Goal: Task Accomplishment & Management: Manage account settings

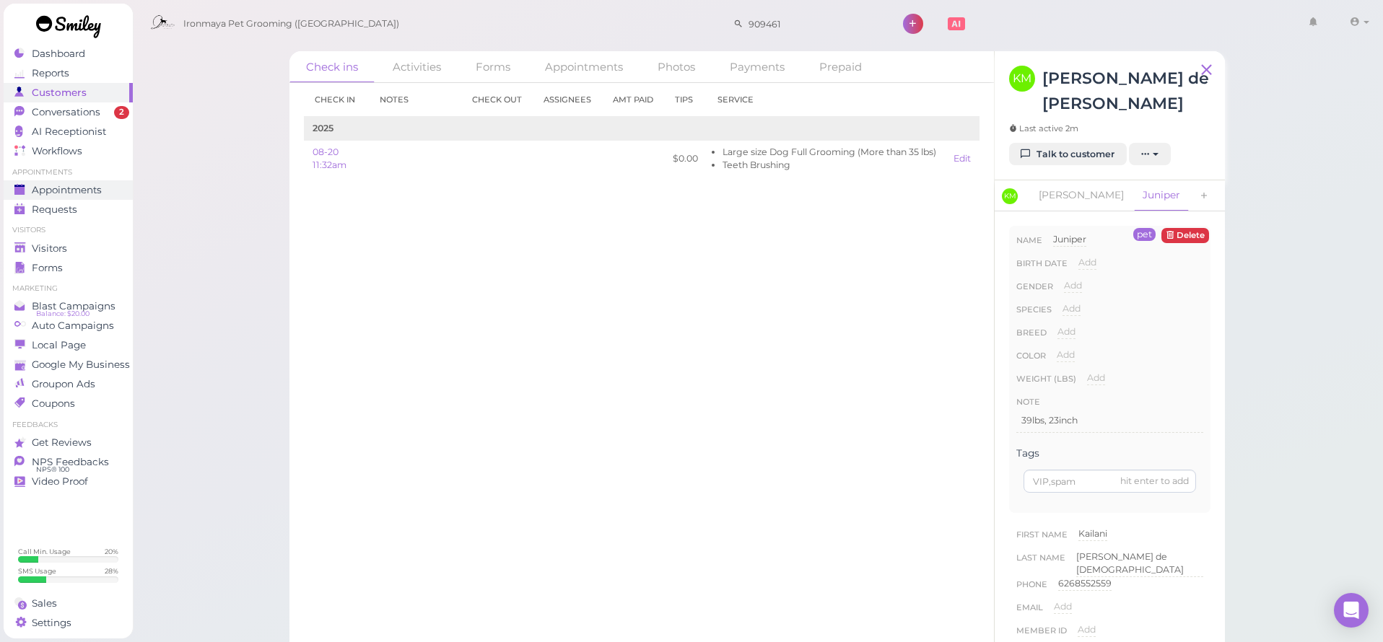
click at [76, 185] on span "Appointments" at bounding box center [67, 190] width 70 height 12
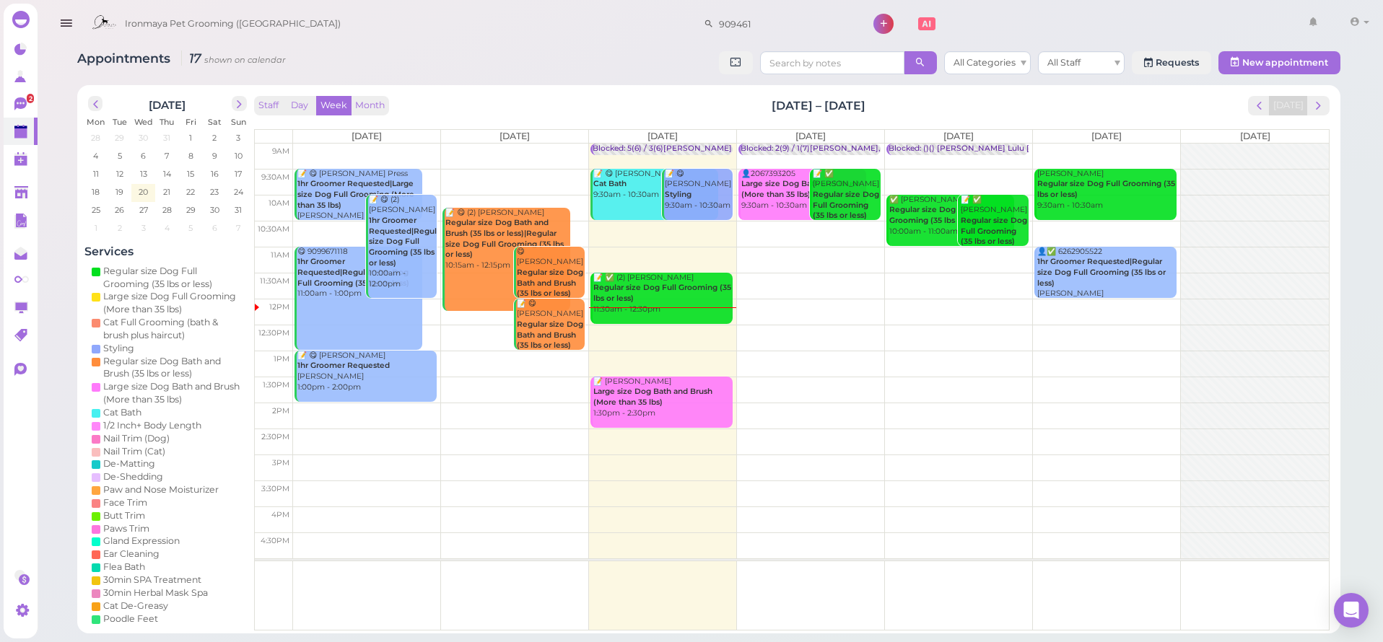
click at [808, 354] on td at bounding box center [811, 364] width 1036 height 26
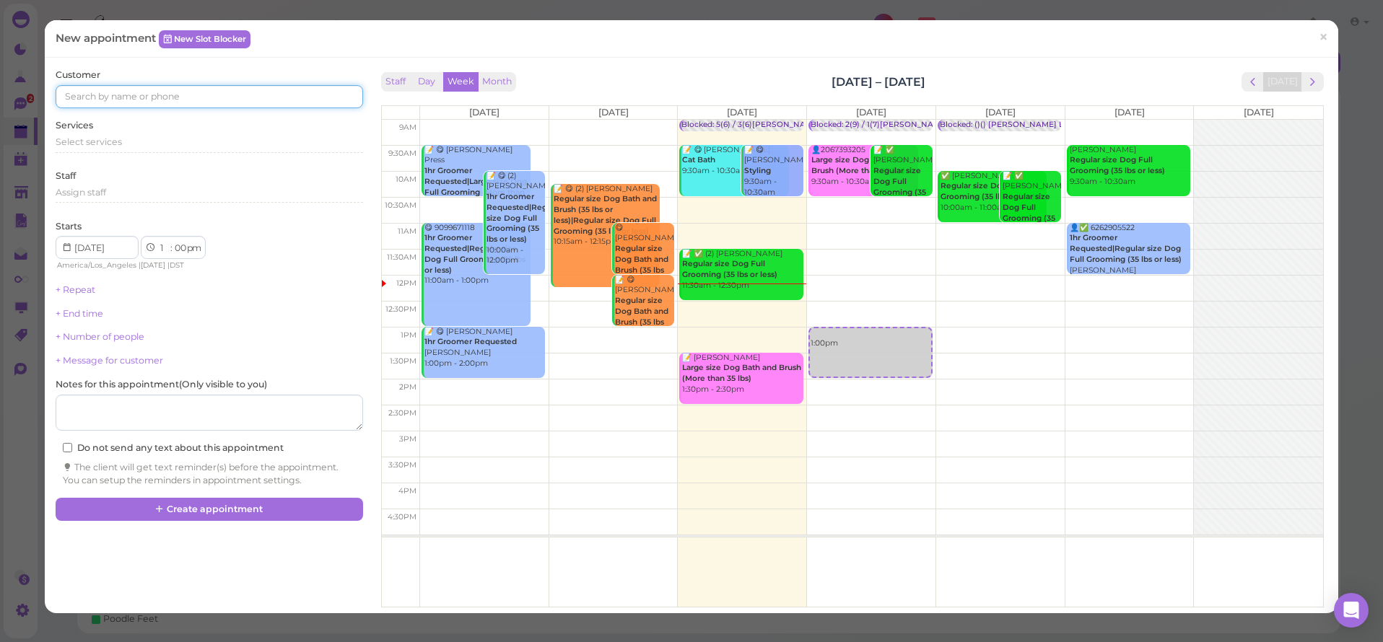
click at [97, 100] on input at bounding box center [209, 96] width 307 height 23
type input "0"
type input "9514882668"
click at [134, 122] on small "9514882668" at bounding box center [147, 123] width 49 height 10
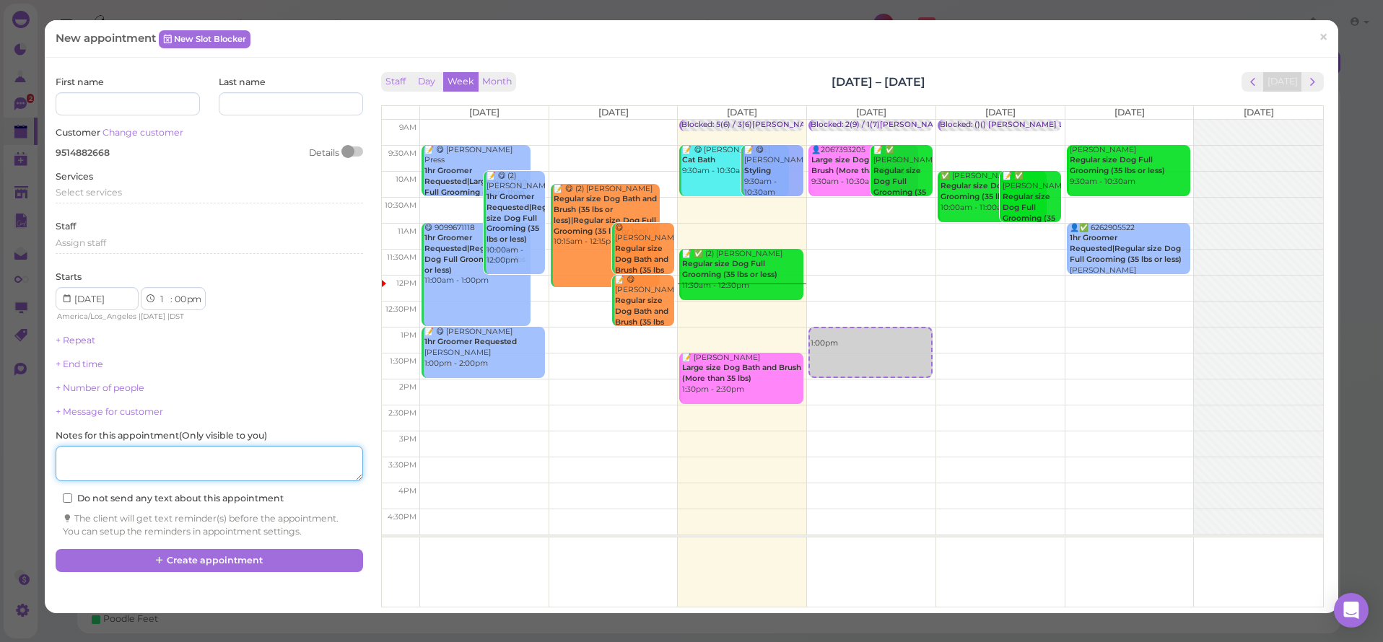
click at [141, 453] on textarea at bounding box center [209, 464] width 307 height 36
type textarea "meltpoo"
click at [106, 188] on span "Select services" at bounding box center [89, 192] width 66 height 11
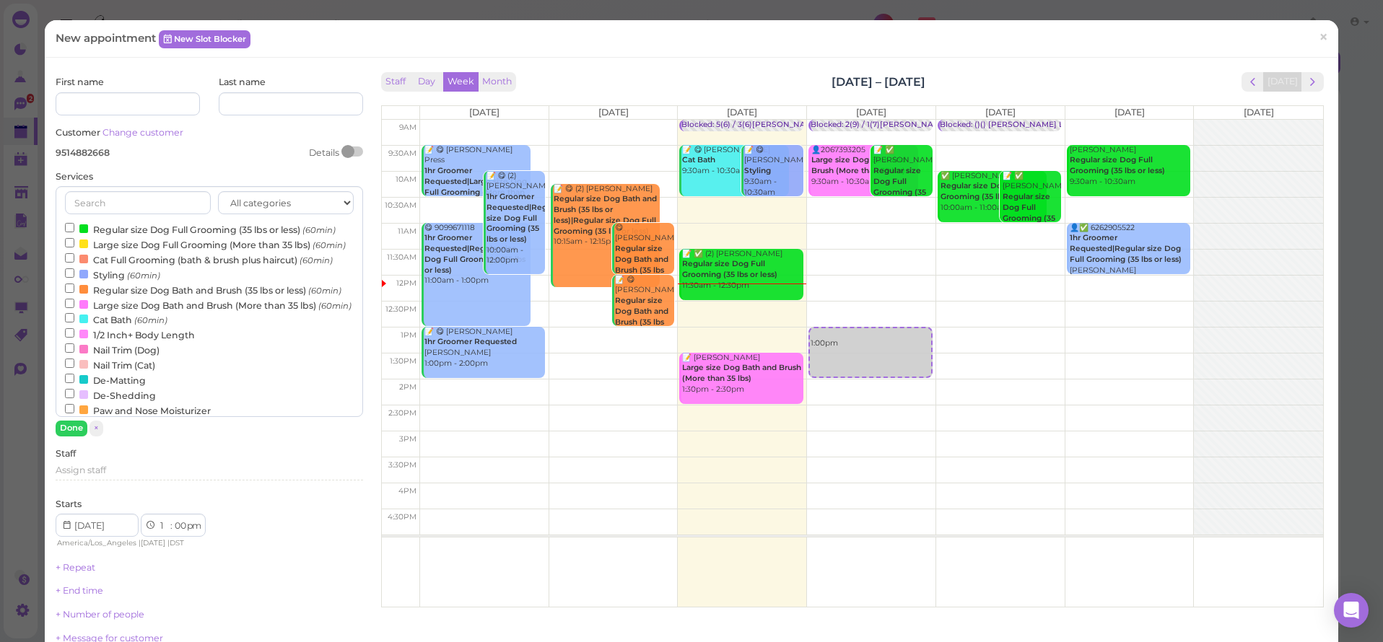
click at [89, 228] on label "Regular size Dog Full Grooming (35 lbs or less) (60min)" at bounding box center [200, 229] width 271 height 15
click at [74, 228] on input "Regular size Dog Full Grooming (35 lbs or less) (60min)" at bounding box center [69, 227] width 9 height 9
click at [81, 424] on button "Done" at bounding box center [72, 428] width 32 height 15
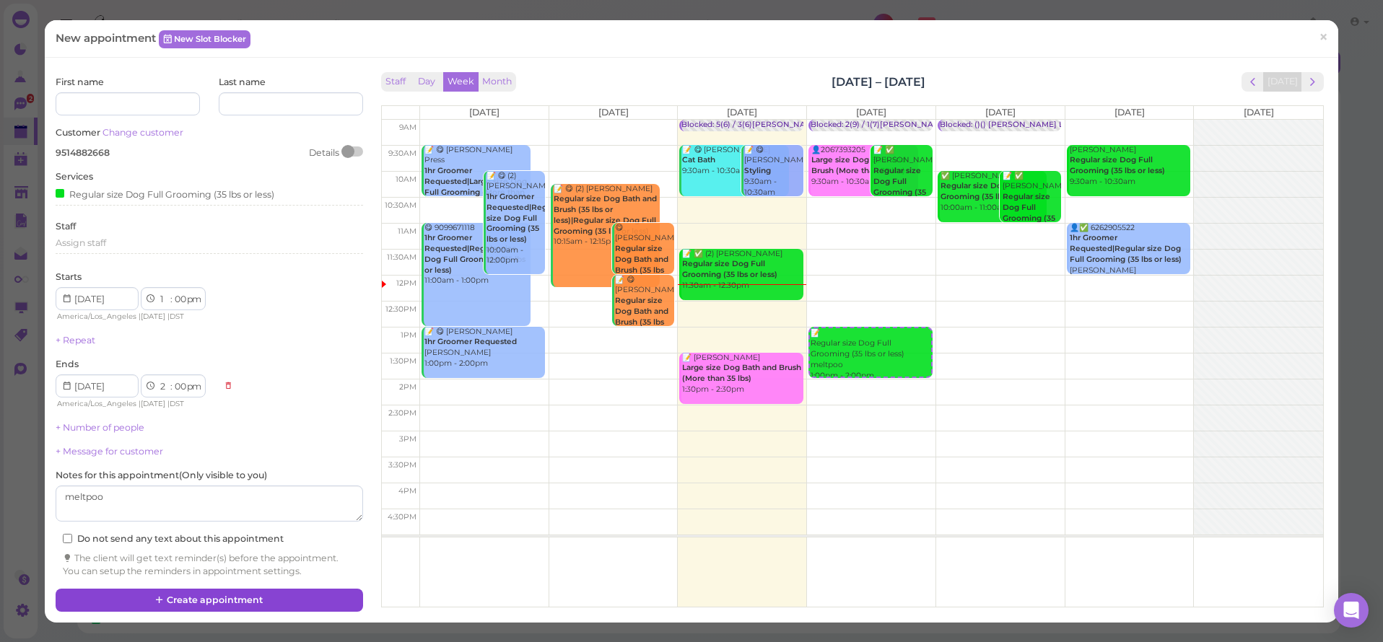
click at [179, 591] on button "Create appointment" at bounding box center [209, 600] width 307 height 23
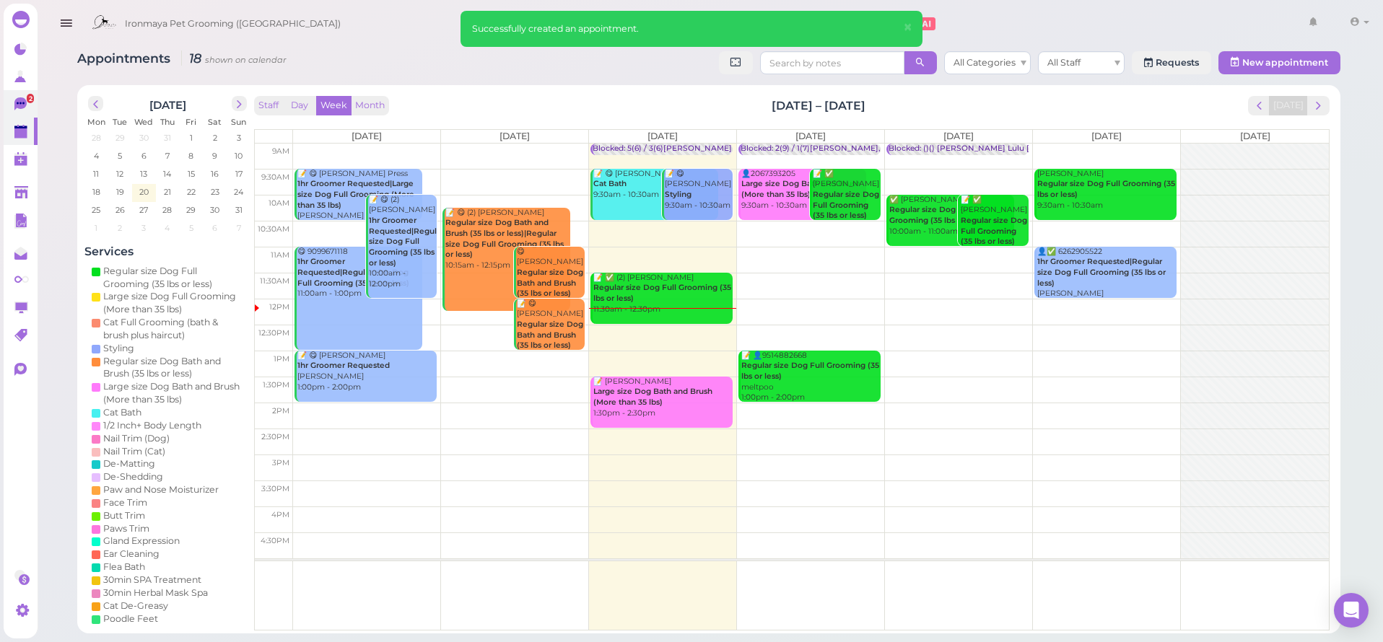
drag, startPoint x: 39, startPoint y: 106, endPoint x: 28, endPoint y: 109, distance: 11.2
click at [39, 106] on div "Appointments 18 shown on calendar All Categories All Staff Requests New appoint…" at bounding box center [709, 317] width 1348 height 634
click at [28, 109] on icon at bounding box center [21, 104] width 15 height 15
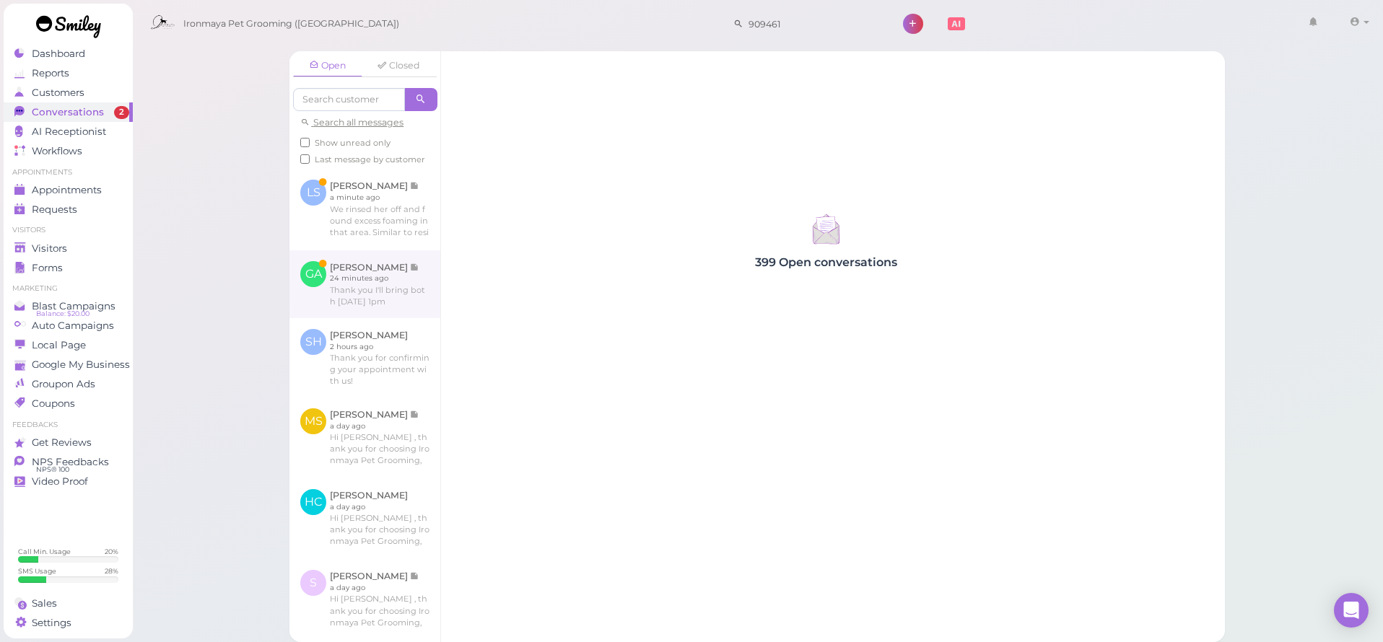
click at [407, 294] on link at bounding box center [364, 284] width 151 height 68
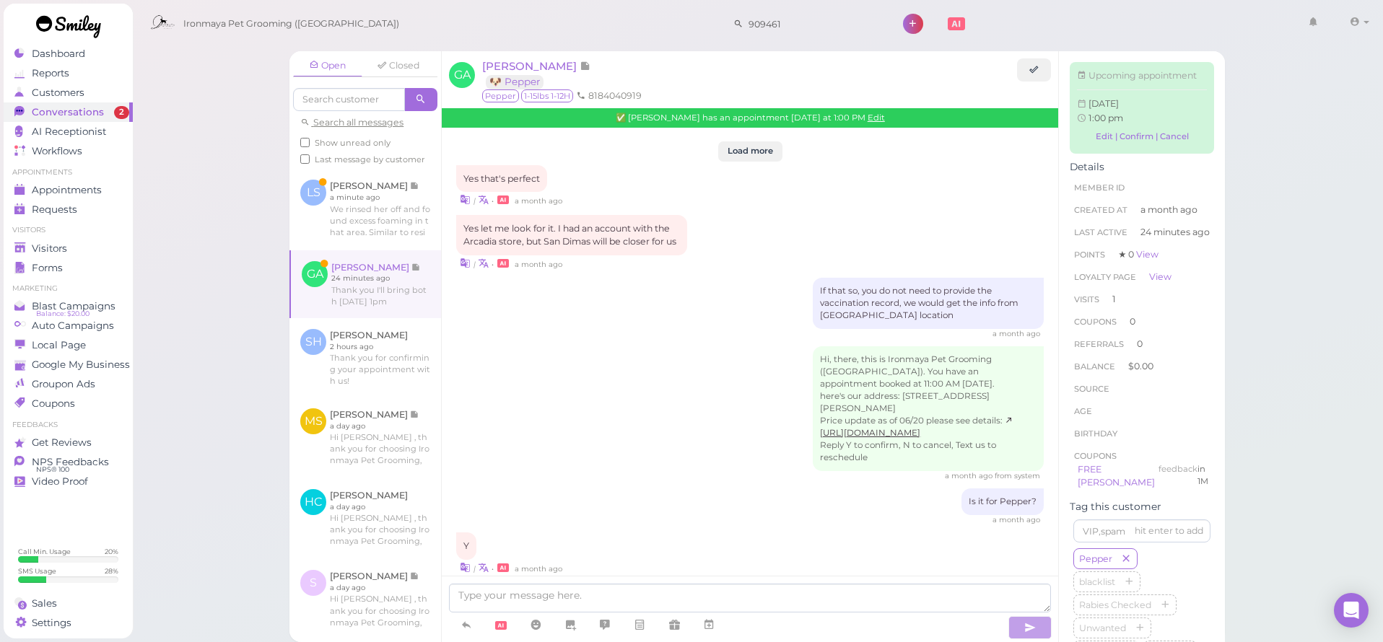
scroll to position [1737, 0]
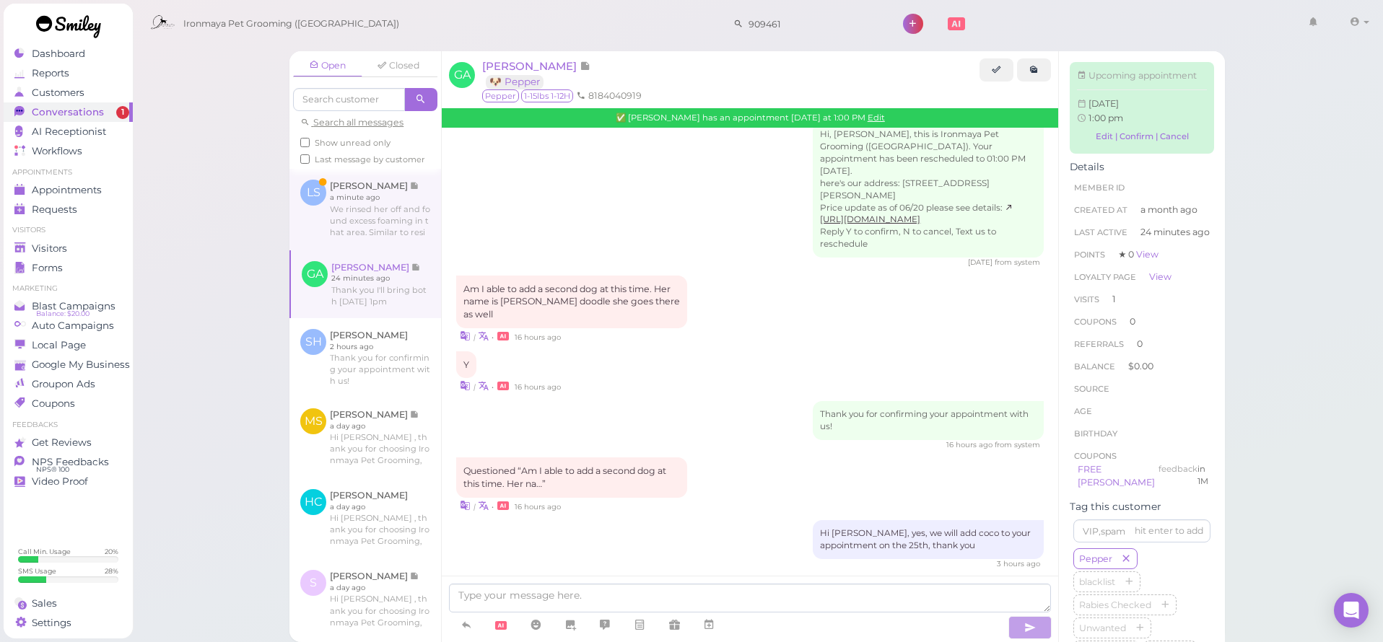
click at [419, 243] on link at bounding box center [365, 209] width 152 height 81
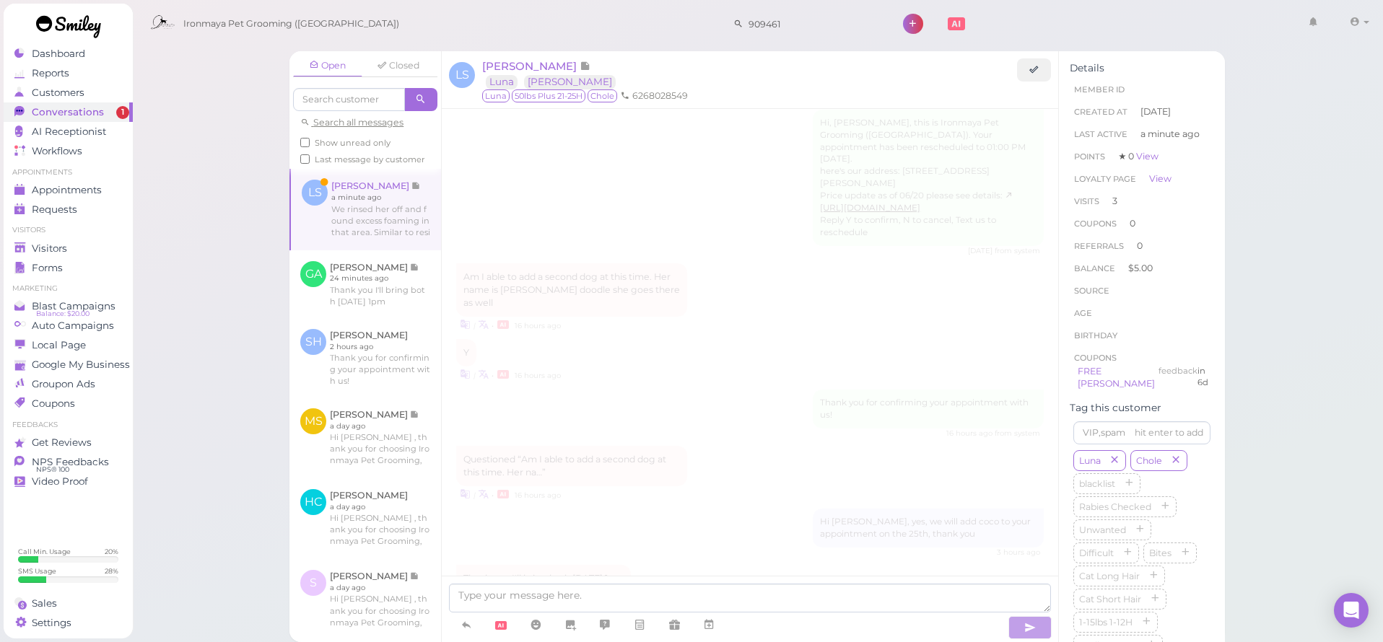
scroll to position [3023, 0]
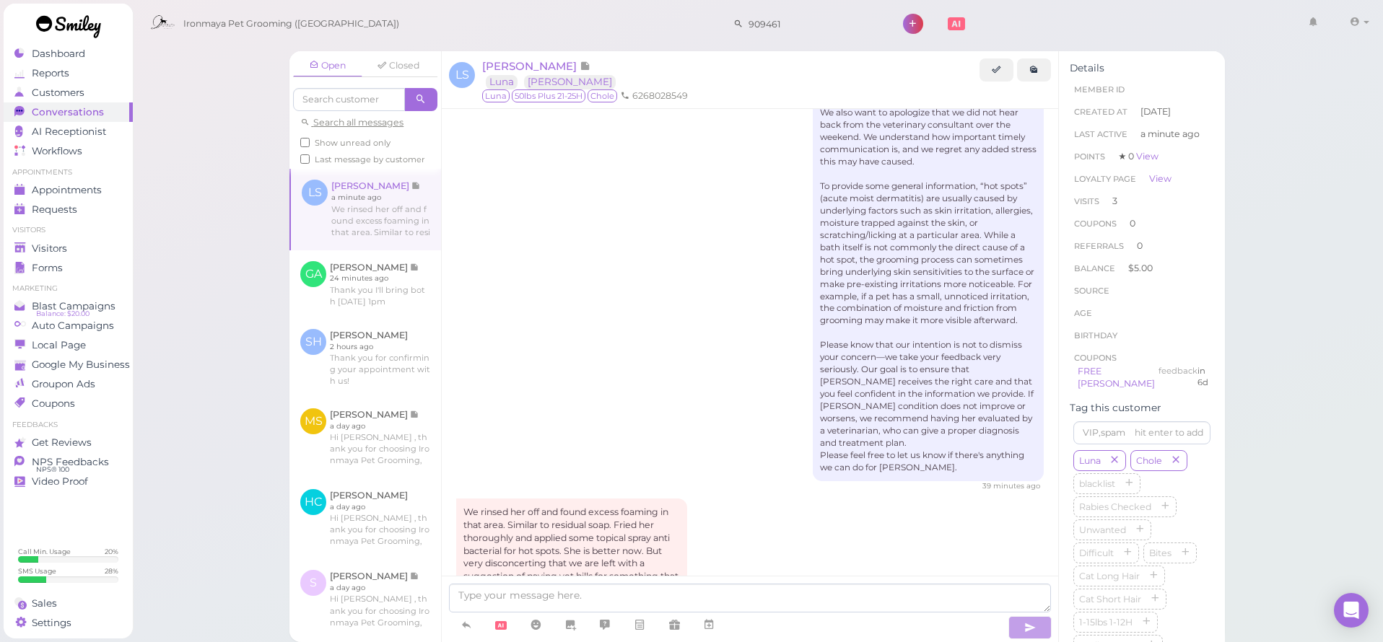
click at [776, 499] on div "We rinsed her off and found excess foaming in that area. Similar to residual so…" at bounding box center [750, 617] width 588 height 236
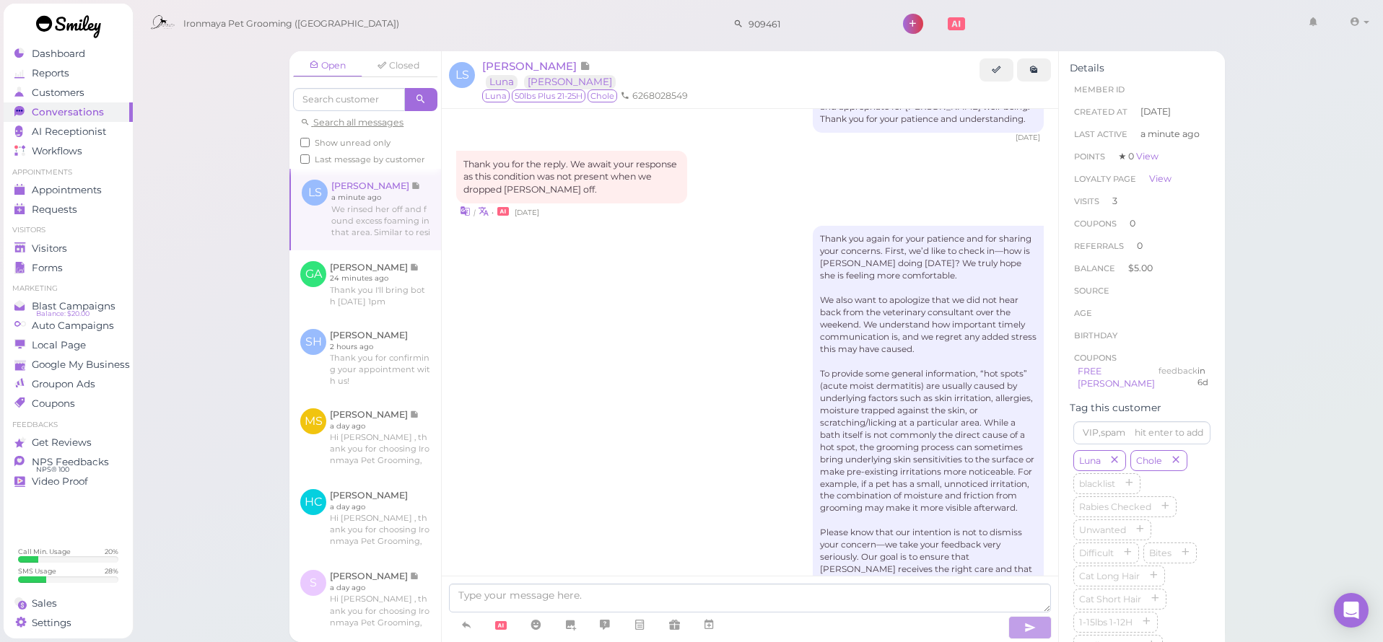
scroll to position [2895, 0]
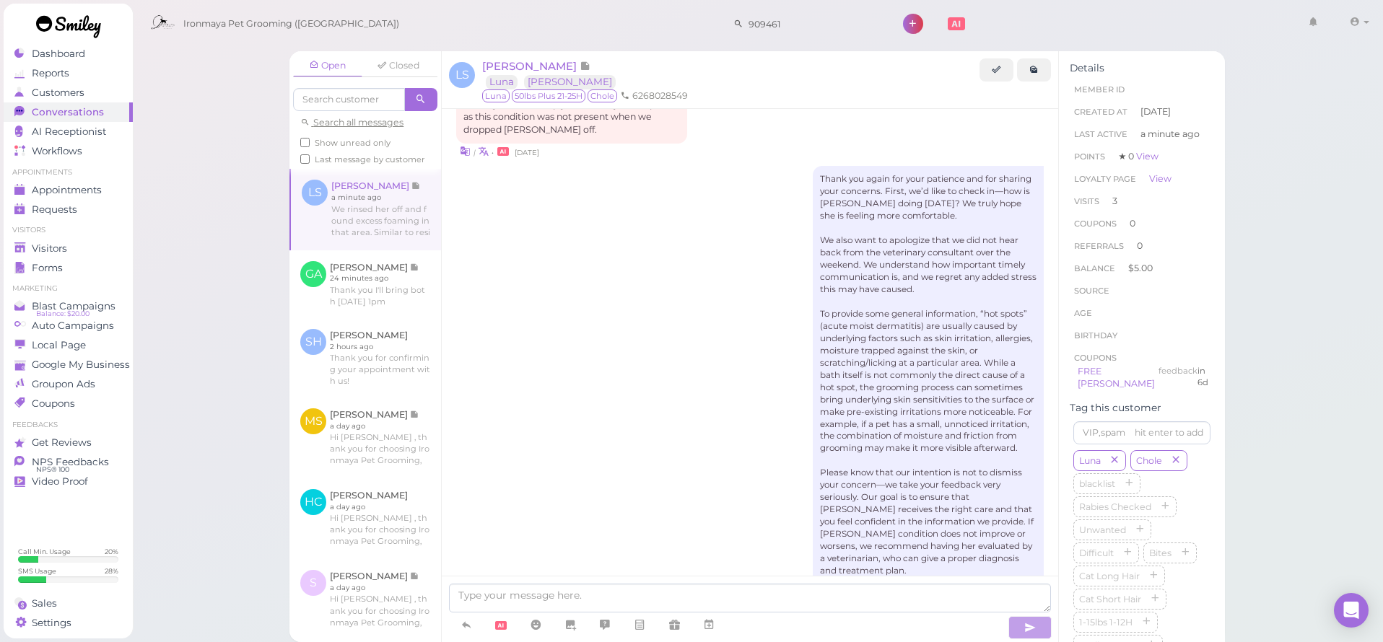
drag, startPoint x: 554, startPoint y: 475, endPoint x: 588, endPoint y: 476, distance: 34.0
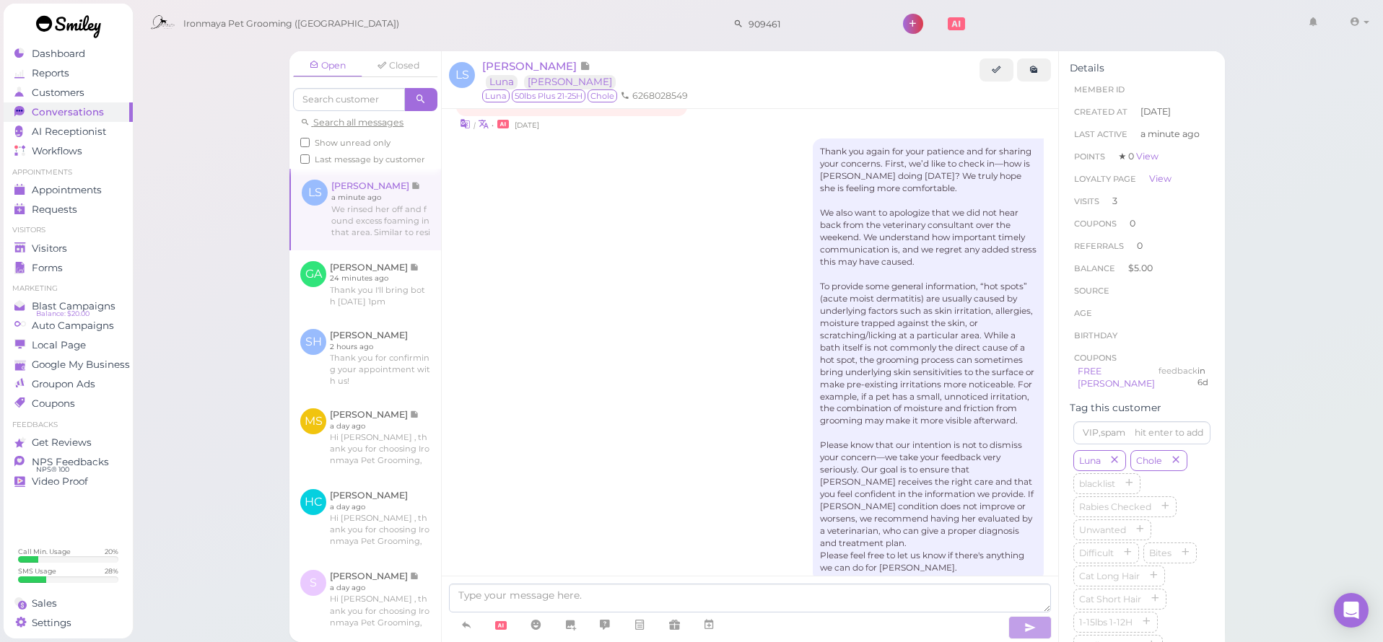
scroll to position [2925, 0]
click at [539, 67] on span "[PERSON_NAME]" at bounding box center [530, 66] width 97 height 14
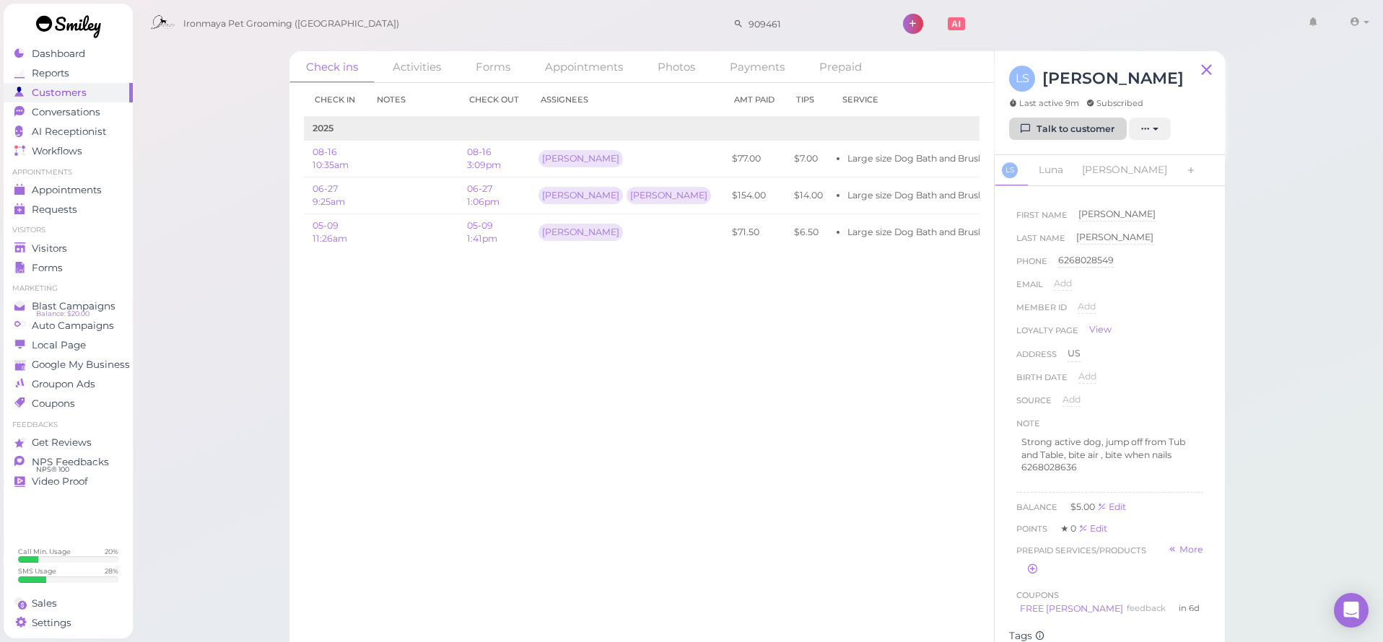
click at [1045, 134] on link "Talk to customer" at bounding box center [1068, 129] width 118 height 23
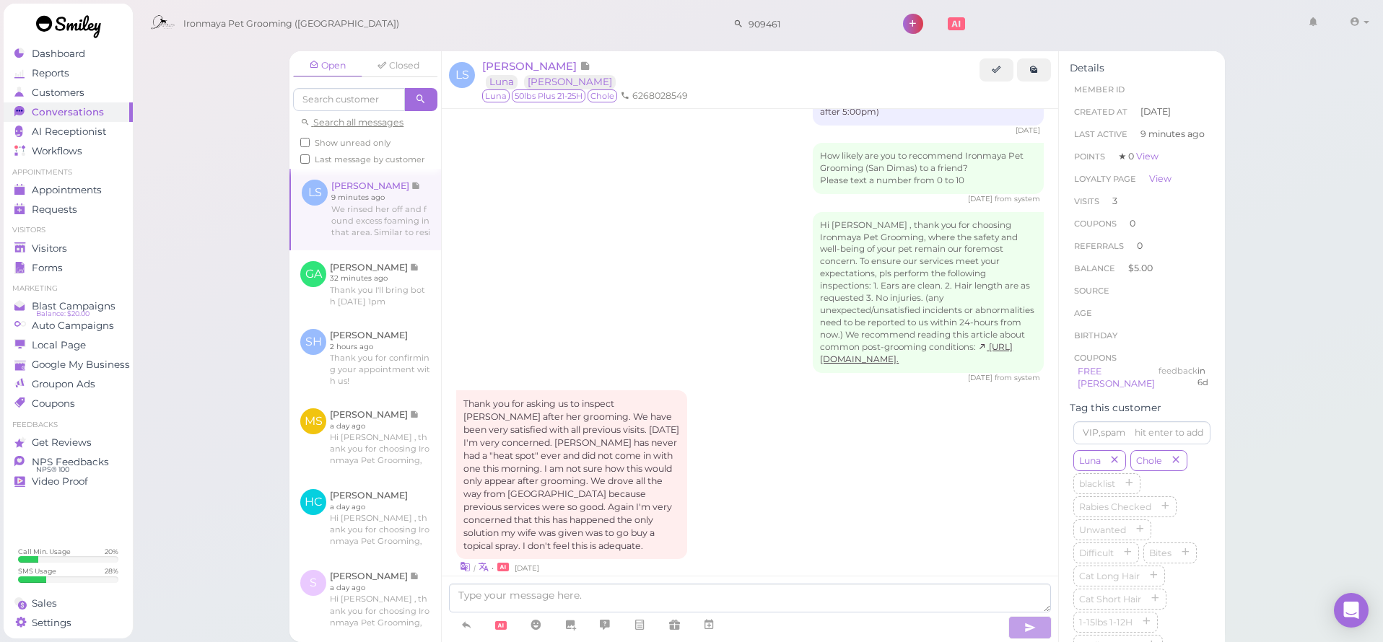
scroll to position [2277, 0]
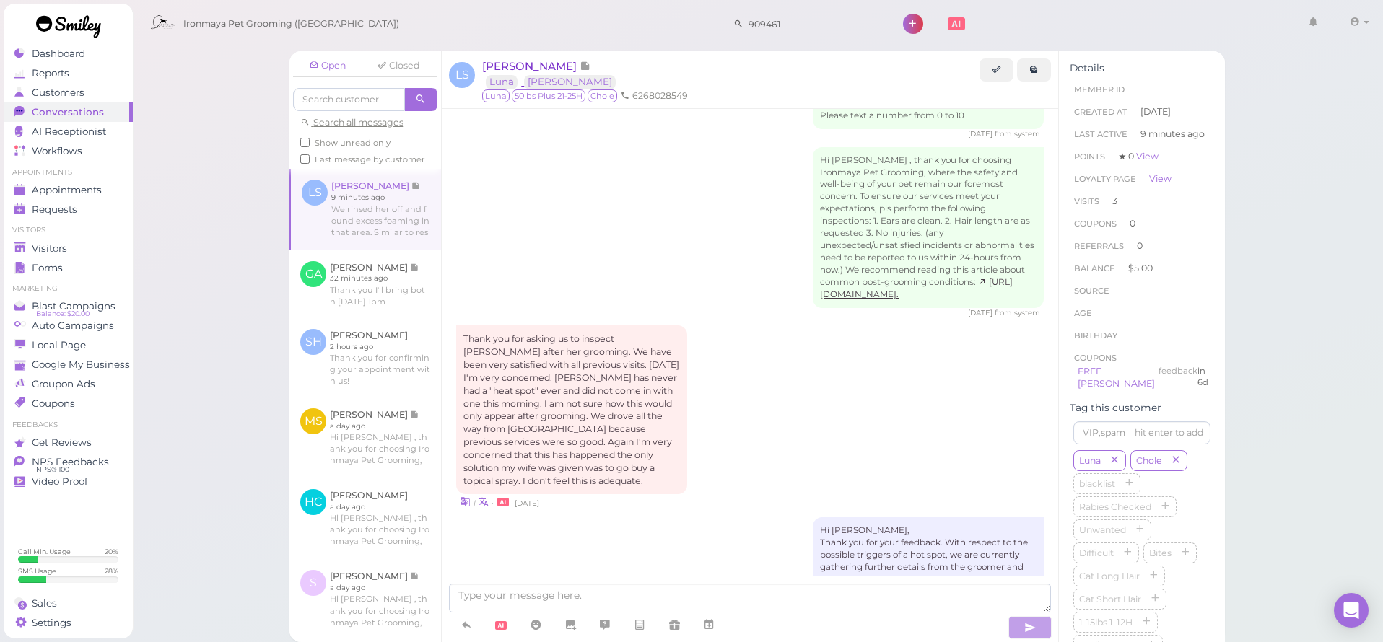
click at [530, 70] on span "[PERSON_NAME]" at bounding box center [530, 66] width 97 height 14
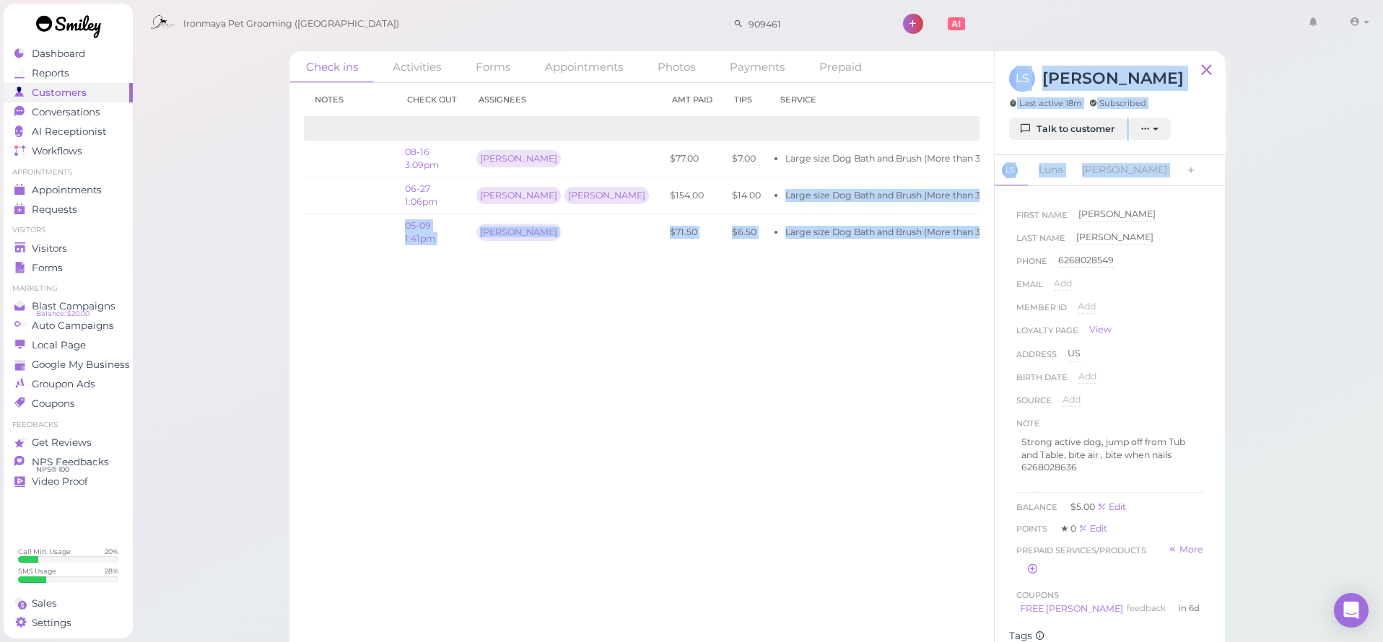
scroll to position [0, 91]
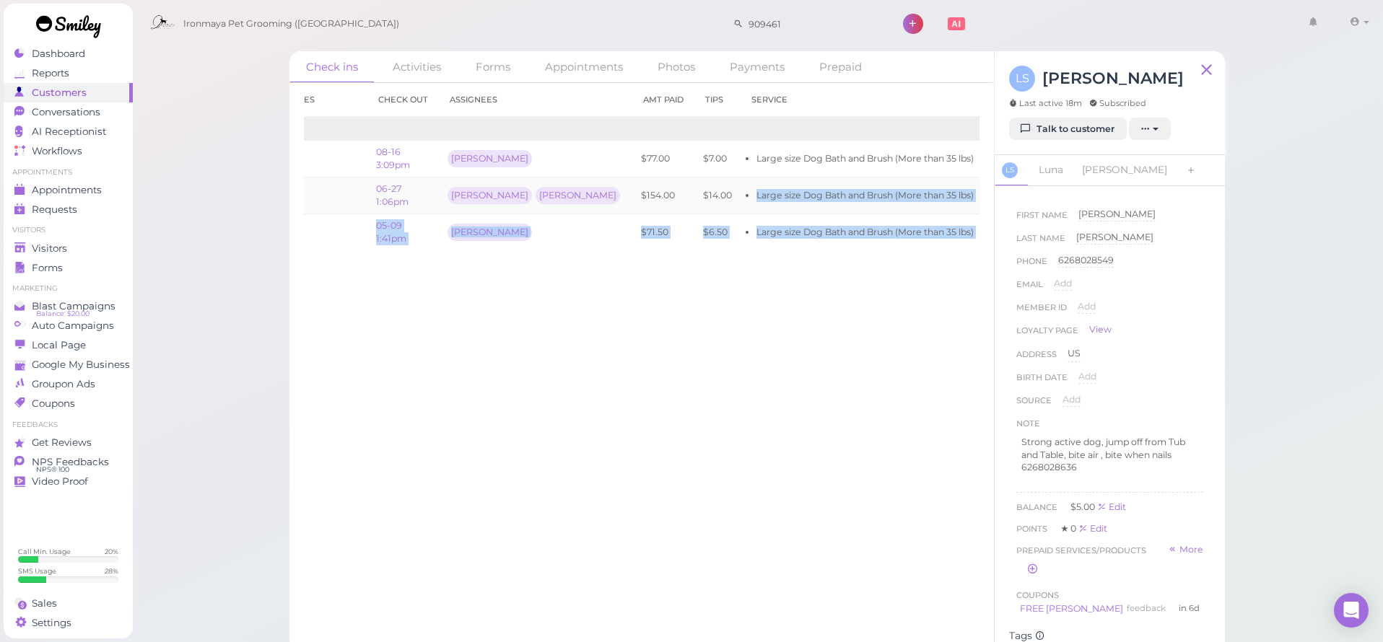
drag, startPoint x: 851, startPoint y: 186, endPoint x: 951, endPoint y: 197, distance: 100.2
click at [971, 211] on tbody "2025 08-16 10:35am 08-16 3:09pm [PERSON_NAME] $77.00 $7.00 Large size Dog Bath …" at bounding box center [651, 183] width 877 height 133
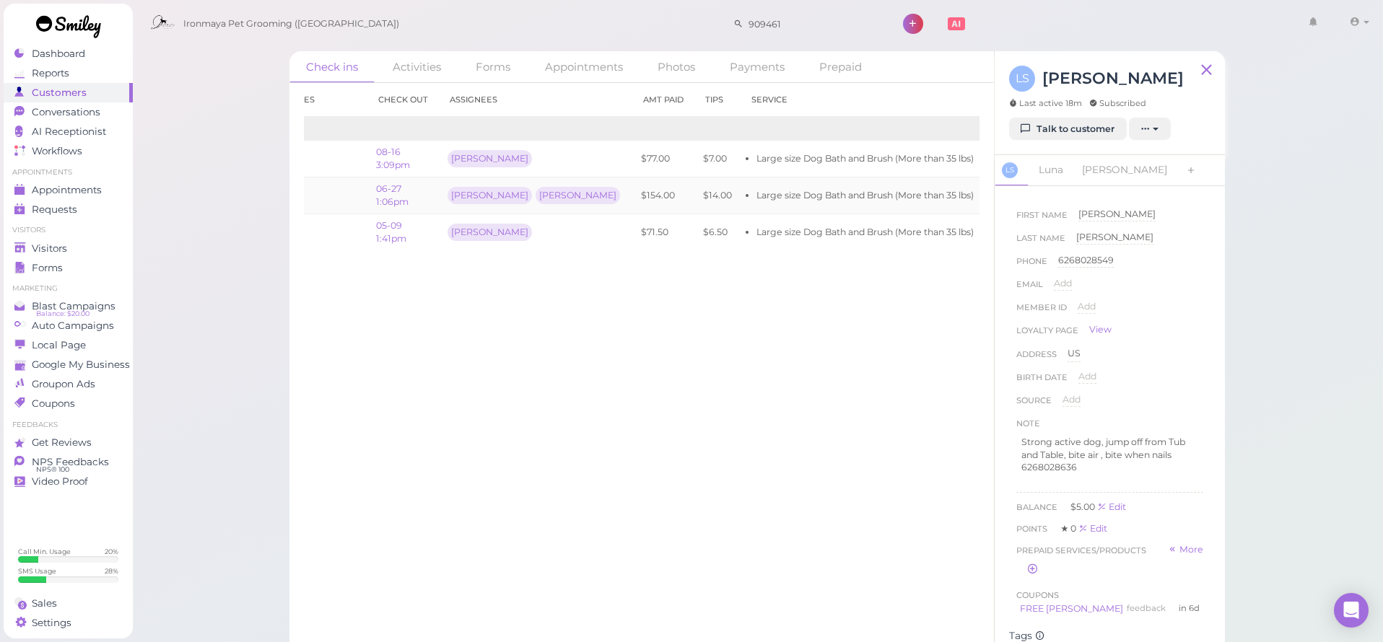
click at [741, 171] on td "Large size Dog Bath and Brush (More than 35 lbs)" at bounding box center [862, 159] width 242 height 37
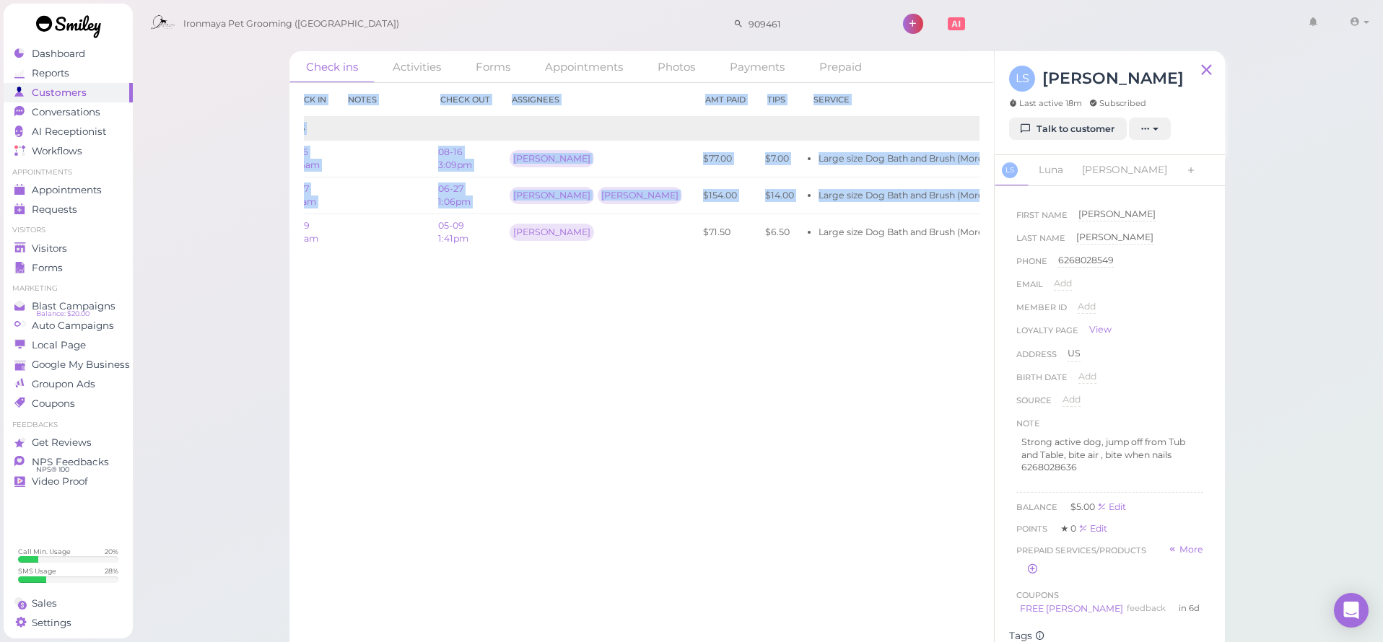
scroll to position [0, 0]
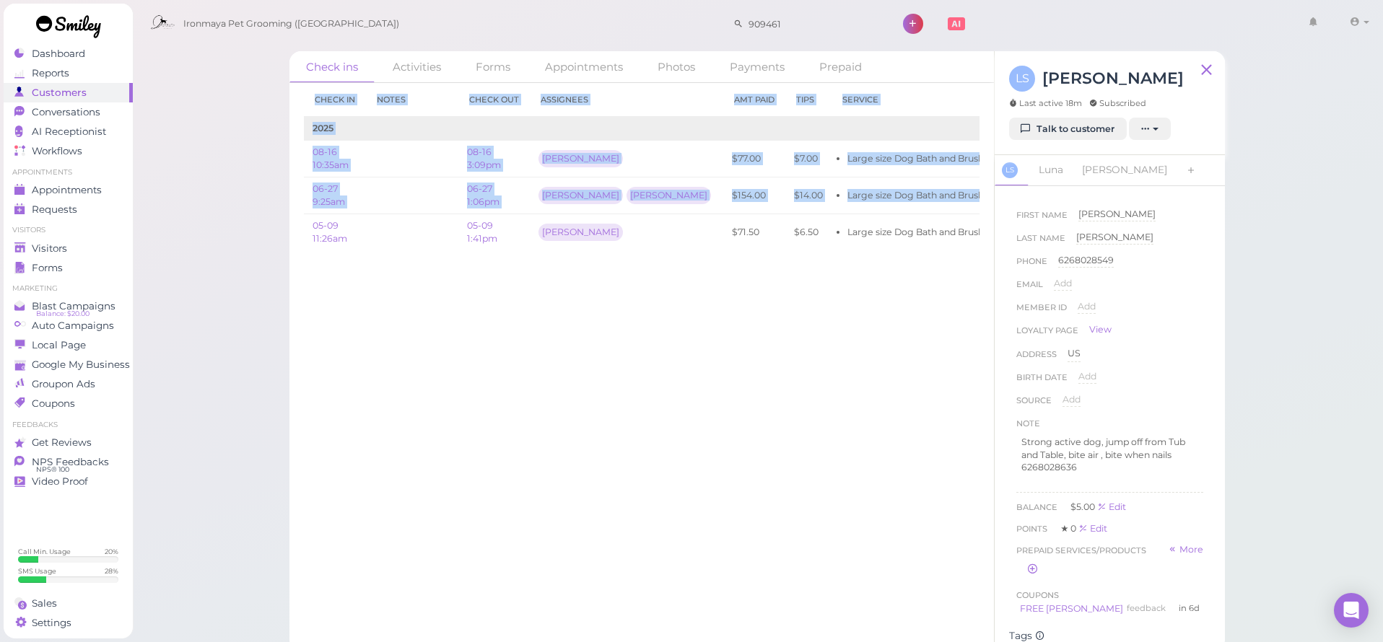
drag, startPoint x: 671, startPoint y: 198, endPoint x: 226, endPoint y: 184, distance: 444.8
click at [226, 184] on div "Check ins Activities Forms Appointments Photos Payments Prepaid Check in Notes …" at bounding box center [758, 326] width 1252 height 652
click at [563, 414] on div "Check in Notes Check out Assignees Amt Paid Tips Service 2025 08-16 10:35am 08-…" at bounding box center [641, 362] width 704 height 559
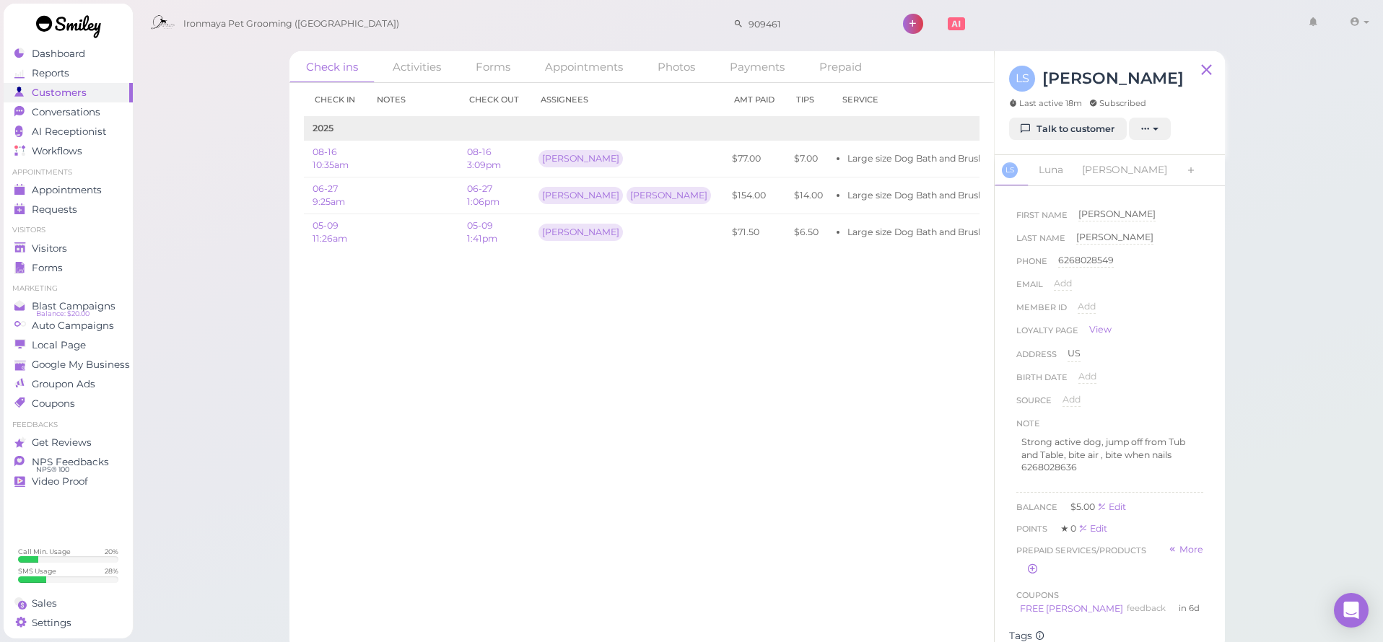
click at [62, 51] on link at bounding box center [69, 29] width 130 height 50
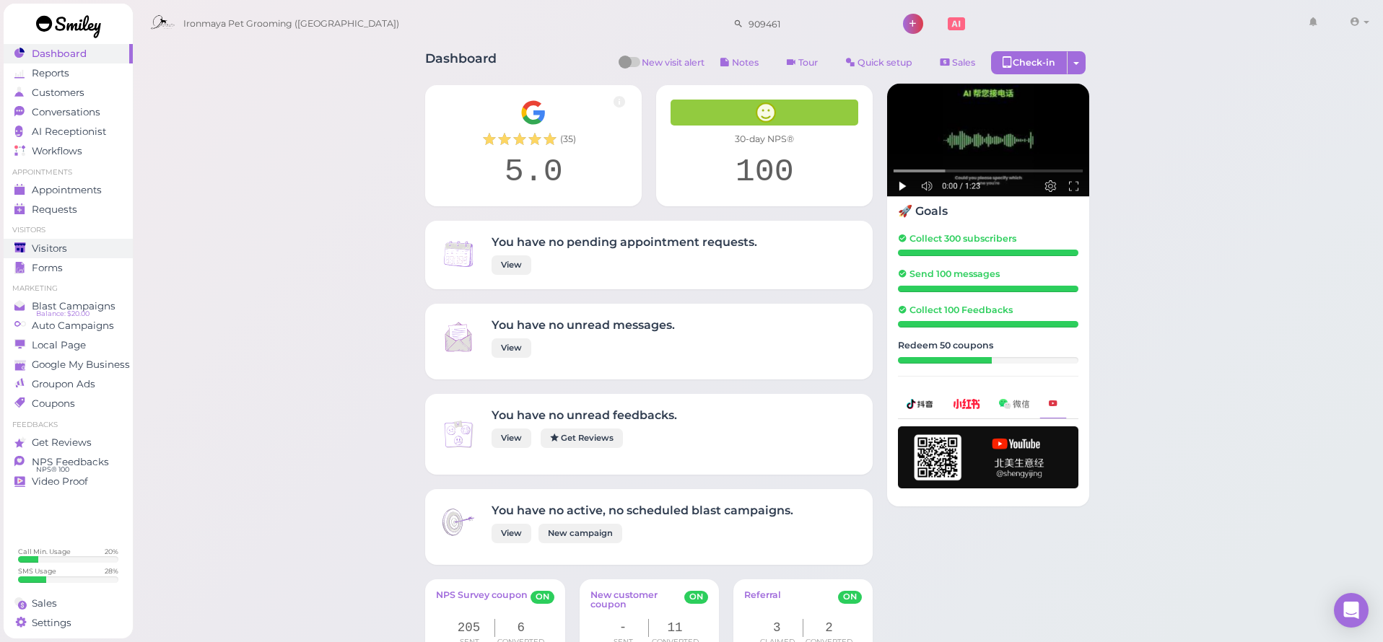
click at [66, 246] on div "Visitors" at bounding box center [66, 249] width 104 height 12
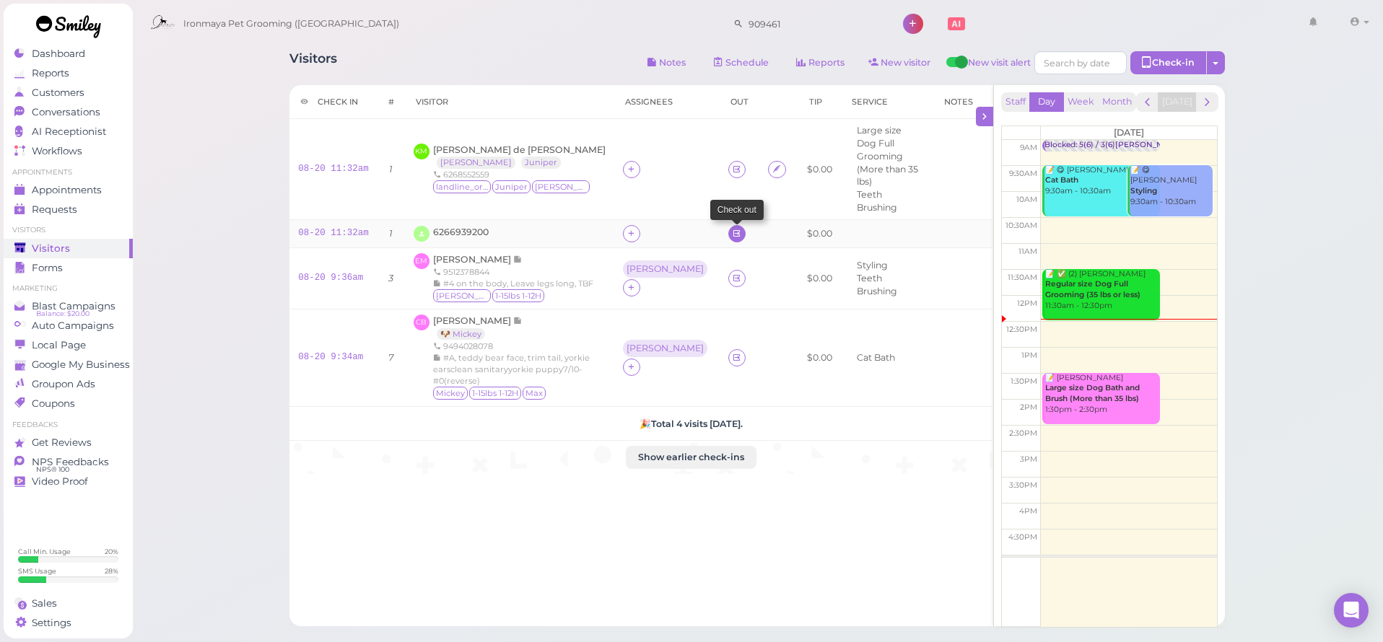
click at [732, 229] on icon at bounding box center [736, 233] width 9 height 11
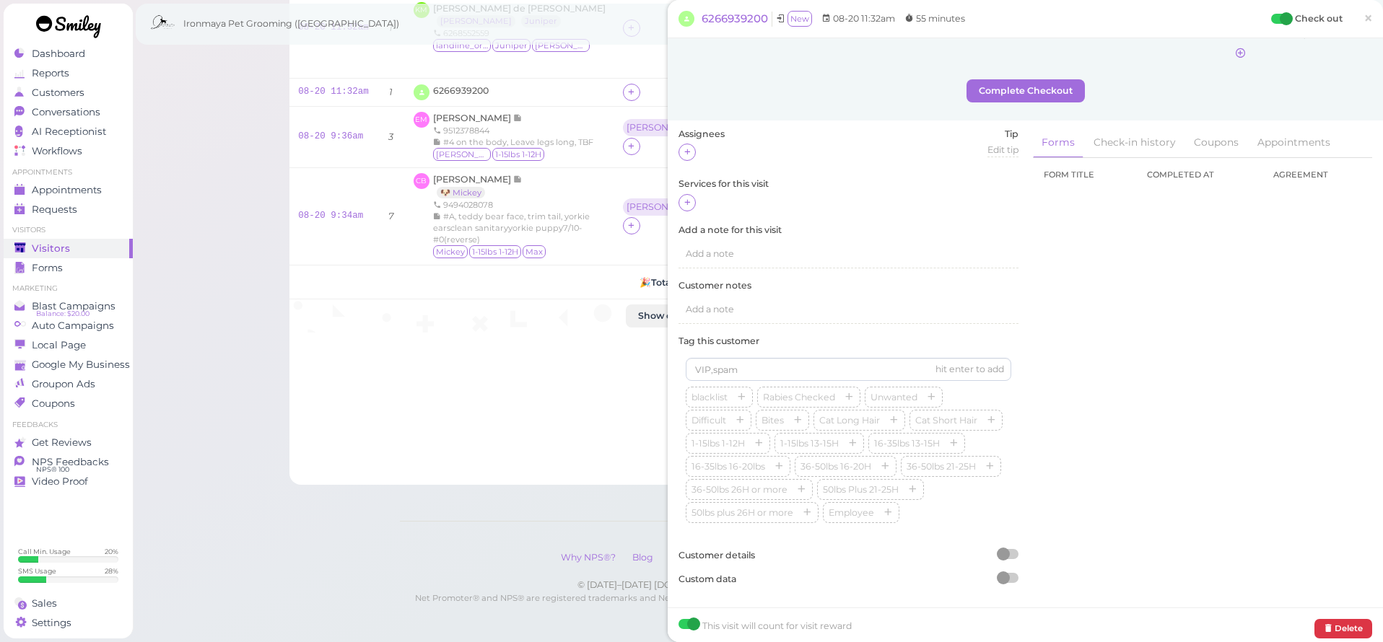
scroll to position [155, 0]
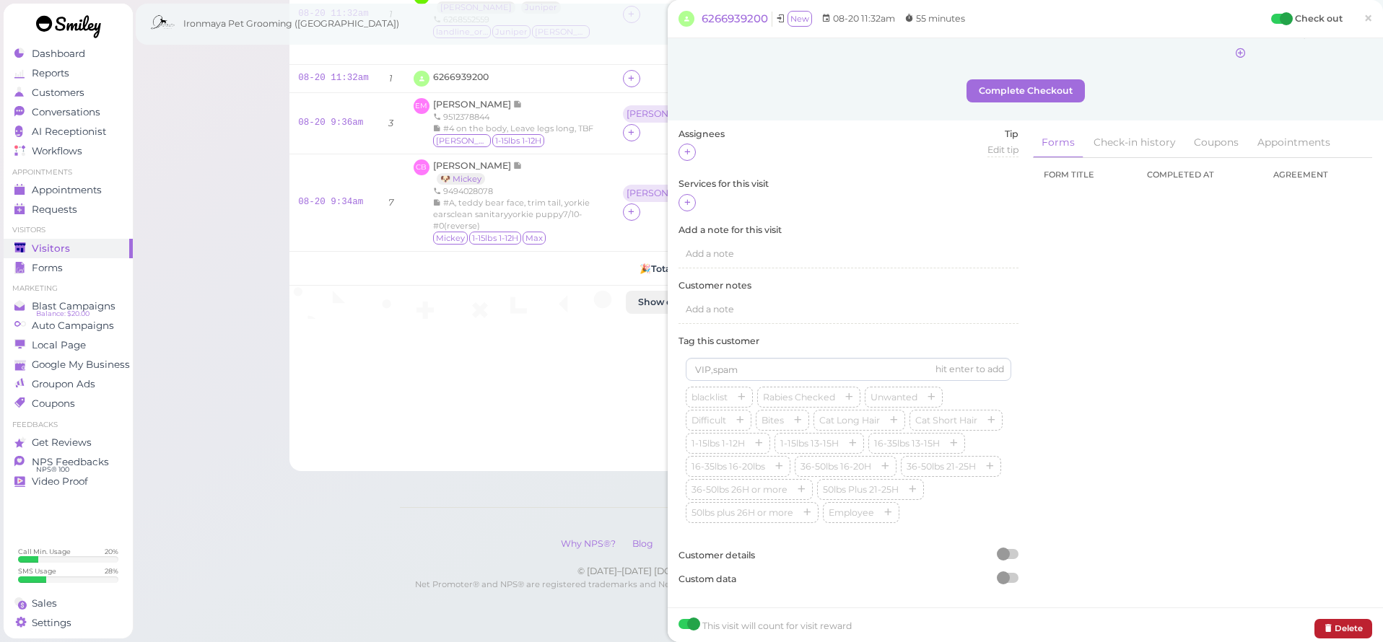
click at [1361, 624] on button "Delete" at bounding box center [1343, 628] width 58 height 19
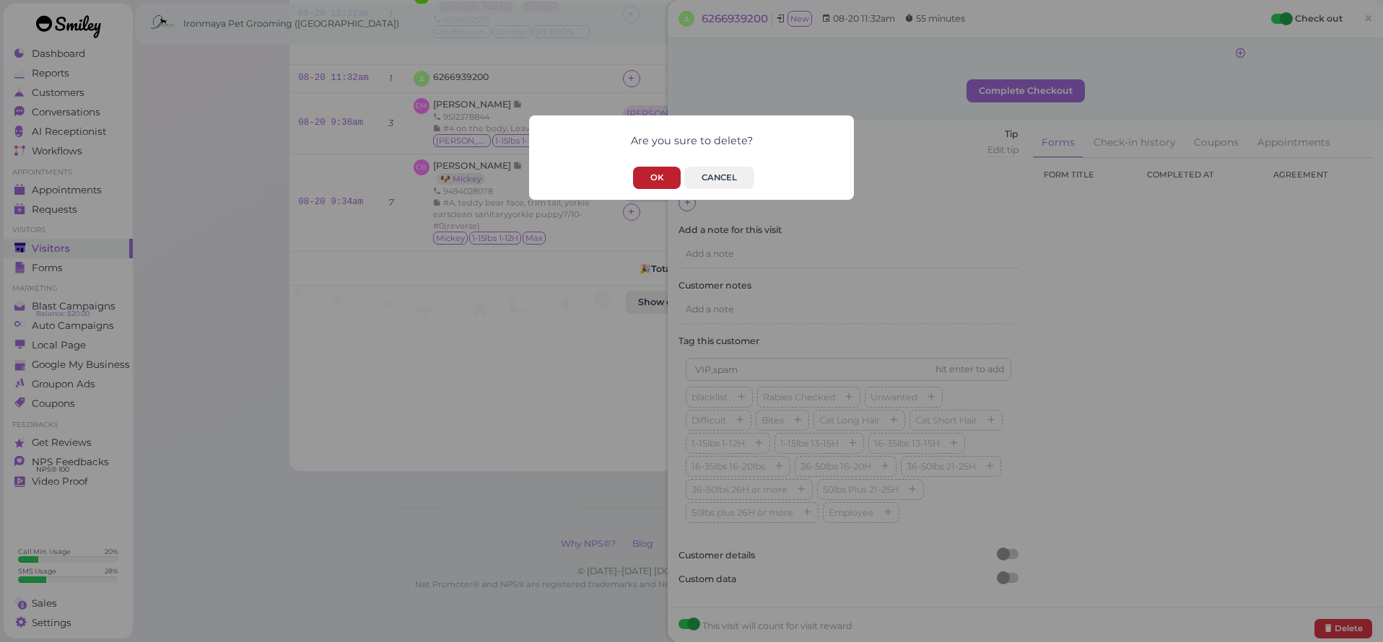
click at [639, 176] on button "OK" at bounding box center [657, 178] width 48 height 22
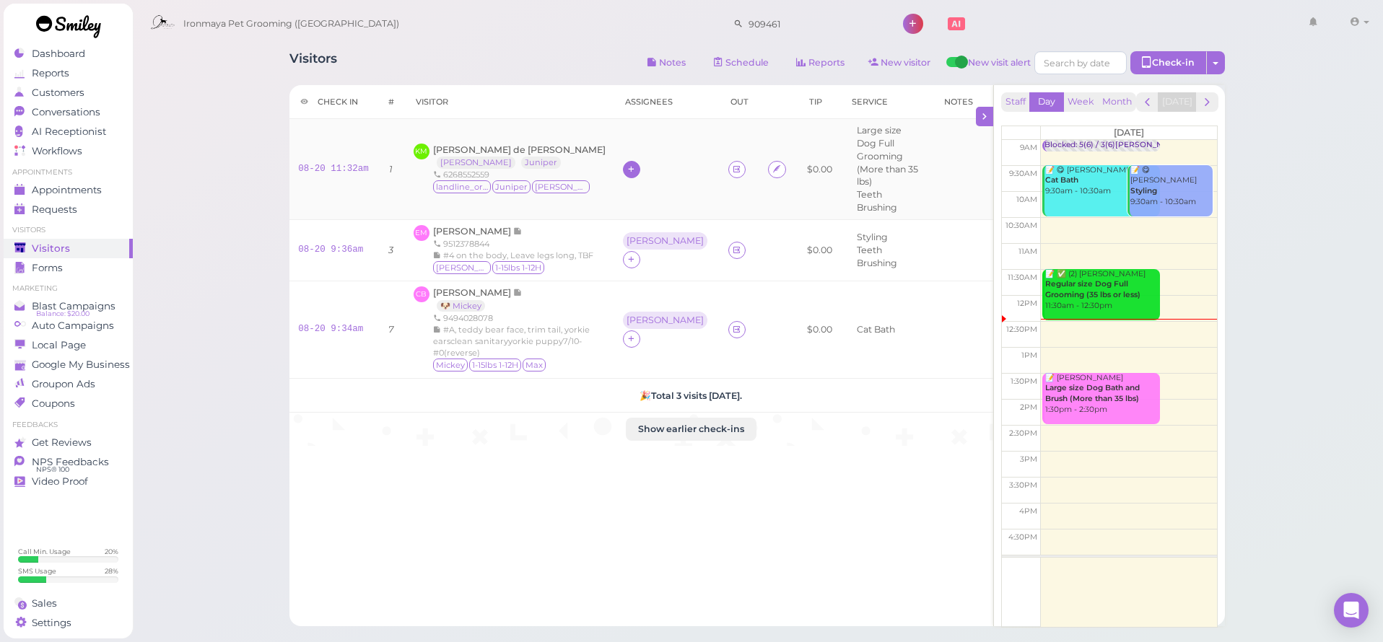
click at [626, 164] on icon at bounding box center [630, 169] width 9 height 11
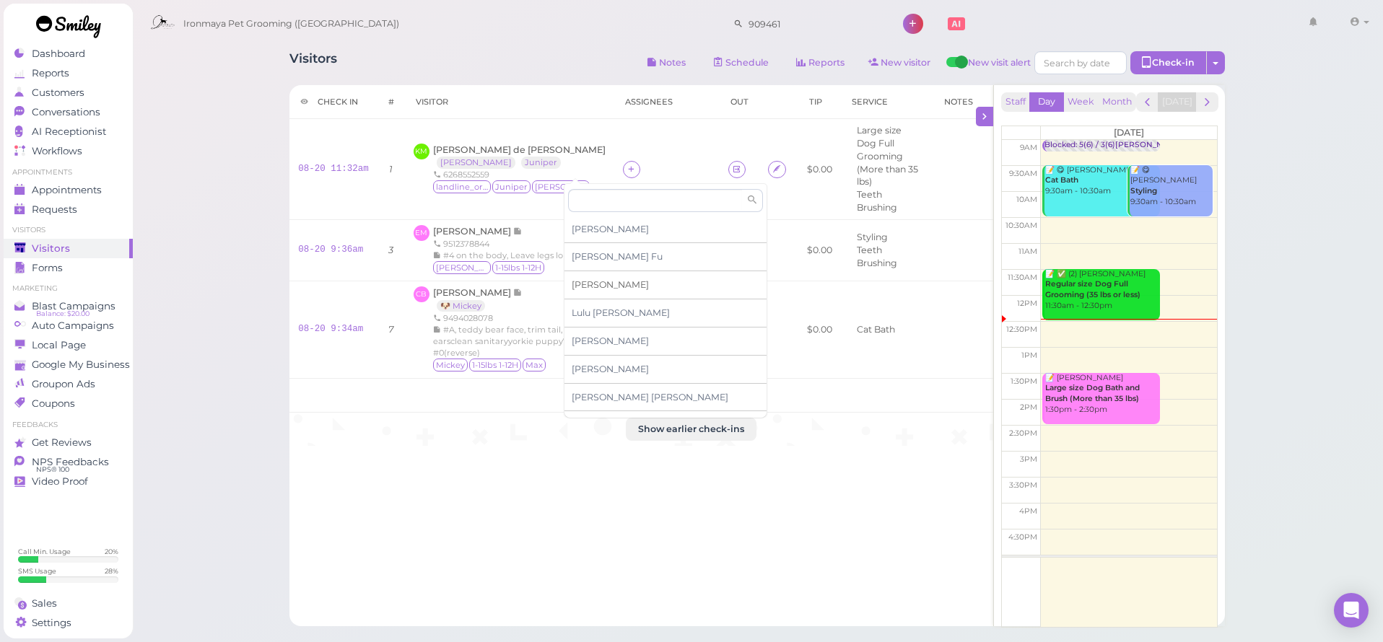
click at [597, 287] on div "[PERSON_NAME]" at bounding box center [665, 285] width 202 height 28
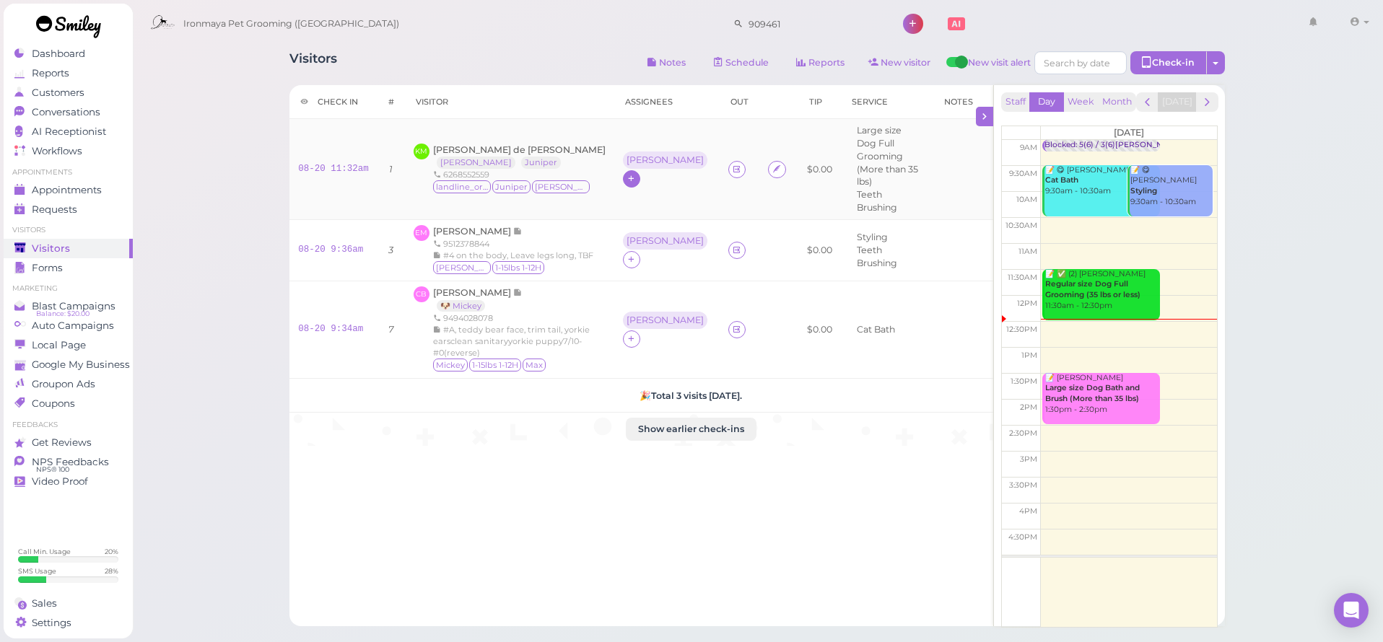
click at [626, 173] on icon at bounding box center [630, 178] width 9 height 11
click at [639, 398] on span "[PERSON_NAME]" at bounding box center [684, 398] width 157 height 11
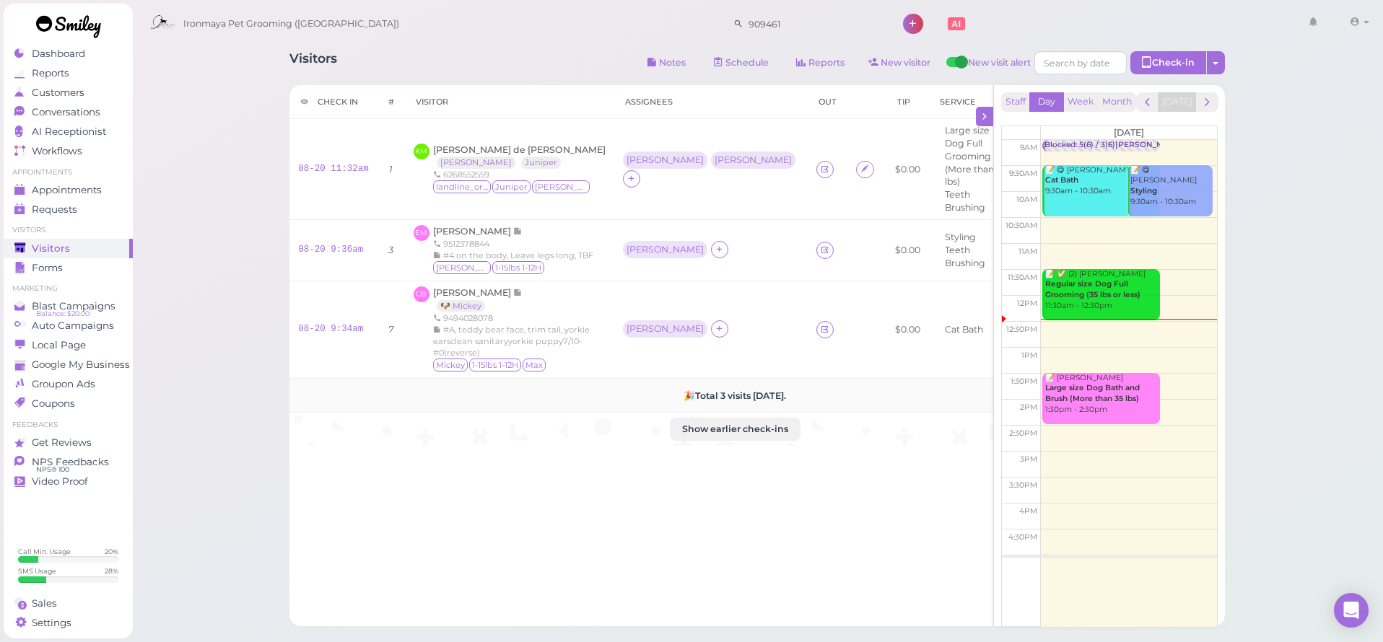
click at [650, 401] on h5 "🎉 Total 3 visits [DATE]." at bounding box center [734, 395] width 873 height 11
drag, startPoint x: 655, startPoint y: 429, endPoint x: 670, endPoint y: 431, distance: 14.5
click at [668, 401] on h5 "🎉 Total 3 visits [DATE]." at bounding box center [734, 395] width 873 height 11
click at [694, 413] on td "🎉 Total 3 visits [DATE]." at bounding box center [734, 396] width 891 height 34
drag, startPoint x: 619, startPoint y: 427, endPoint x: 711, endPoint y: 430, distance: 91.7
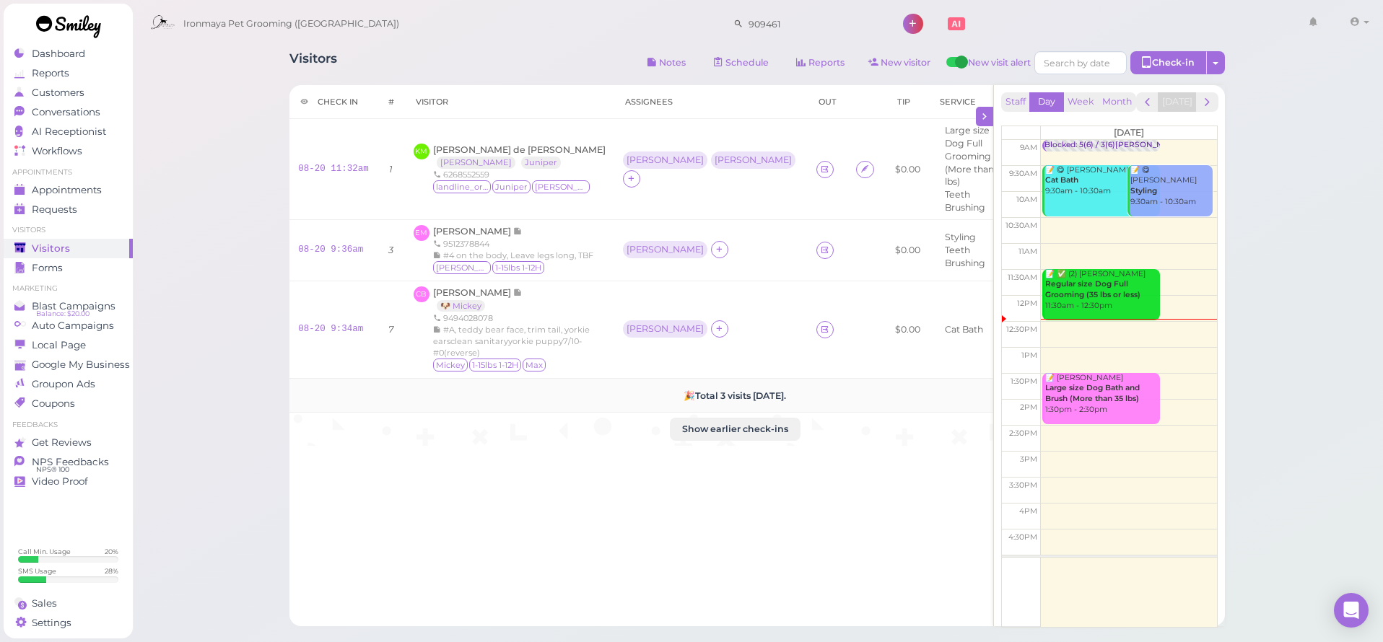
click at [711, 401] on h5 "🎉 Total 3 visits [DATE]." at bounding box center [734, 395] width 873 height 11
drag, startPoint x: 605, startPoint y: 427, endPoint x: 707, endPoint y: 427, distance: 102.5
click at [707, 401] on h5 "🎉 Total 3 visits [DATE]." at bounding box center [734, 395] width 873 height 11
click at [702, 441] on button "Show earlier check-ins" at bounding box center [735, 429] width 131 height 23
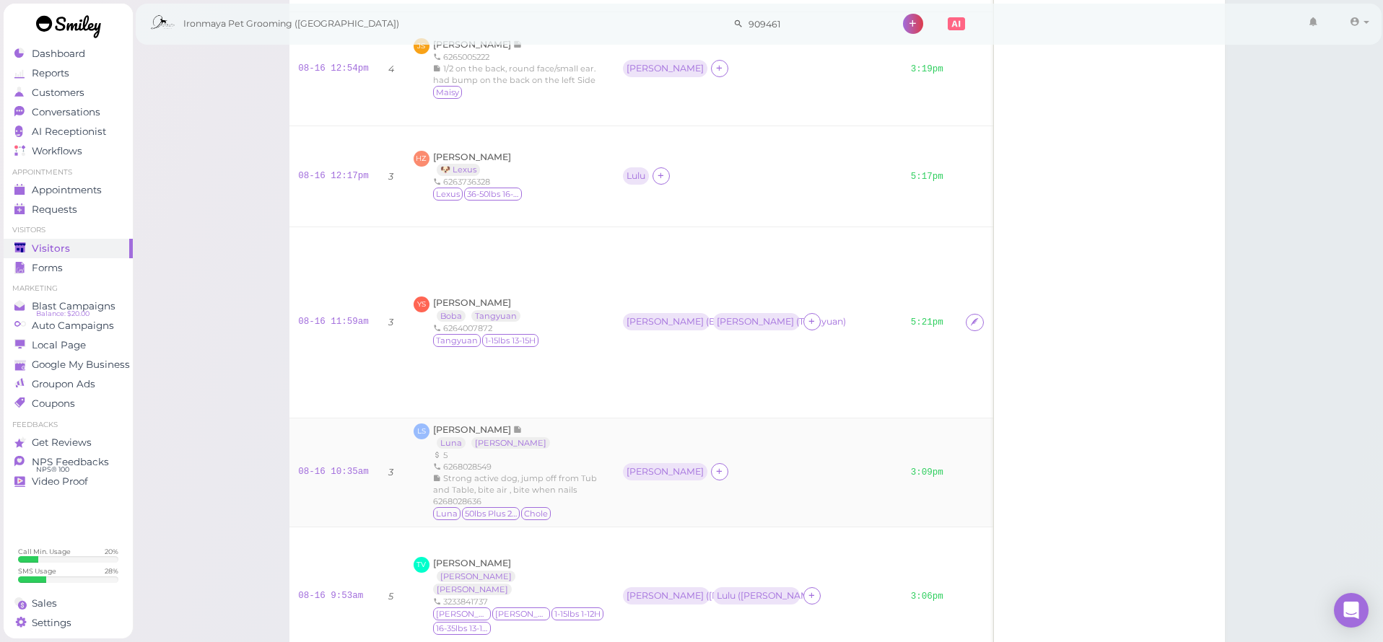
scroll to position [1600, 0]
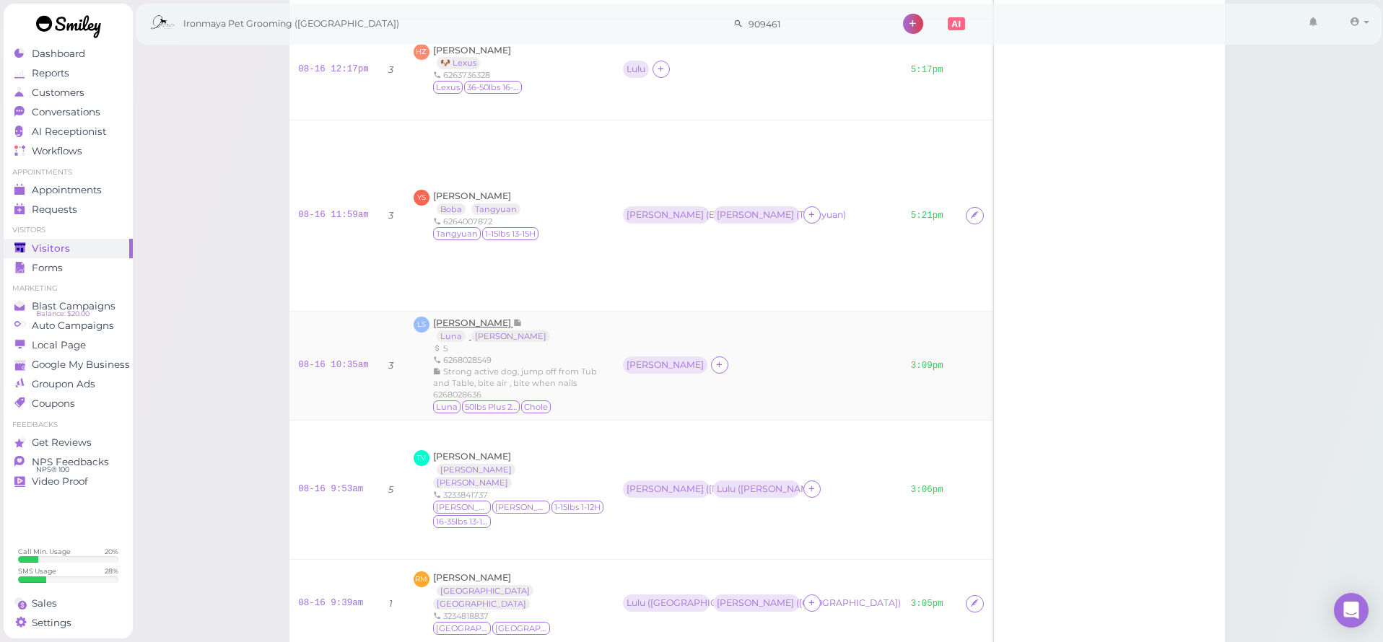
click at [468, 328] on span "[PERSON_NAME]" at bounding box center [473, 323] width 80 height 11
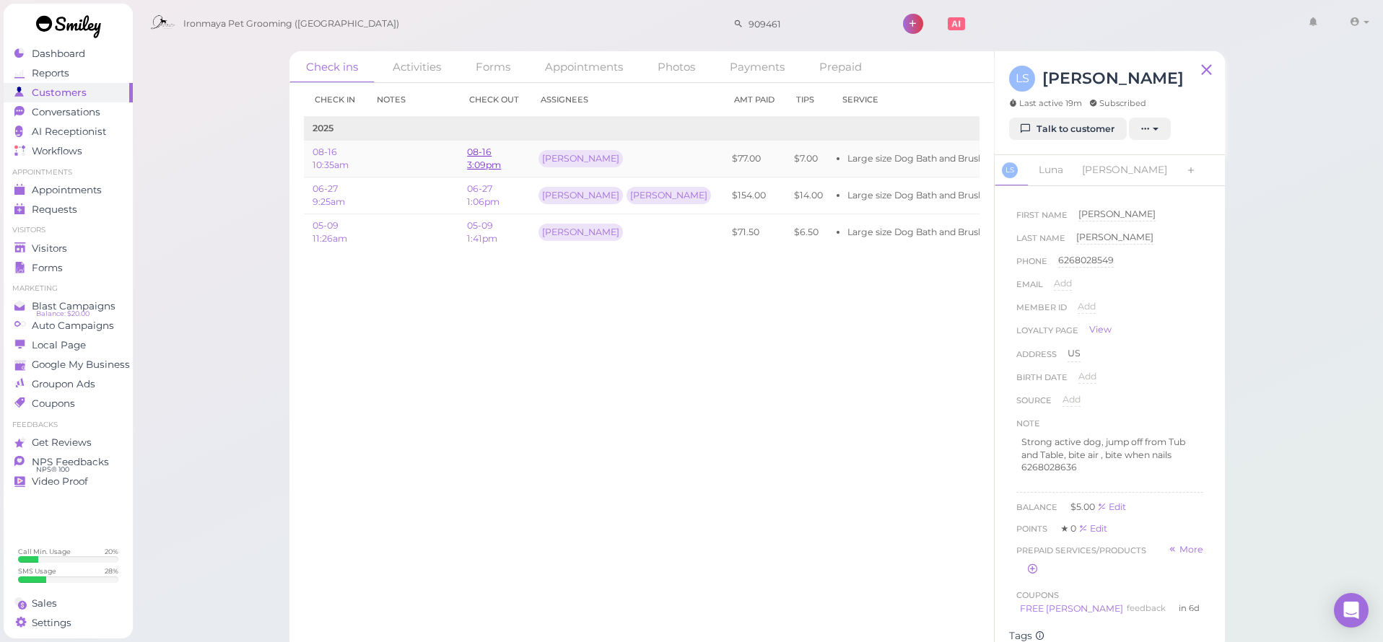
click at [475, 152] on link "08-16 3:09pm" at bounding box center [484, 159] width 34 height 24
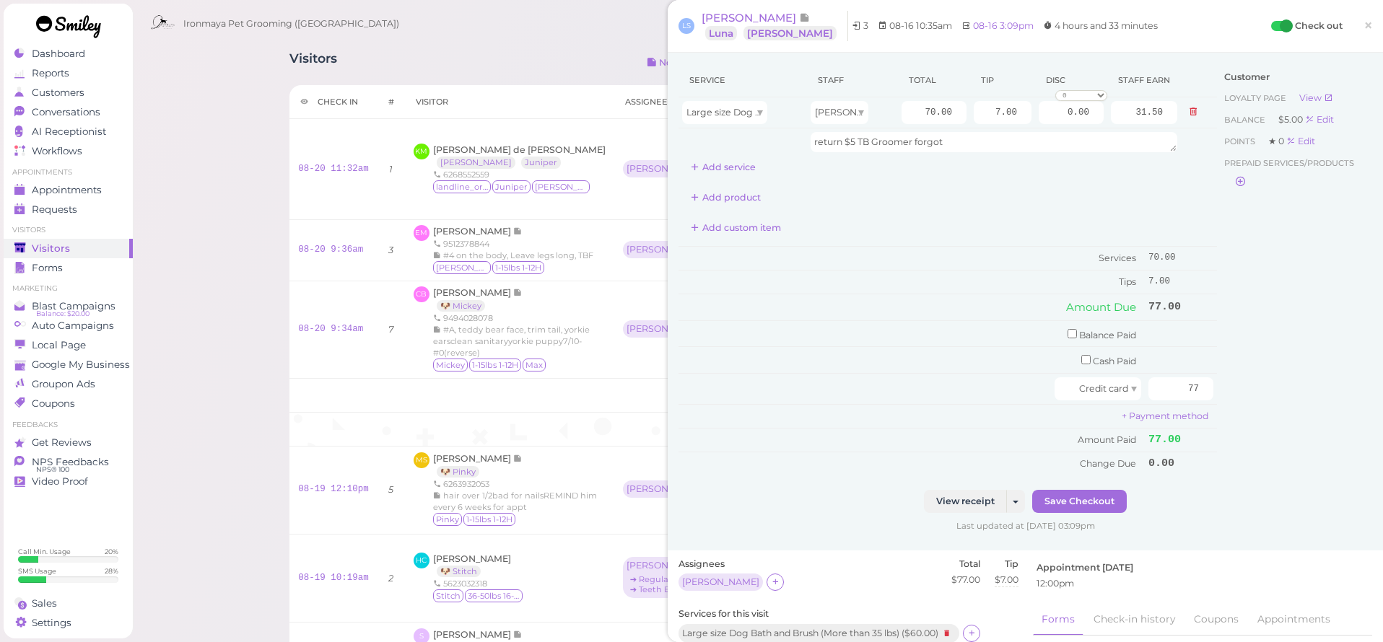
drag, startPoint x: 1369, startPoint y: 28, endPoint x: 1285, endPoint y: 52, distance: 87.7
click at [1368, 28] on span "×" at bounding box center [1367, 25] width 9 height 20
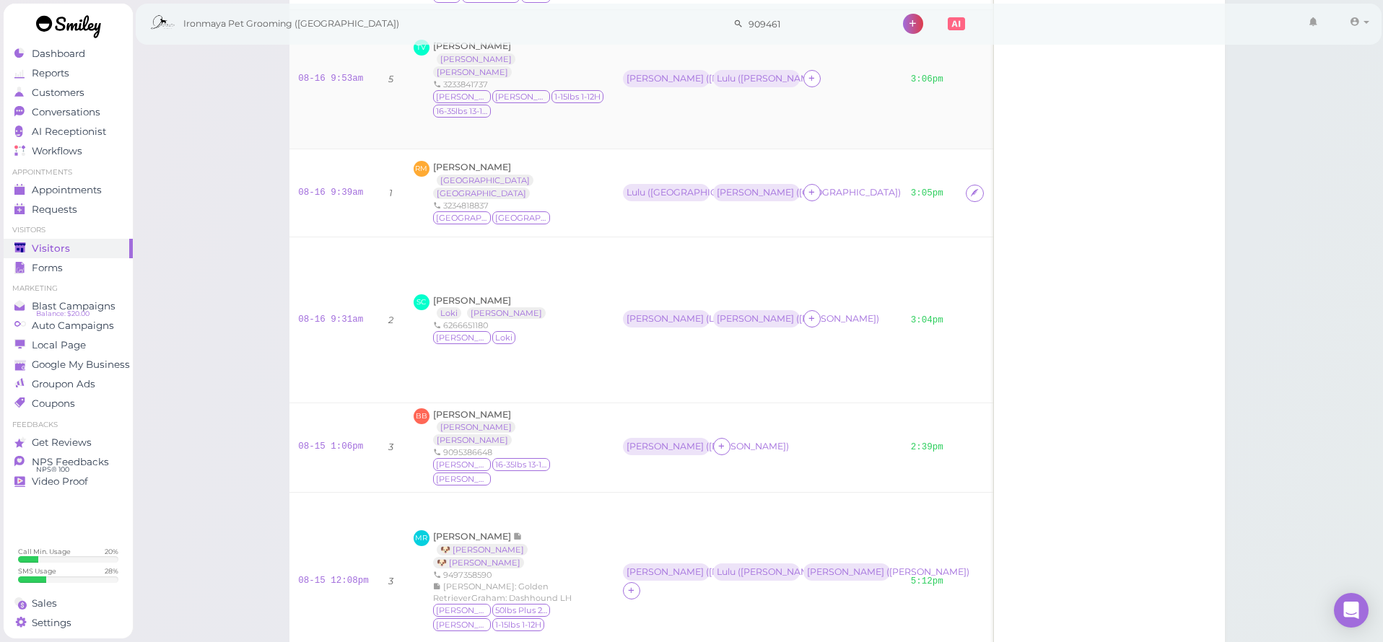
scroll to position [1698, 0]
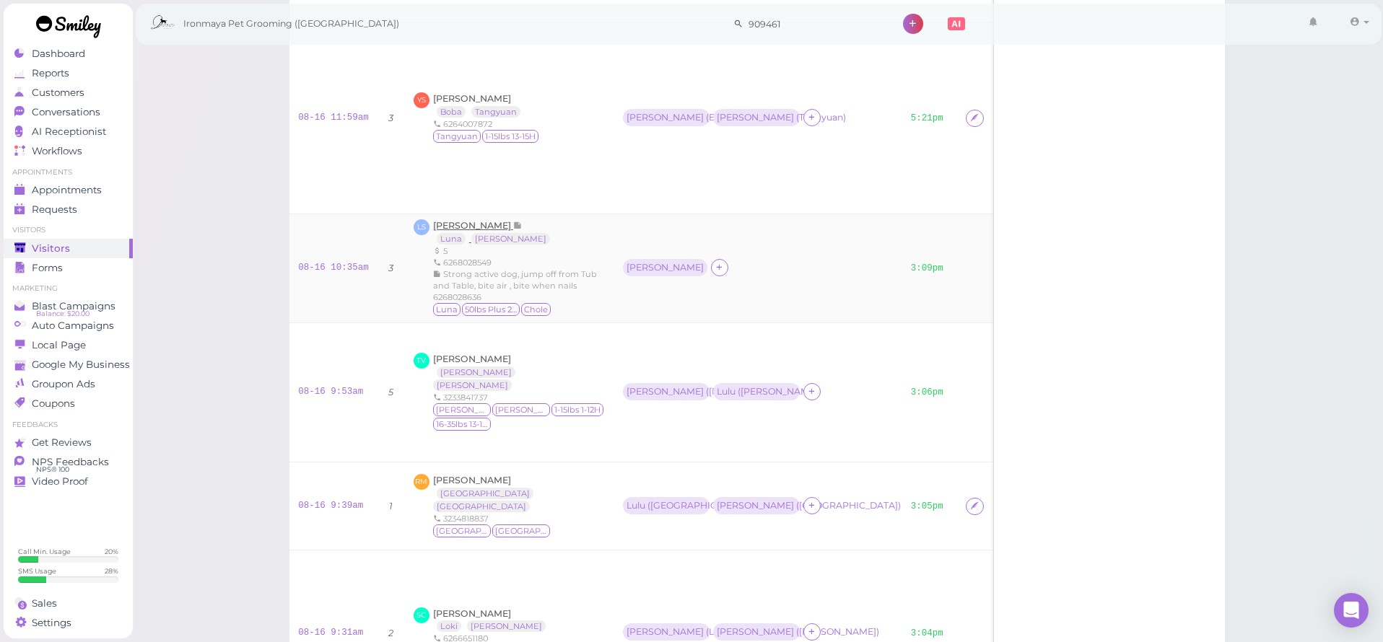
click at [468, 231] on span "[PERSON_NAME]" at bounding box center [473, 225] width 80 height 11
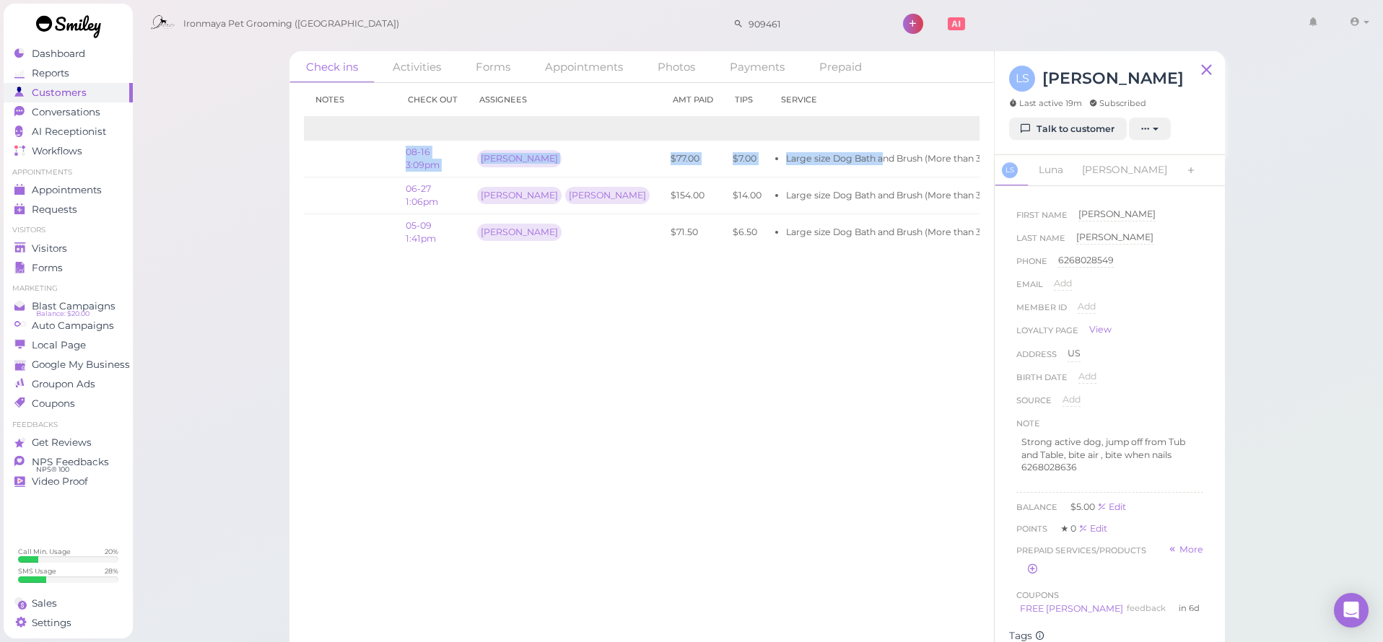
scroll to position [0, 91]
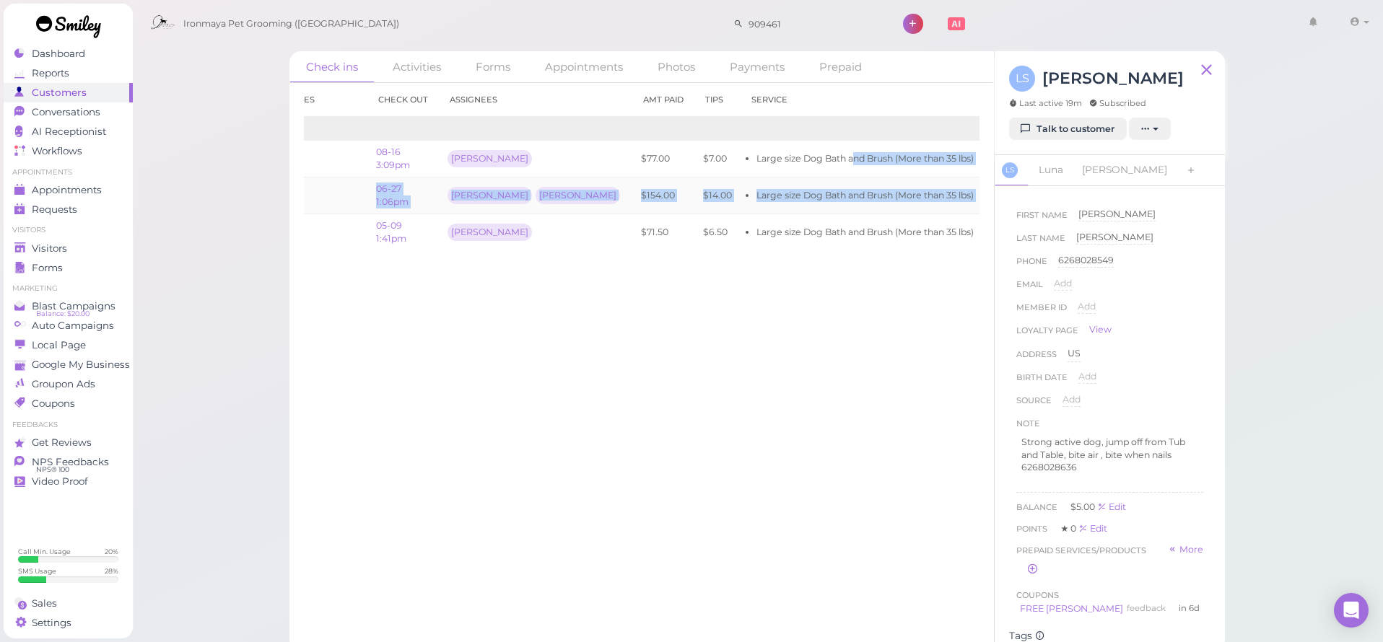
drag, startPoint x: 828, startPoint y: 160, endPoint x: 979, endPoint y: 176, distance: 151.7
click at [979, 176] on tbody "2025 08-16 10:35am 08-16 3:09pm [PERSON_NAME] $77.00 $7.00 Large size Dog Bath …" at bounding box center [651, 183] width 877 height 133
click at [1052, 137] on link "Talk to customer" at bounding box center [1068, 129] width 118 height 23
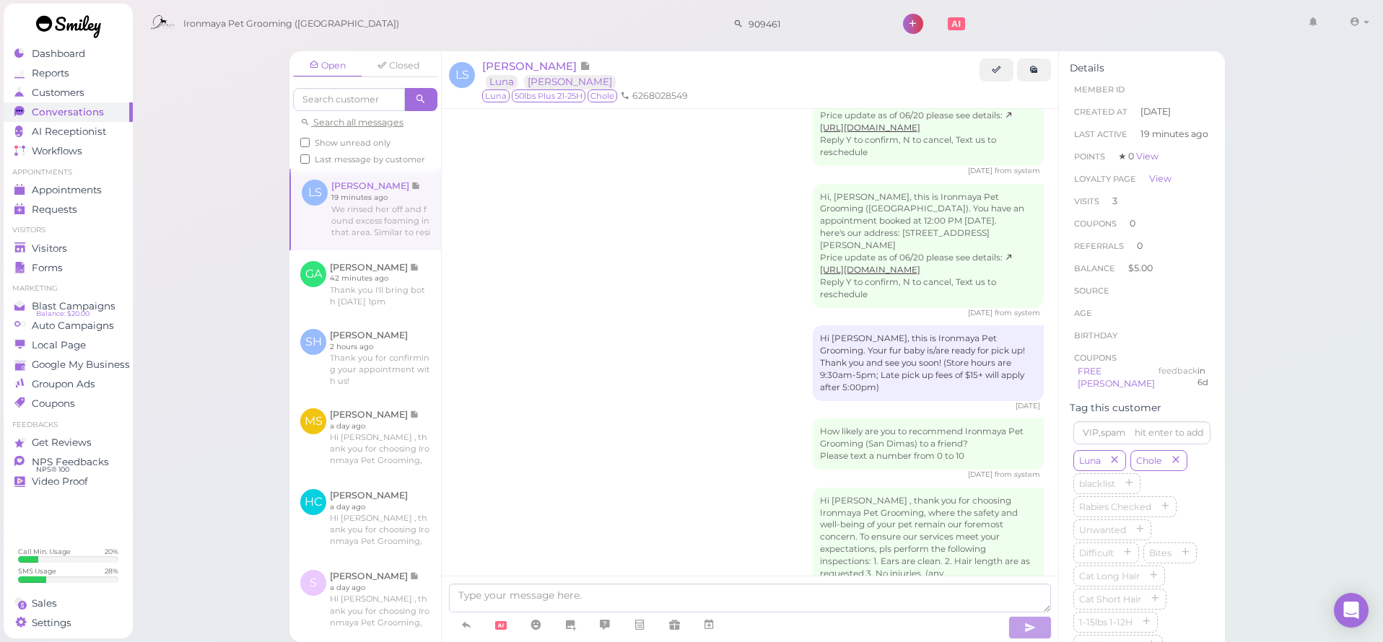
scroll to position [1892, 0]
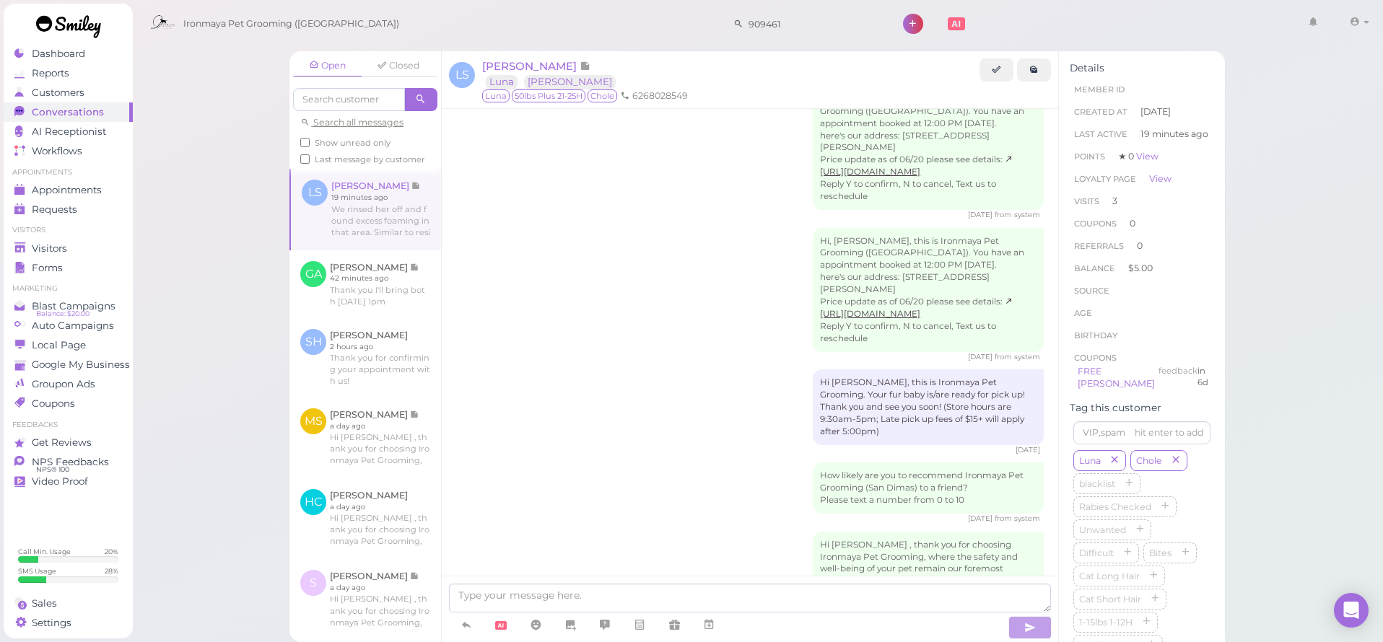
click at [991, 352] on span "[DATE]" at bounding box center [981, 356] width 27 height 9
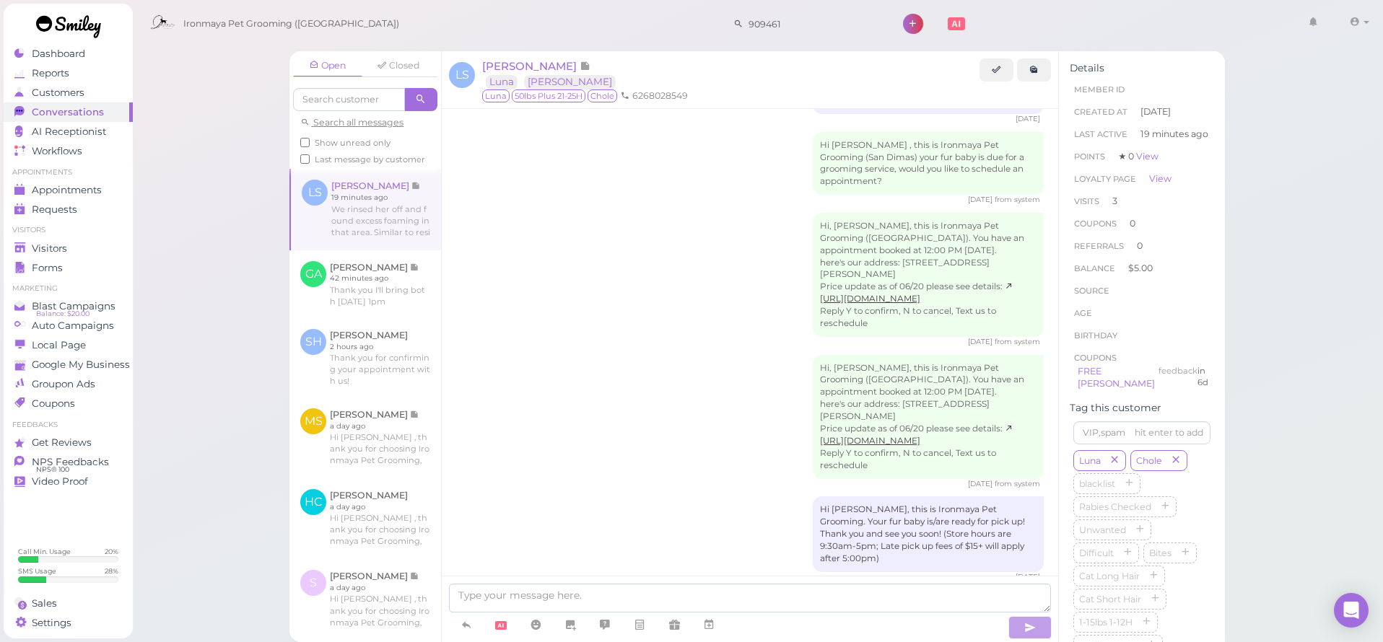
scroll to position [2063, 0]
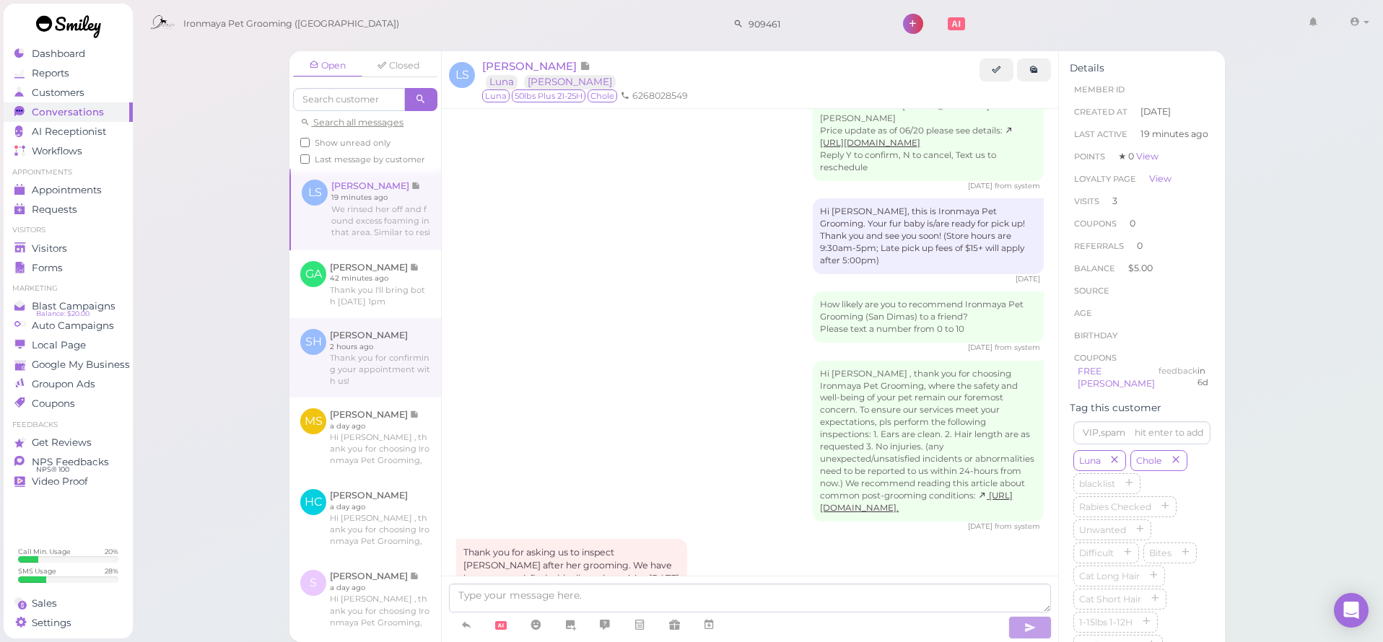
click at [340, 340] on link at bounding box center [365, 357] width 152 height 79
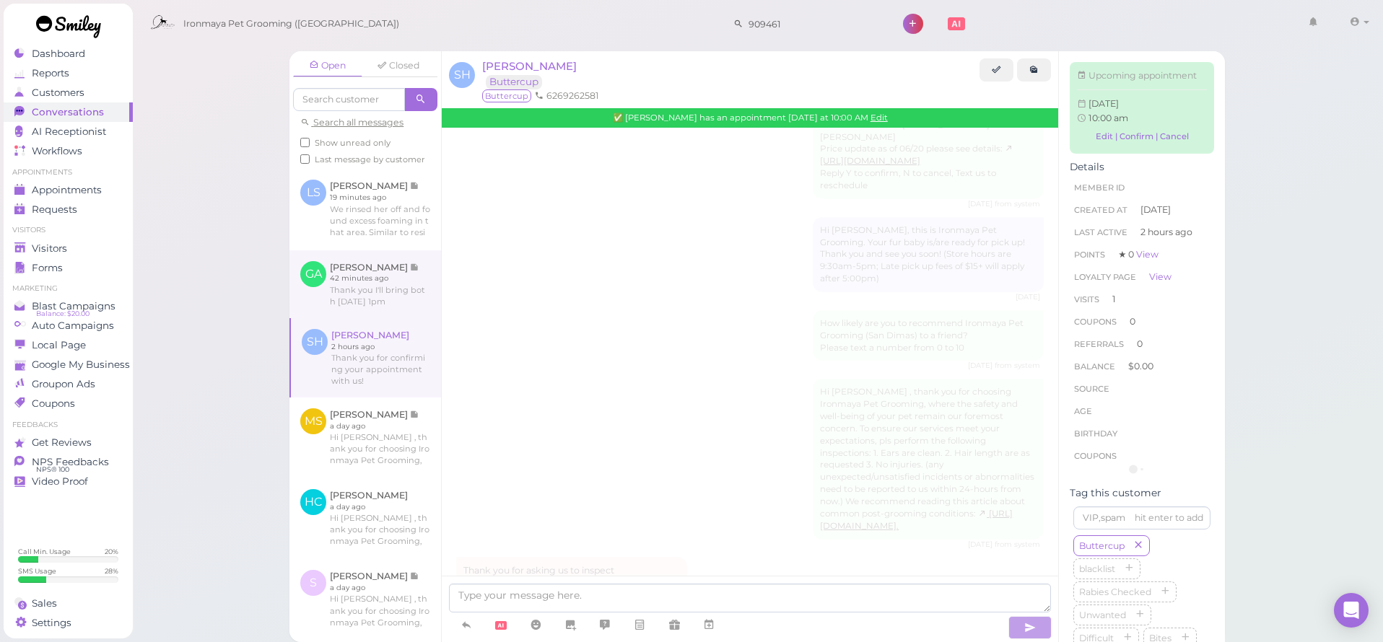
click at [390, 277] on link at bounding box center [365, 284] width 152 height 68
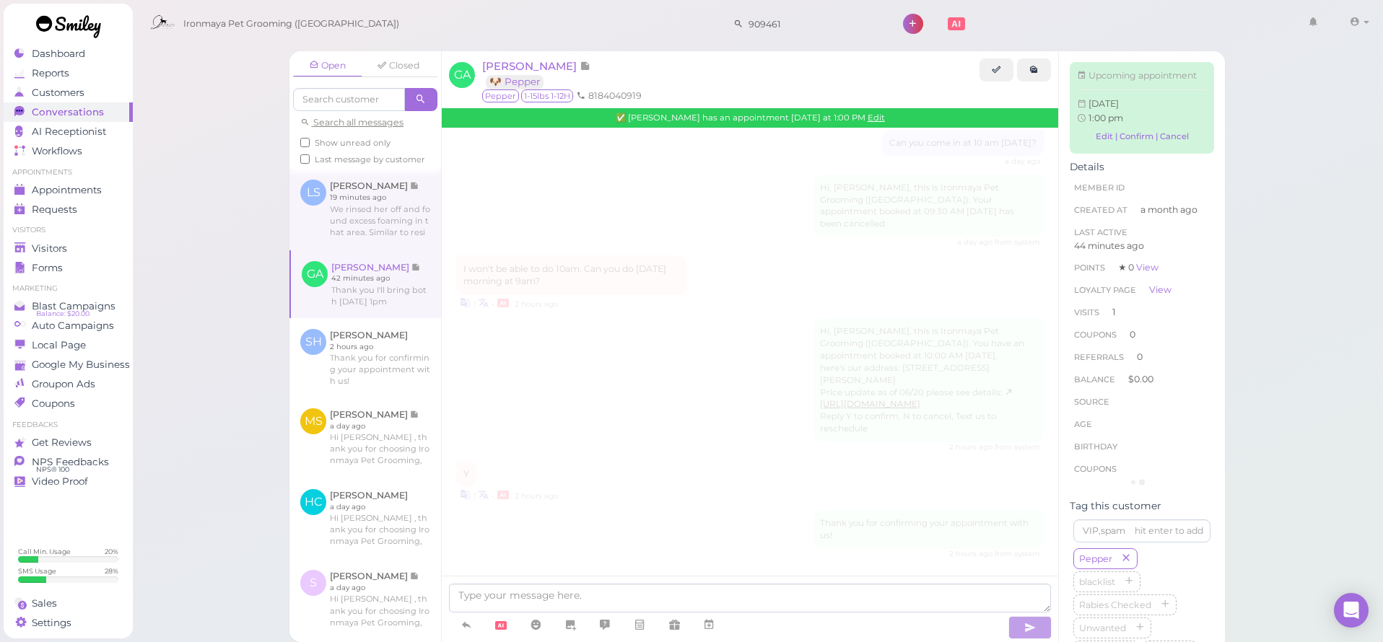
click at [401, 198] on link at bounding box center [365, 209] width 152 height 81
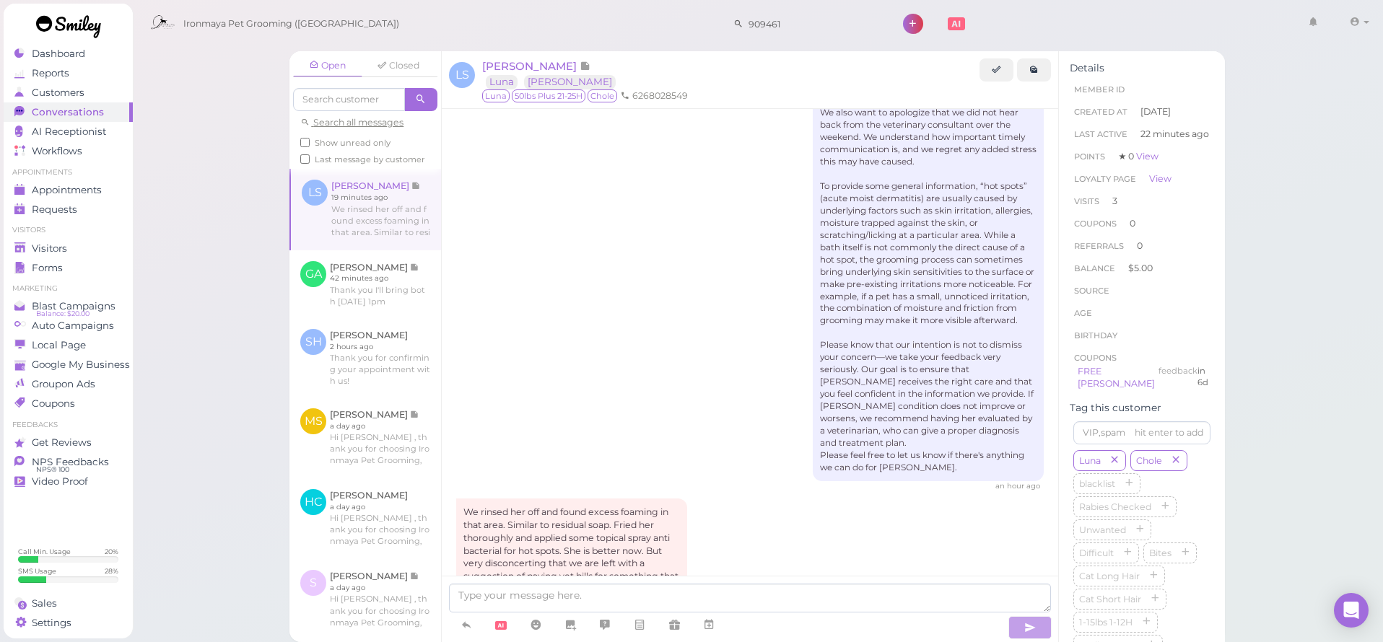
scroll to position [3023, 0]
click at [56, 248] on span "Visitors" at bounding box center [49, 249] width 35 height 12
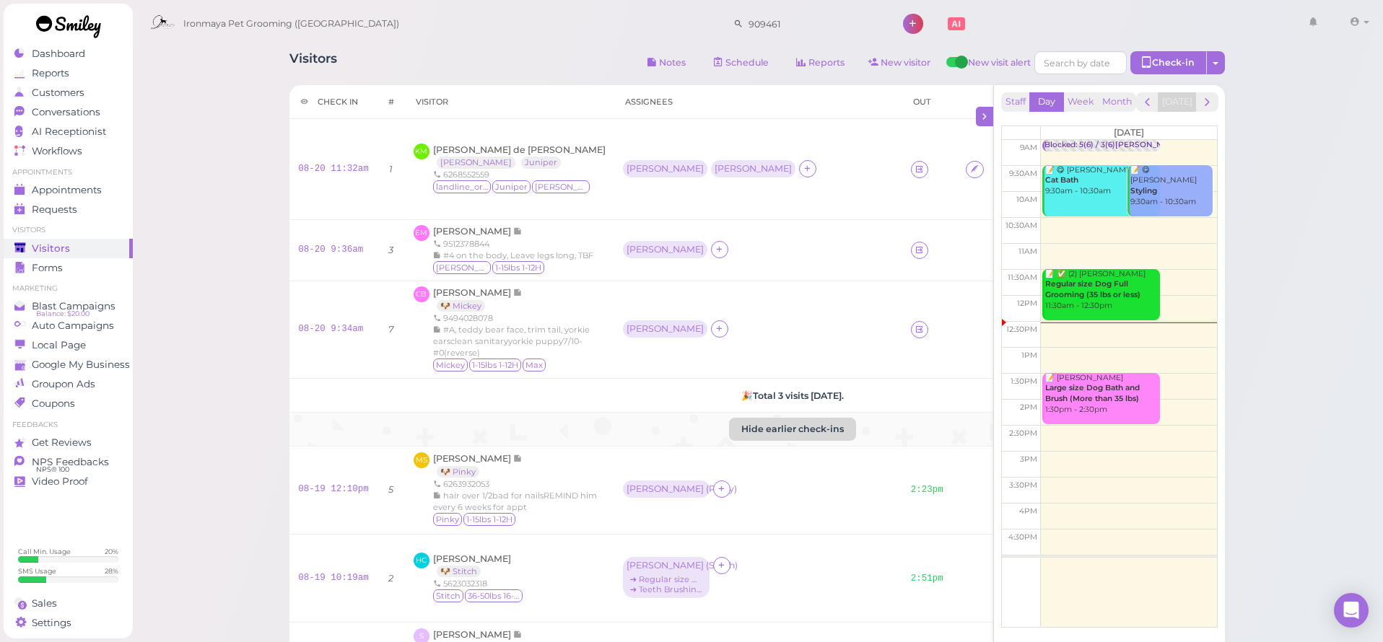
click at [772, 441] on button "Hide earlier check-ins" at bounding box center [792, 429] width 127 height 23
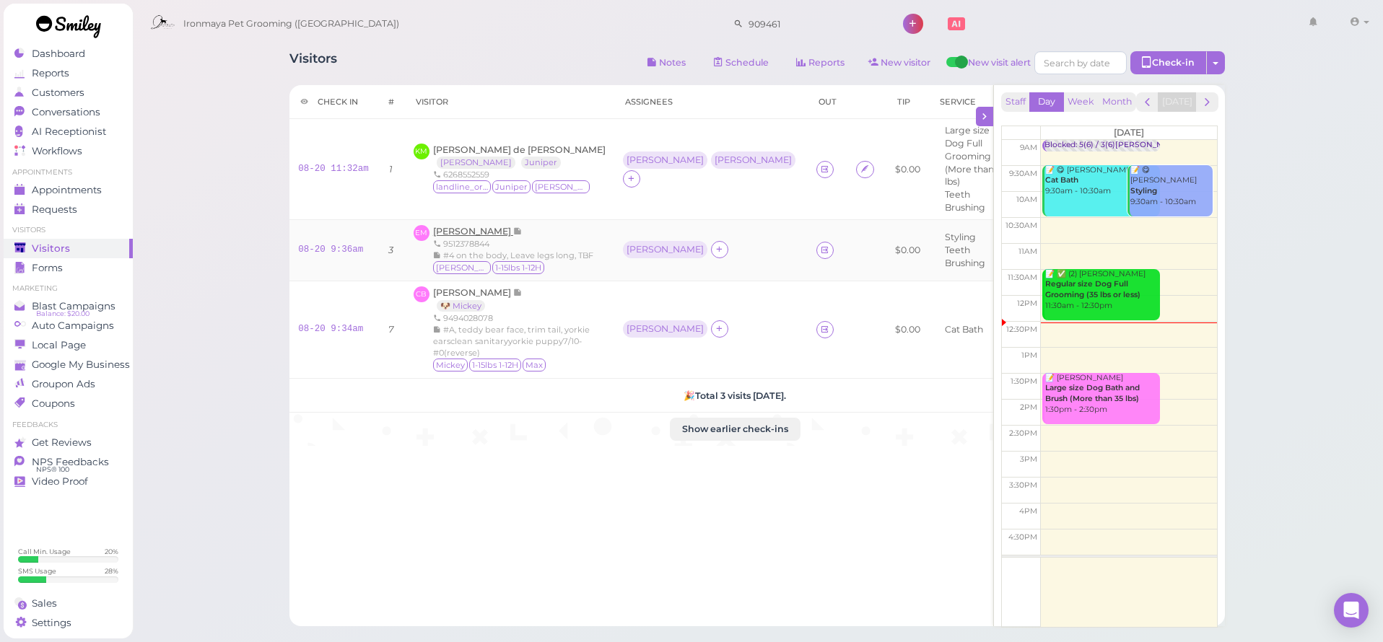
click at [462, 229] on span "[PERSON_NAME]" at bounding box center [473, 231] width 80 height 11
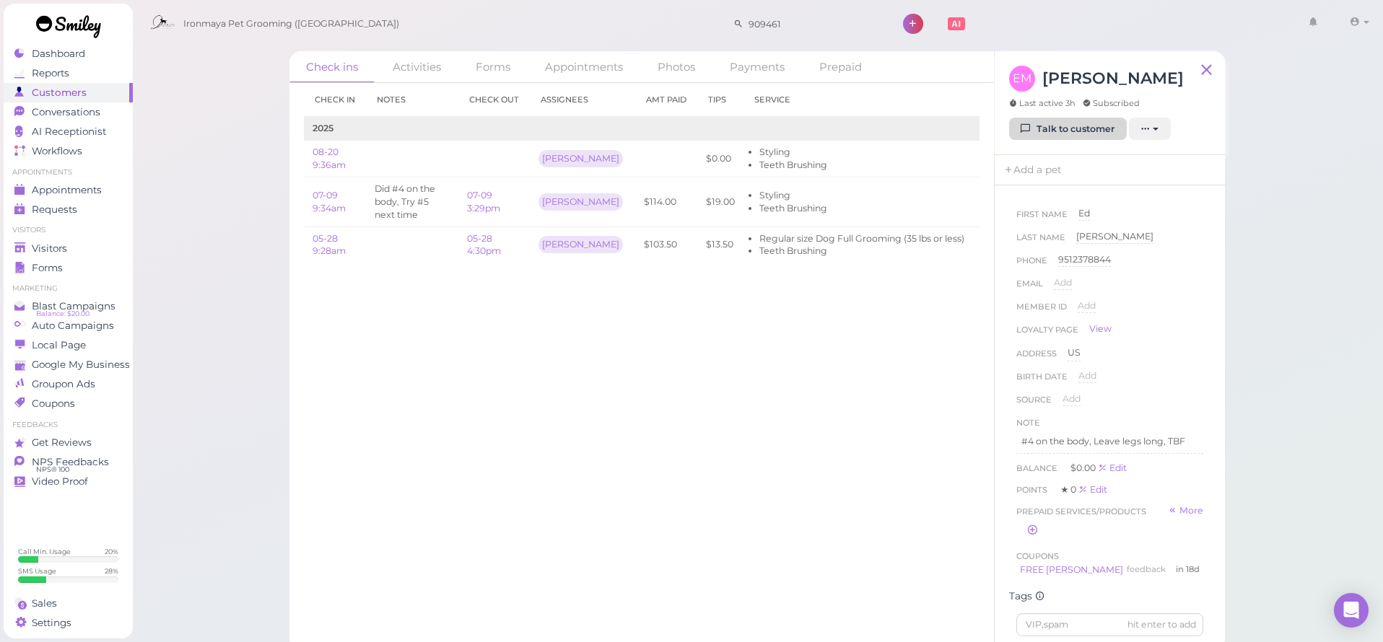
click at [1115, 128] on link "Talk to customer" at bounding box center [1068, 129] width 118 height 23
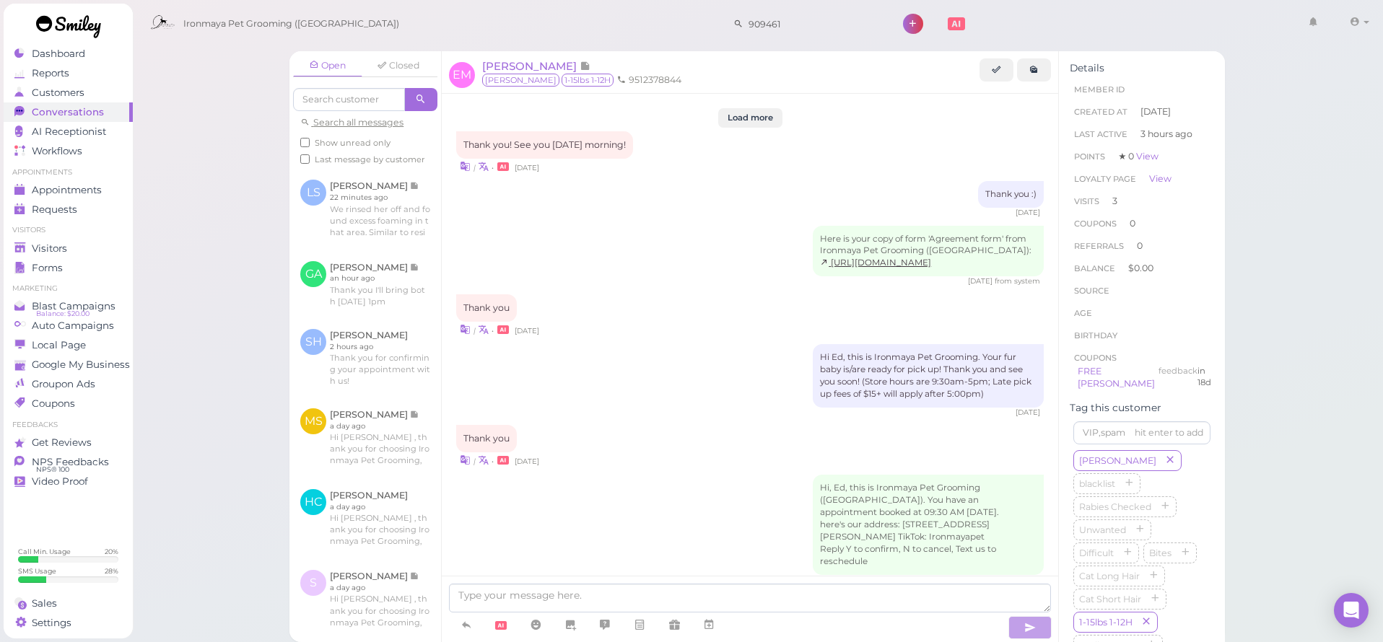
scroll to position [1959, 0]
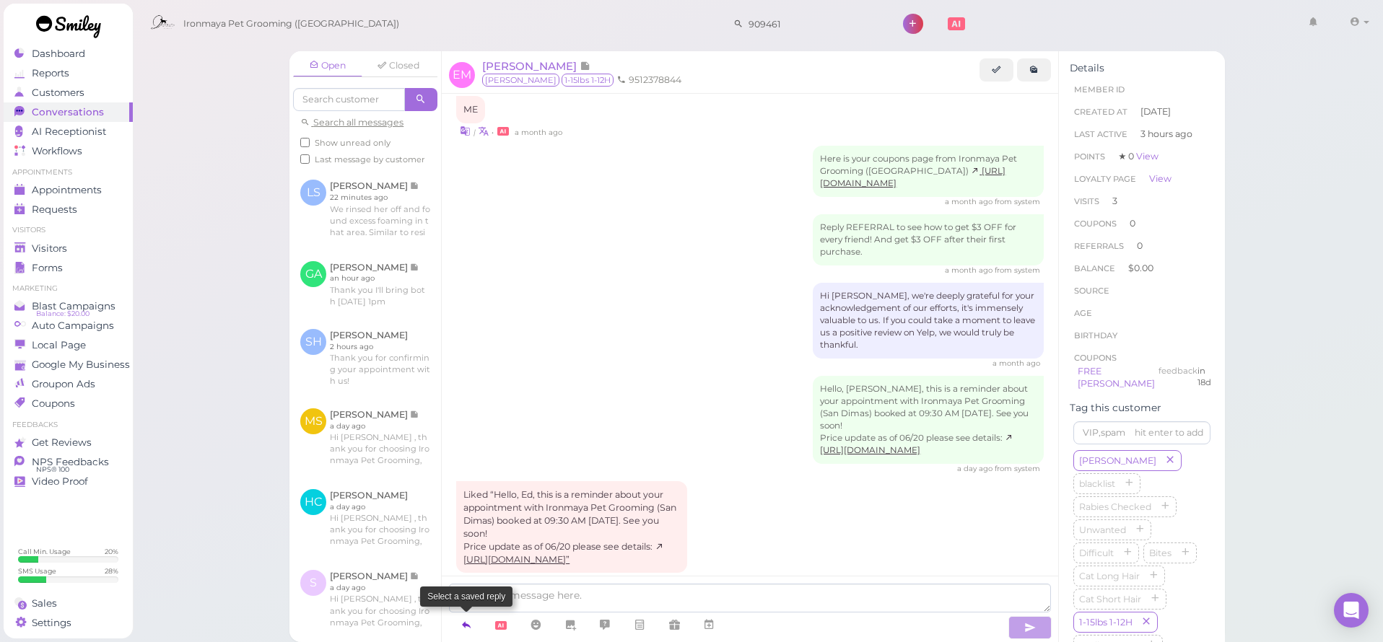
drag, startPoint x: 470, startPoint y: 623, endPoint x: 473, endPoint y: 615, distance: 8.4
click at [470, 623] on icon at bounding box center [466, 625] width 12 height 14
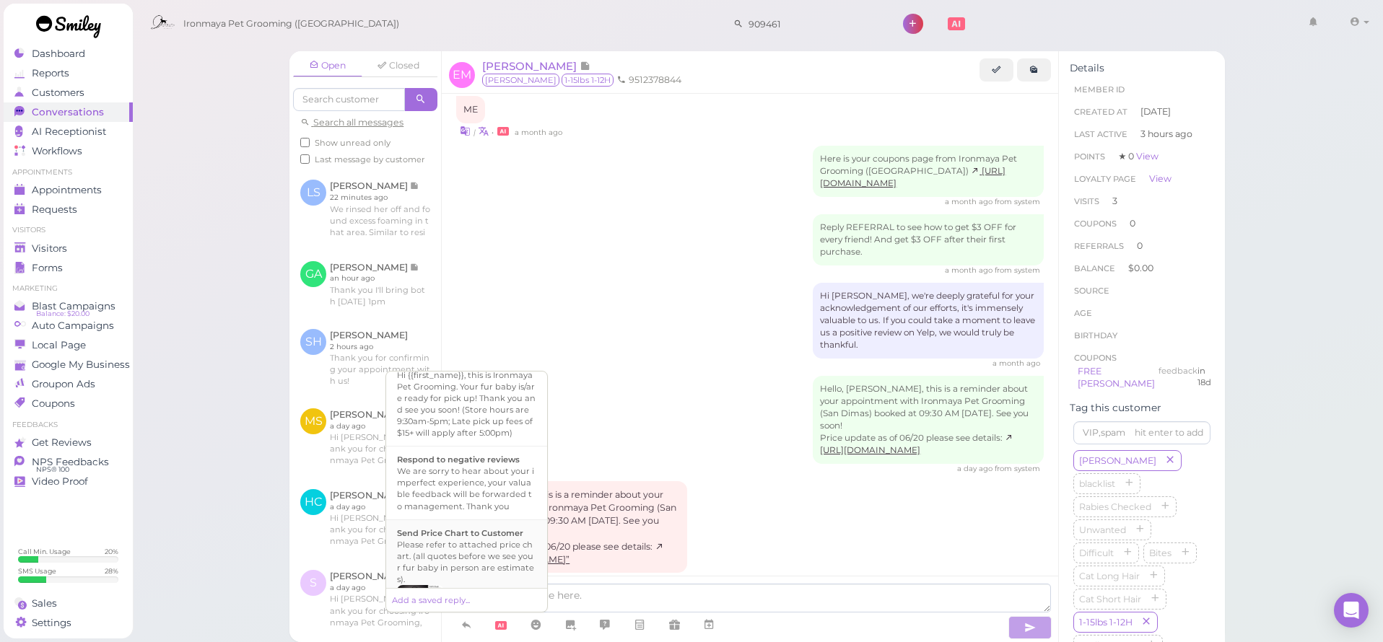
scroll to position [434, 0]
click at [517, 453] on div "Hi {{first_name}}, this is Ironmaya Pet Grooming. Your fur baby is/are ready fo…" at bounding box center [466, 429] width 139 height 69
type textarea "Hi {{first_name}}, this is Ironmaya Pet Grooming. Your fur baby is/are ready fo…"
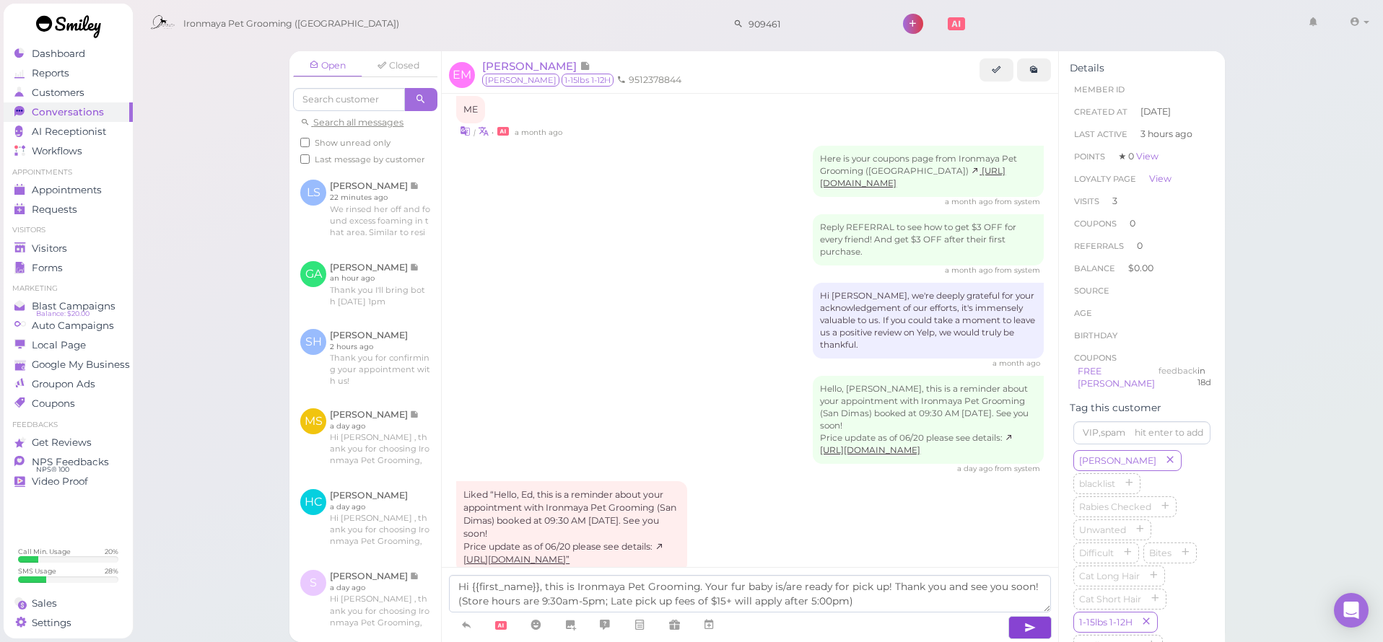
click at [1038, 625] on button "button" at bounding box center [1029, 627] width 43 height 23
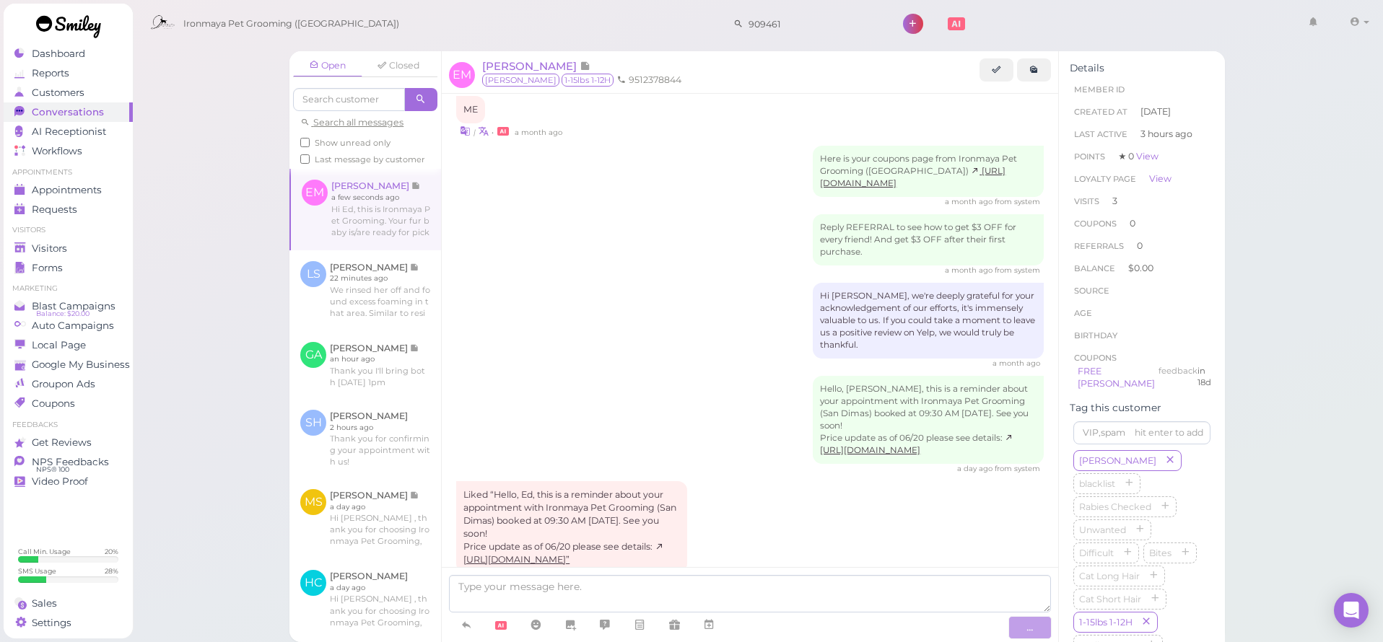
scroll to position [2027, 0]
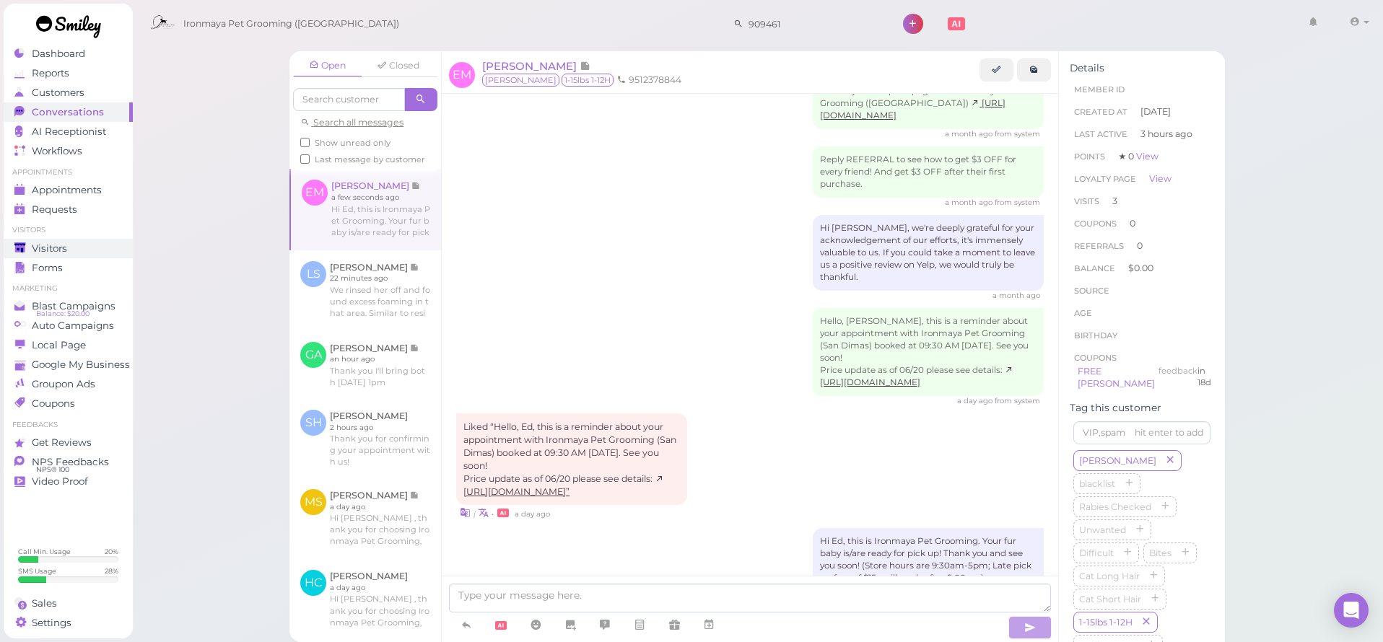
click at [74, 246] on div "Visitors" at bounding box center [66, 249] width 104 height 12
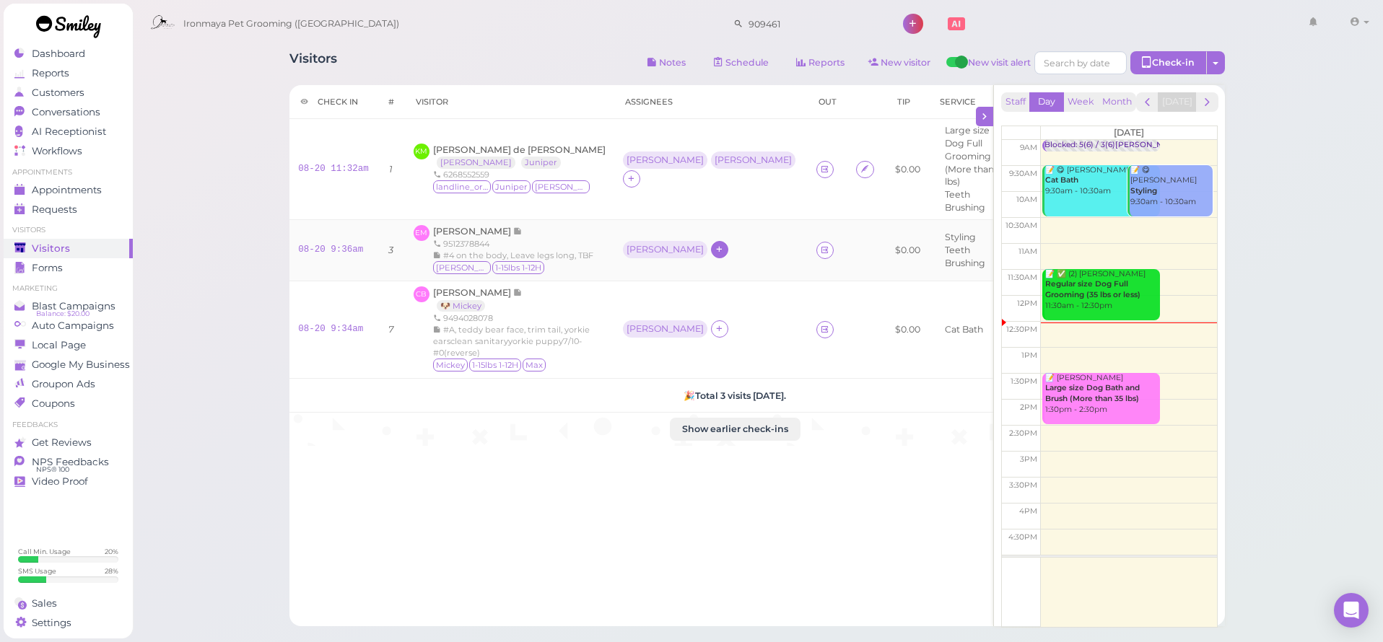
click at [715, 255] on icon at bounding box center [719, 249] width 9 height 11
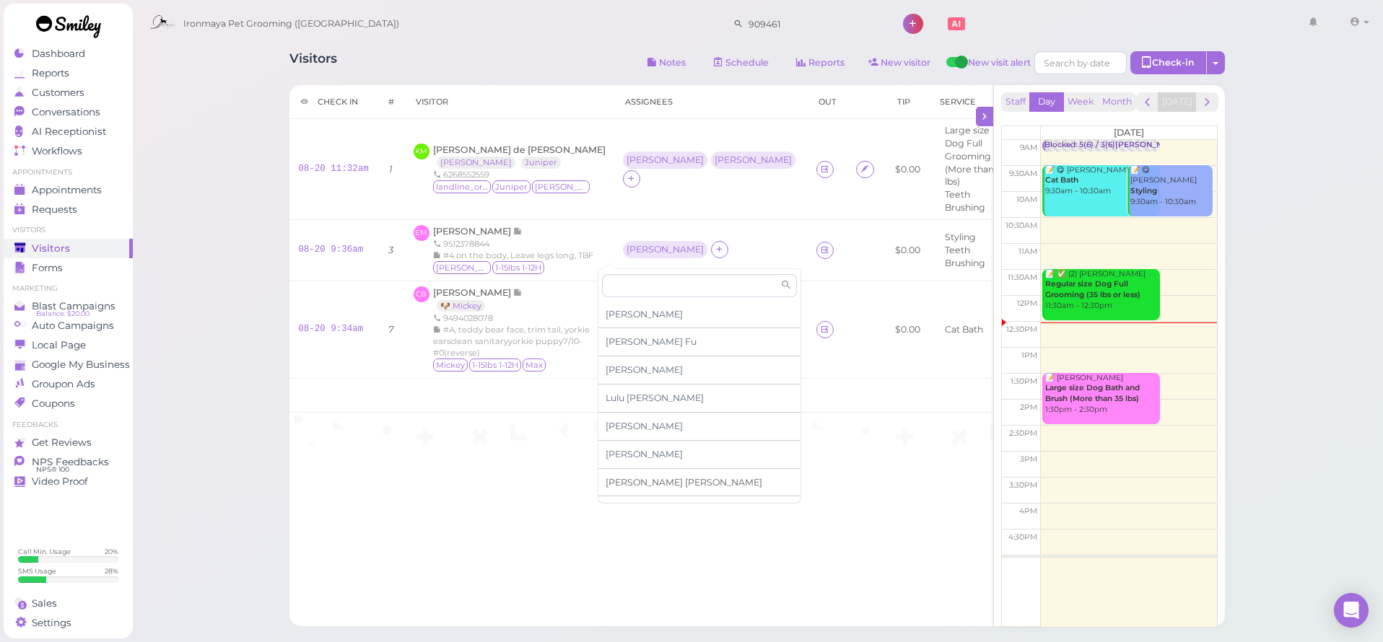
click at [647, 478] on span "[PERSON_NAME]" at bounding box center [684, 482] width 157 height 11
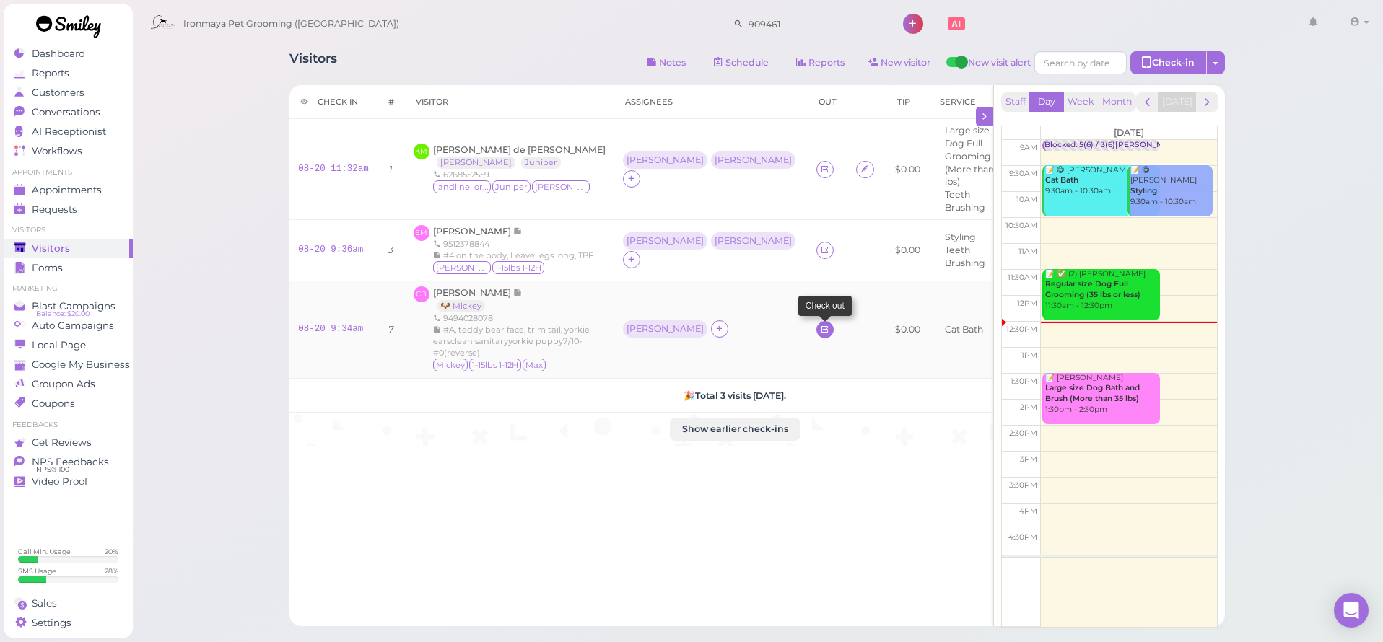
click at [820, 335] on icon at bounding box center [824, 329] width 9 height 11
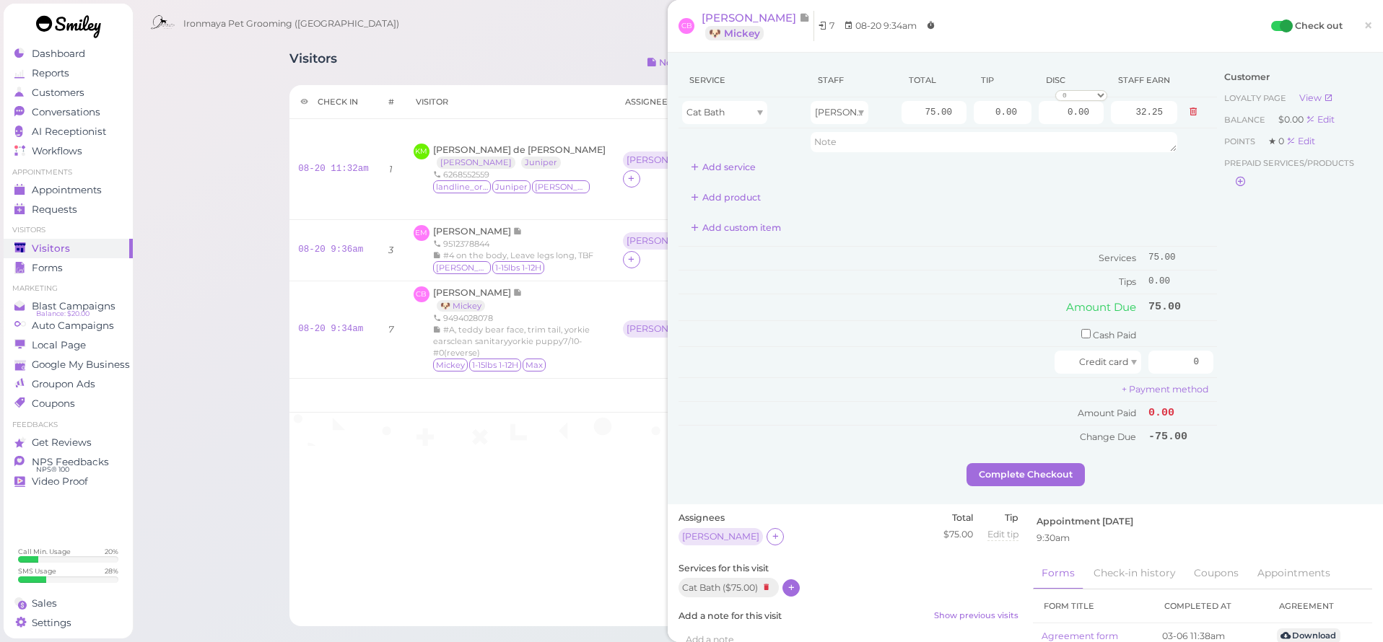
click at [789, 582] on icon at bounding box center [791, 587] width 9 height 11
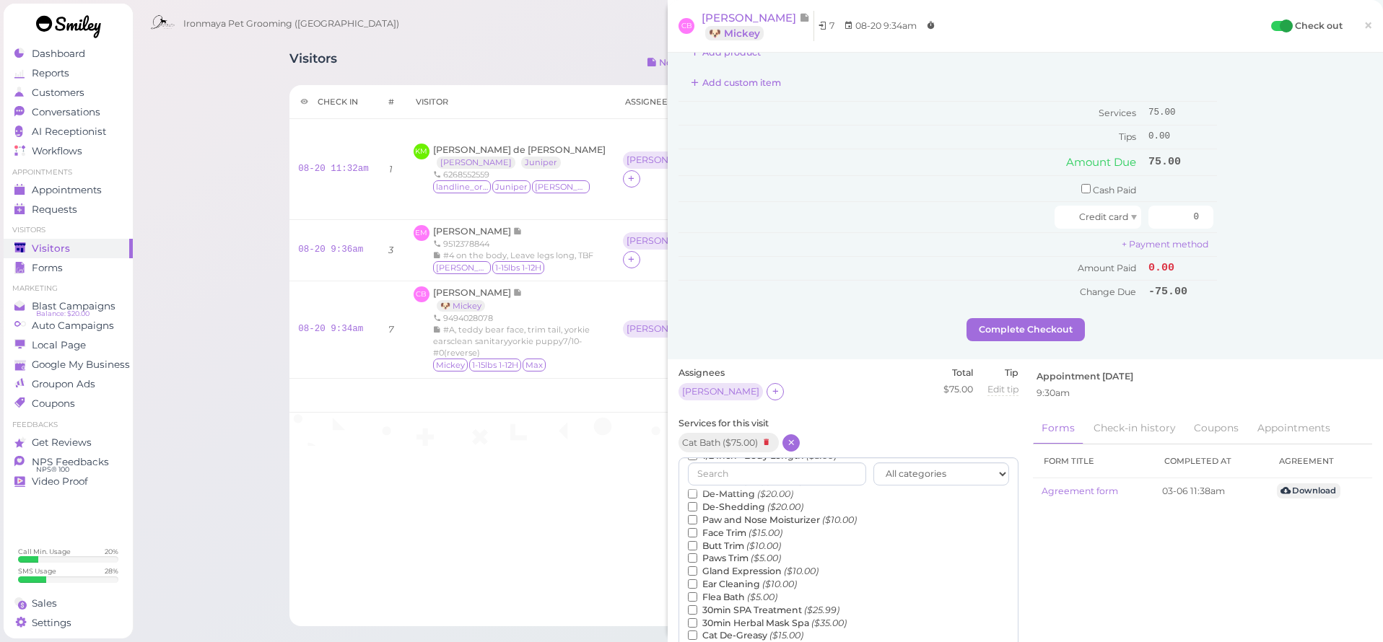
scroll to position [243, 0]
click at [775, 465] on input "text" at bounding box center [777, 474] width 178 height 23
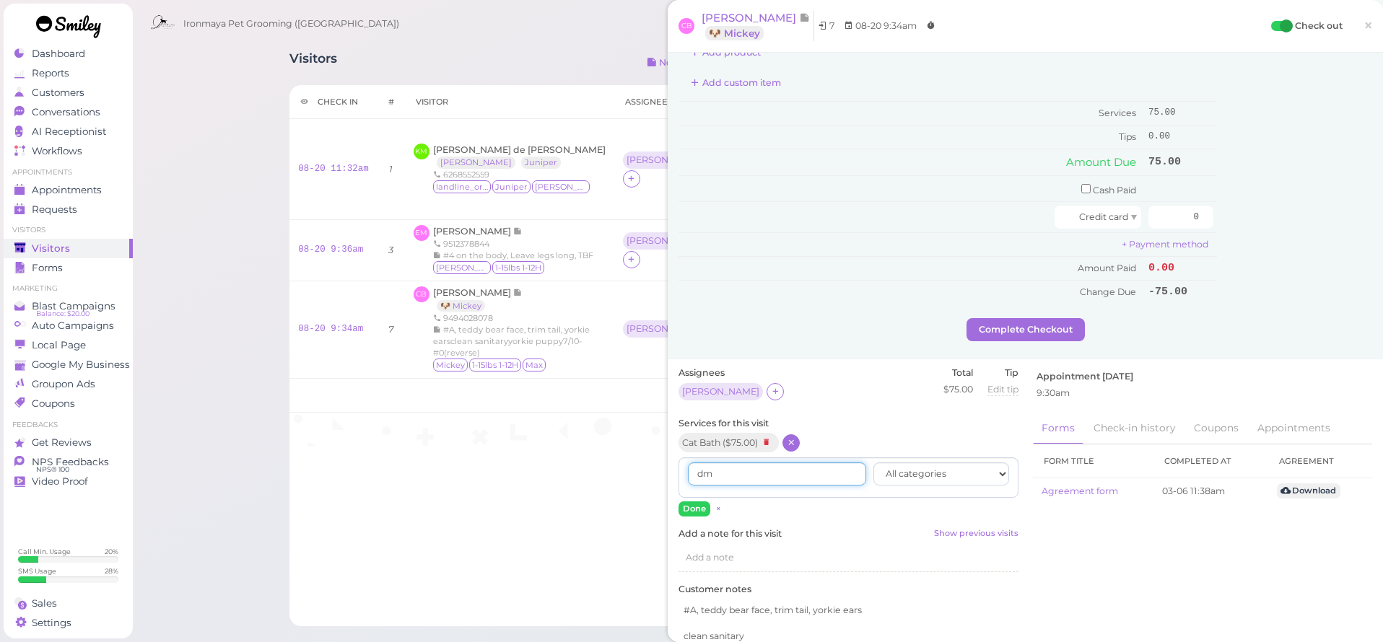
click at [772, 467] on input "dm" at bounding box center [777, 474] width 178 height 23
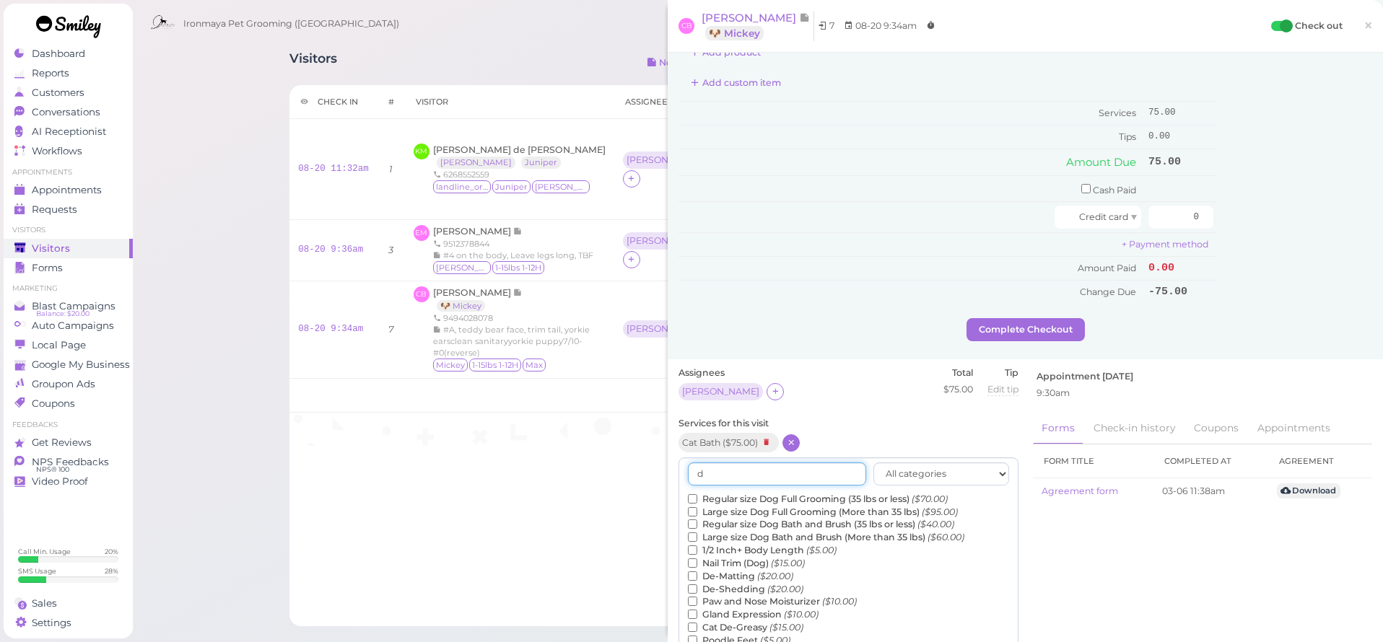
type input "d"
click at [754, 583] on label "De-Shedding ($20.00)" at bounding box center [745, 589] width 115 height 13
click at [697, 585] on input "De-Shedding ($20.00)" at bounding box center [692, 589] width 9 height 9
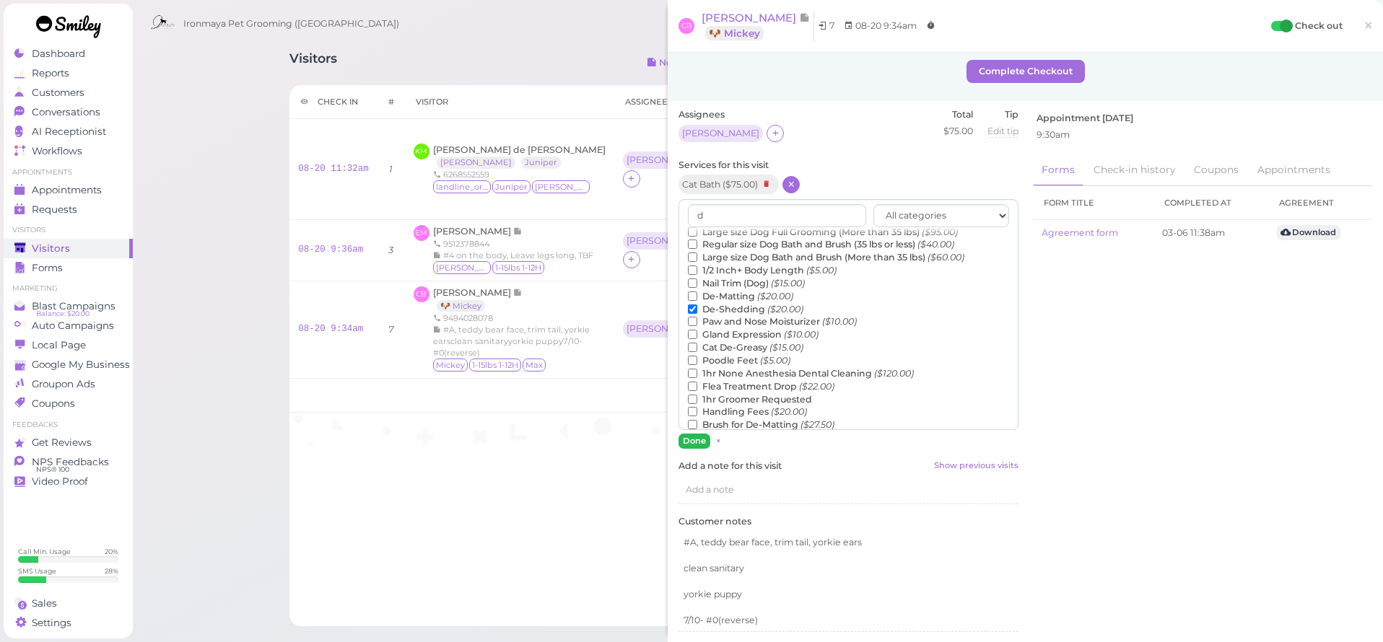
click at [696, 434] on button "Done" at bounding box center [694, 441] width 32 height 15
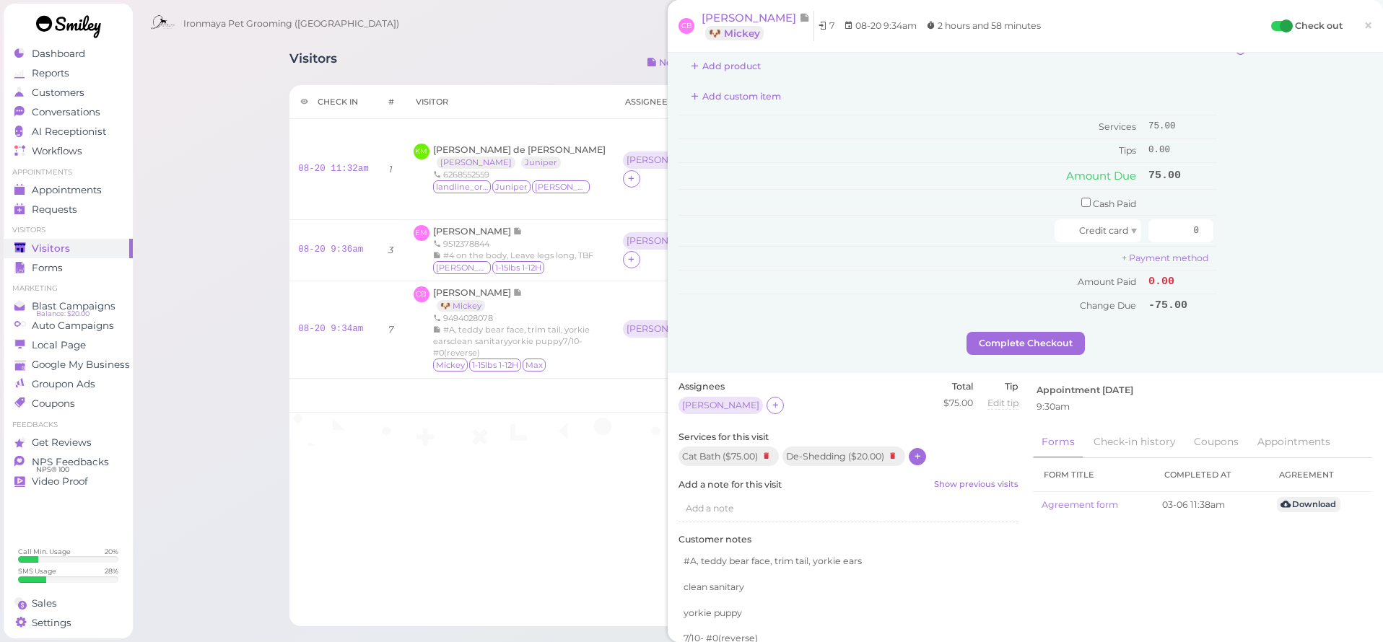
scroll to position [0, 0]
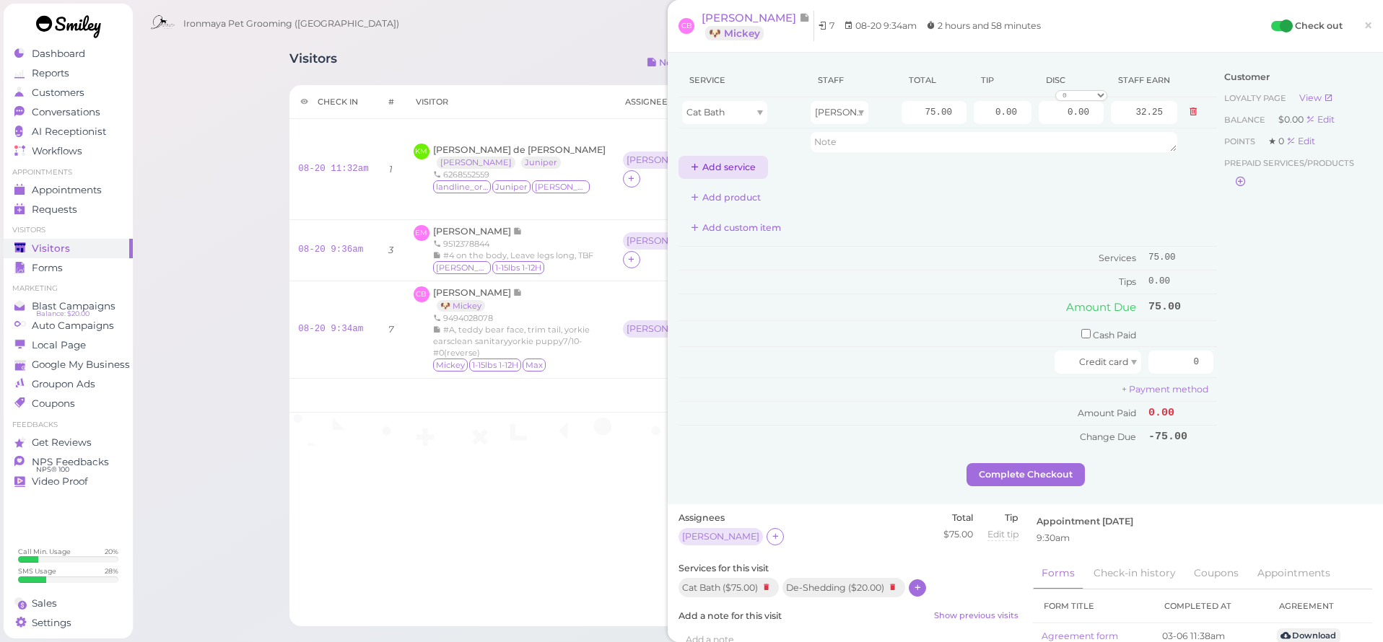
click at [727, 168] on button "Add service" at bounding box center [722, 167] width 89 height 23
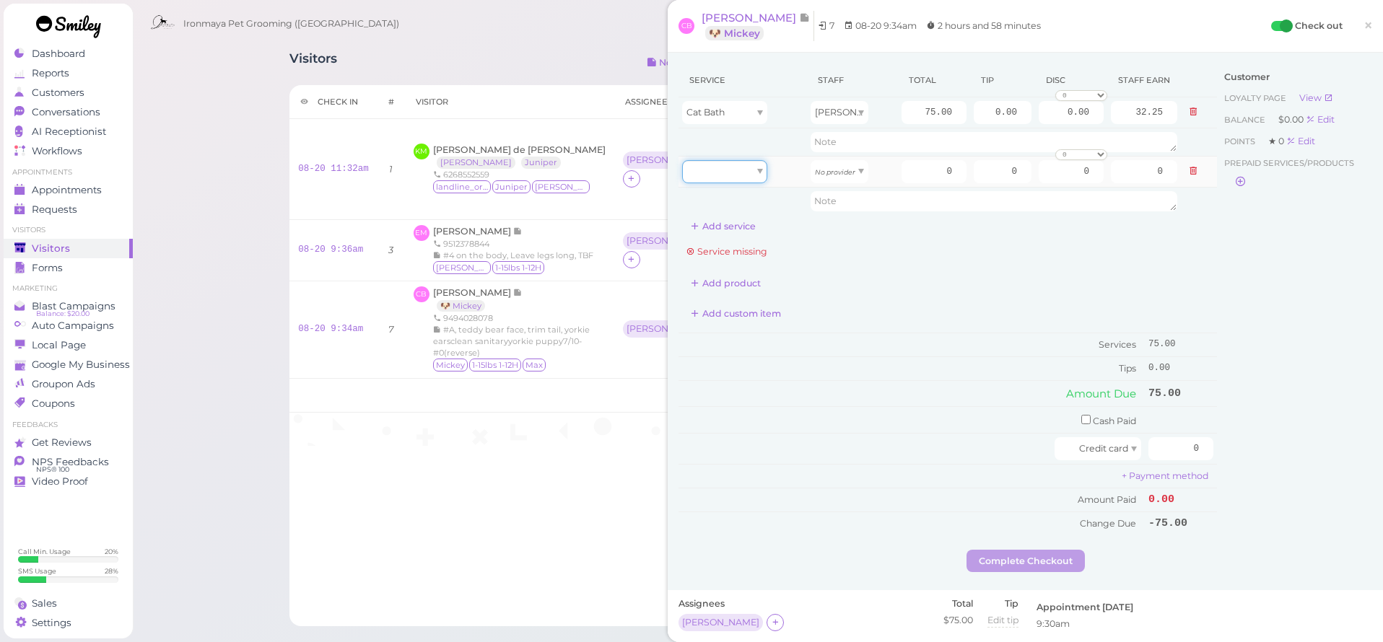
click at [733, 170] on div at bounding box center [724, 171] width 85 height 23
type input "20.00"
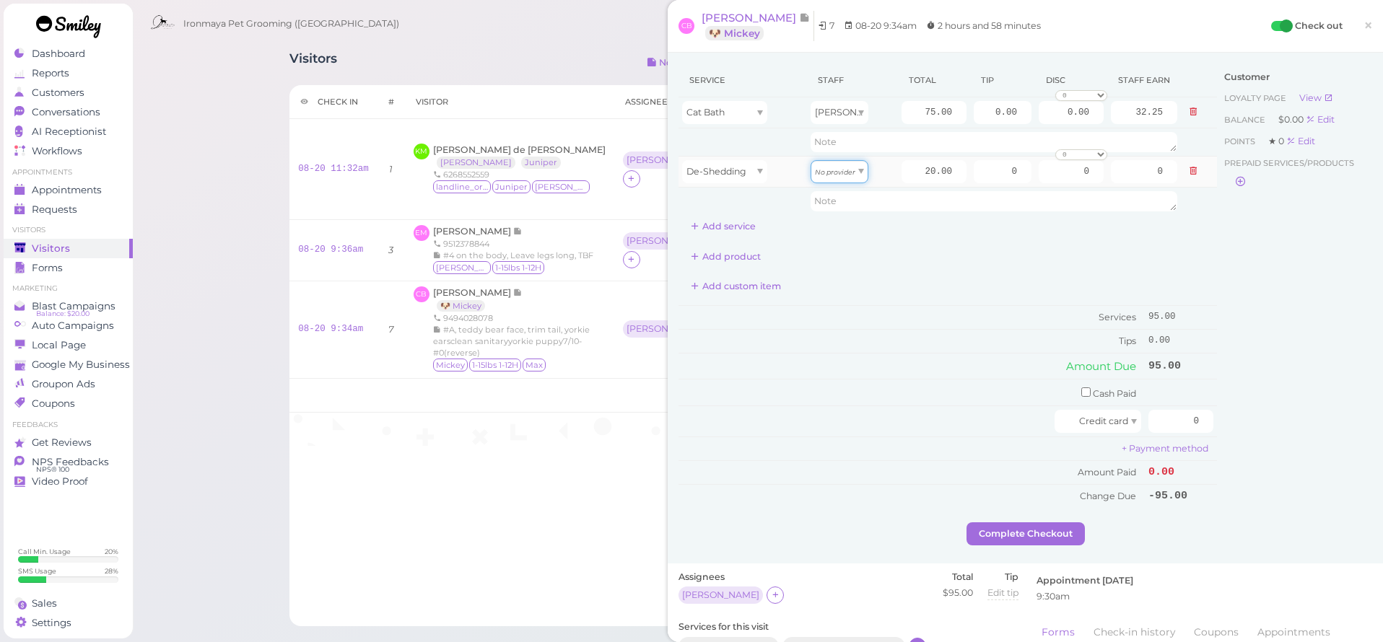
click at [838, 174] on icon "No provider" at bounding box center [835, 172] width 40 height 8
type input "8.60"
drag, startPoint x: 921, startPoint y: 173, endPoint x: 1008, endPoint y: 185, distance: 87.4
click at [1008, 184] on tr "De-Shedding [PERSON_NAME] 20.00 0 0 0 10% off 15% off 20% off 25% off 30% off 5…" at bounding box center [947, 171] width 538 height 31
type input "10"
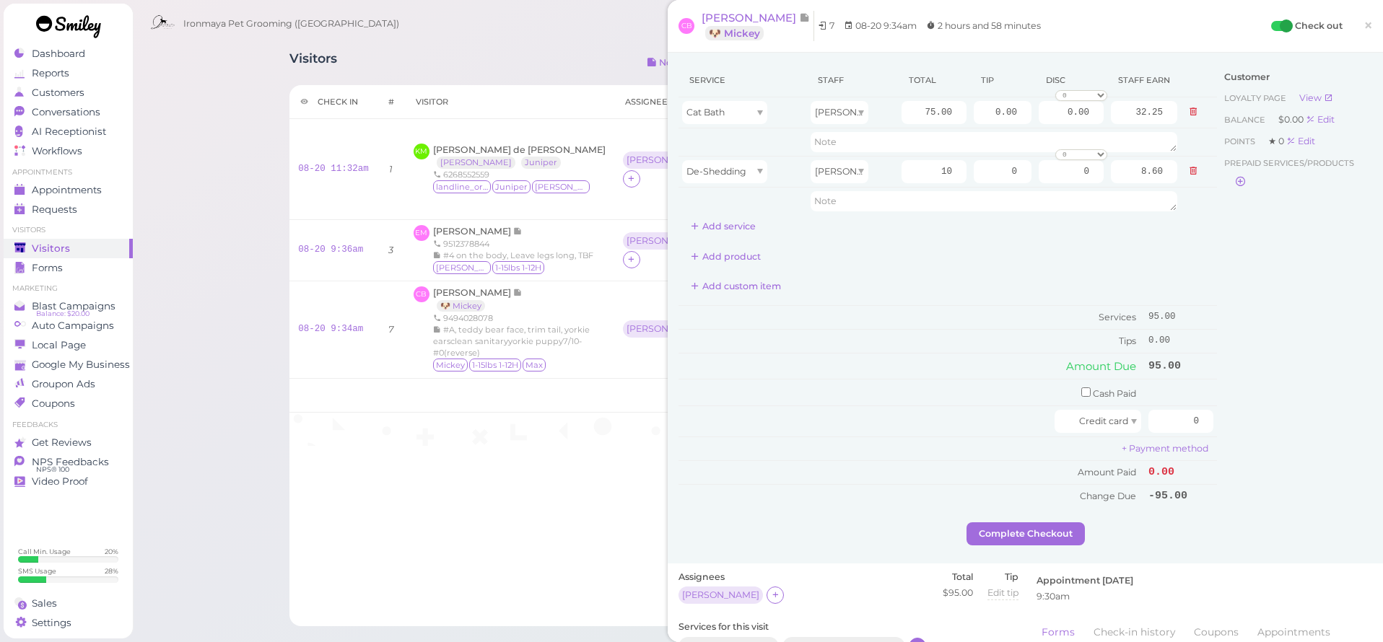
type input "4.30"
click at [1000, 222] on div "Service Staff Total Tip Disc Staff earn Cat Bath [PERSON_NAME] 75.00 0.00 0.00 …" at bounding box center [947, 151] width 538 height 175
drag, startPoint x: 991, startPoint y: 114, endPoint x: 1052, endPoint y: 126, distance: 61.7
click at [1052, 126] on tr "Cat Bath [PERSON_NAME] 75.00 0.00 0.00 0 10% off 15% off 20% off 25% off 30% of…" at bounding box center [947, 112] width 538 height 31
type input "8.5"
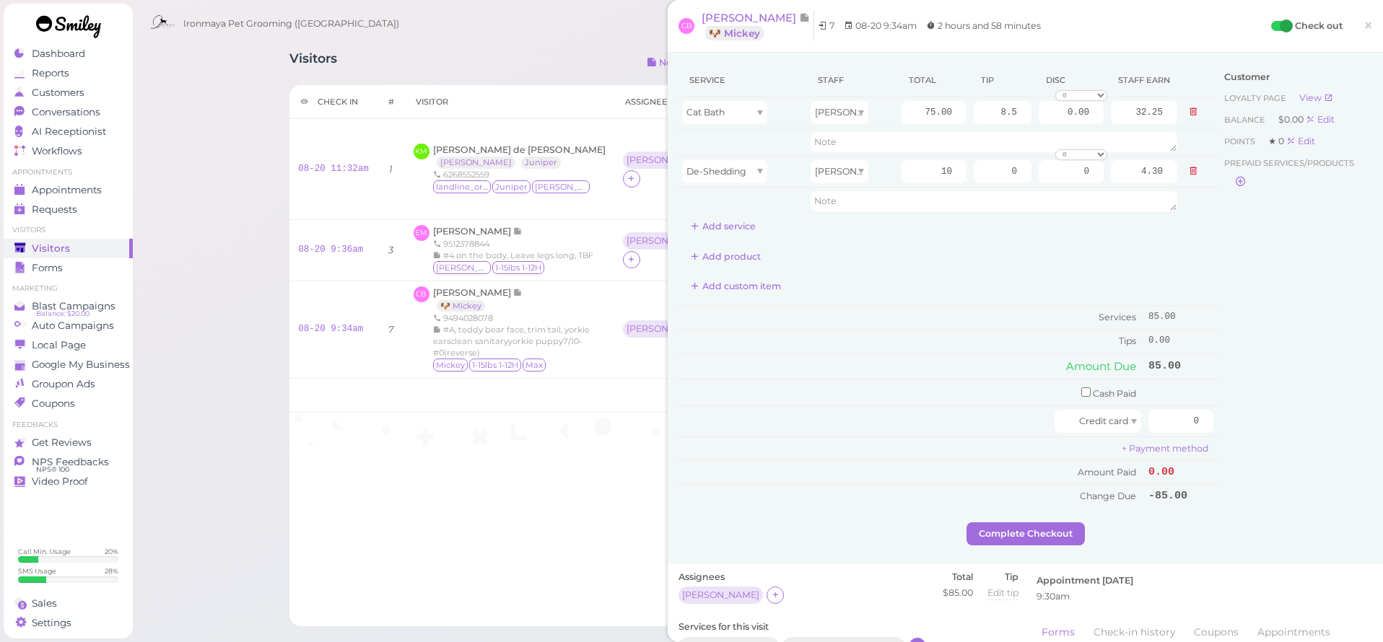
click at [1114, 279] on div "Add custom item" at bounding box center [947, 286] width 538 height 23
click at [1036, 524] on button "Complete Checkout" at bounding box center [1025, 534] width 118 height 23
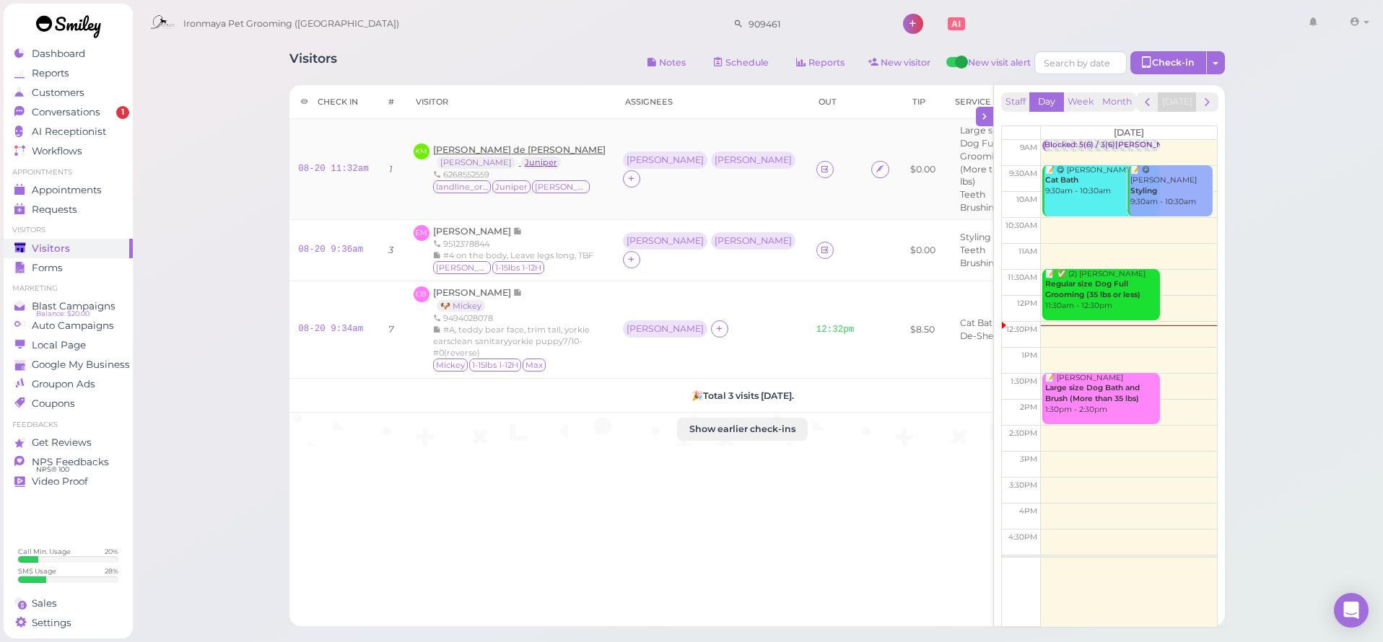
click at [521, 157] on link "Juniper" at bounding box center [541, 163] width 40 height 12
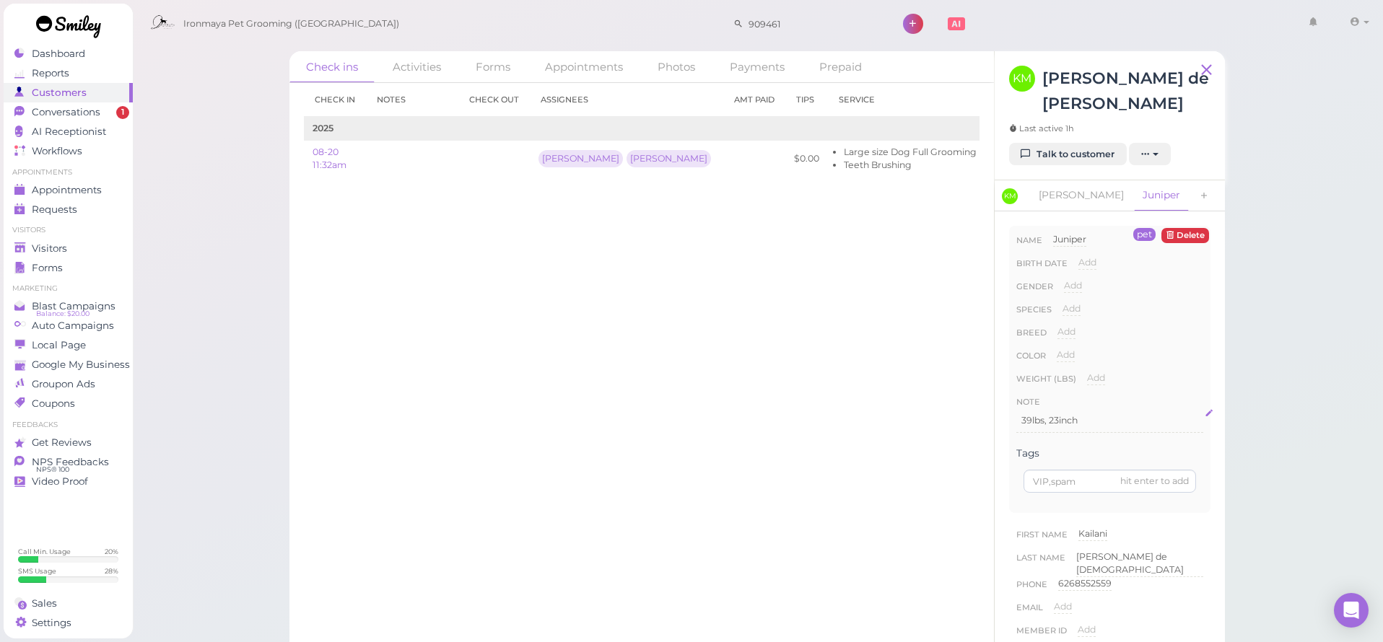
click at [1107, 419] on p "39lbs, 23inch" at bounding box center [1109, 420] width 177 height 13
click at [1036, 551] on button "Done" at bounding box center [1032, 554] width 32 height 15
click at [1208, 450] on div "pet [GEOGRAPHIC_DATA] Name Juniper Juniper Birth date Add Gender Add [DEMOGRAPH…" at bounding box center [1109, 382] width 201 height 313
click at [1192, 448] on p "#7 on the body, poodle face, long ears. leave boot (pom on feet), poodle feet" at bounding box center [1109, 440] width 177 height 26
click at [1114, 510] on icon "button" at bounding box center [1114, 511] width 13 height 13
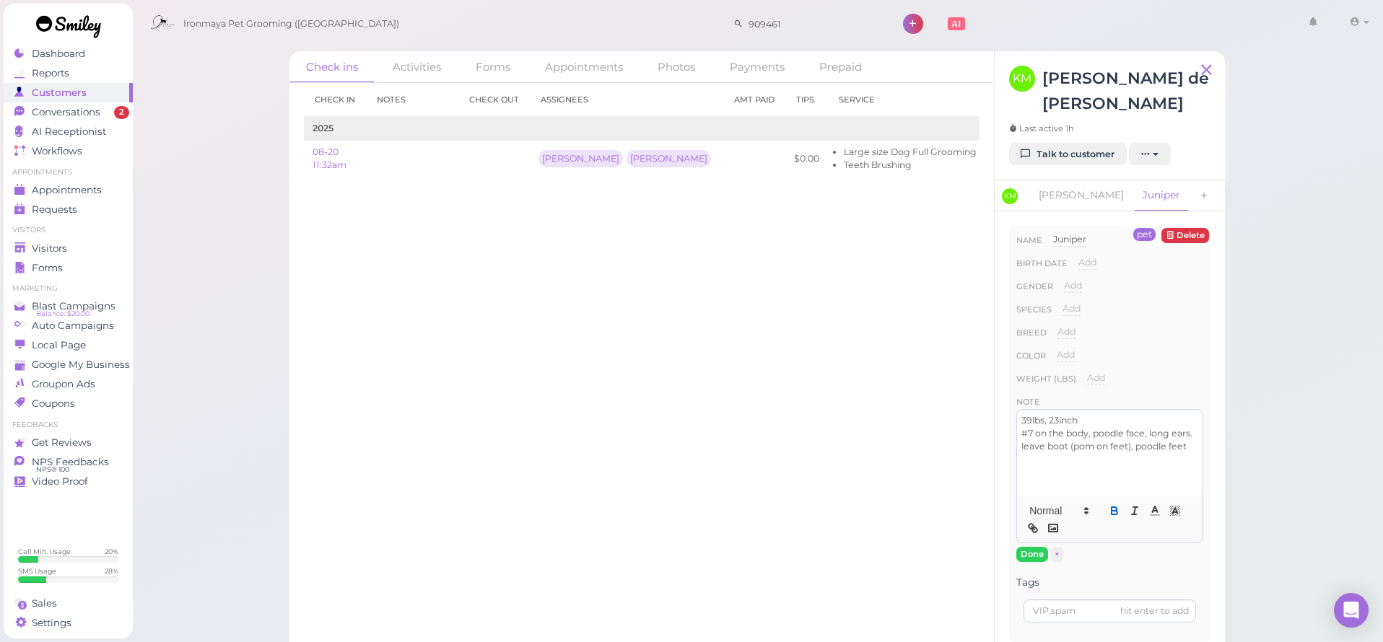
click at [1116, 514] on icon "button" at bounding box center [1115, 513] width 6 height 4
click at [1174, 477] on div "39lbs, 23inch #7 on the body, poodle face, long ears. leave boot (pom on feet),…" at bounding box center [1109, 453] width 185 height 87
drag, startPoint x: 1171, startPoint y: 475, endPoint x: 1178, endPoint y: 467, distance: 10.3
click at [1164, 467] on strong "Special price $160 ([DATE]) ask [PERSON_NAME]" at bounding box center [1092, 478] width 143 height 24
click at [1177, 492] on div "39lbs, 23inch #7 on the body, poodle face, long ears. leave boot (pom on feet),…" at bounding box center [1109, 453] width 185 height 87
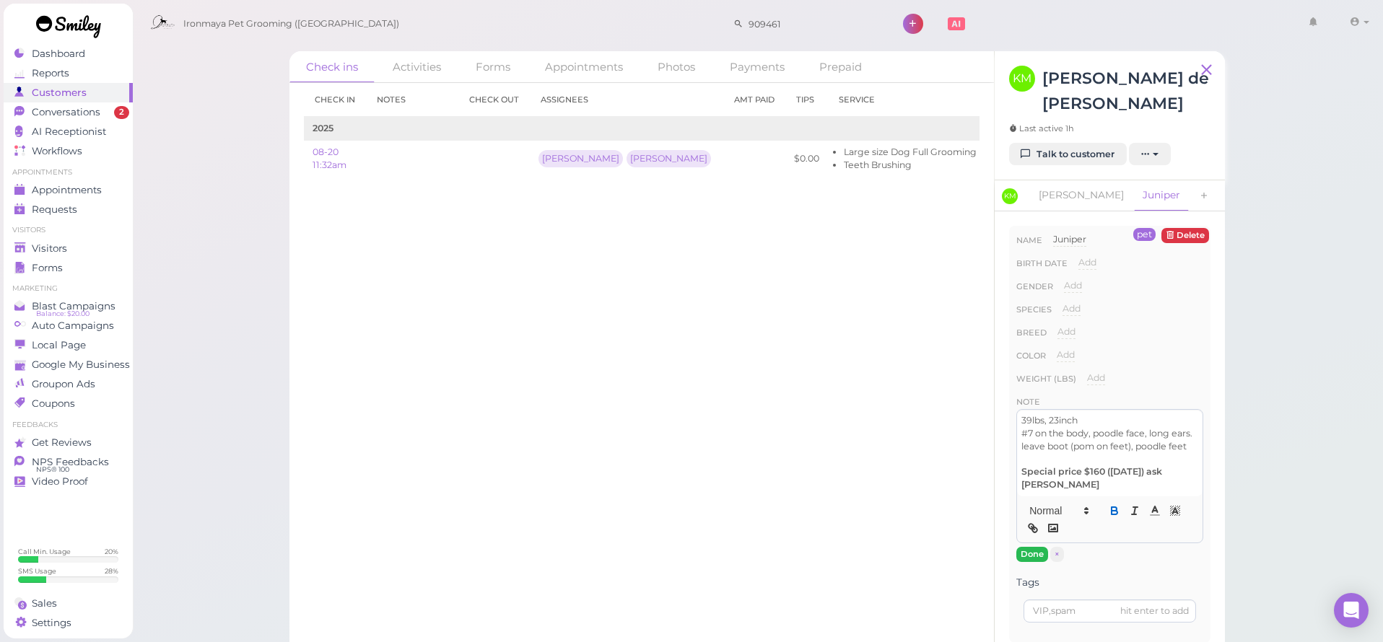
click at [1035, 556] on button "Done" at bounding box center [1032, 554] width 32 height 15
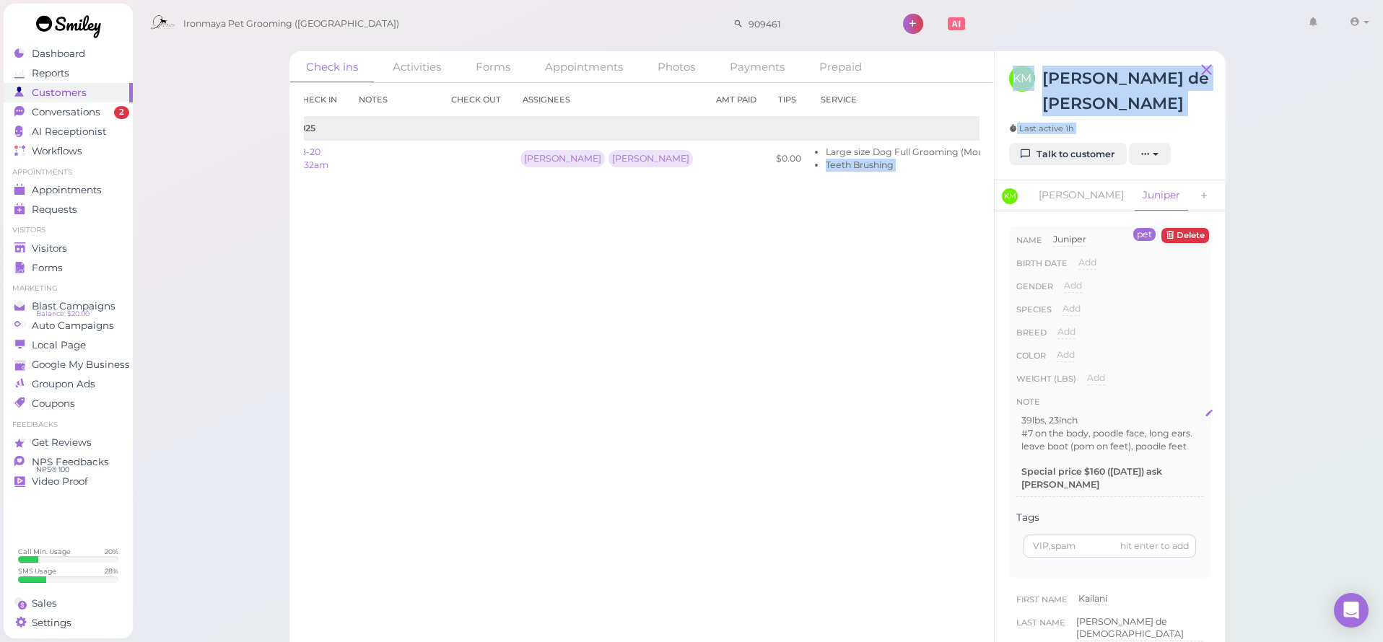
scroll to position [0, 25]
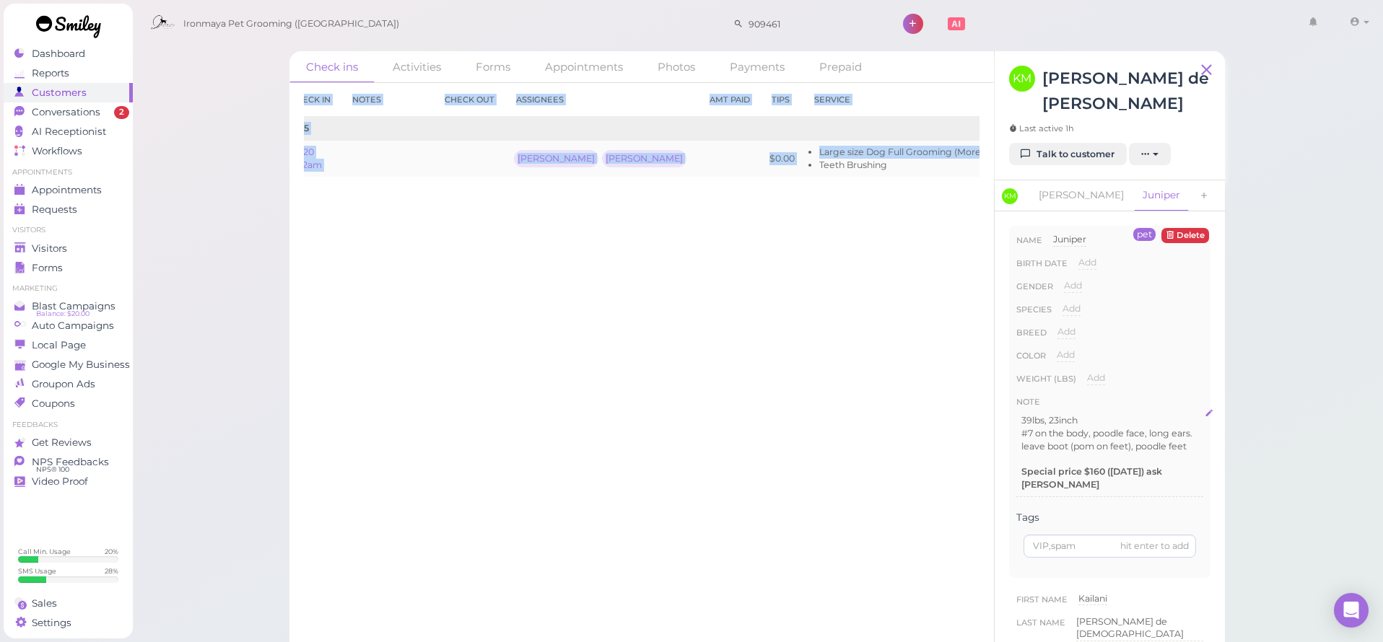
drag, startPoint x: 881, startPoint y: 157, endPoint x: 974, endPoint y: 164, distance: 93.4
click at [981, 161] on div "Check in Notes Check out Assignees Amt Paid Tips Service 2025 08-20 11:32am [PE…" at bounding box center [641, 362] width 704 height 559
click at [1050, 161] on link "Edit" at bounding box center [1058, 158] width 17 height 11
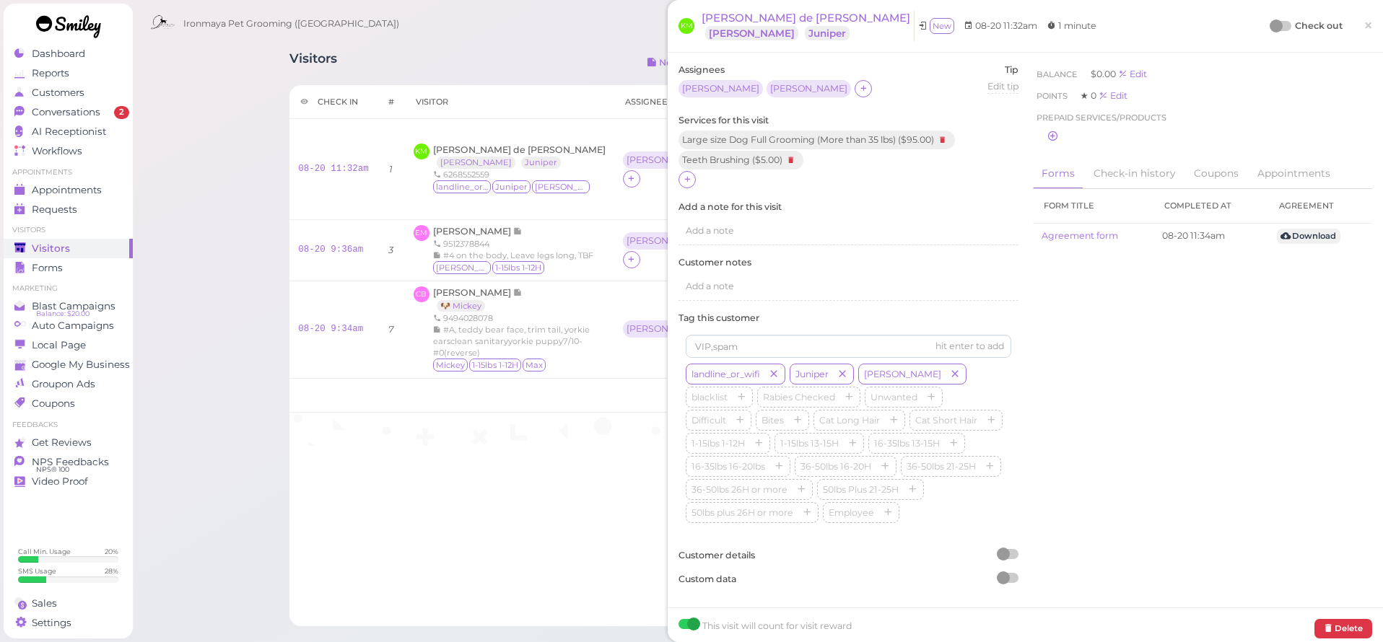
click at [712, 244] on div "Assignees [PERSON_NAME] Tip Edit tip 0 Services for this visit Large size Dog F…" at bounding box center [848, 330] width 354 height 533
click at [723, 227] on span "Add a note" at bounding box center [710, 230] width 48 height 11
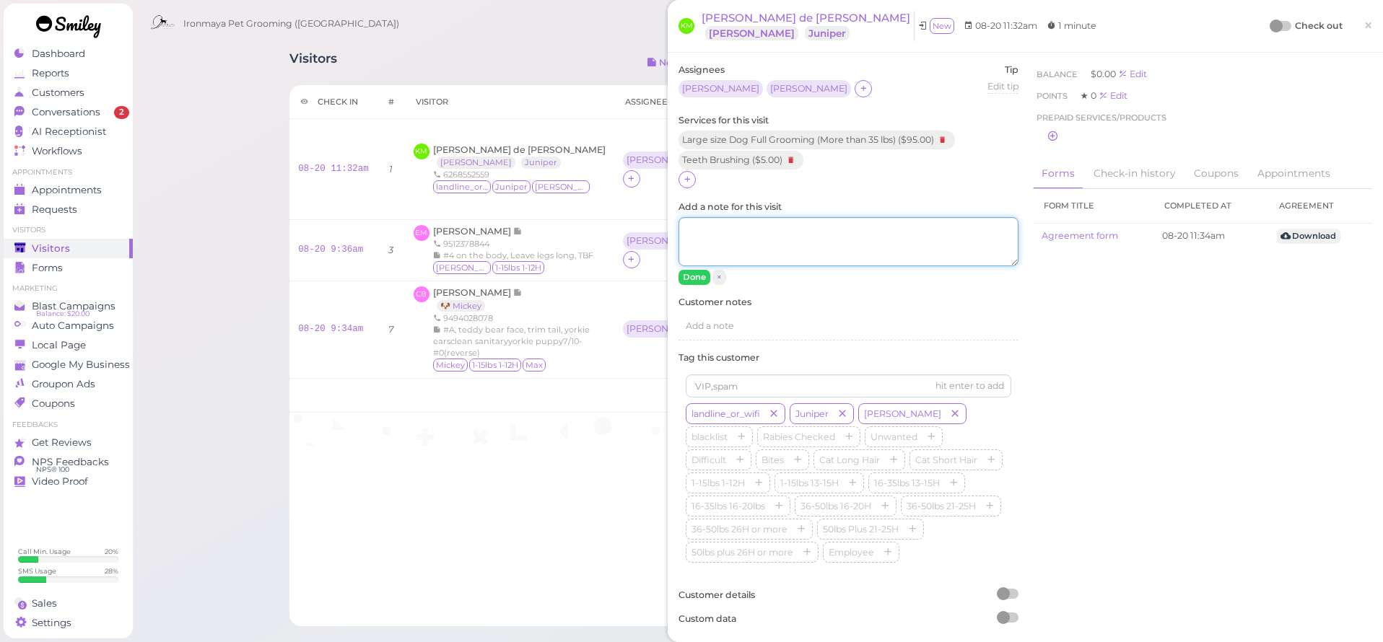
click at [723, 227] on textarea "Add a note for this visit" at bounding box center [848, 241] width 340 height 49
drag, startPoint x: 924, startPoint y: 226, endPoint x: 922, endPoint y: 234, distance: 8.2
click at [922, 228] on textarea "special price since dog only leave boots on feet, caucluarted" at bounding box center [848, 241] width 340 height 49
click at [939, 243] on textarea "special price since dog only leave boots on feet, caucluarted" at bounding box center [848, 241] width 340 height 49
click at [924, 226] on textarea "special price since dog only leave boots on feet, caucluarted" at bounding box center [848, 241] width 340 height 49
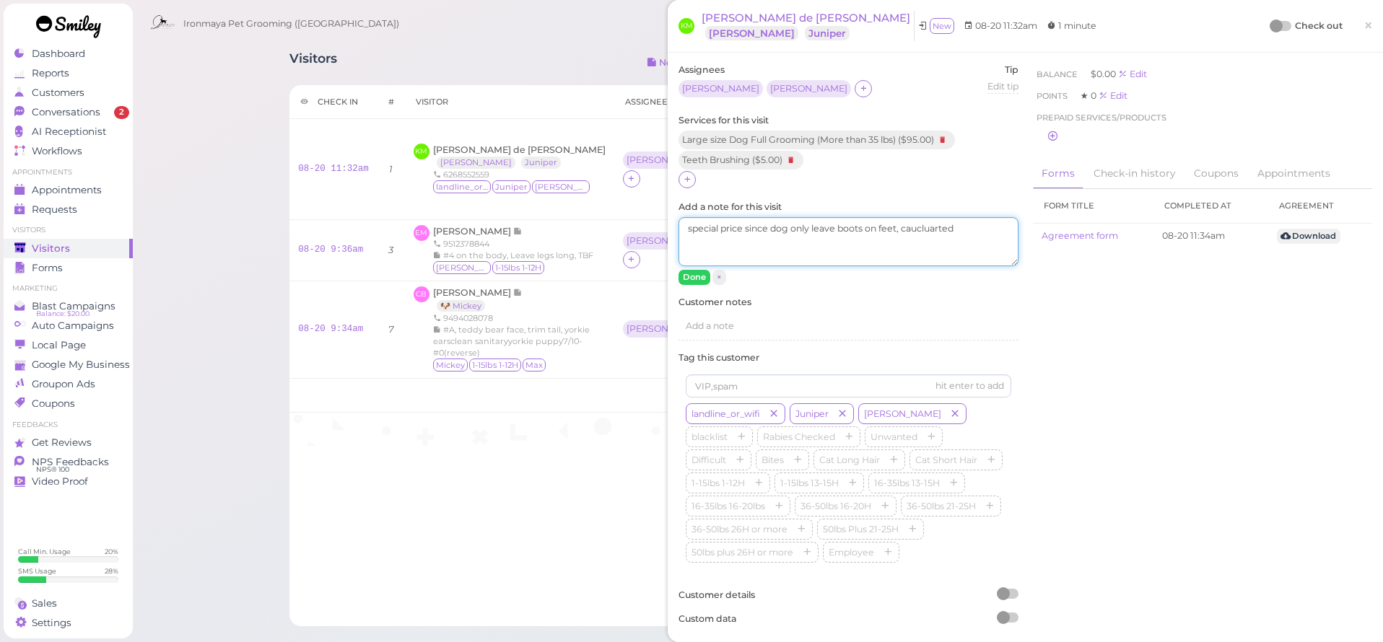
click at [917, 227] on textarea "special price since dog only leave boots on feet, caucluarted" at bounding box center [848, 241] width 340 height 49
click at [927, 253] on textarea "special price since dog only leave boots on feet, cacluarted" at bounding box center [848, 241] width 340 height 49
click at [915, 225] on textarea "special price since dog only leave boots on feet, cacluarted" at bounding box center [848, 241] width 340 height 49
click at [930, 249] on textarea "special price since dog only leave boots on feet, caucluarted" at bounding box center [848, 241] width 340 height 49
click at [946, 227] on textarea "special price since dog only leave boots on feet, caucluarted" at bounding box center [848, 241] width 340 height 49
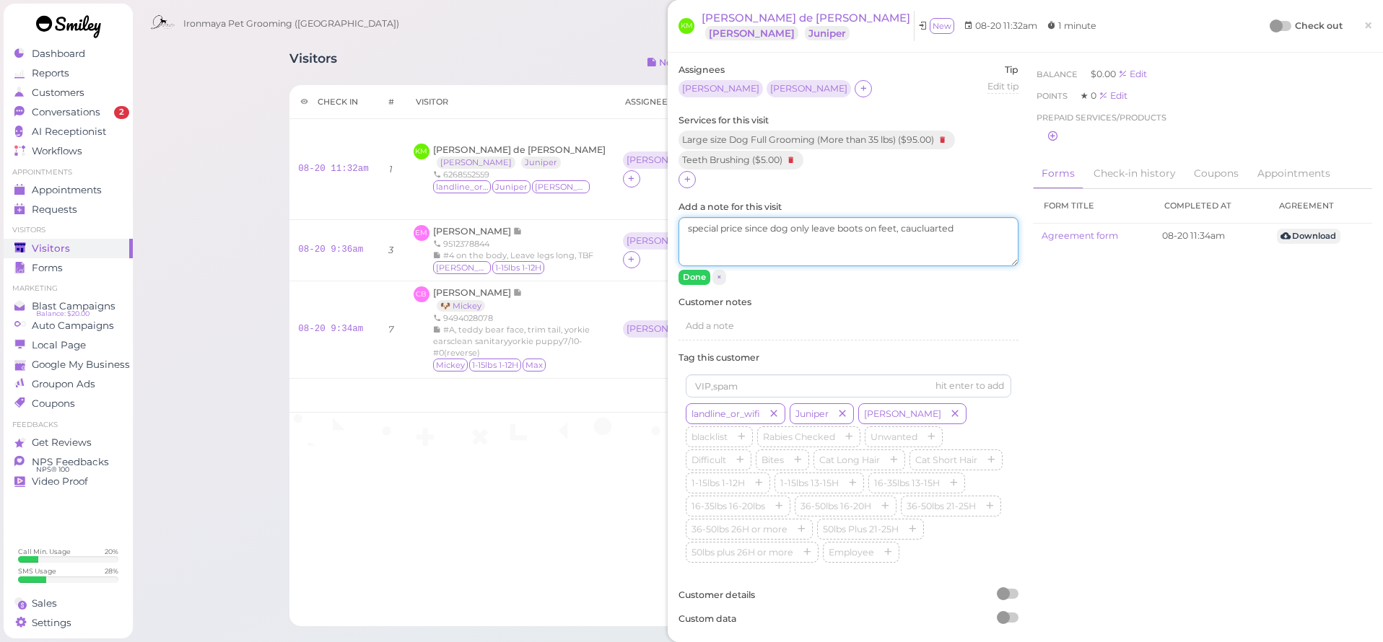
drag, startPoint x: 942, startPoint y: 226, endPoint x: 940, endPoint y: 243, distance: 16.7
click at [942, 227] on textarea "special price since dog only leave boots on feet, caucluarted" at bounding box center [848, 241] width 340 height 49
click at [948, 251] on textarea "special price since dog only leave boots on feet, caucluated" at bounding box center [848, 241] width 340 height 49
click at [974, 224] on textarea "special price since dog only leave boots on feet, calculated" at bounding box center [848, 241] width 340 height 49
type textarea "special price since dog only leave boots on feet, calculated as $120+$40 ($10 f…"
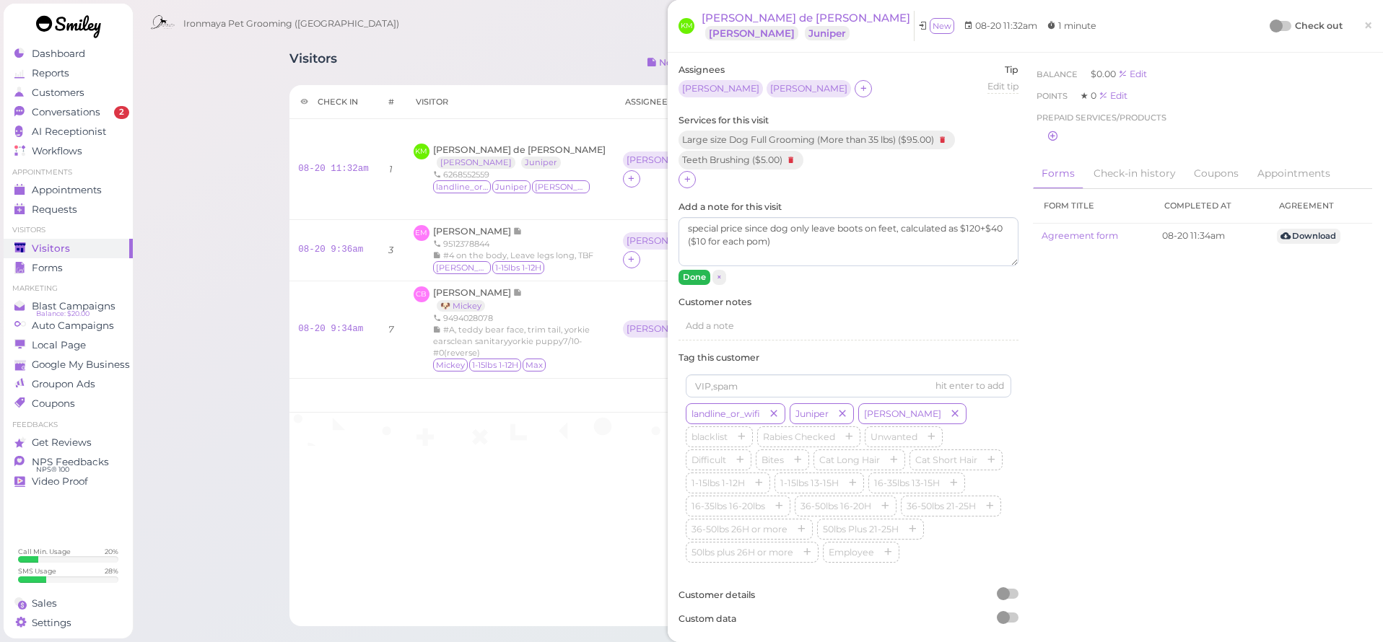
click at [694, 279] on button "Done" at bounding box center [694, 277] width 32 height 15
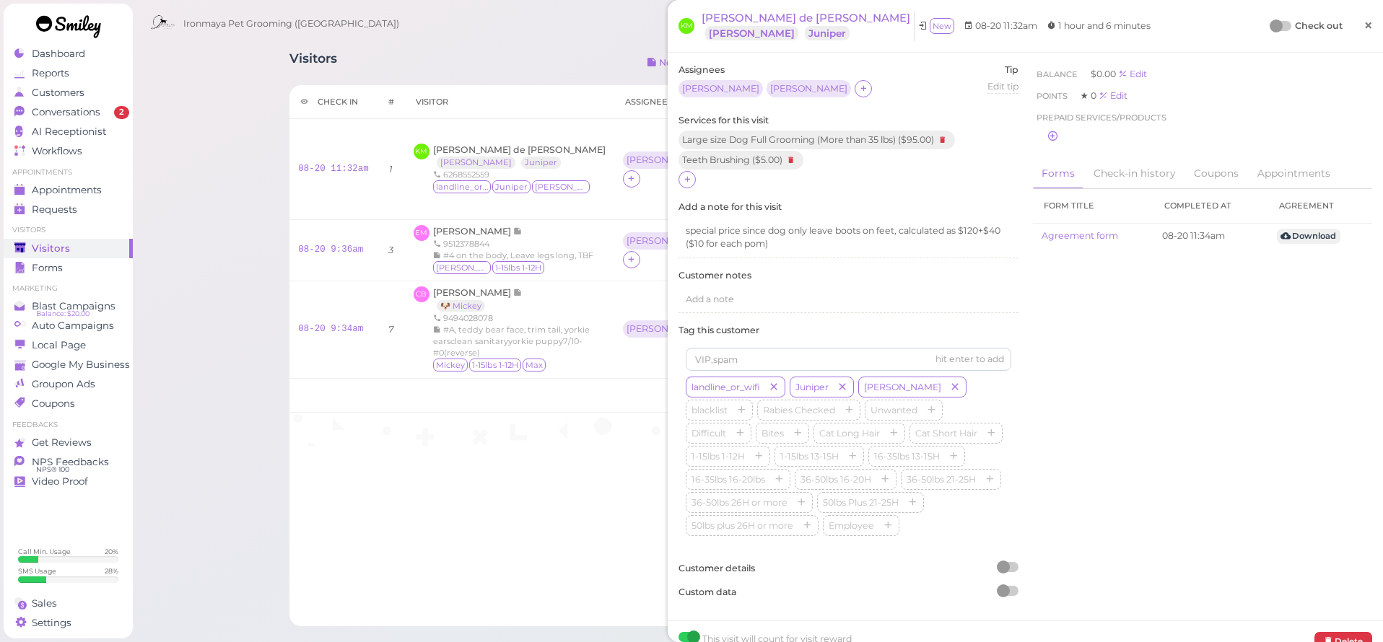
click at [1363, 26] on span "×" at bounding box center [1367, 25] width 9 height 20
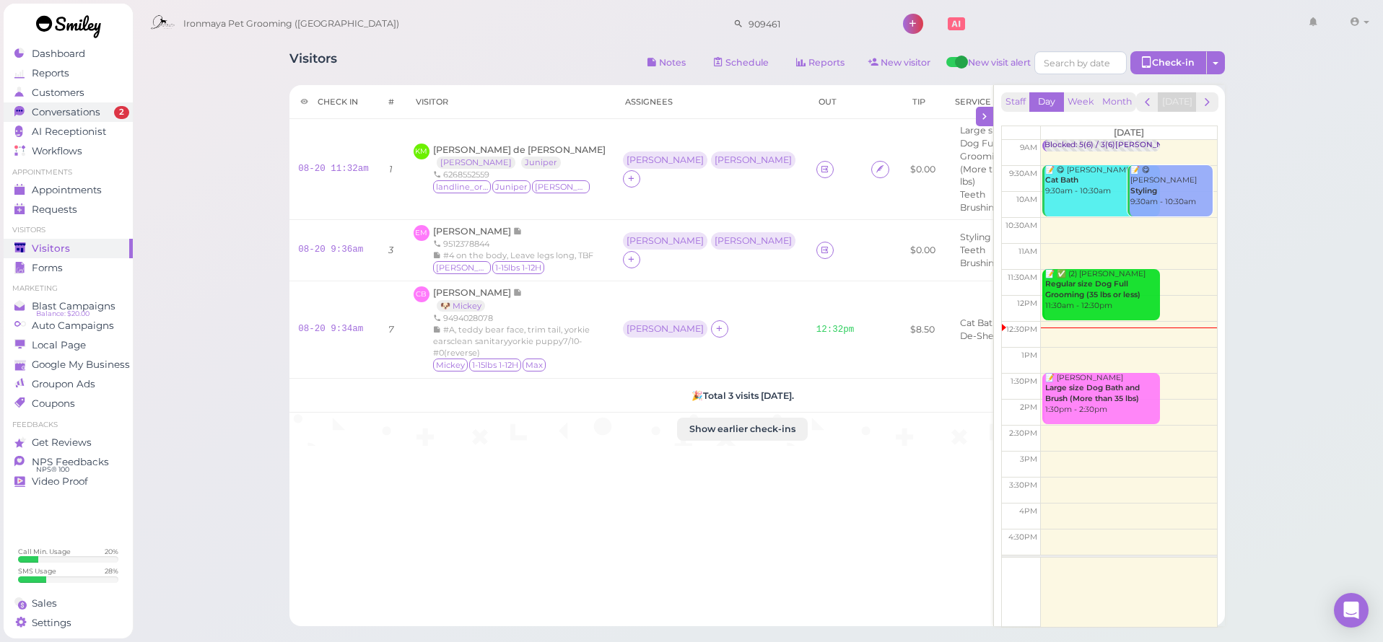
click at [62, 115] on span "Conversations" at bounding box center [66, 112] width 69 height 12
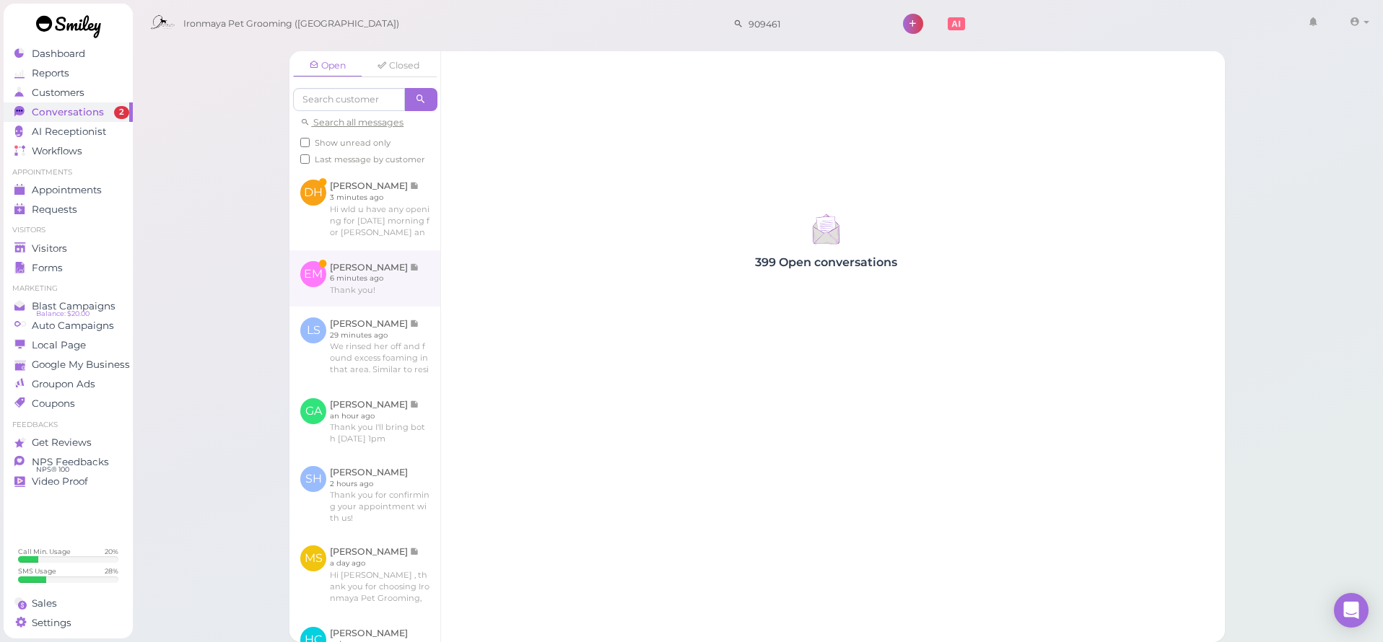
click at [396, 262] on link at bounding box center [364, 278] width 151 height 56
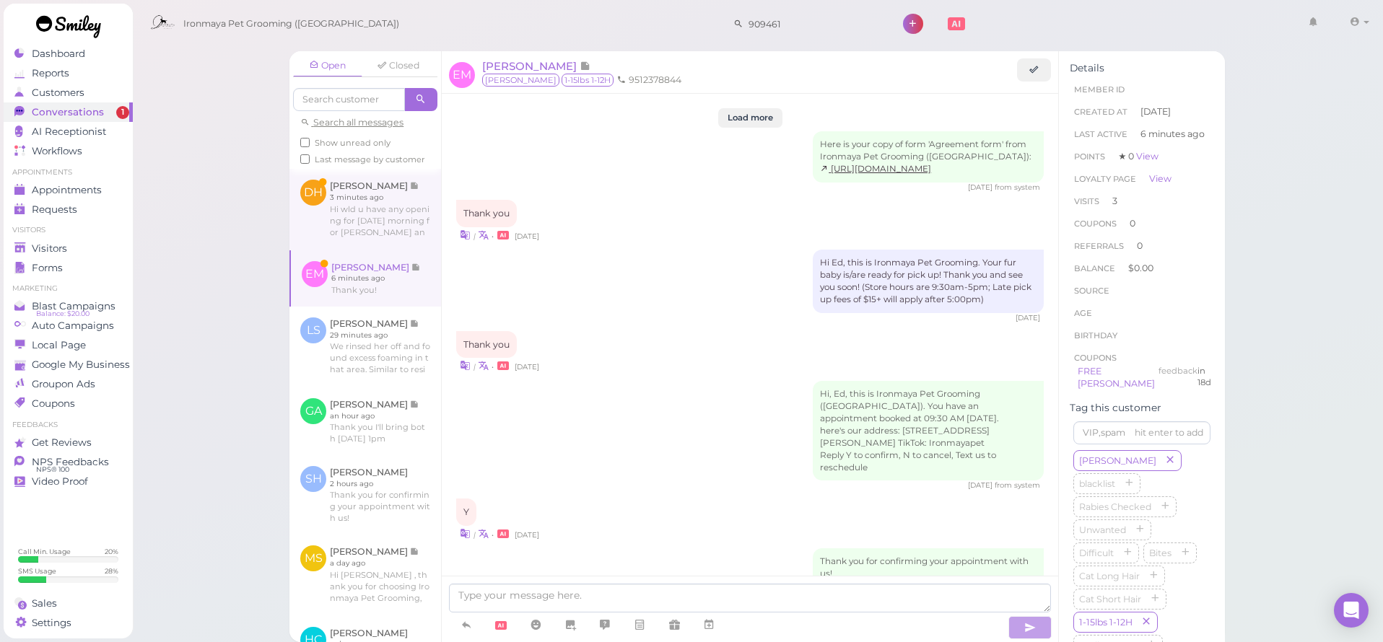
scroll to position [1993, 0]
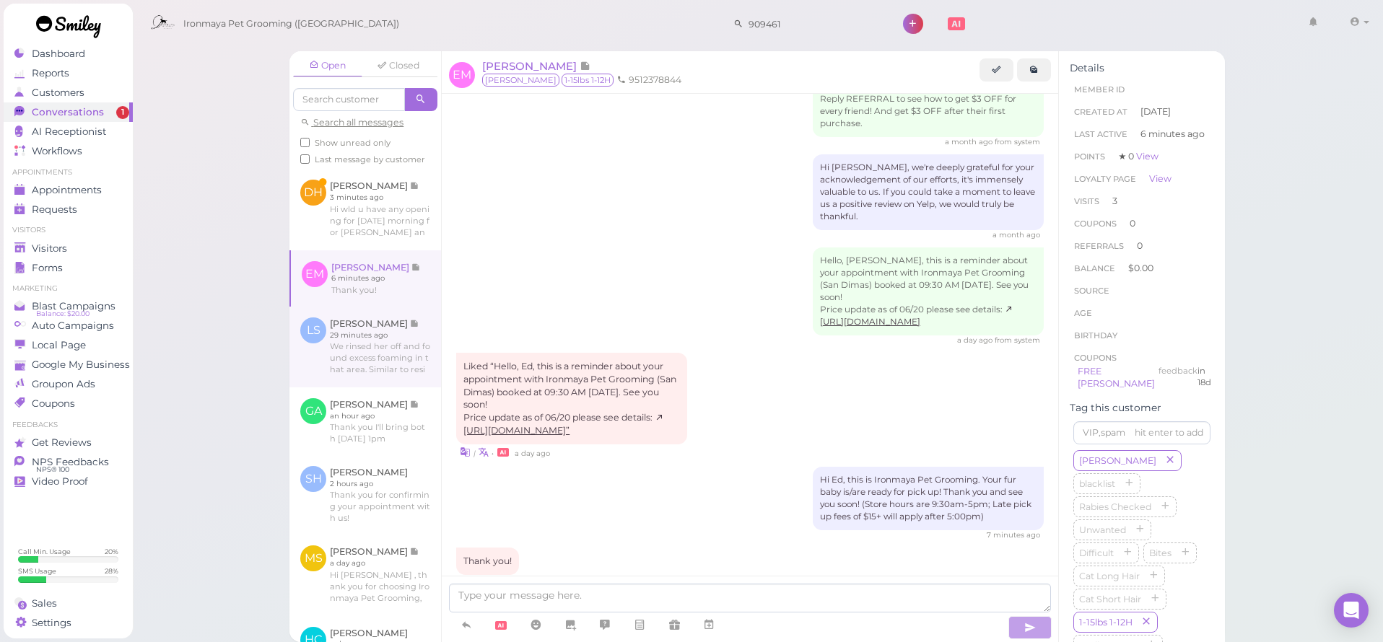
click at [390, 321] on link at bounding box center [365, 347] width 152 height 81
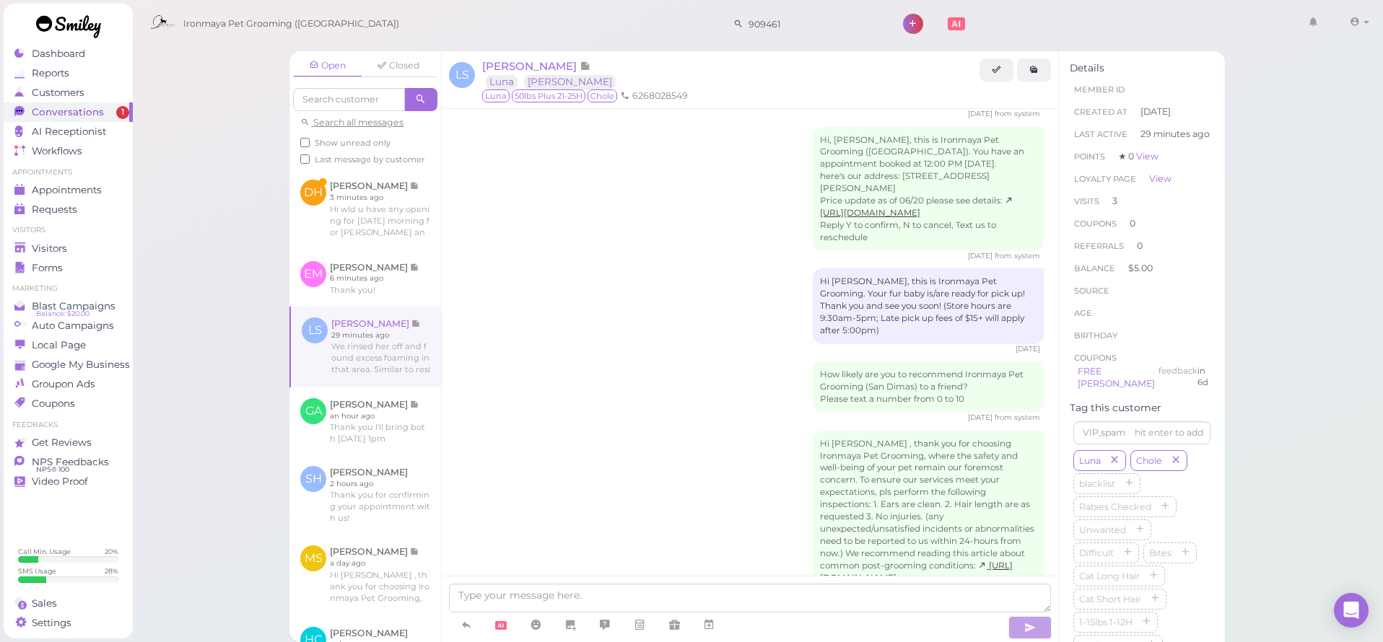
scroll to position [3023, 0]
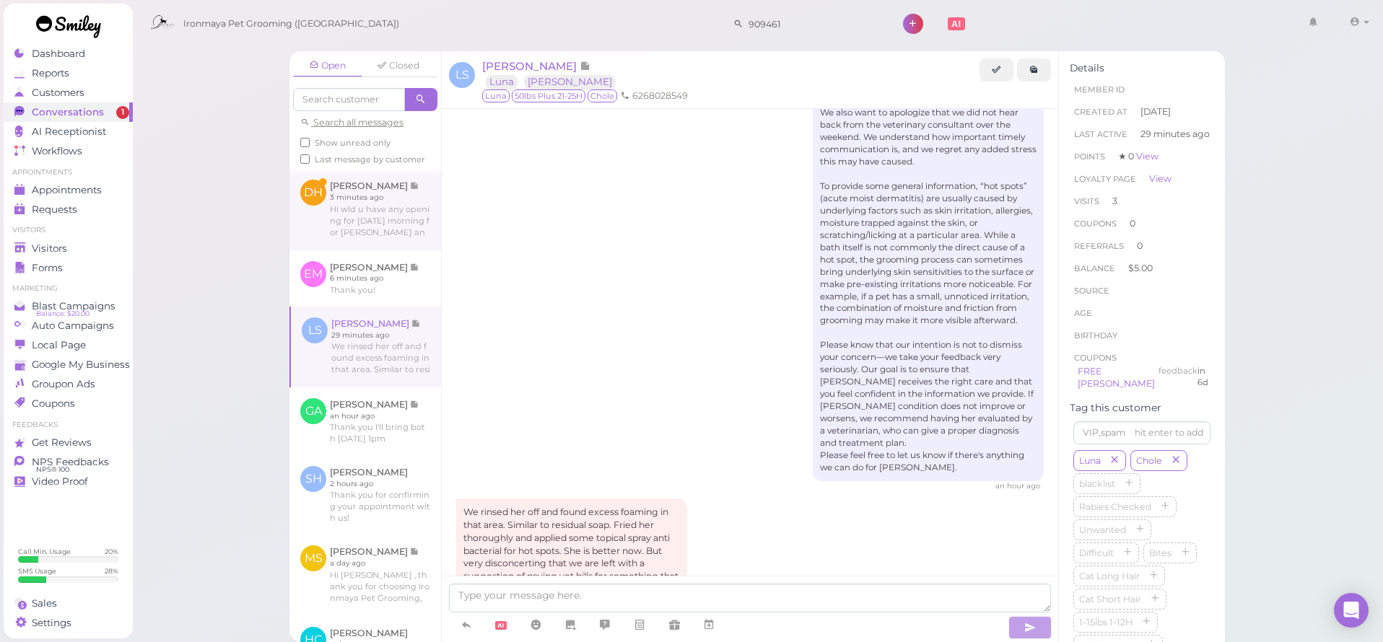
click at [396, 237] on link at bounding box center [365, 209] width 152 height 81
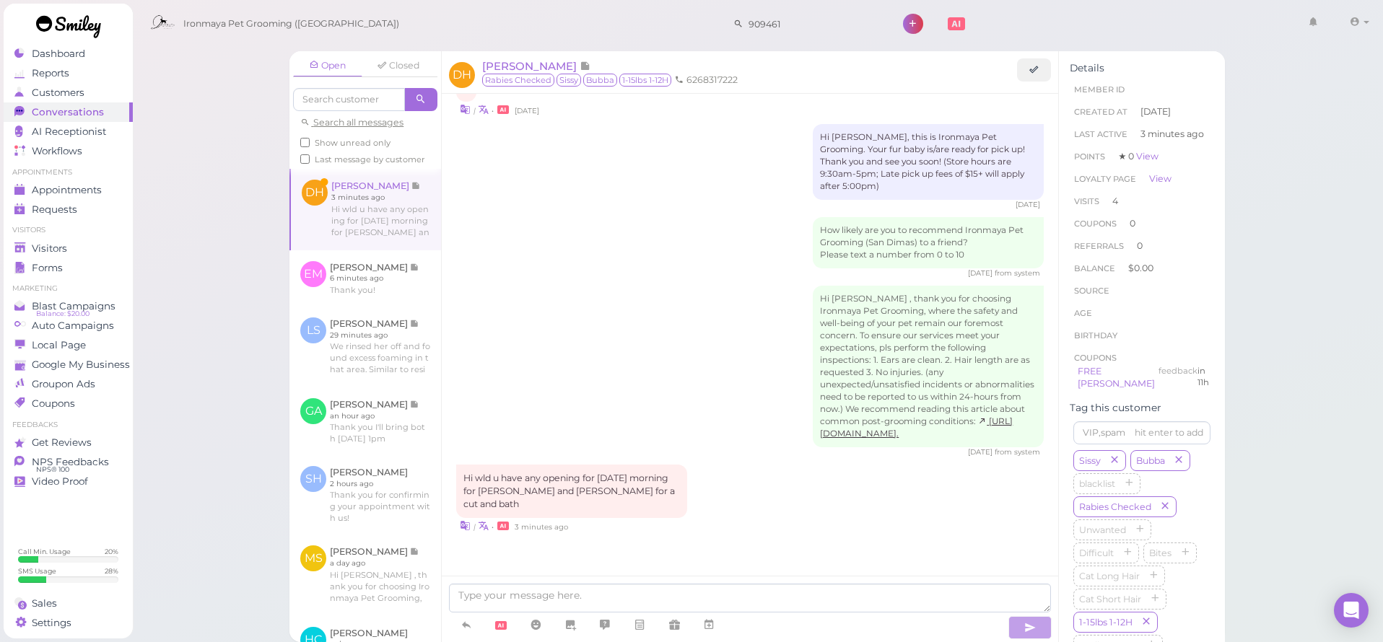
scroll to position [2148, 0]
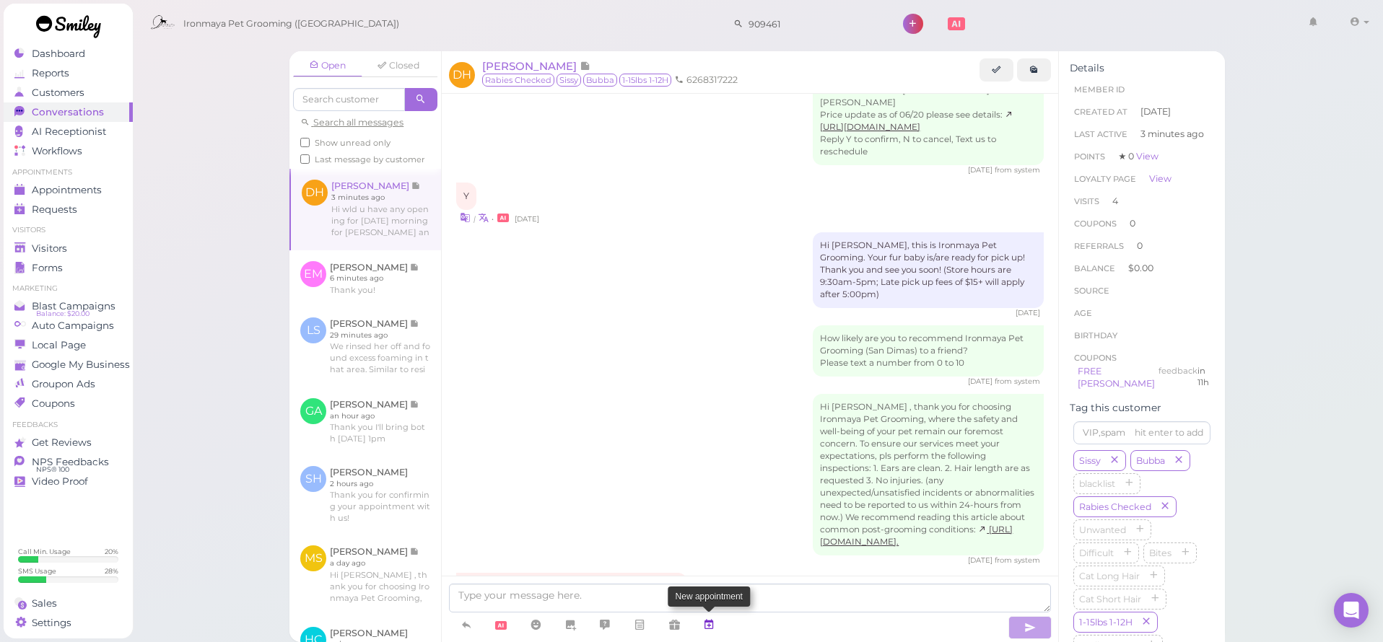
click at [704, 623] on icon at bounding box center [709, 625] width 12 height 14
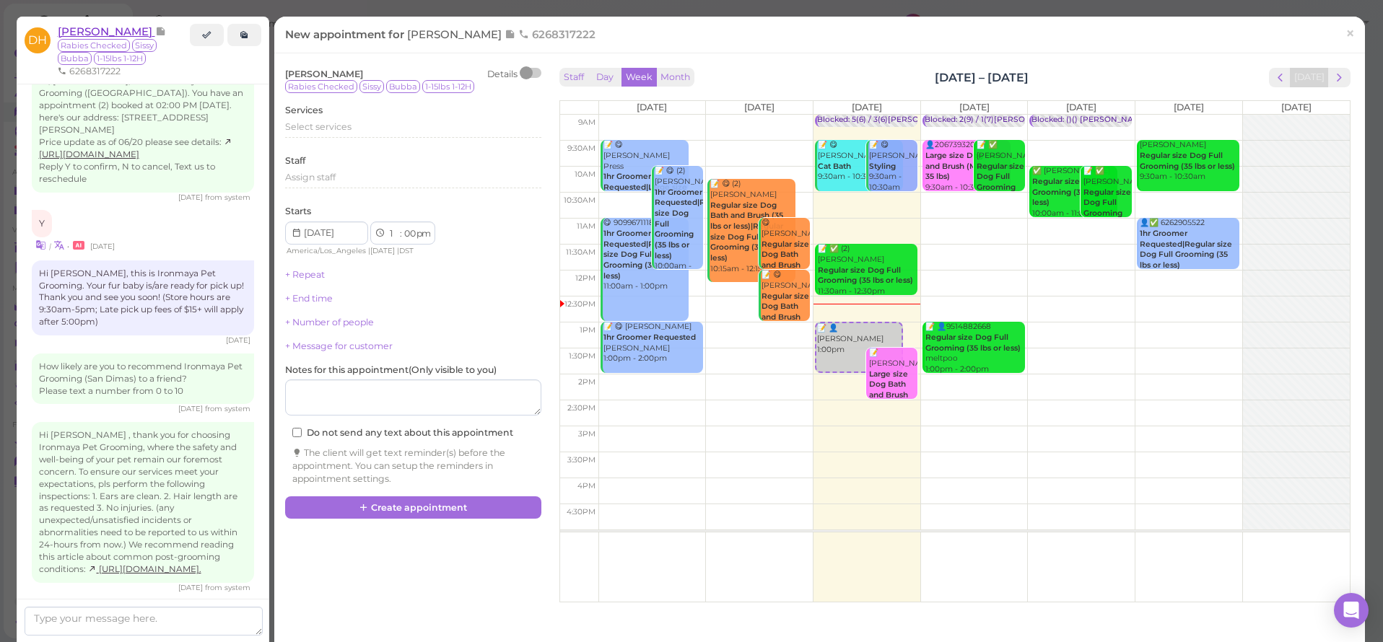
click at [113, 35] on span "[PERSON_NAME]" at bounding box center [106, 32] width 97 height 14
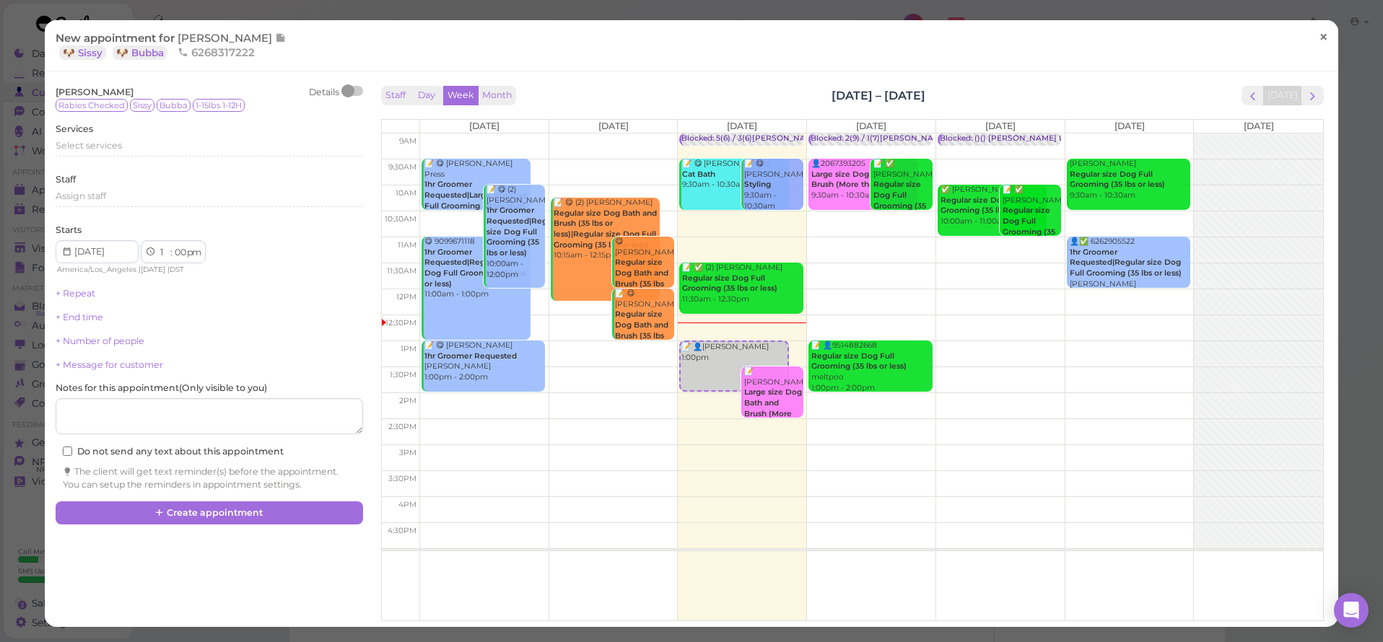
click at [1325, 33] on span "×" at bounding box center [1323, 37] width 9 height 20
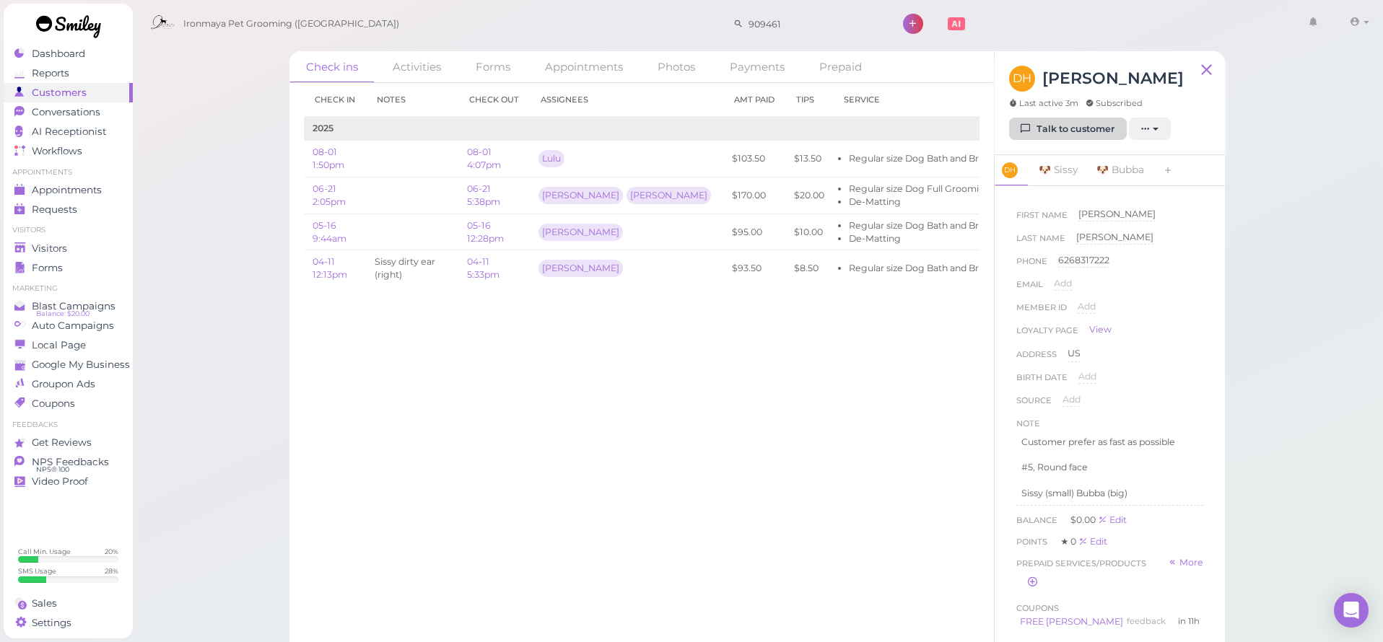
click at [1055, 124] on link "Talk to customer" at bounding box center [1068, 129] width 118 height 23
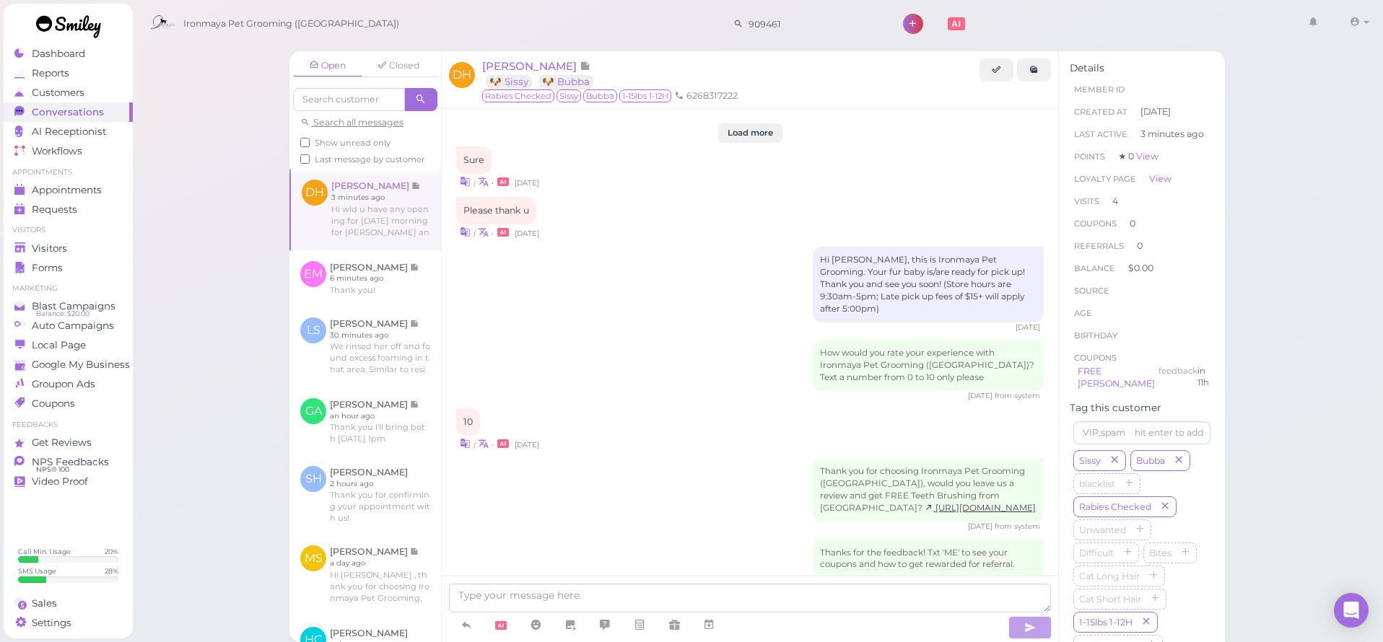
scroll to position [2148, 0]
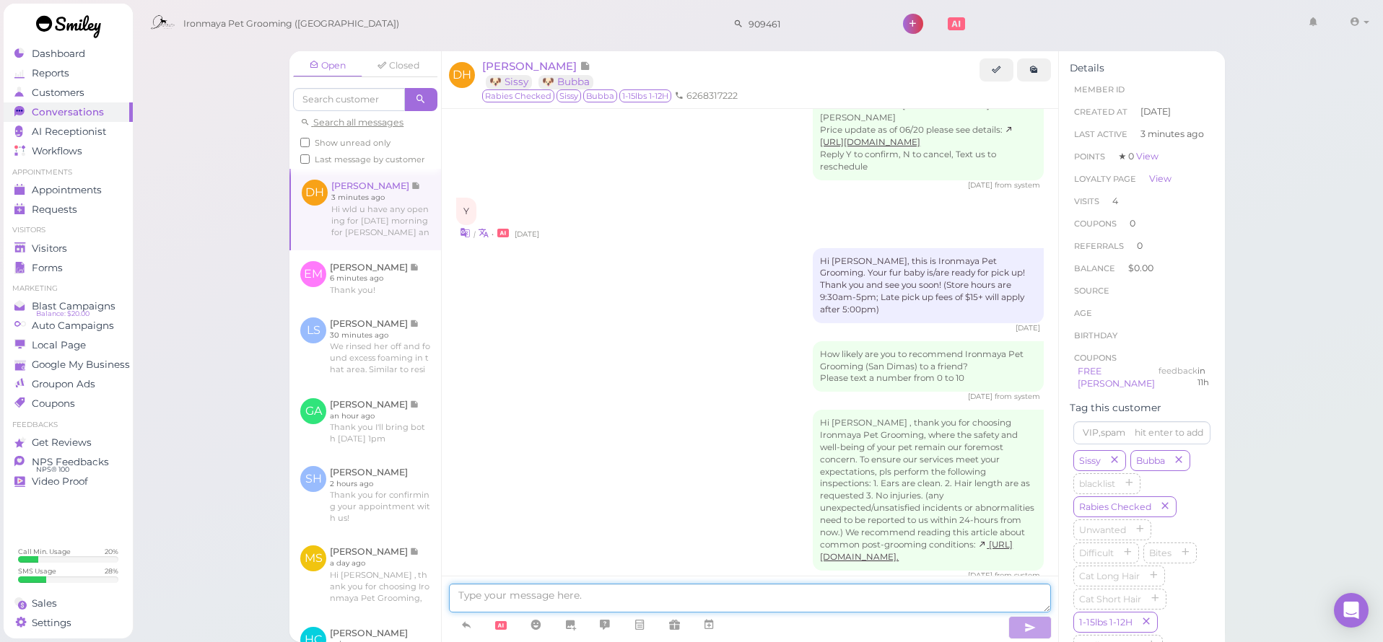
click at [515, 605] on textarea at bounding box center [750, 598] width 602 height 29
type textarea "Hi [PERSON_NAME], we are a little packed for [DATE], would [DATE] morning work …"
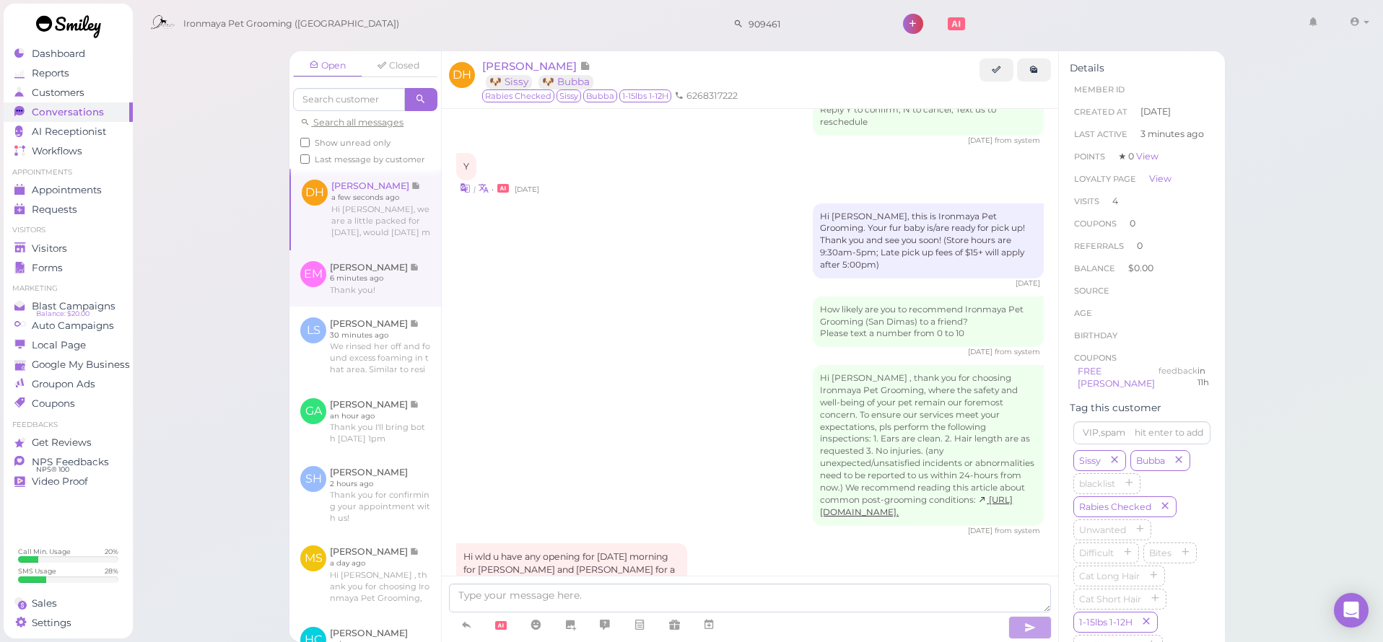
click at [354, 280] on link at bounding box center [365, 278] width 152 height 56
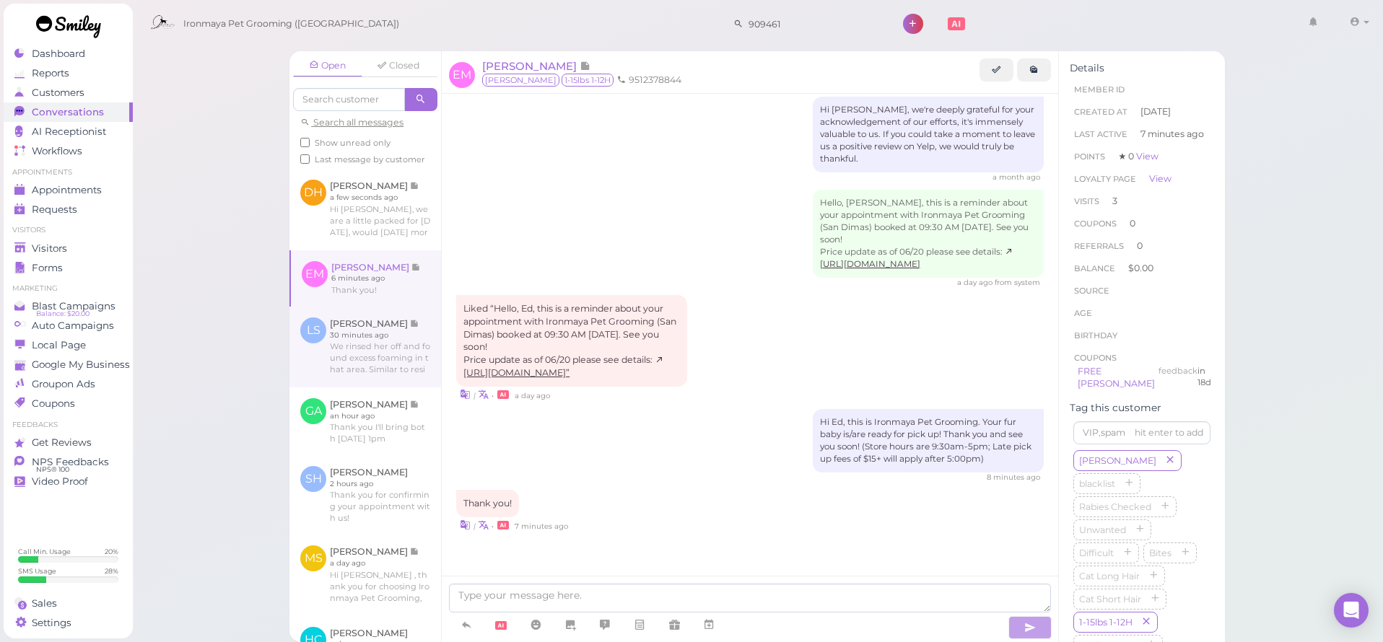
scroll to position [1993, 0]
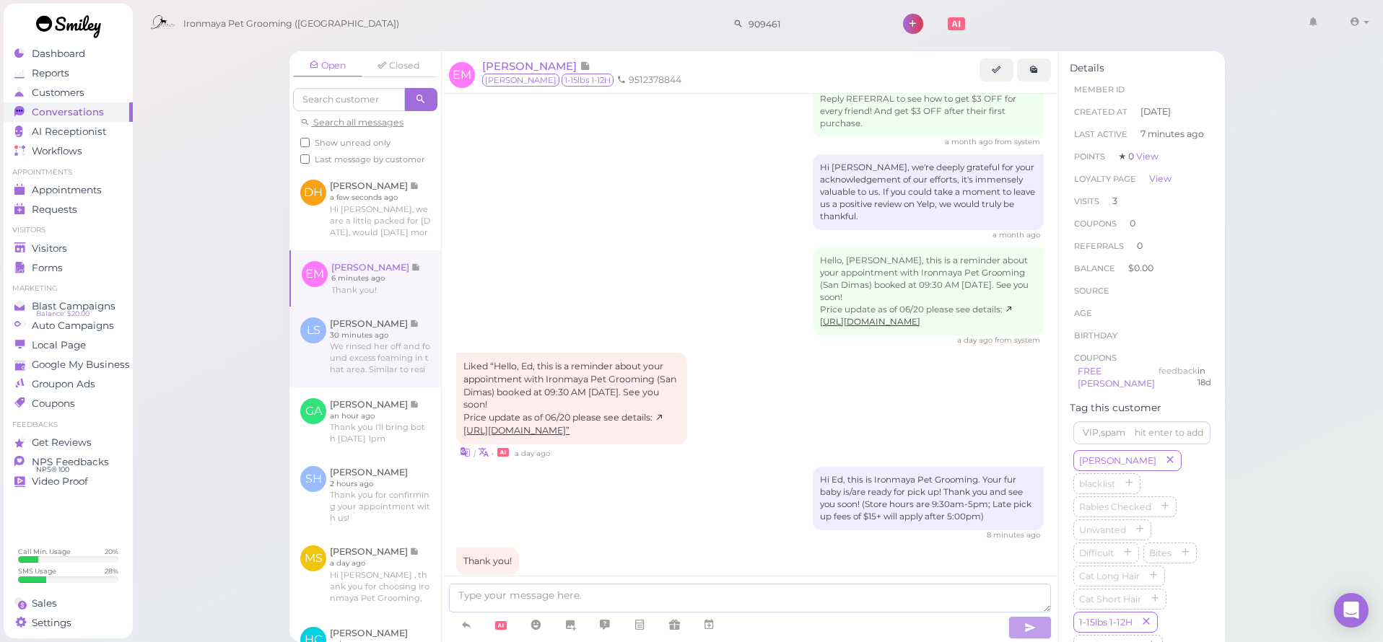
click at [362, 328] on link at bounding box center [365, 347] width 152 height 81
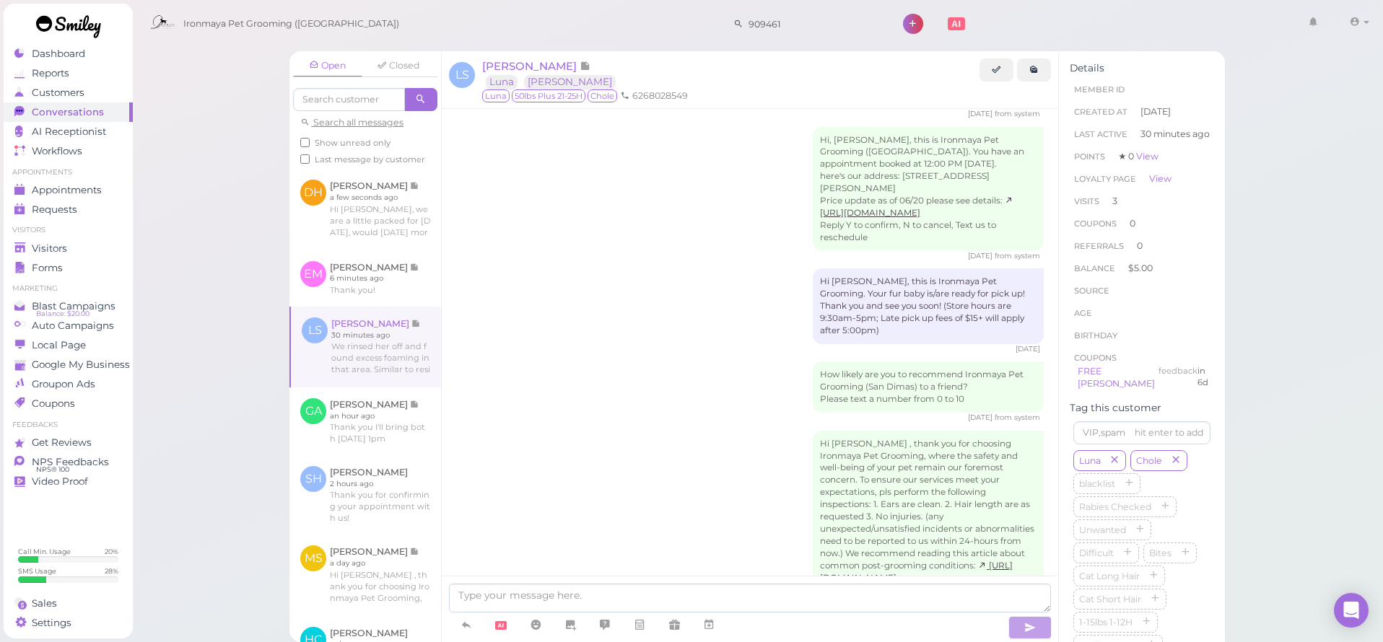
scroll to position [3023, 0]
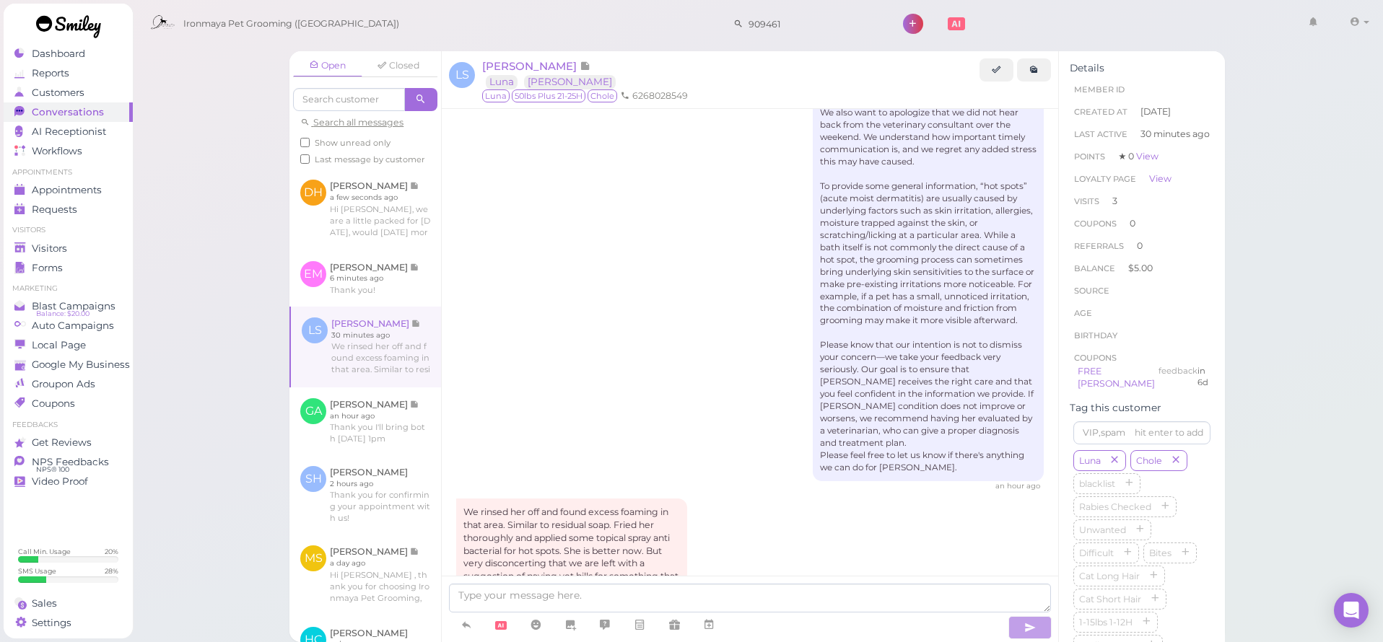
click at [87, 51] on link at bounding box center [69, 29] width 130 height 50
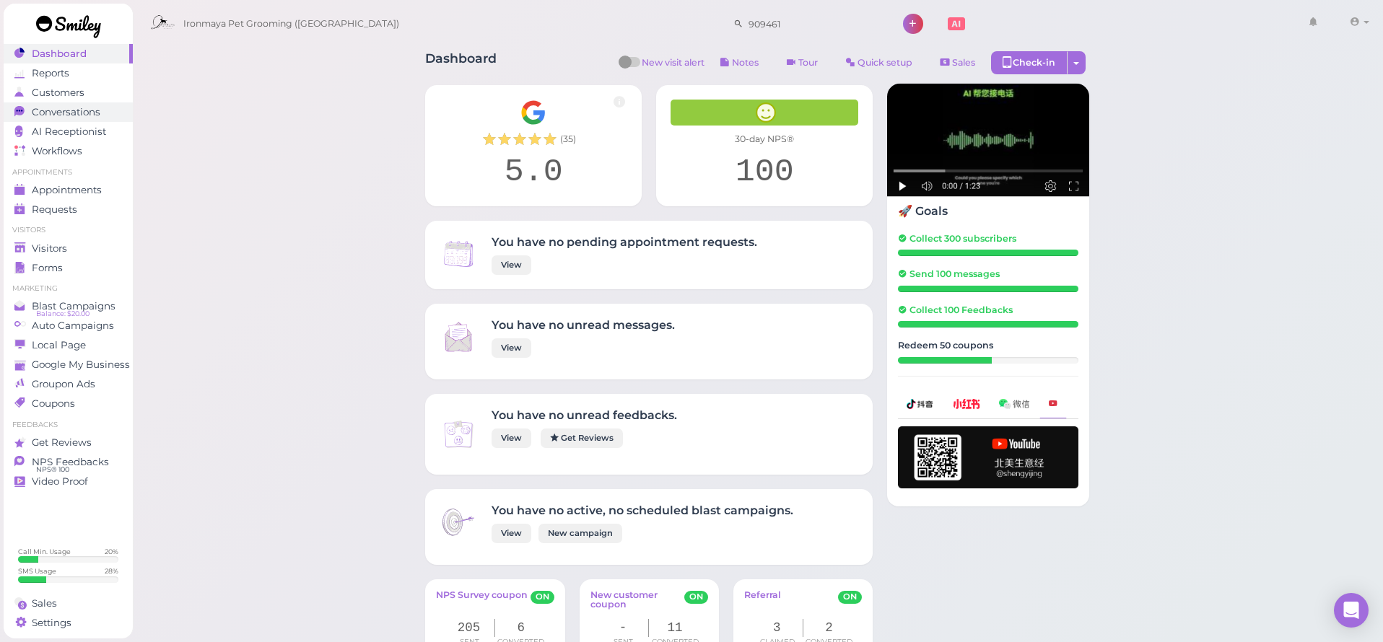
click at [83, 107] on span "Conversations" at bounding box center [66, 112] width 69 height 12
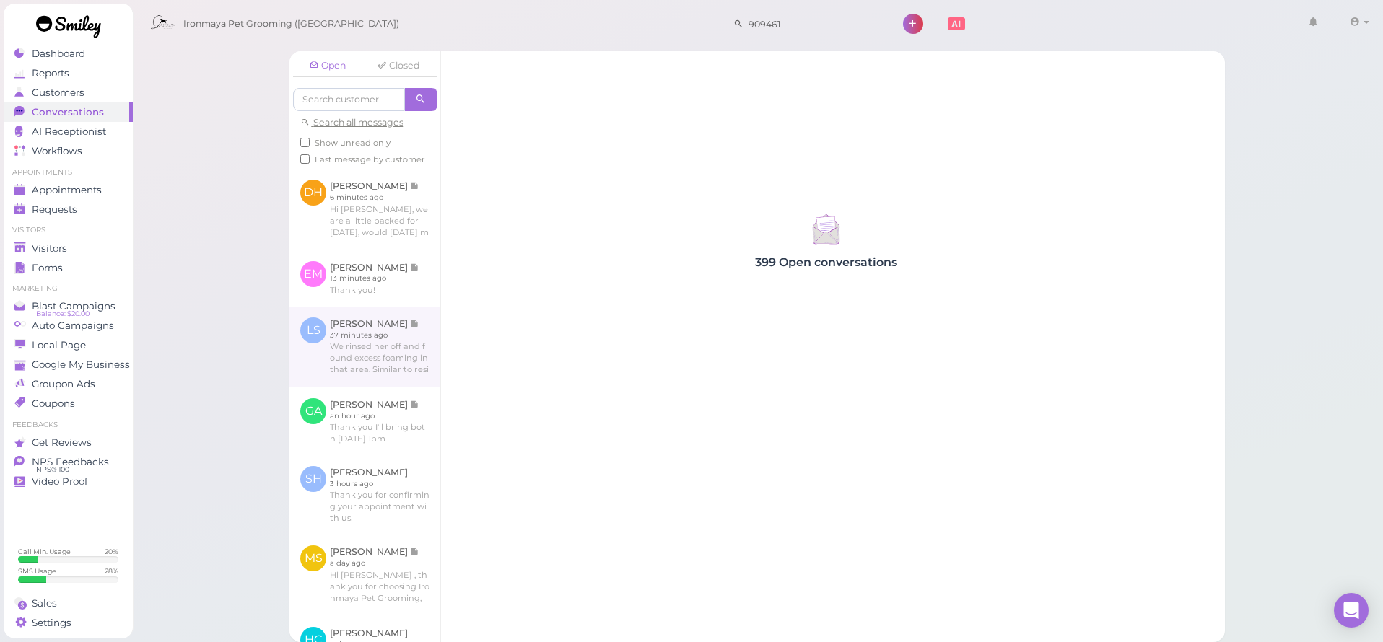
click at [367, 354] on link at bounding box center [364, 347] width 151 height 81
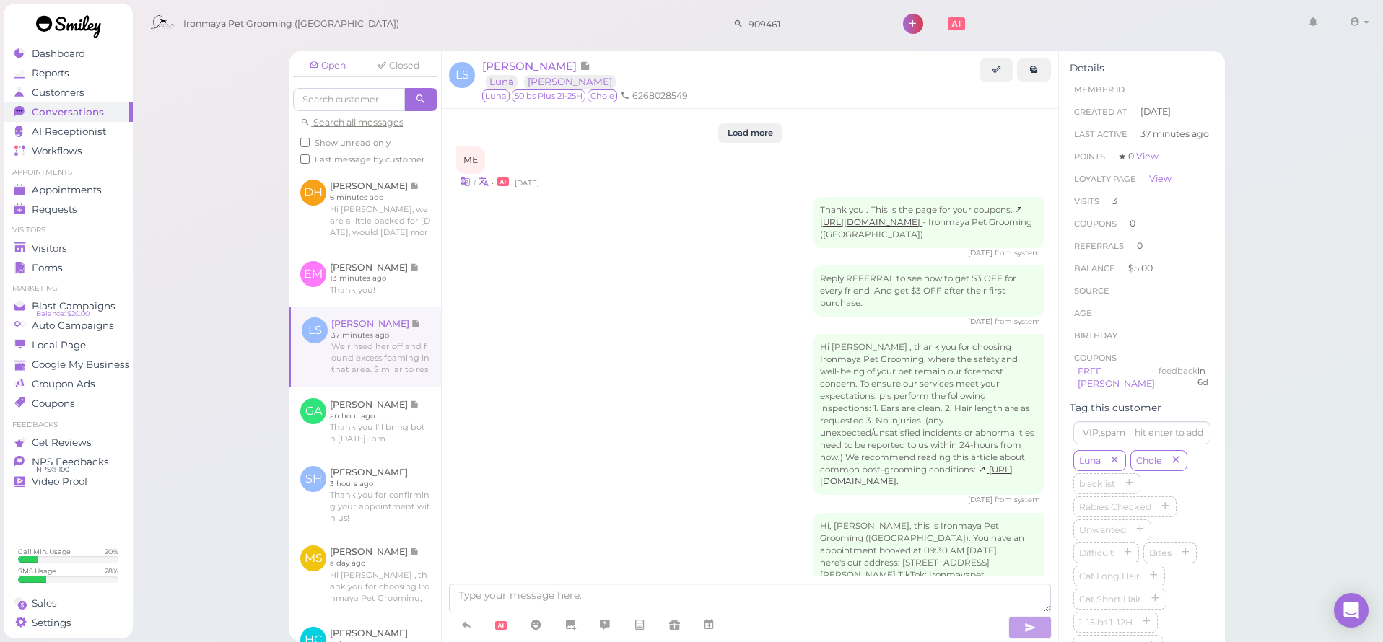
scroll to position [3023, 0]
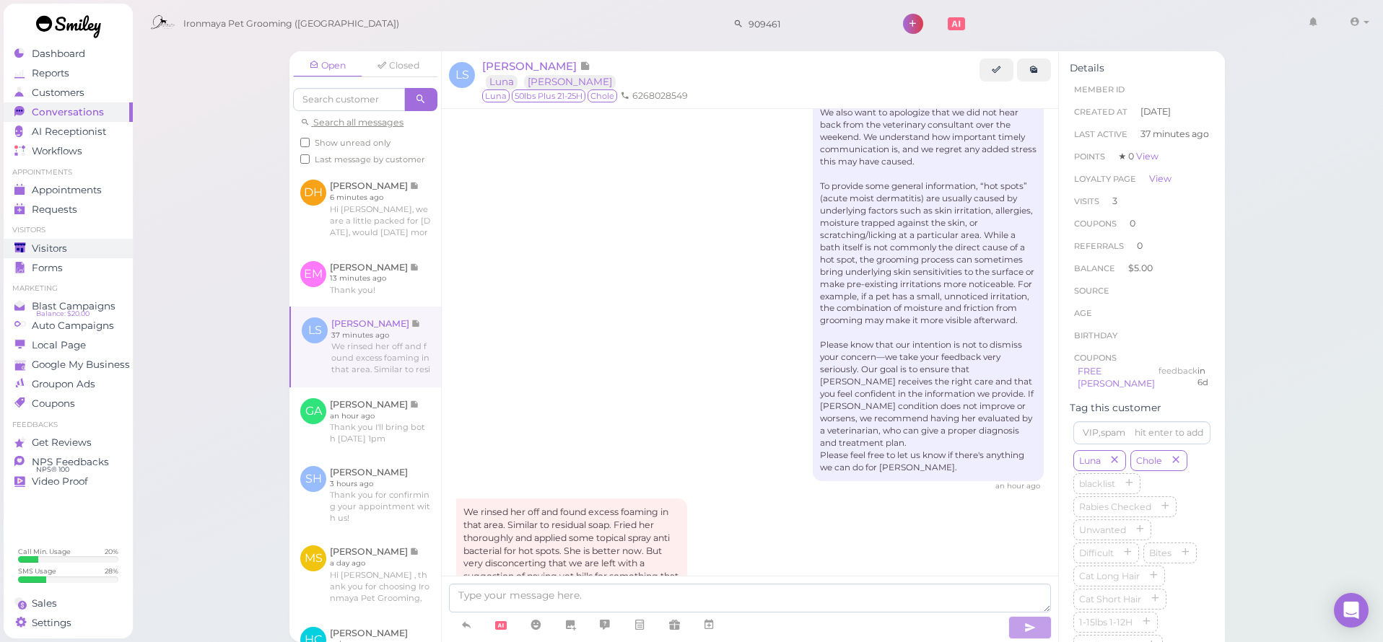
click at [70, 253] on div "Visitors" at bounding box center [66, 249] width 104 height 12
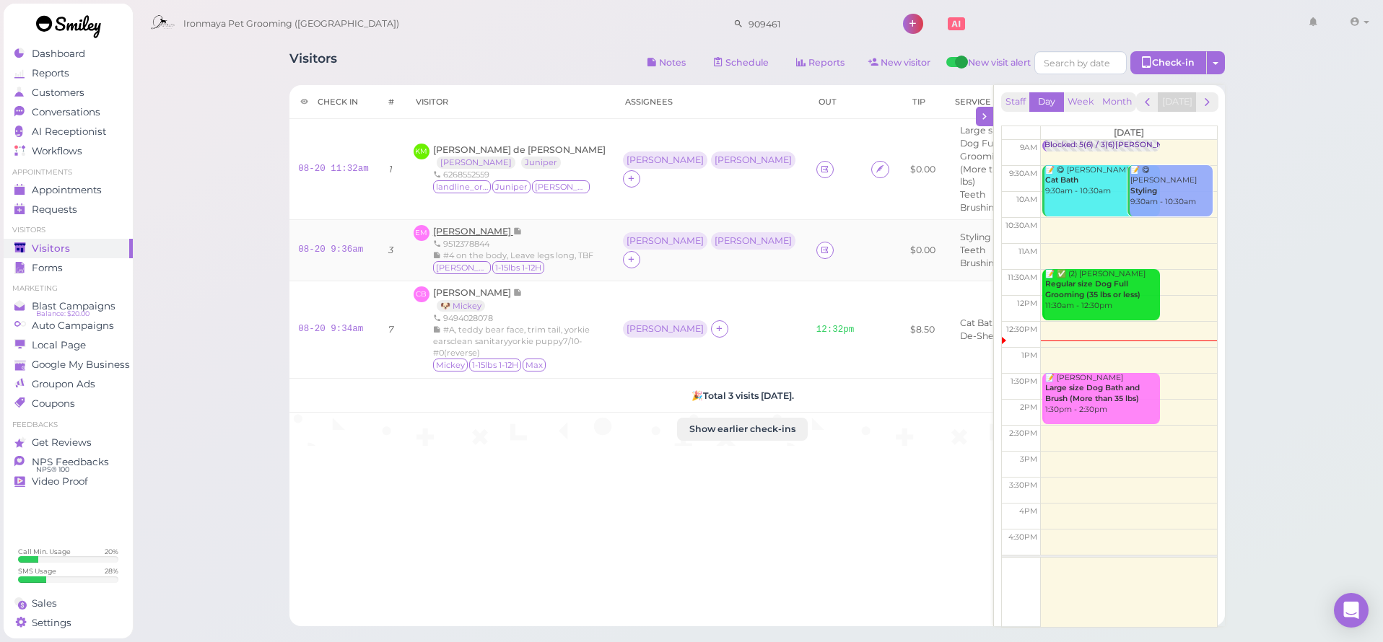
click at [471, 229] on span "[PERSON_NAME]" at bounding box center [473, 231] width 80 height 11
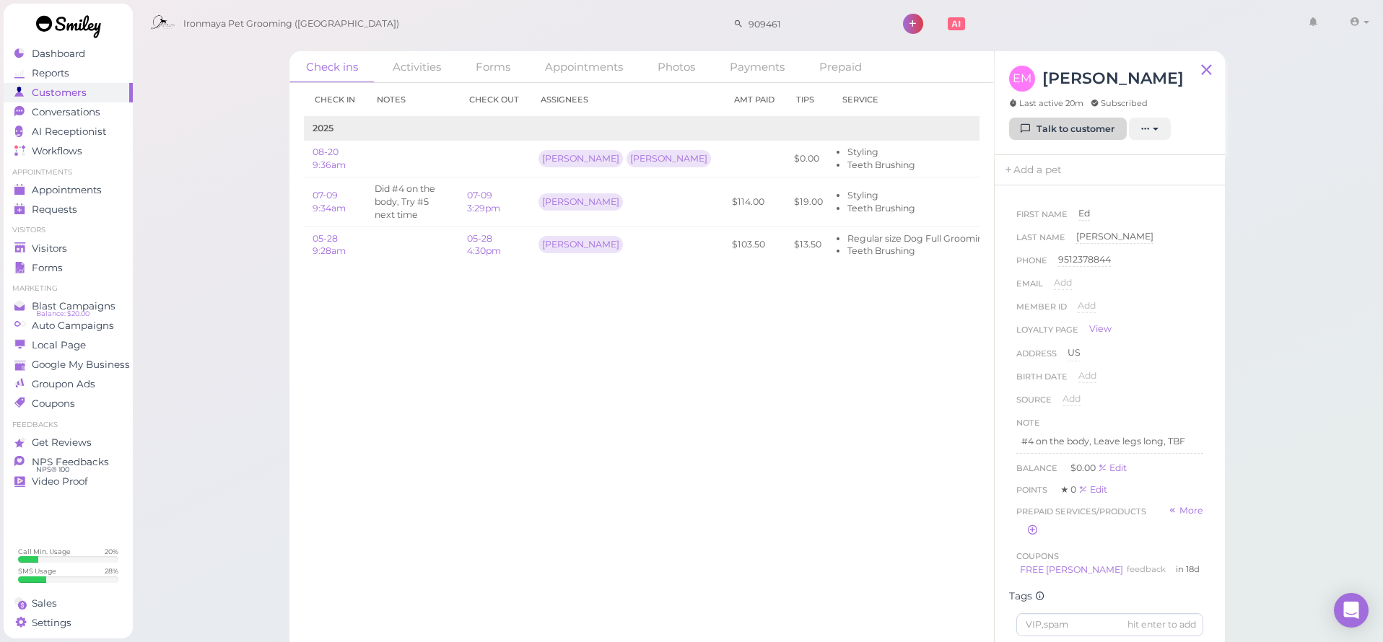
click at [1055, 134] on link "Talk to customer" at bounding box center [1068, 129] width 118 height 23
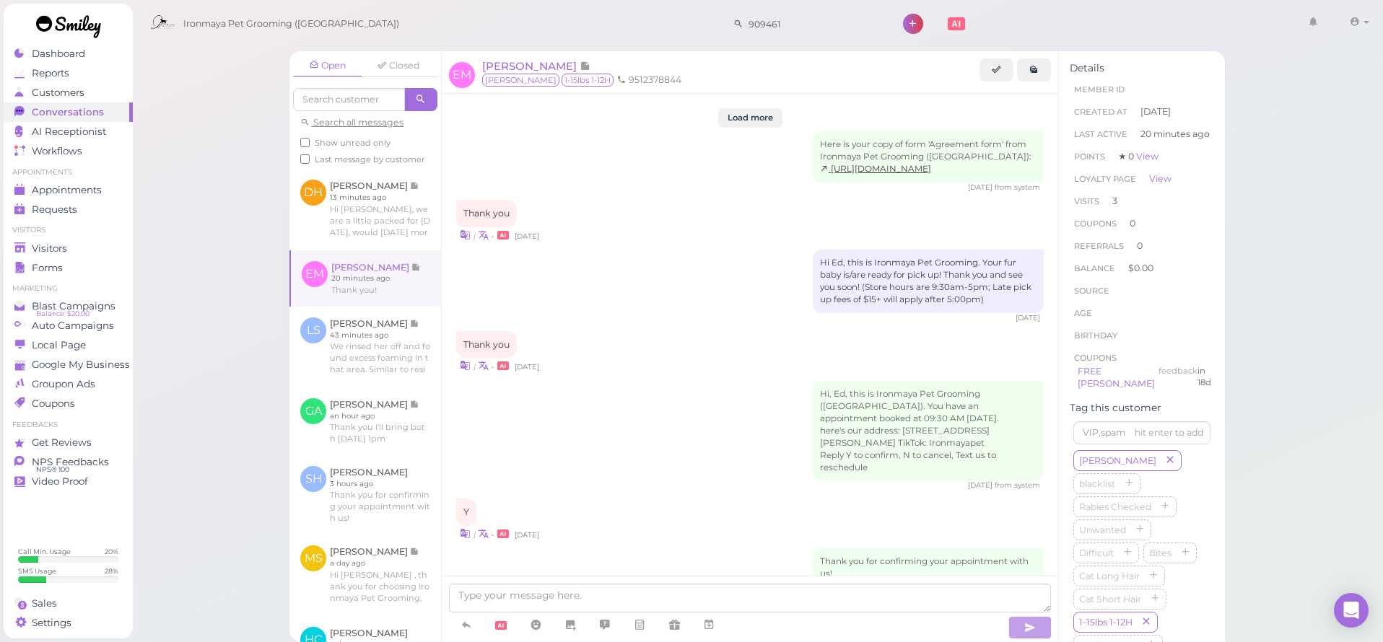
scroll to position [1993, 0]
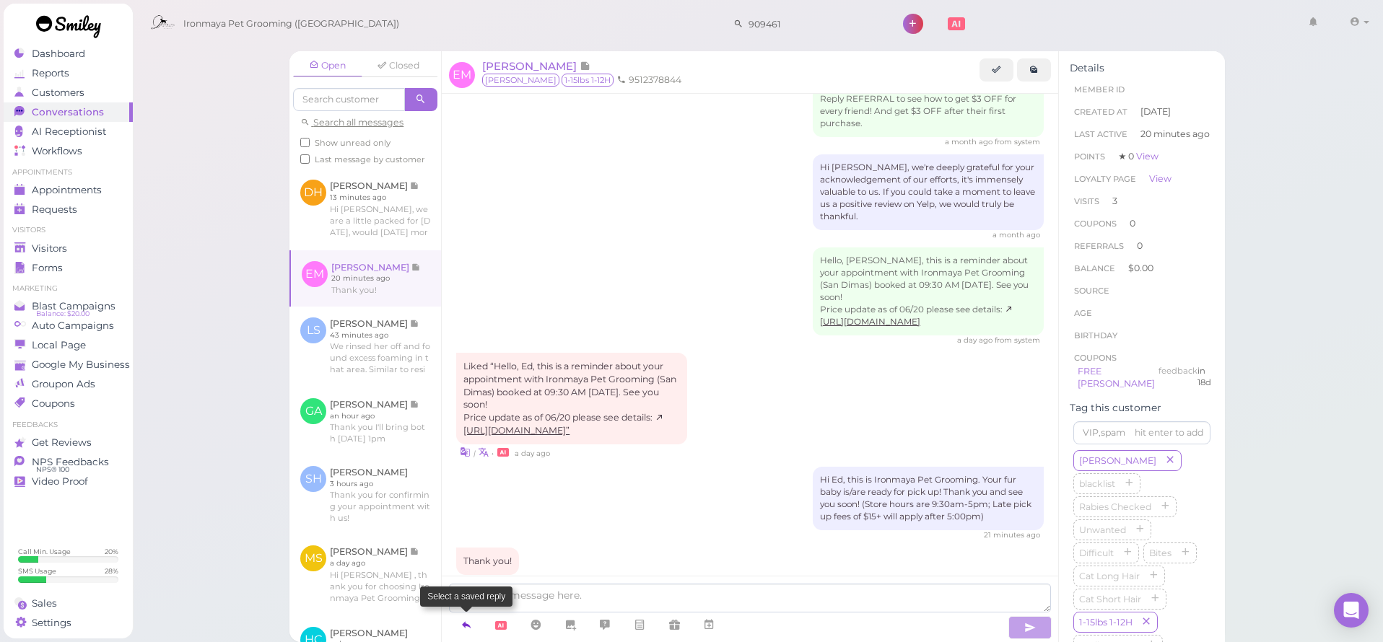
click at [464, 626] on icon at bounding box center [466, 625] width 12 height 14
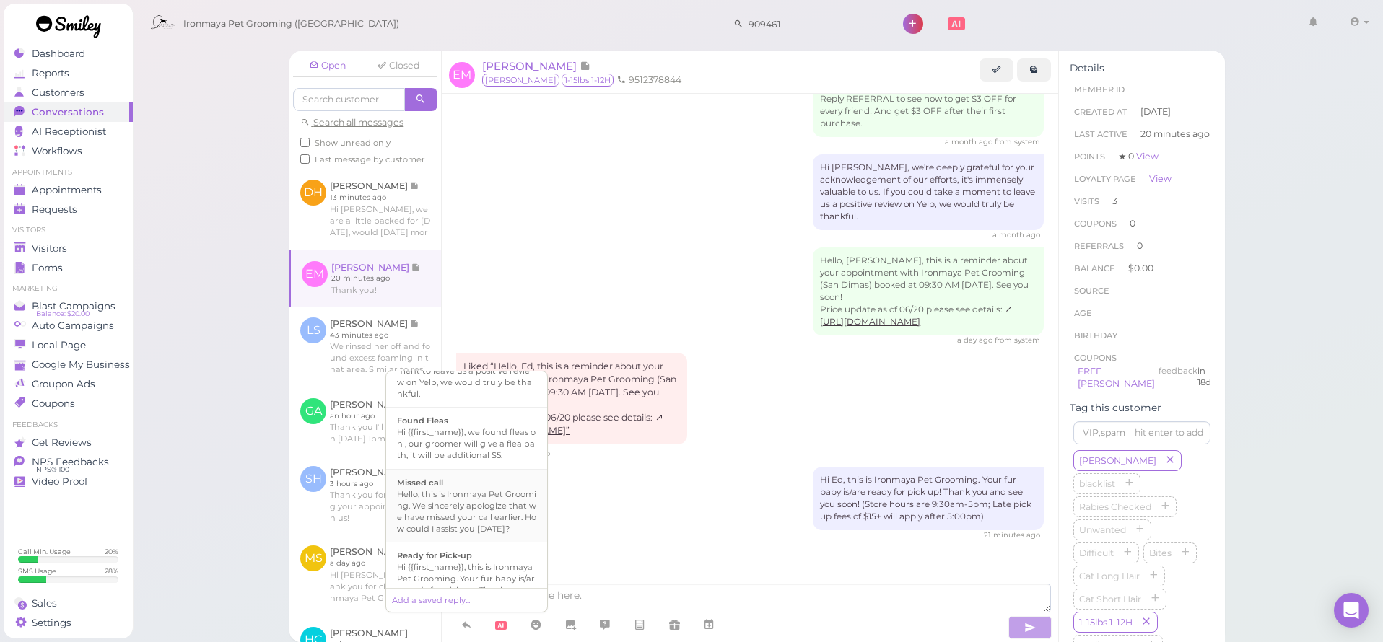
scroll to position [291, 0]
drag, startPoint x: 634, startPoint y: 559, endPoint x: 671, endPoint y: 586, distance: 45.5
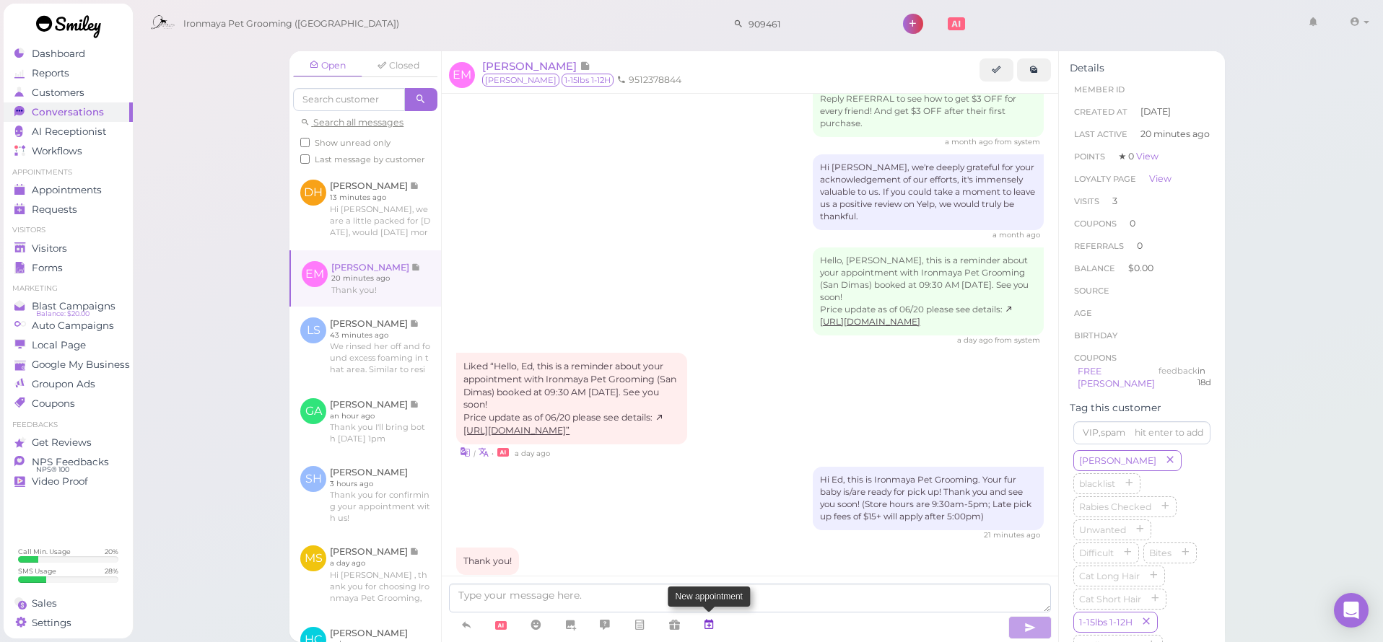
click at [706, 624] on icon at bounding box center [709, 625] width 12 height 14
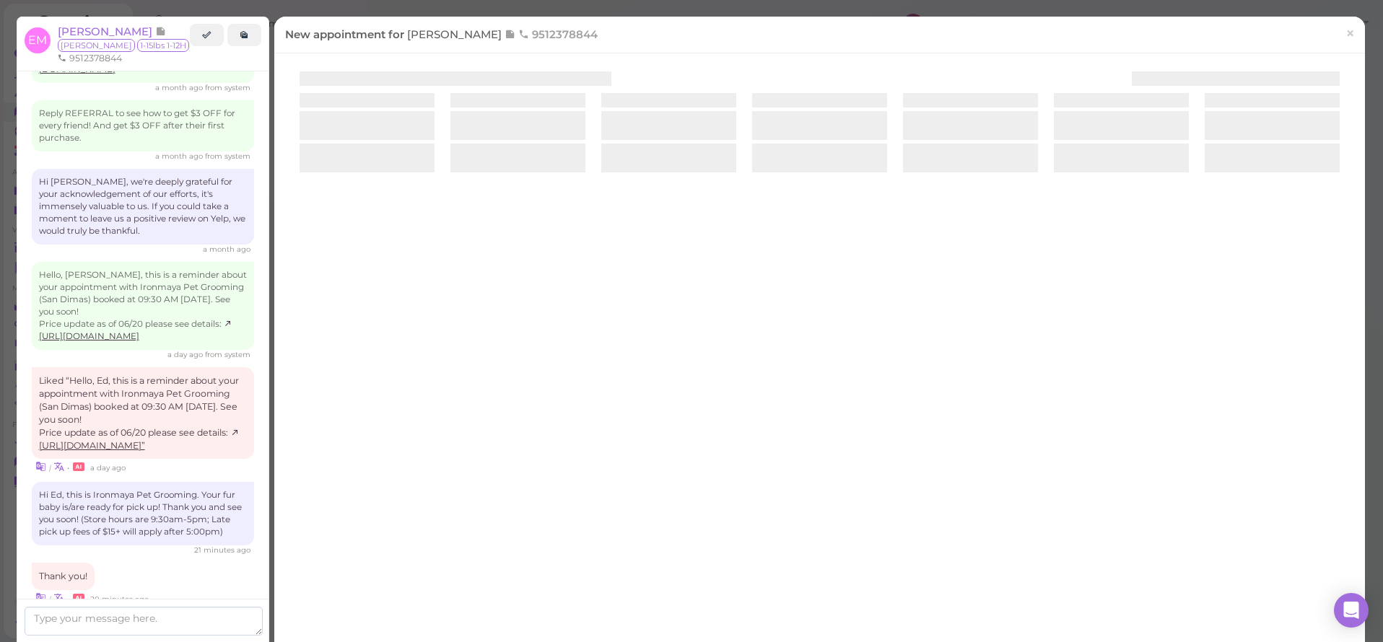
scroll to position [1981, 0]
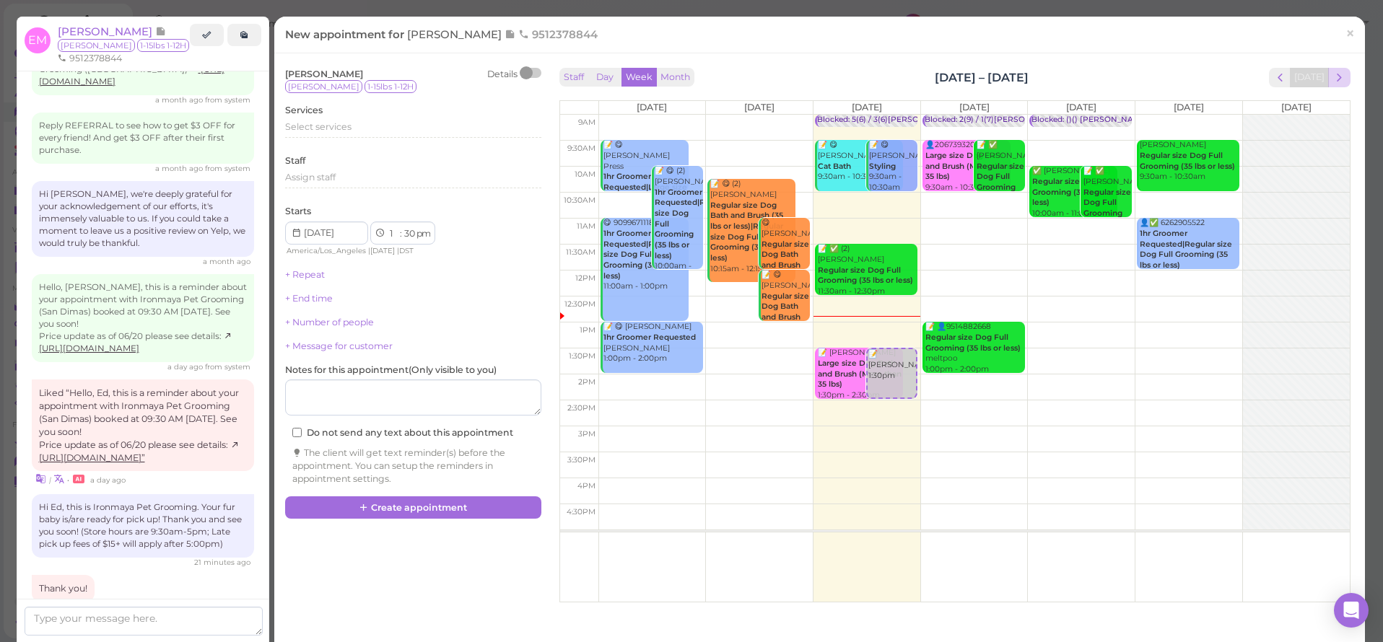
click at [1342, 79] on span "next" at bounding box center [1339, 78] width 14 height 14
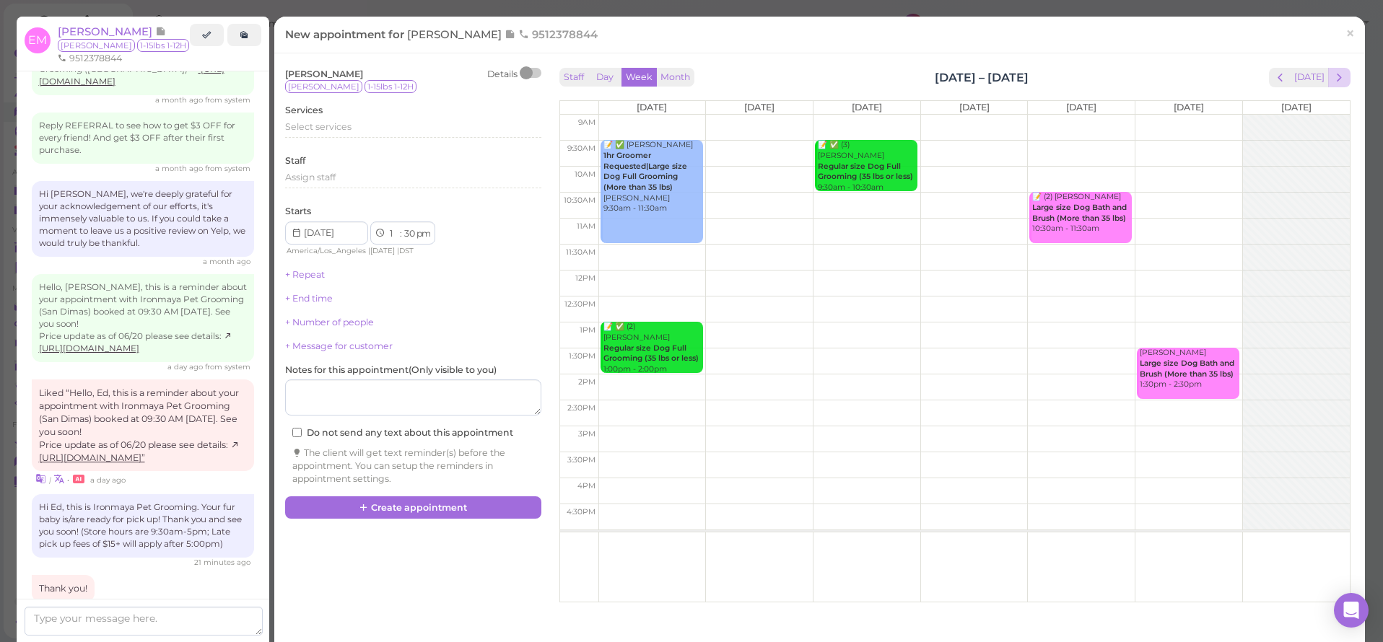
click at [1341, 83] on span "next" at bounding box center [1339, 78] width 14 height 14
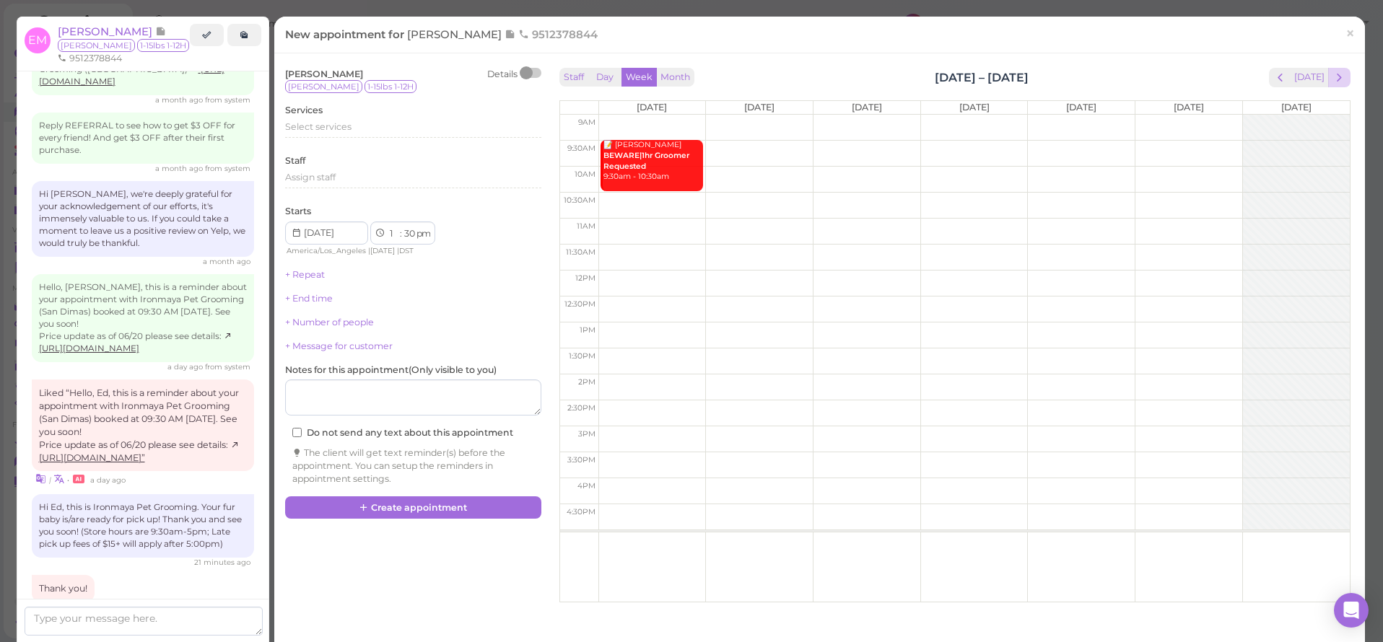
click at [1340, 83] on span "next" at bounding box center [1339, 78] width 14 height 14
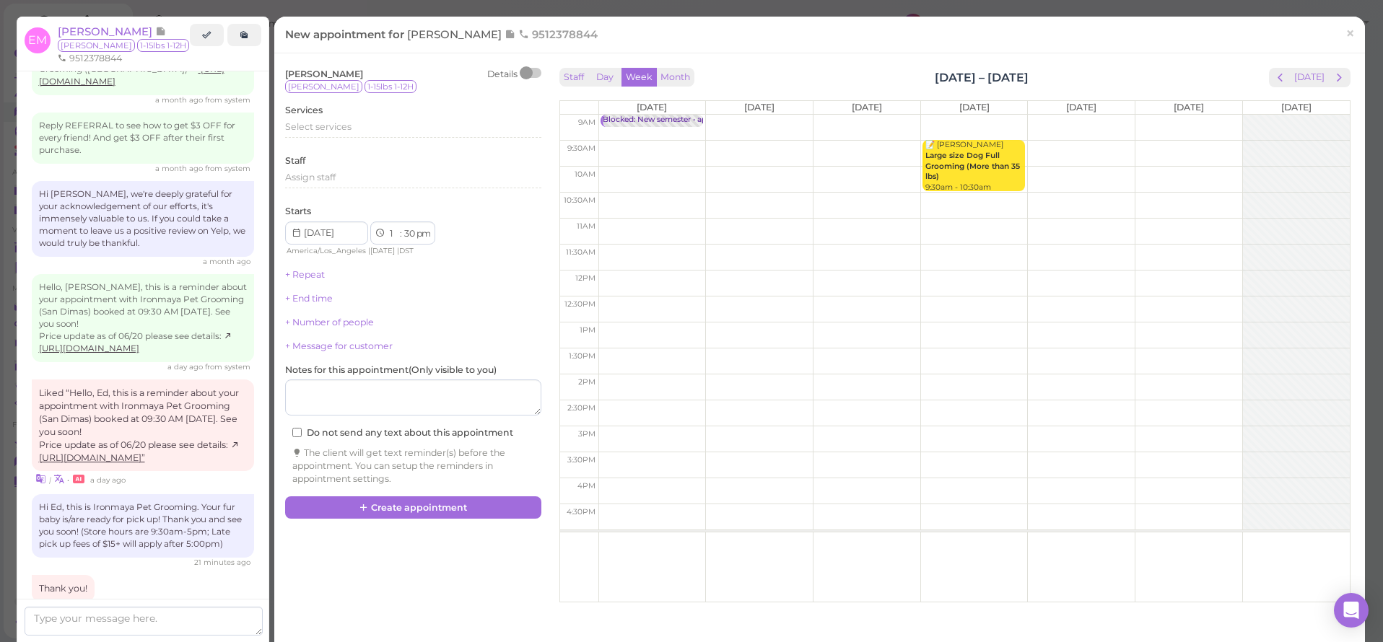
click at [1340, 83] on span "next" at bounding box center [1339, 78] width 14 height 14
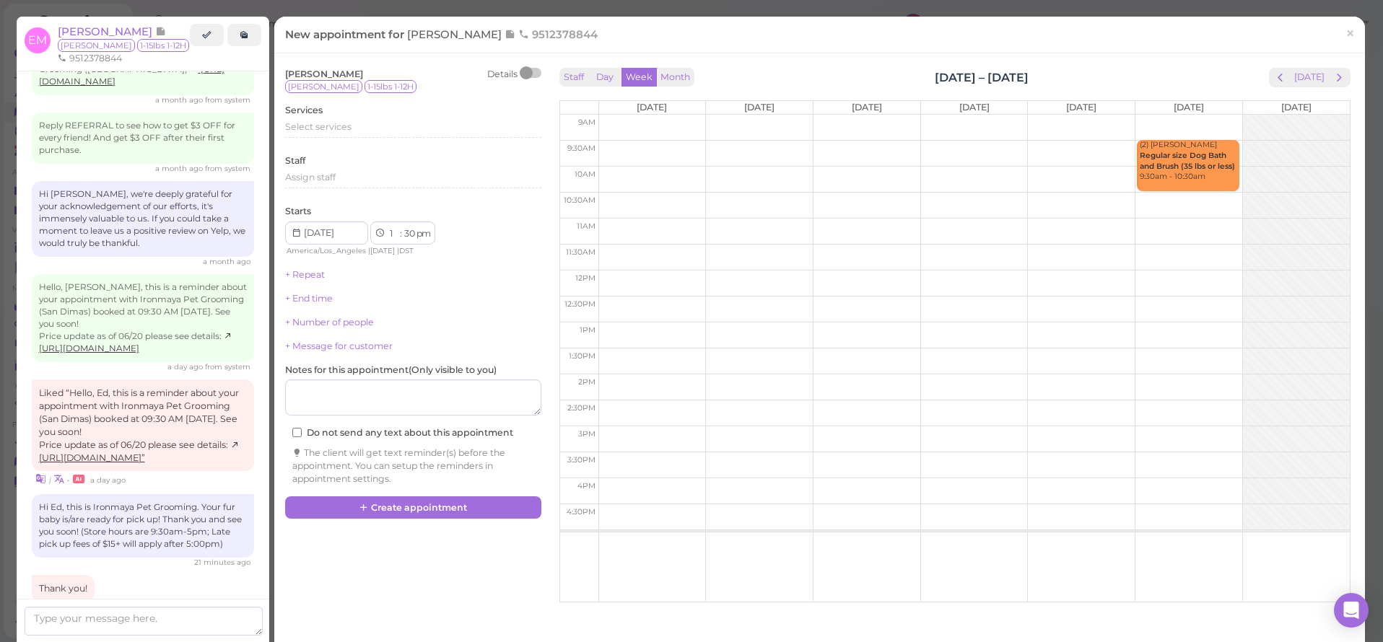
click at [1340, 83] on span "next" at bounding box center [1339, 78] width 14 height 14
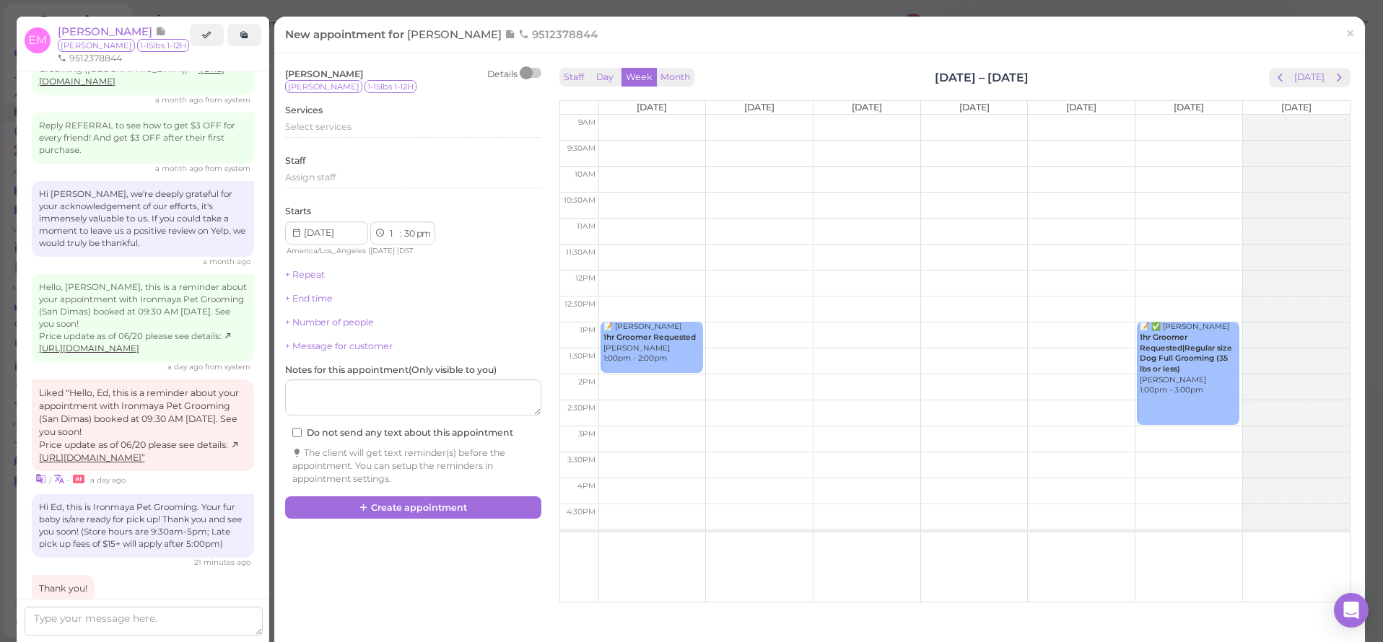
click at [1340, 83] on span "next" at bounding box center [1339, 78] width 14 height 14
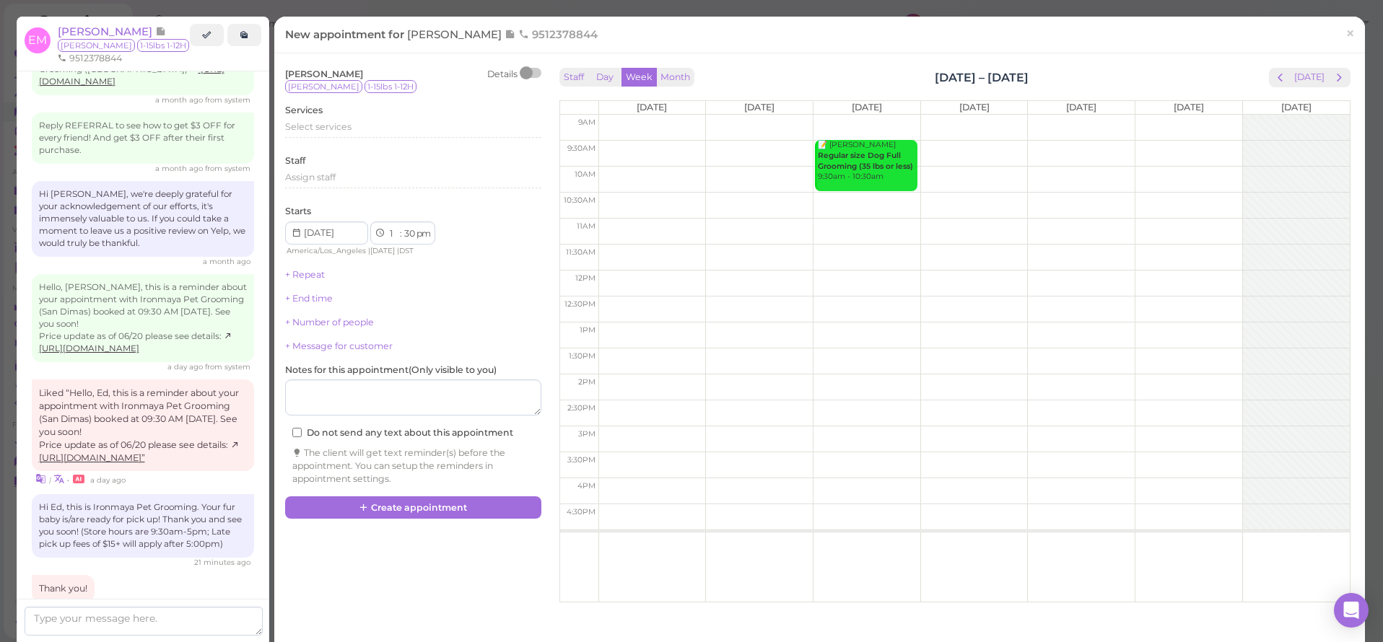
click at [855, 223] on td at bounding box center [973, 232] width 751 height 26
type input "[DATE]"
select select "11"
select select "00"
select select "am"
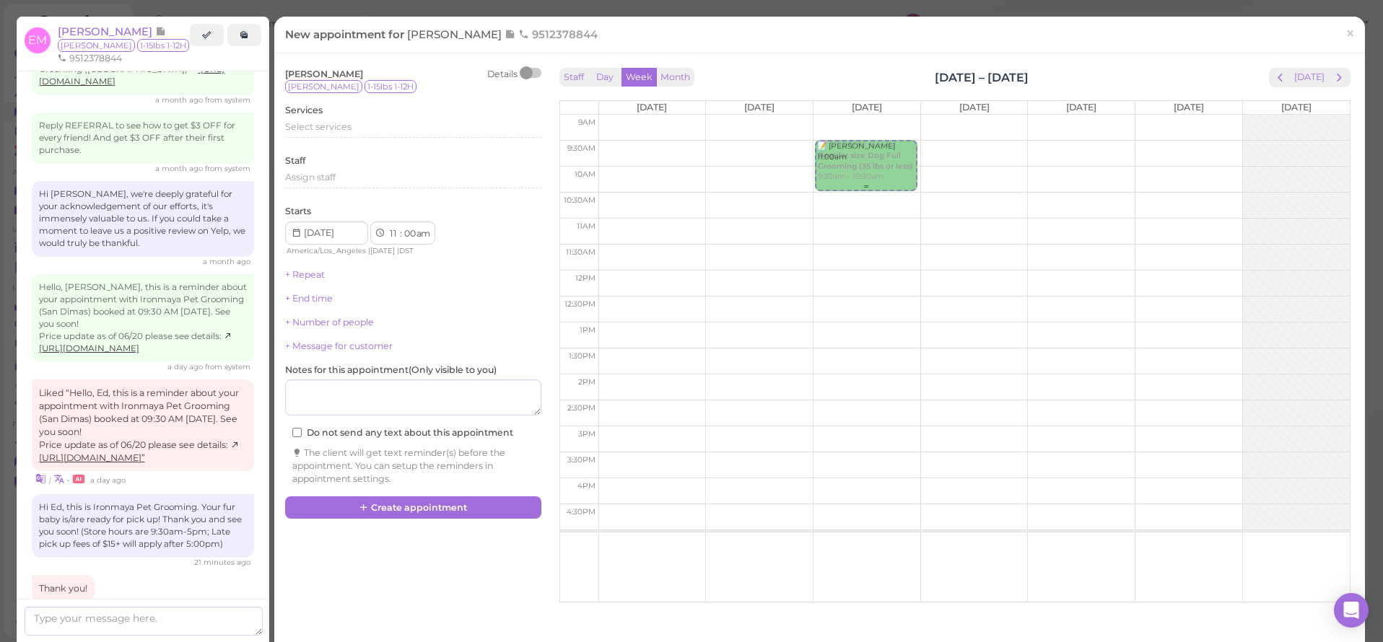
drag, startPoint x: 854, startPoint y: 239, endPoint x: 850, endPoint y: 173, distance: 65.8
click at [850, 115] on div "📝 [PERSON_NAME] 11:00am 📝 [PERSON_NAME] Regular size Dog Full Grooming (35 lbs …" at bounding box center [866, 115] width 107 height 0
select select "9"
select select "30"
click at [321, 134] on div "Select services" at bounding box center [413, 129] width 256 height 17
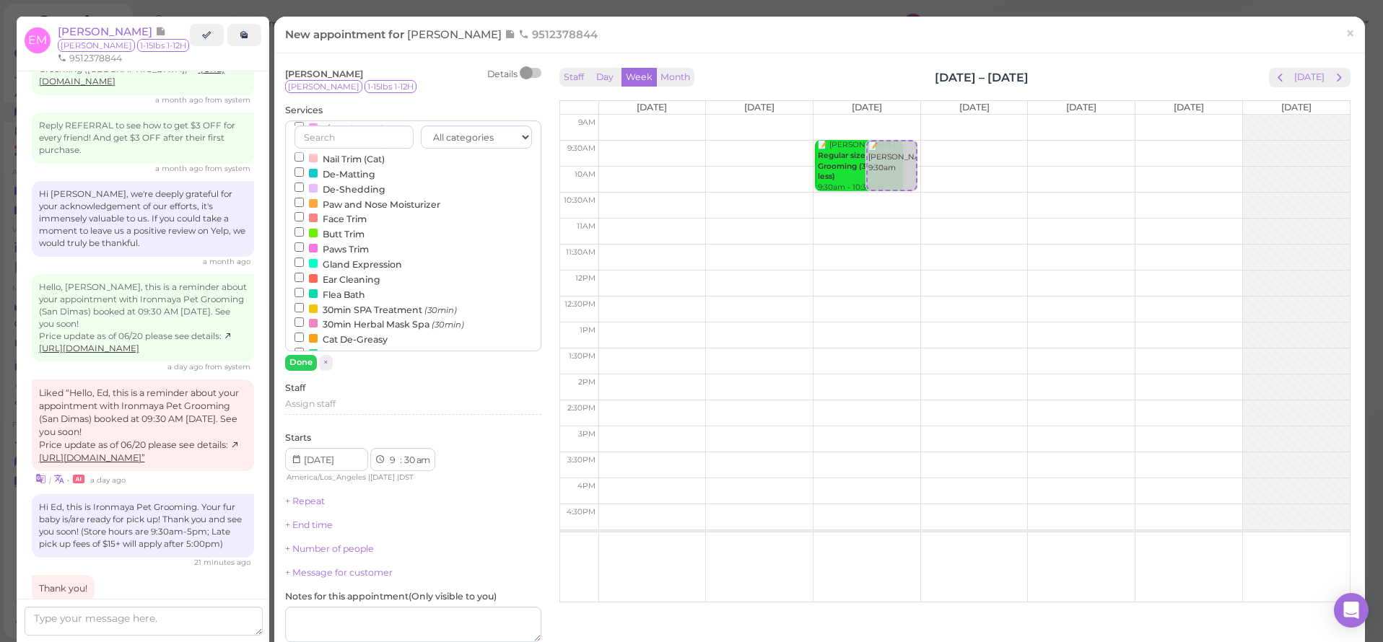
scroll to position [84, 0]
click at [295, 157] on input "Styling (60min)" at bounding box center [298, 161] width 9 height 9
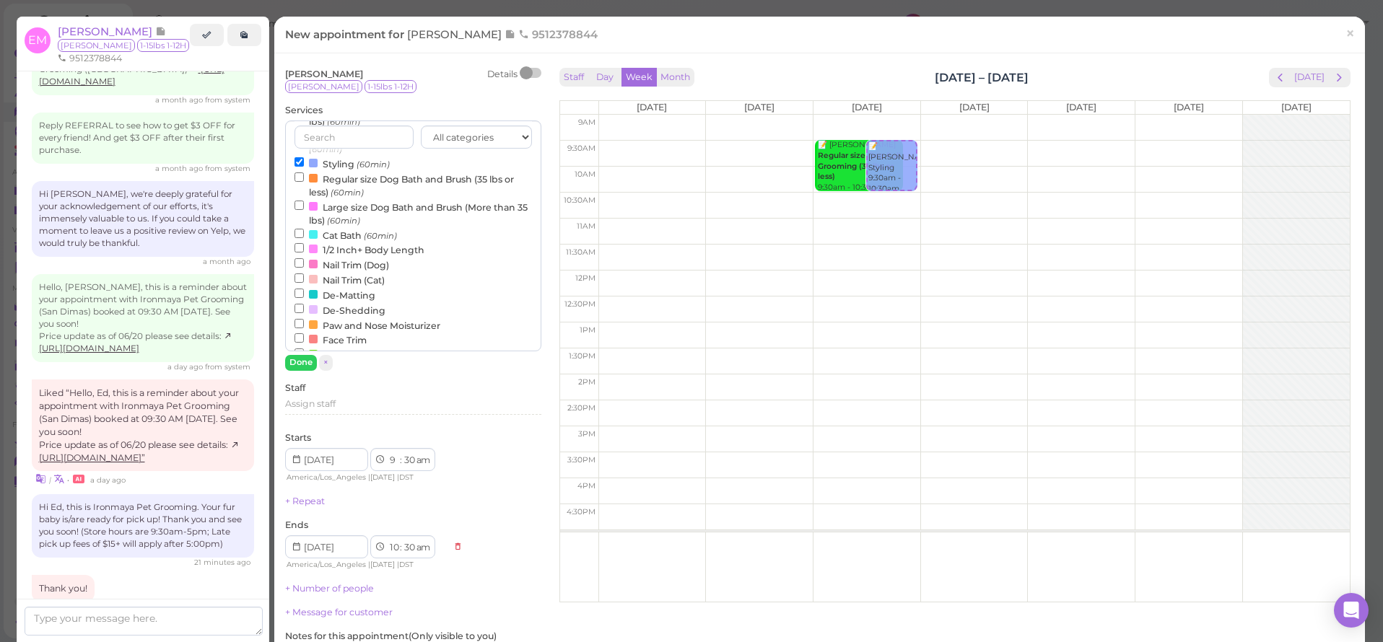
click at [307, 365] on button "Done" at bounding box center [301, 362] width 32 height 15
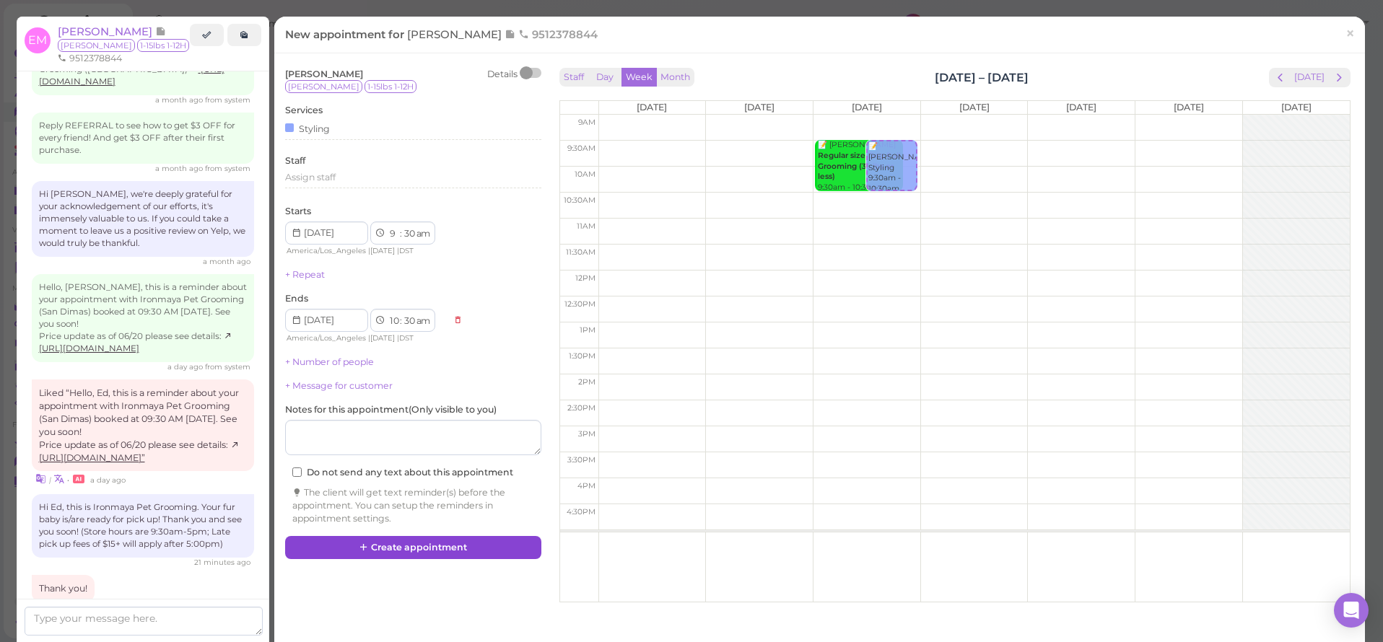
click at [396, 544] on button "Create appointment" at bounding box center [413, 547] width 256 height 23
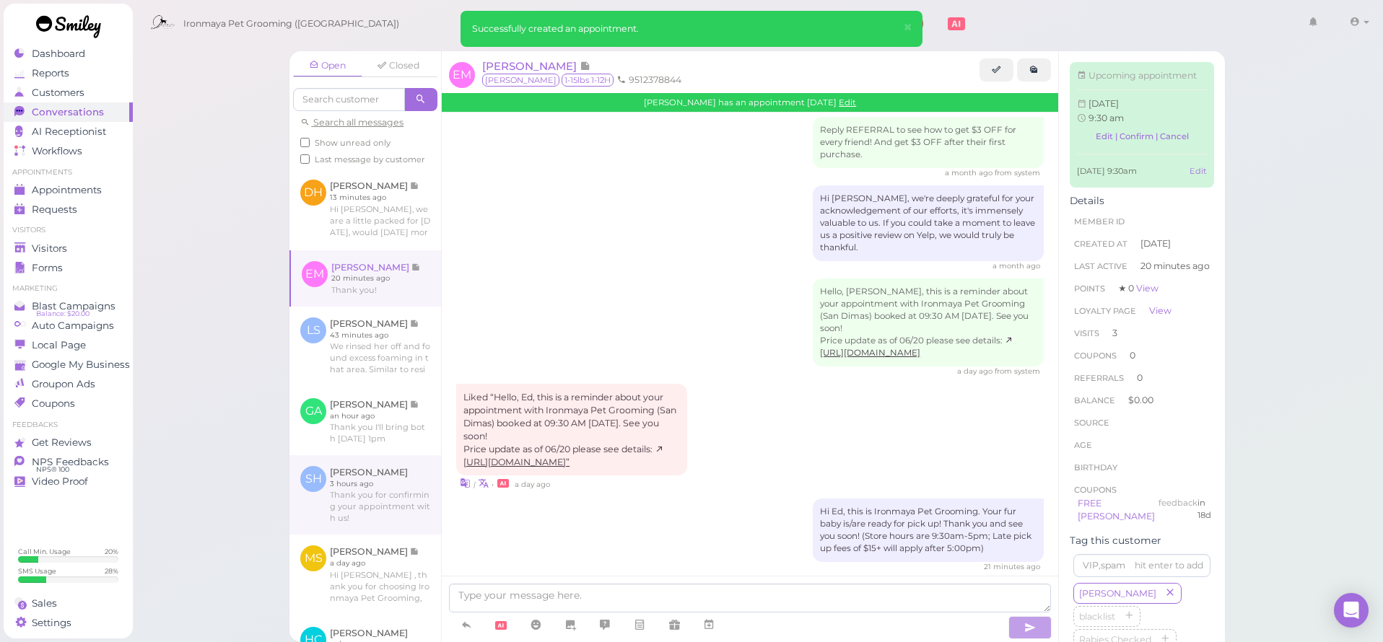
scroll to position [2129, 0]
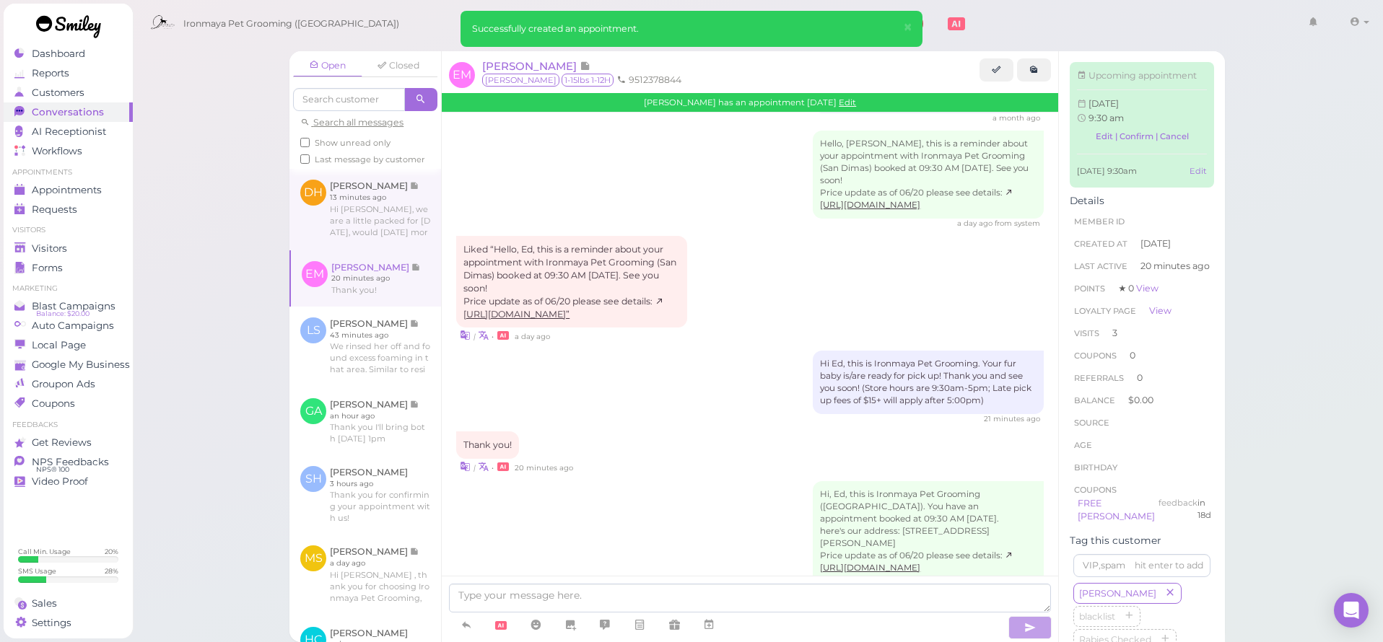
click at [344, 205] on link at bounding box center [365, 209] width 152 height 81
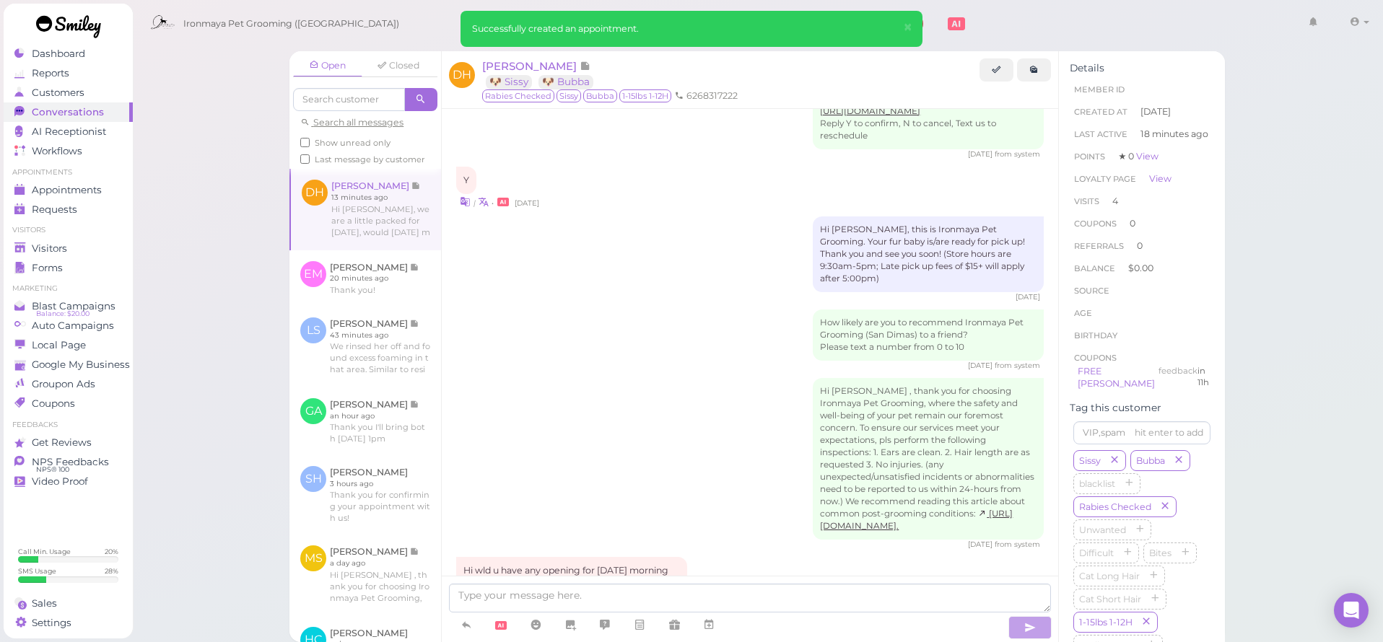
scroll to position [2154, 0]
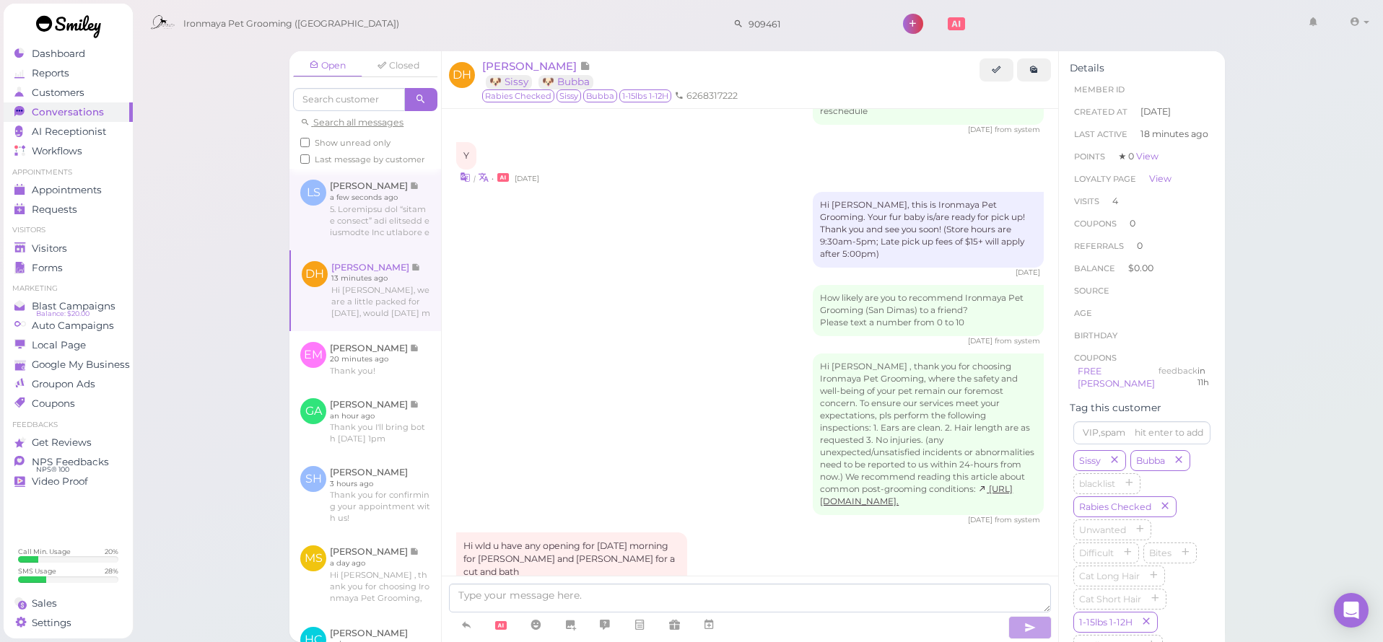
click at [383, 214] on link at bounding box center [365, 209] width 152 height 81
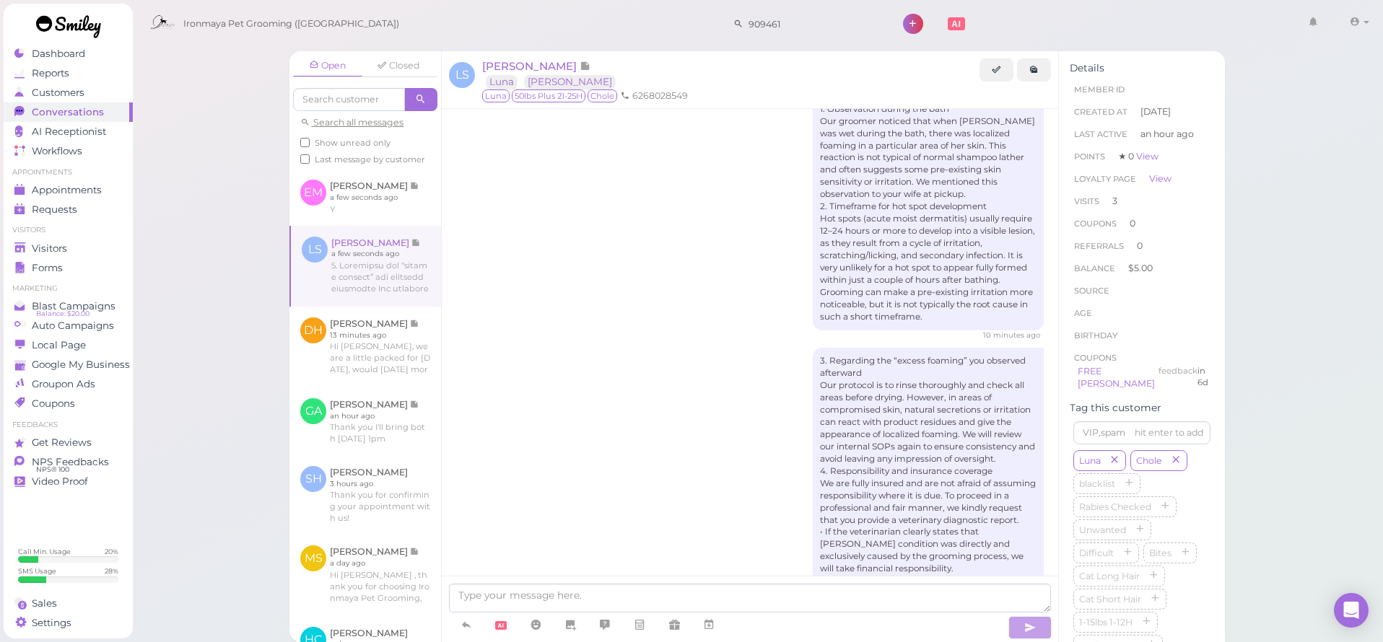
scroll to position [5360, 0]
click at [67, 188] on span "Appointments" at bounding box center [67, 190] width 70 height 12
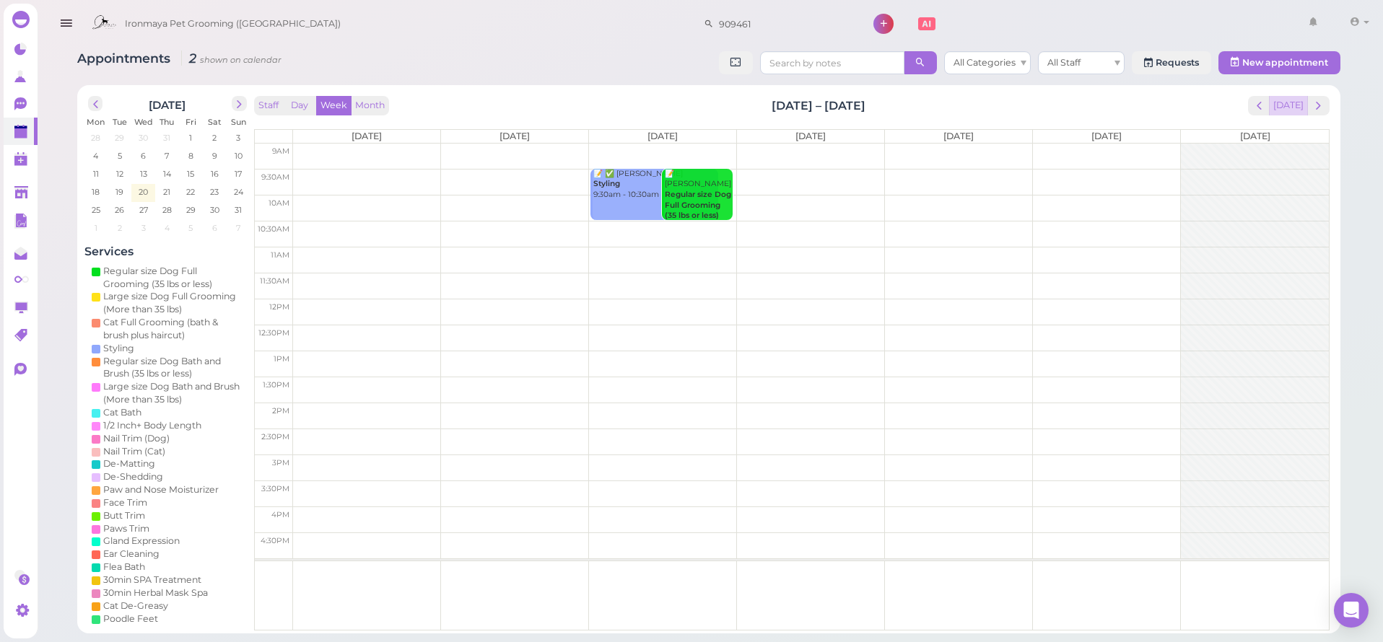
click at [1290, 107] on button "[DATE]" at bounding box center [1288, 105] width 39 height 19
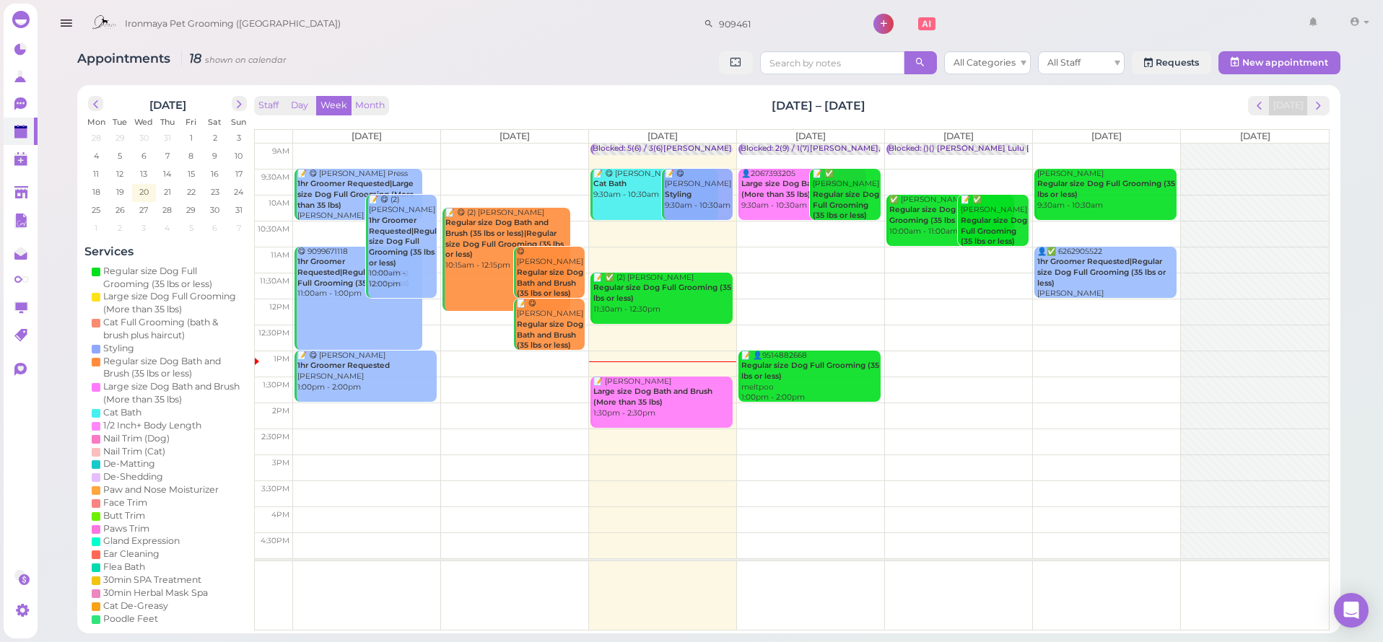
click at [1241, 206] on div at bounding box center [1255, 351] width 148 height 415
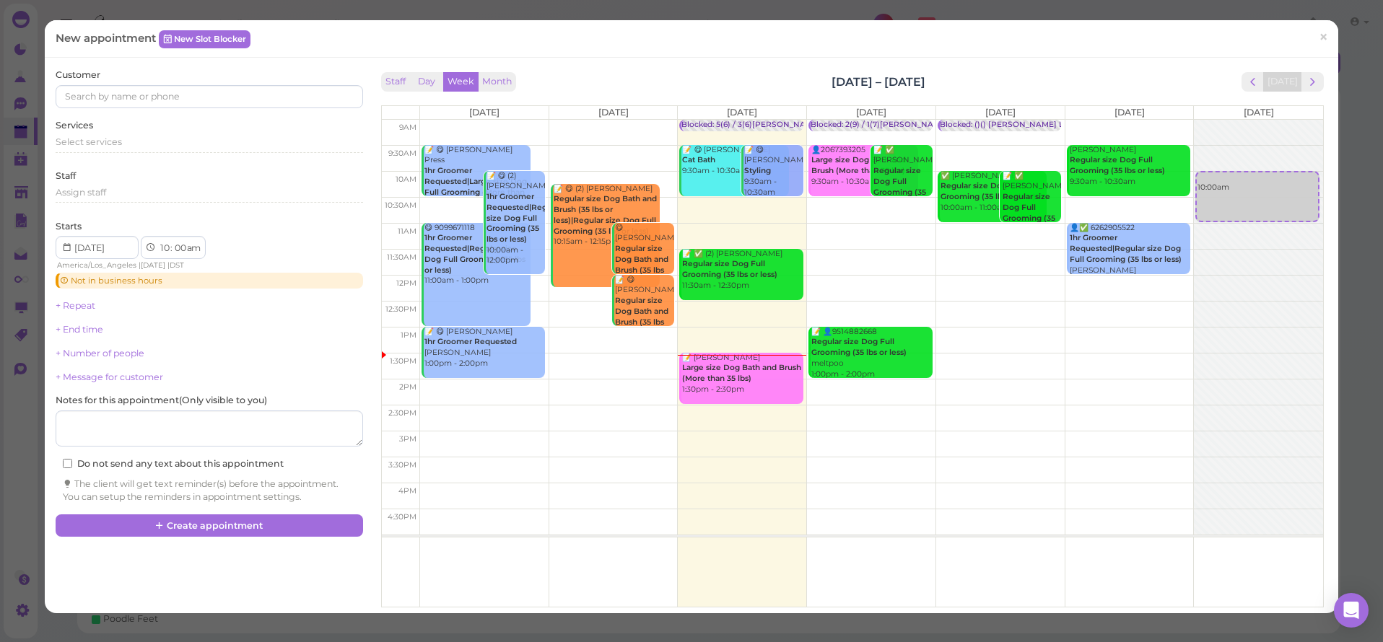
drag, startPoint x: 1321, startPoint y: 35, endPoint x: 1265, endPoint y: 30, distance: 56.6
click at [1320, 35] on span "×" at bounding box center [1323, 37] width 9 height 20
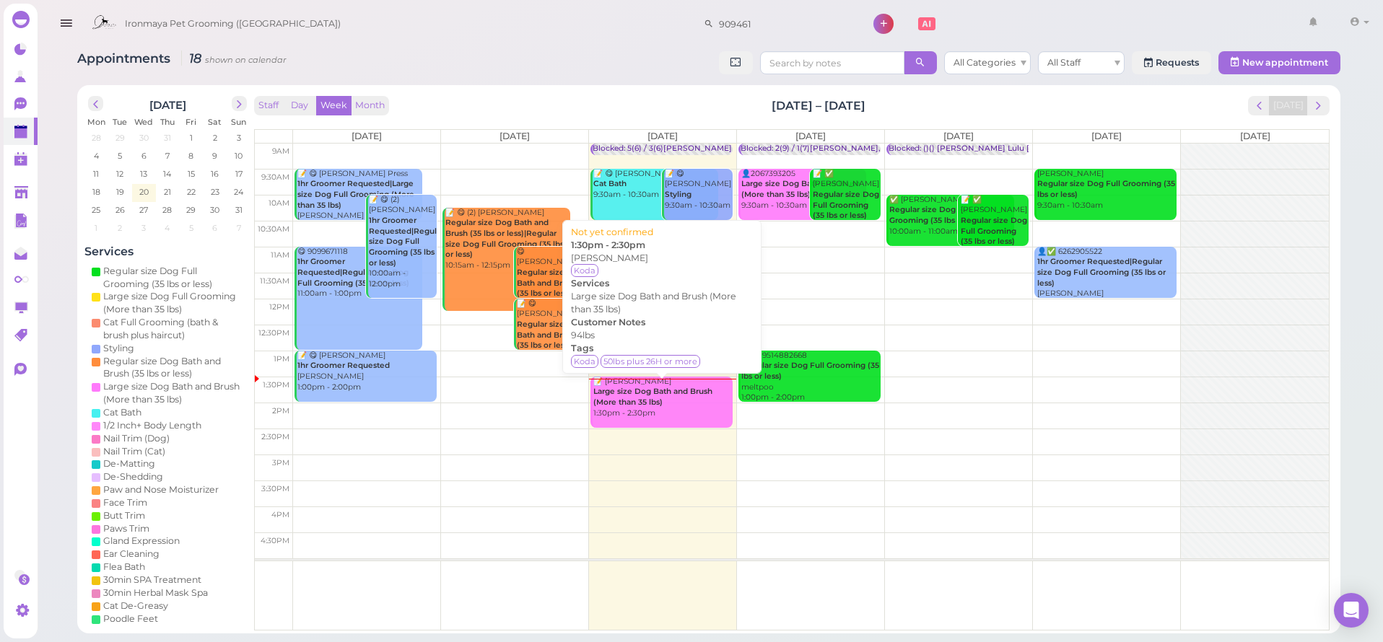
click at [631, 401] on b "Large size Dog Bath and Brush (More than 35 lbs)" at bounding box center [652, 397] width 119 height 20
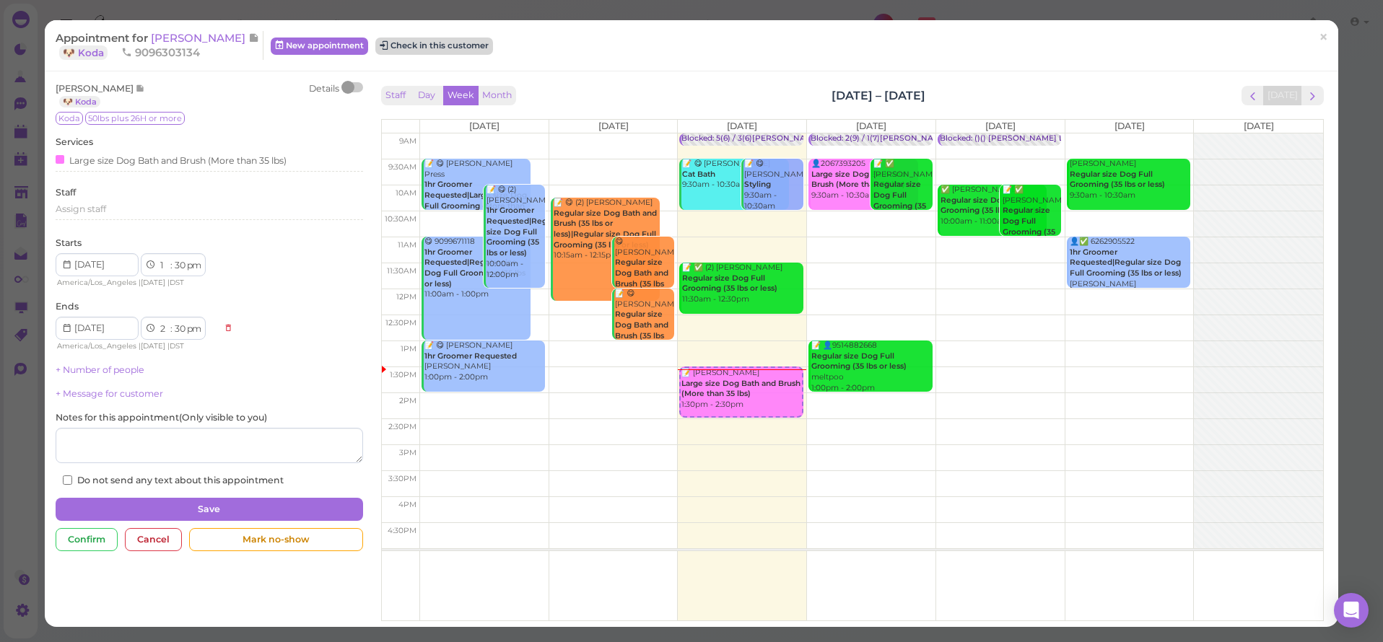
click at [395, 45] on button "Check in this customer" at bounding box center [434, 46] width 118 height 17
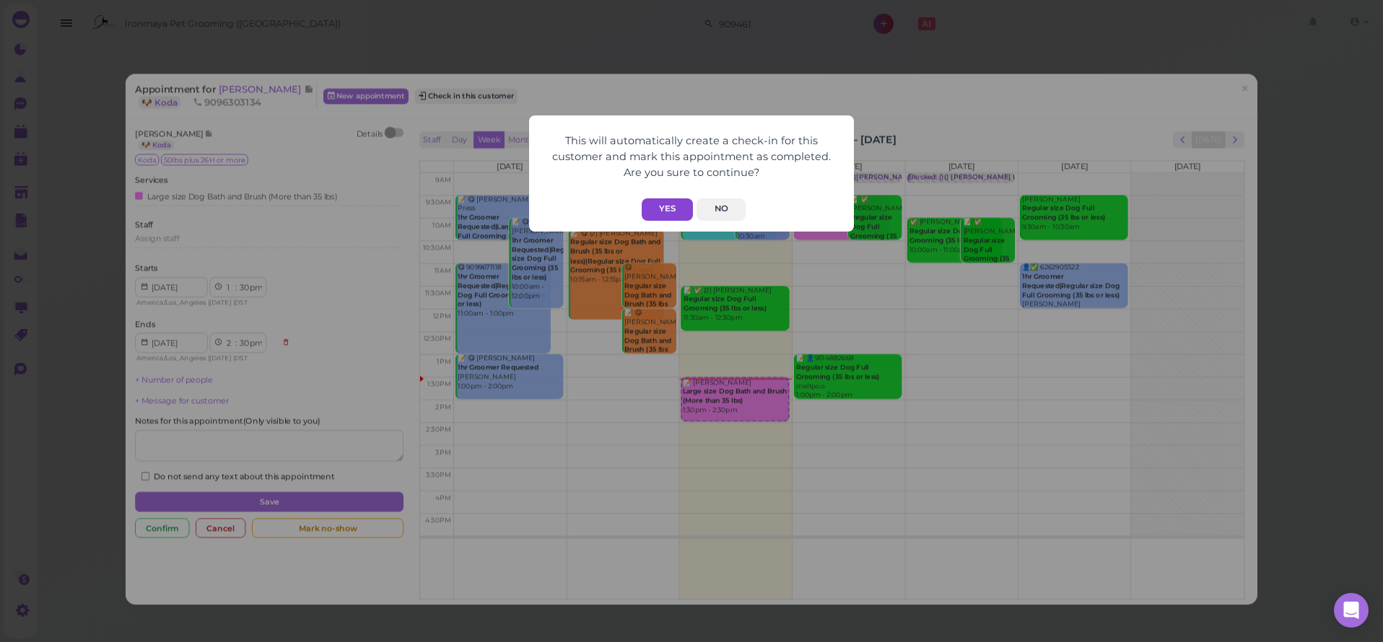
click at [673, 211] on button "Yes" at bounding box center [667, 209] width 51 height 22
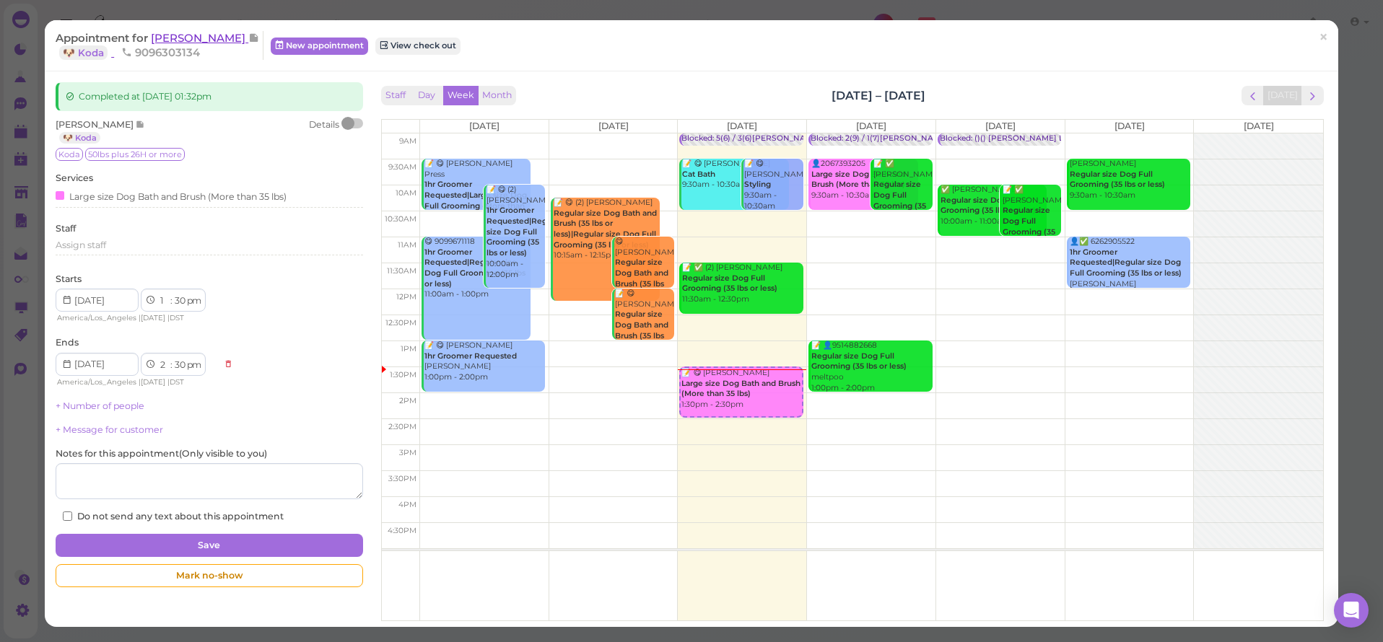
click at [191, 35] on span "[PERSON_NAME]" at bounding box center [199, 38] width 97 height 14
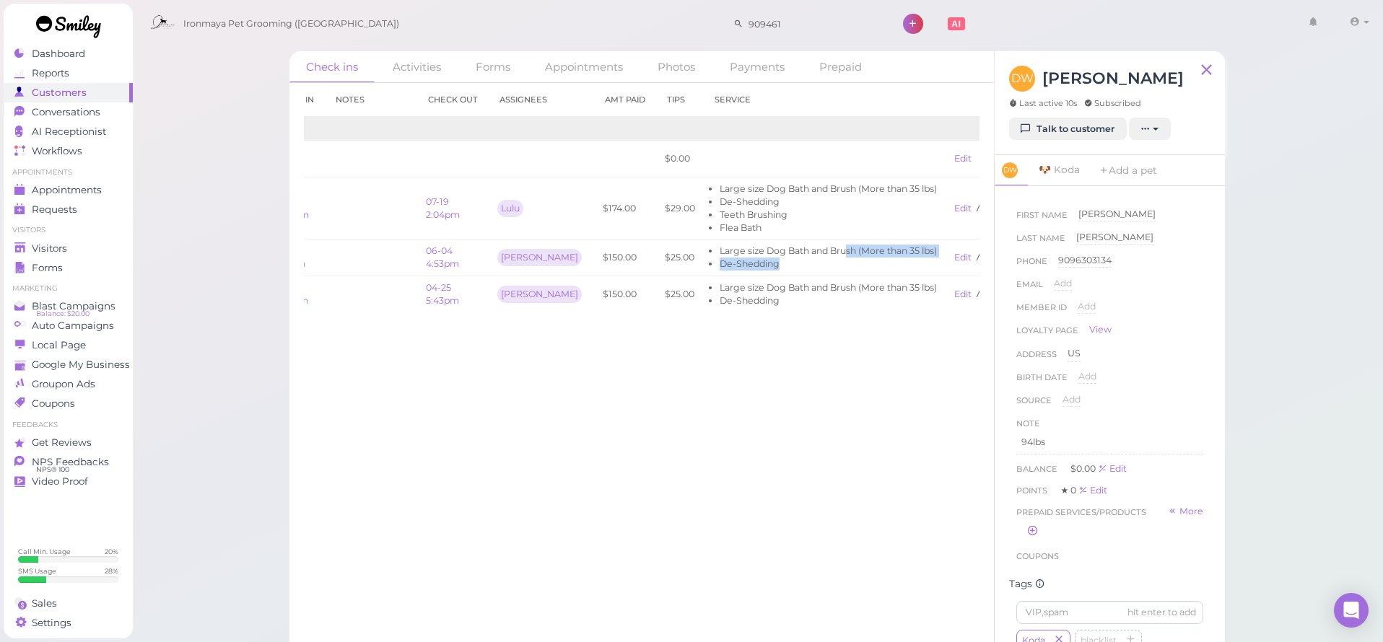
drag, startPoint x: 856, startPoint y: 246, endPoint x: 982, endPoint y: 258, distance: 126.2
click at [983, 258] on div "Check in Notes Check out Assignees Amt Paid Tips Service 2025 08-20 1:32pm $0.0…" at bounding box center [641, 362] width 704 height 559
click at [977, 253] on link "View receipt" at bounding box center [1006, 257] width 59 height 11
click at [977, 207] on link "View receipt" at bounding box center [1006, 208] width 59 height 11
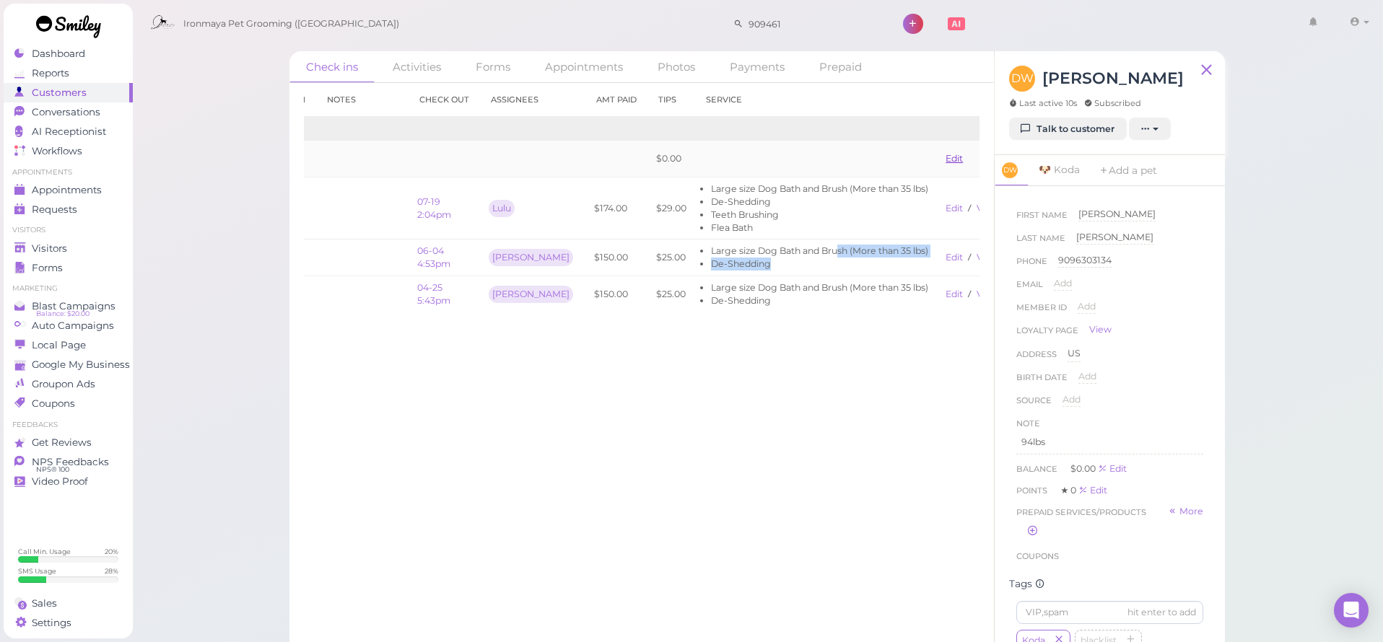
click at [945, 157] on link "Edit" at bounding box center [953, 158] width 17 height 11
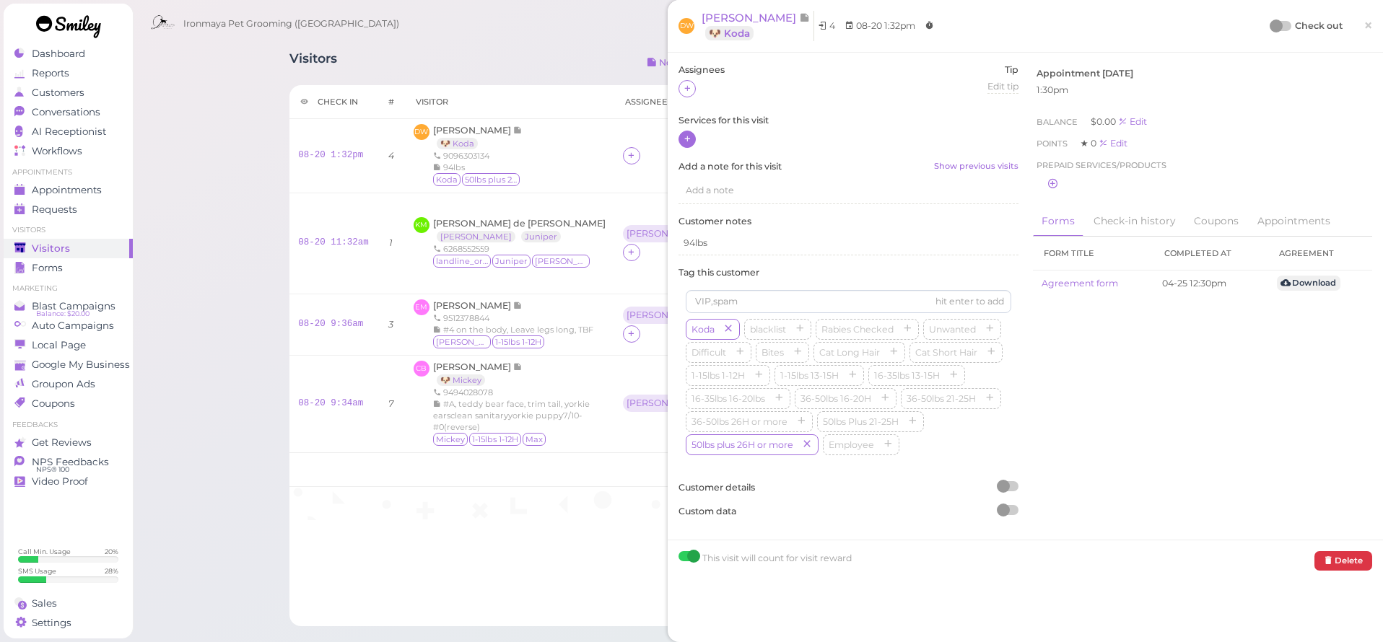
click at [685, 140] on icon at bounding box center [687, 139] width 9 height 11
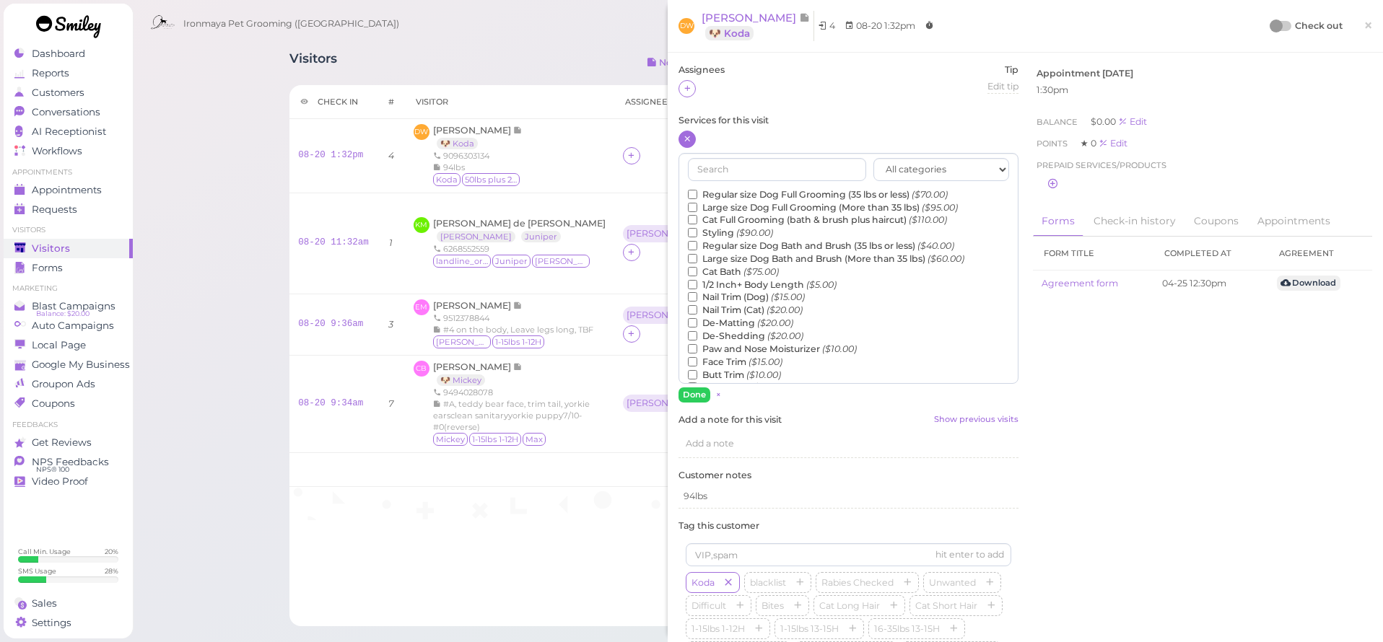
click at [729, 253] on label "Large size Dog Bath and Brush (More than 35 lbs) ($60.00)" at bounding box center [826, 259] width 276 height 13
click at [697, 254] on input "Large size Dog Bath and Brush (More than 35 lbs) ($60.00)" at bounding box center [692, 258] width 9 height 9
click at [732, 330] on label "De-Shedding ($20.00)" at bounding box center [745, 336] width 115 height 13
click at [697, 331] on input "De-Shedding ($20.00)" at bounding box center [692, 335] width 9 height 9
click at [691, 394] on button "Done" at bounding box center [694, 395] width 32 height 15
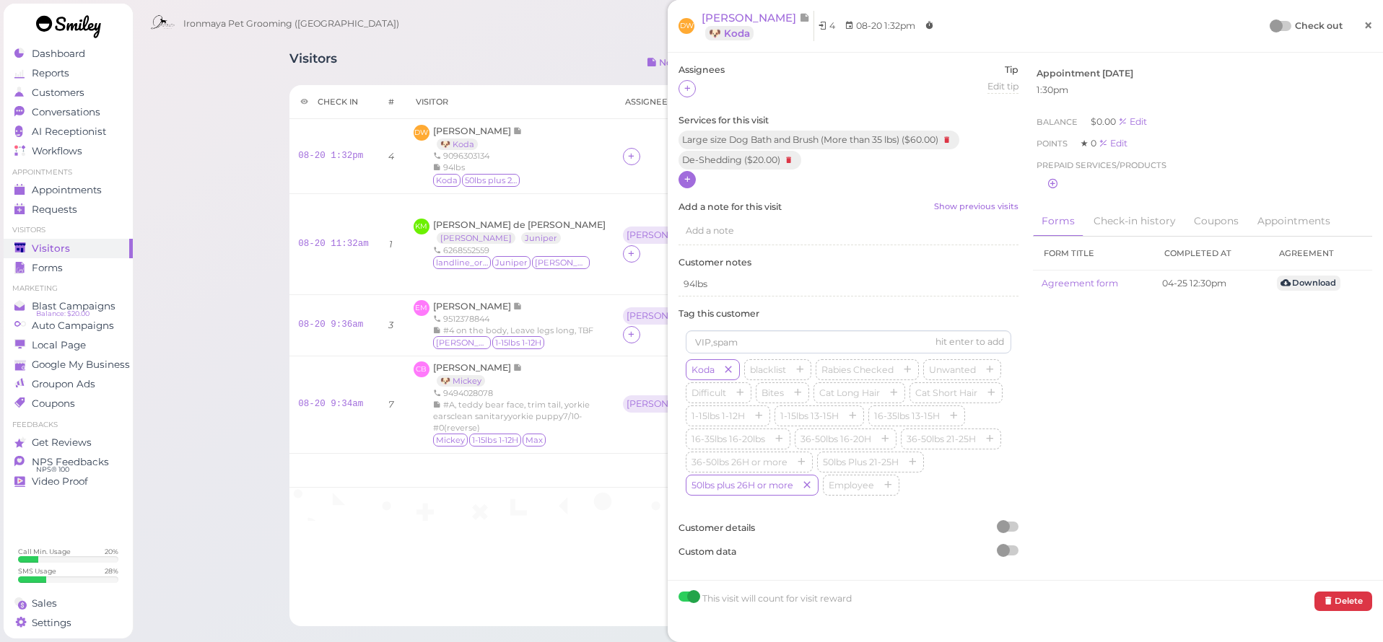
click at [1366, 25] on span "×" at bounding box center [1367, 25] width 9 height 20
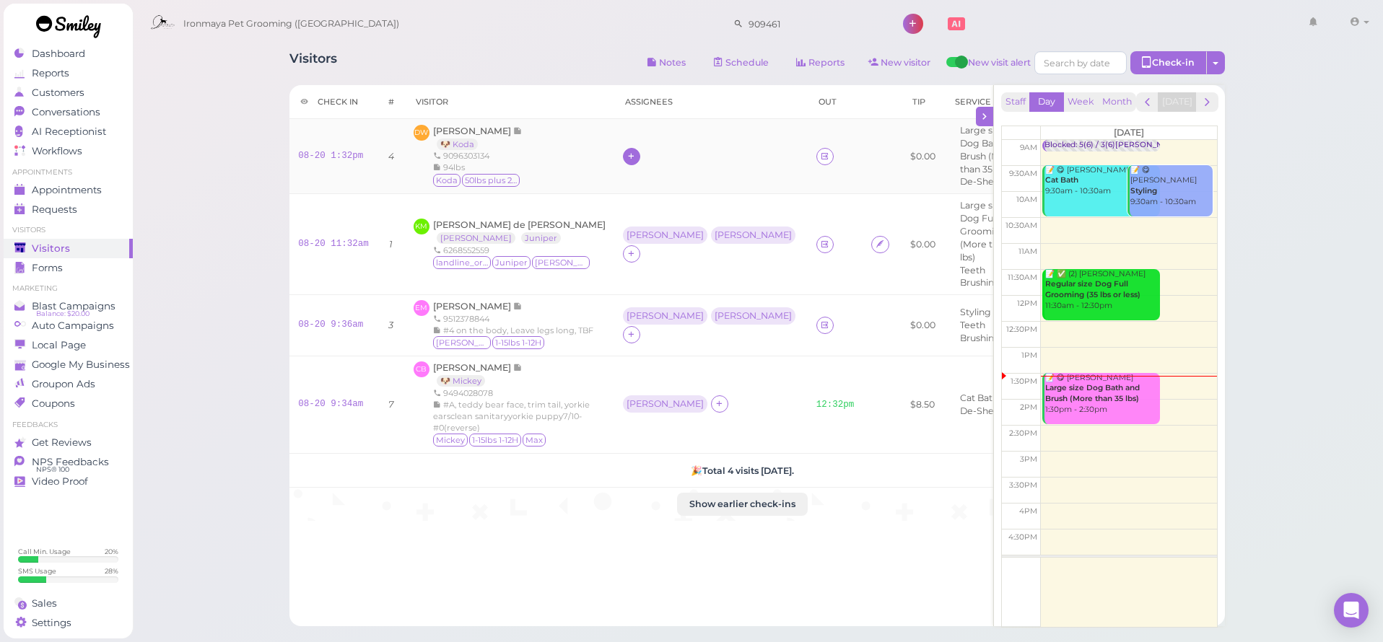
click at [626, 155] on icon at bounding box center [630, 156] width 9 height 11
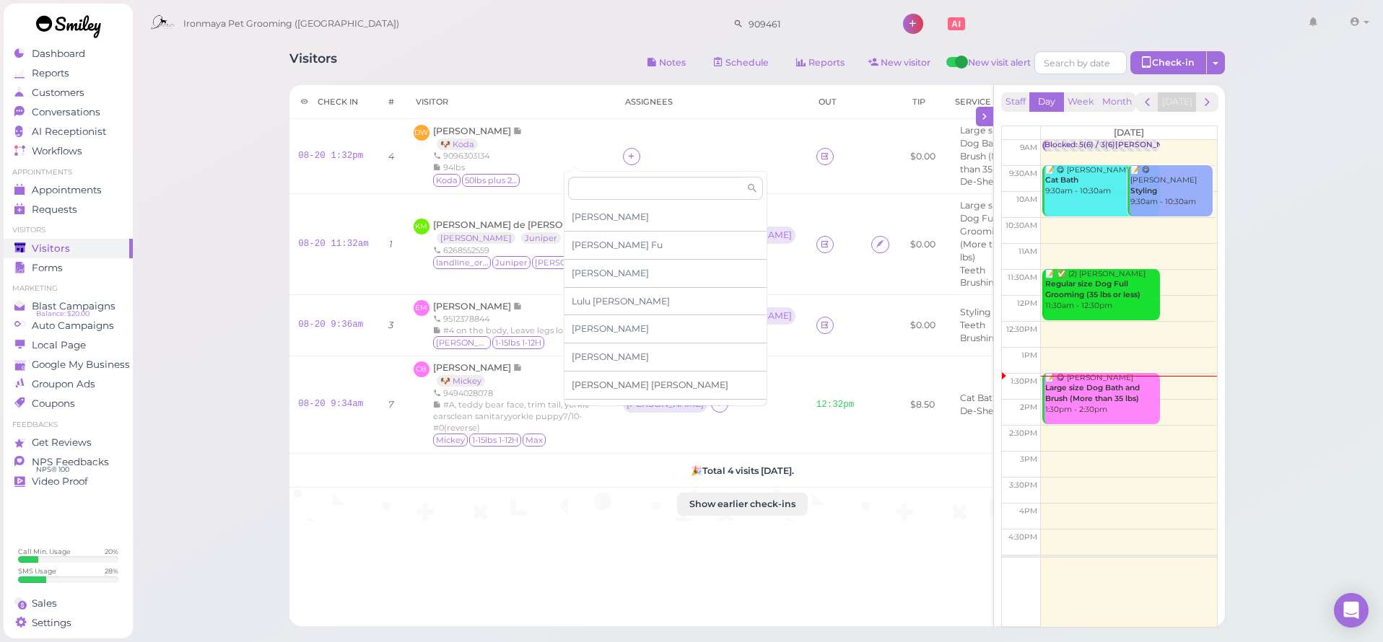
click at [606, 381] on span "[PERSON_NAME]" at bounding box center [650, 385] width 157 height 11
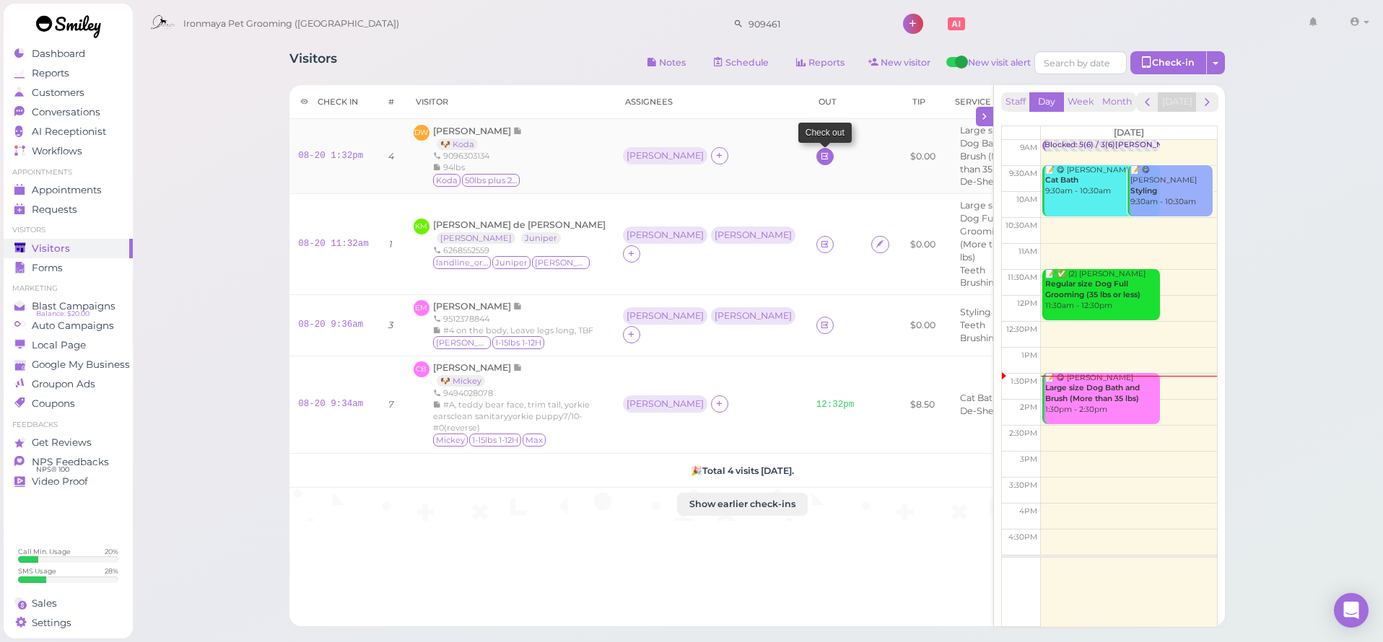
click at [820, 156] on icon at bounding box center [824, 156] width 9 height 11
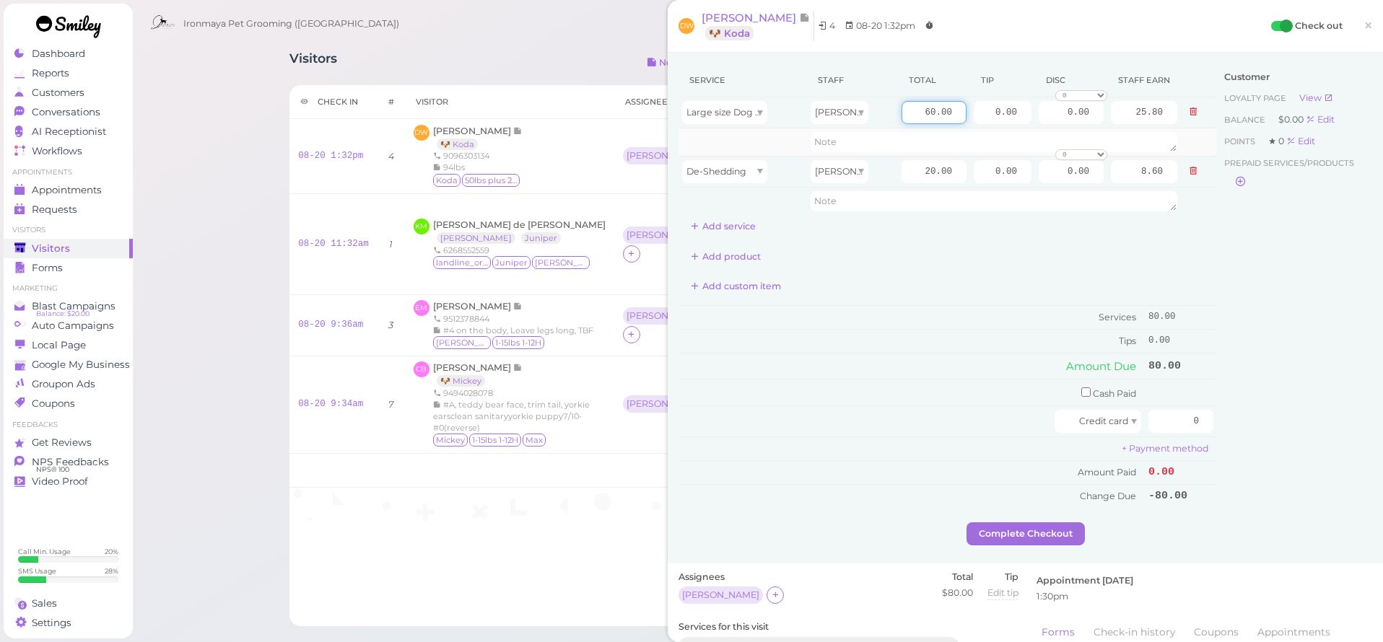
drag, startPoint x: 911, startPoint y: 108, endPoint x: 1067, endPoint y: 128, distance: 157.9
click at [1067, 128] on tbody "Large size Dog Bath and Brush (More than 35 lbs) [PERSON_NAME] 60.00 0.00 0.00 …" at bounding box center [947, 156] width 538 height 118
type input "115"
type input "49.45"
click at [1018, 239] on div "Service Staff Total Tip Disc Staff earn Large size Dog Bath and Brush (More tha…" at bounding box center [947, 286] width 538 height 445
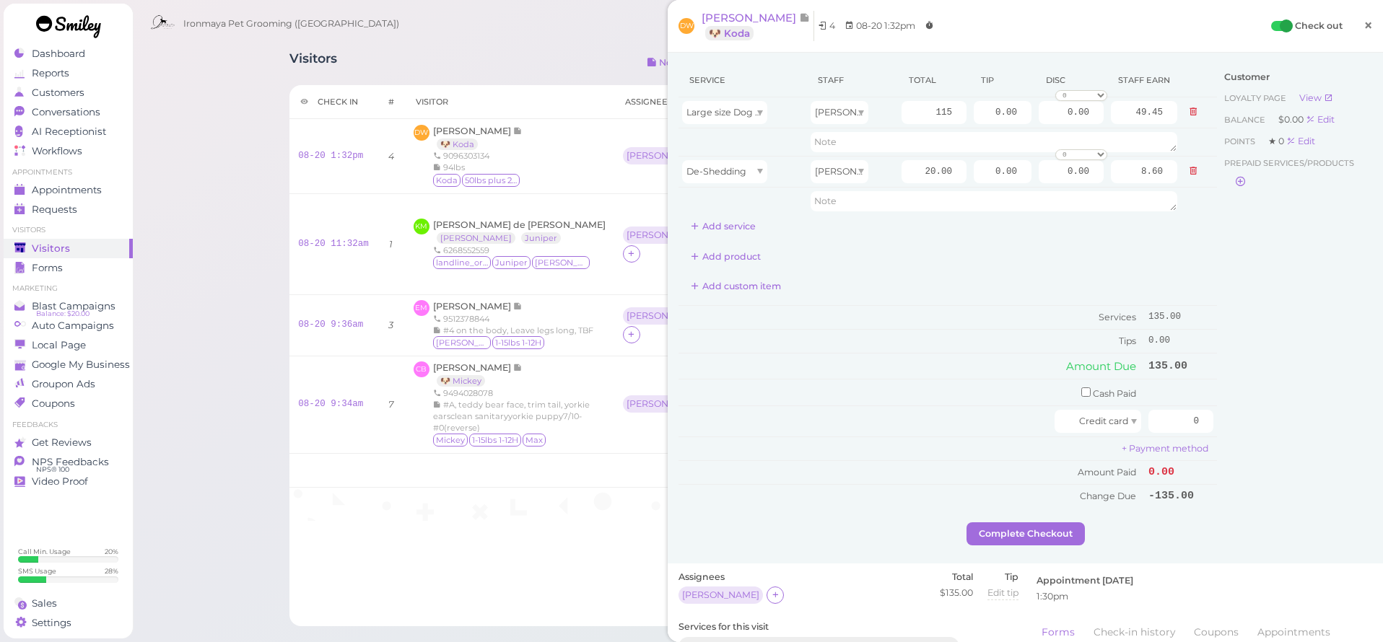
click at [1366, 24] on span "×" at bounding box center [1367, 25] width 9 height 20
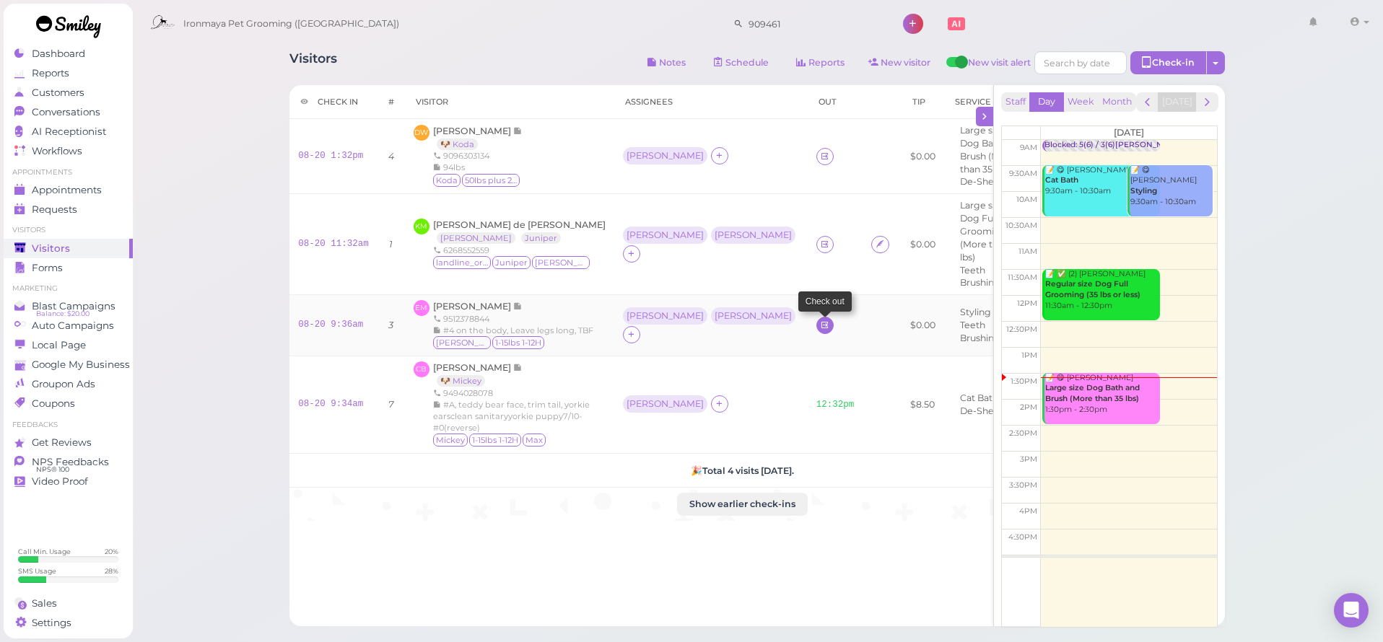
click at [820, 323] on icon at bounding box center [824, 325] width 9 height 11
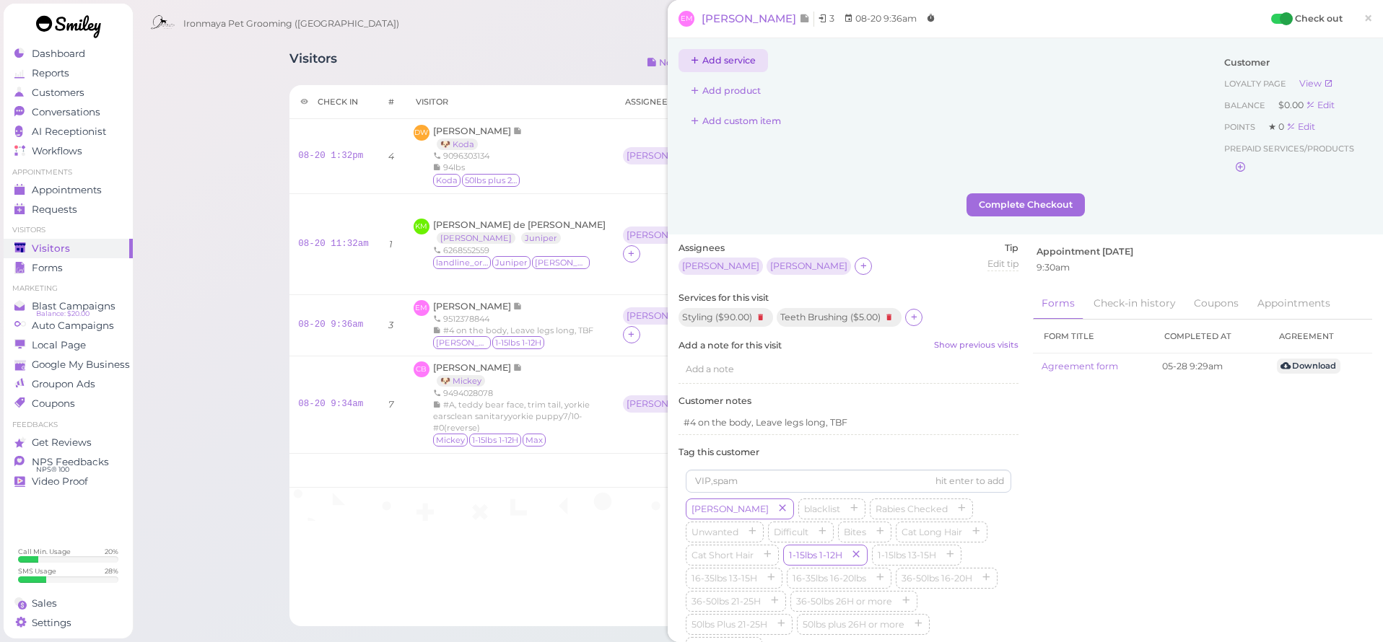
click at [733, 66] on button "Add service" at bounding box center [722, 60] width 89 height 23
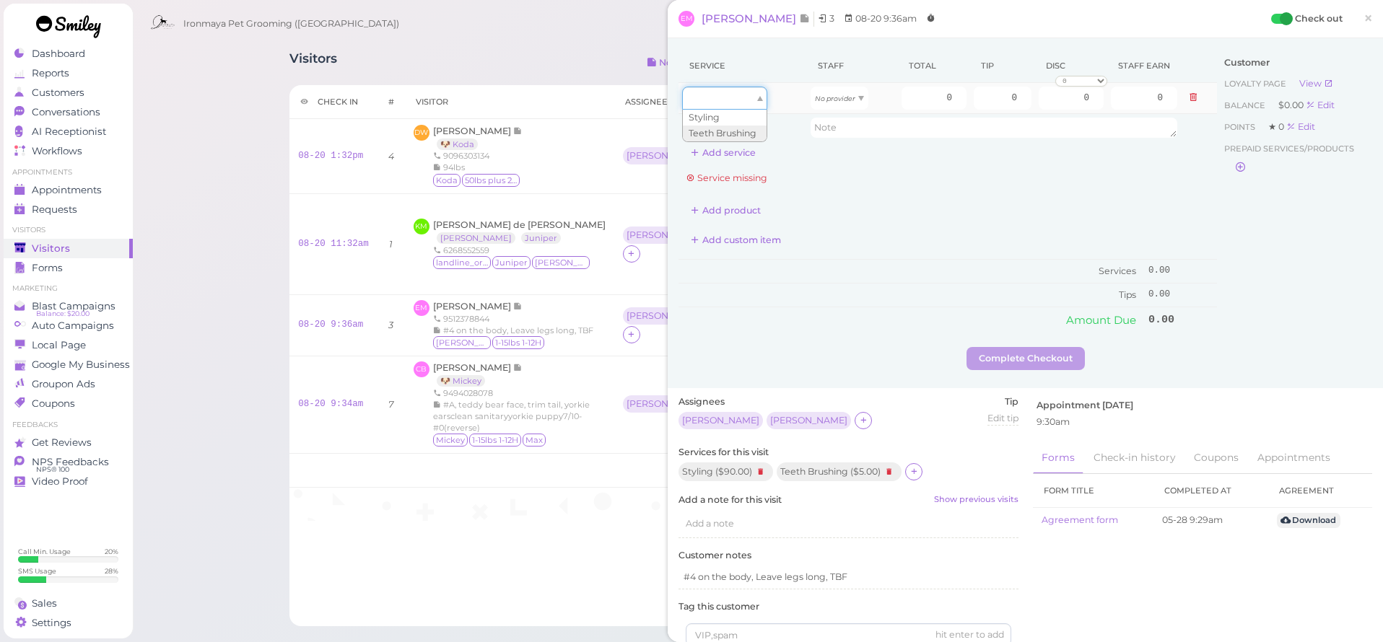
click at [750, 100] on div at bounding box center [724, 98] width 85 height 23
type input "90.00"
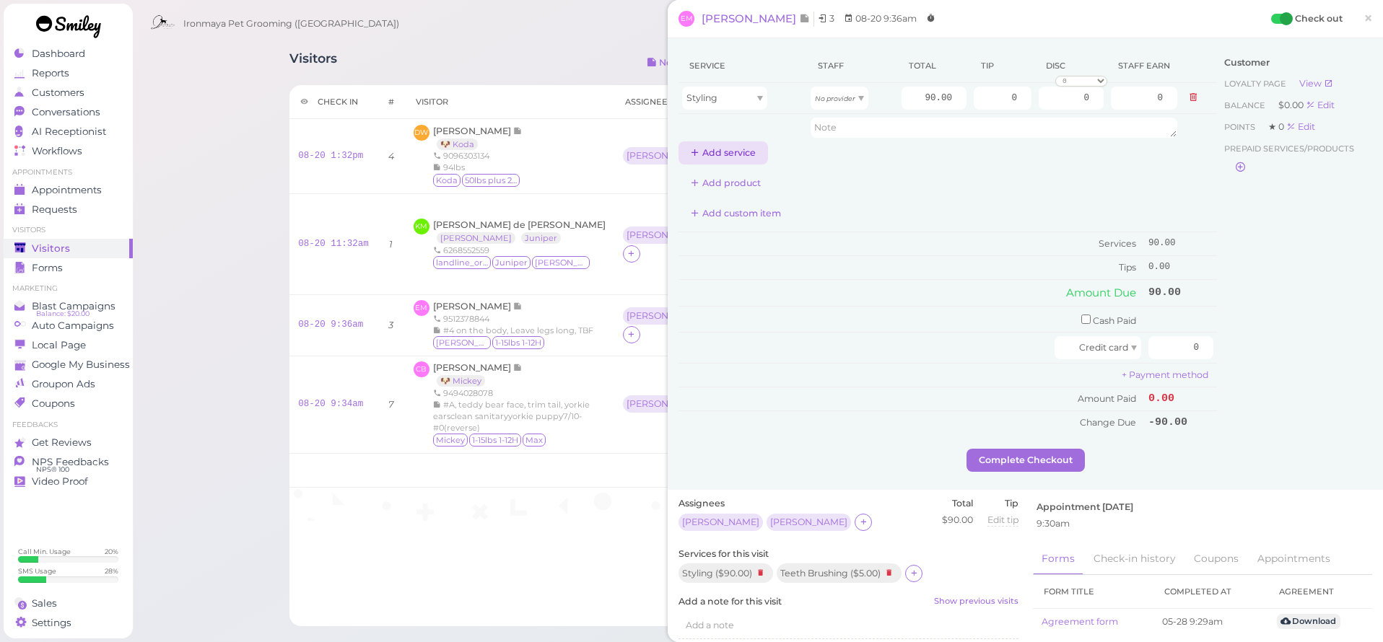
click at [743, 157] on button "Add service" at bounding box center [722, 152] width 89 height 23
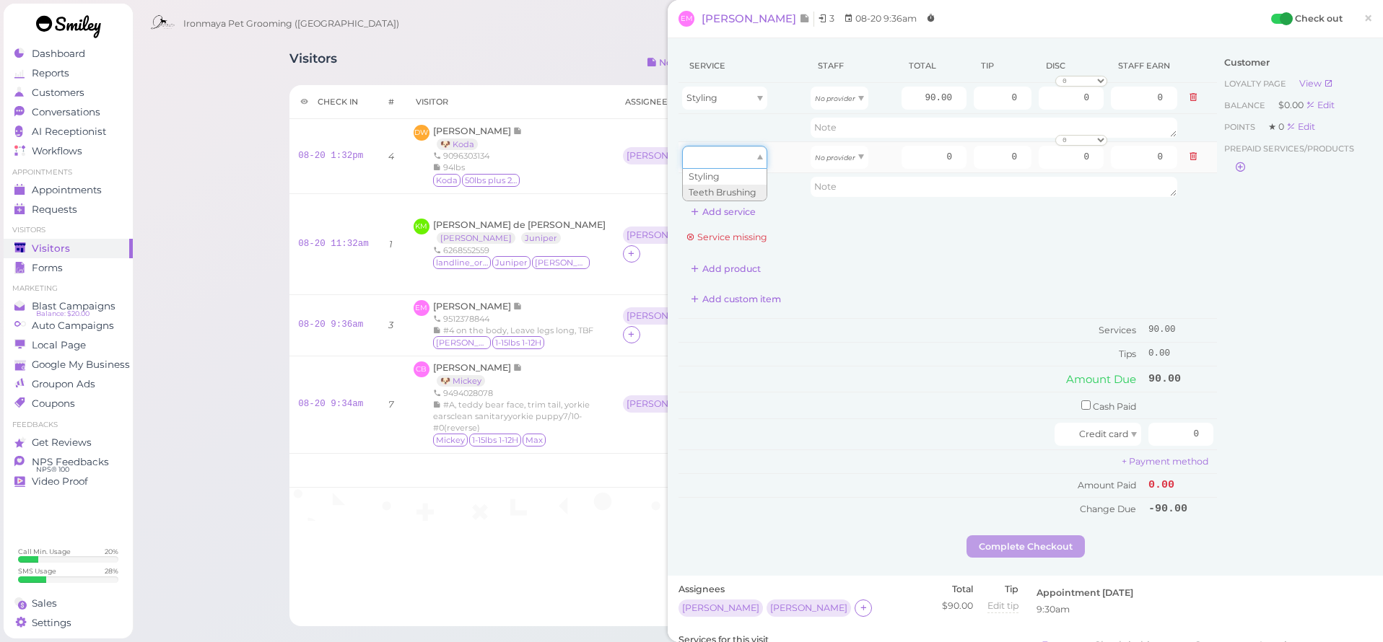
click at [743, 156] on div at bounding box center [724, 157] width 85 height 23
type input "5.00"
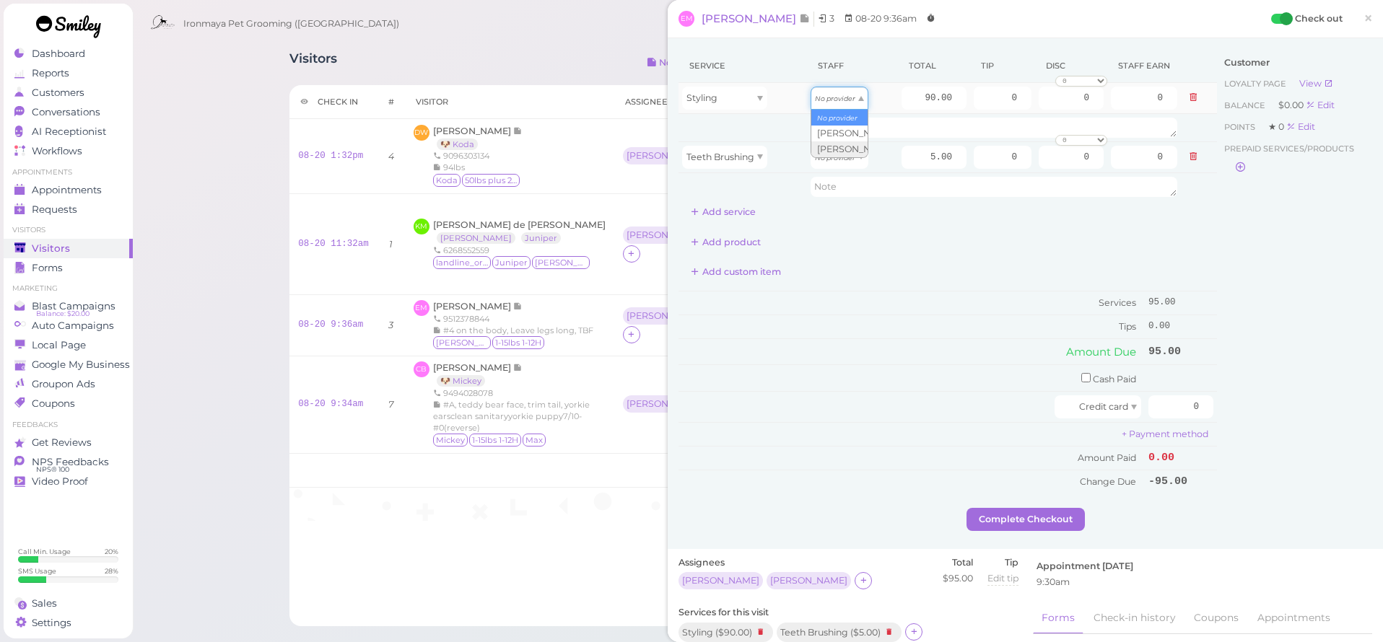
click at [842, 107] on div "No provider" at bounding box center [840, 98] width 58 height 23
type input "40.50"
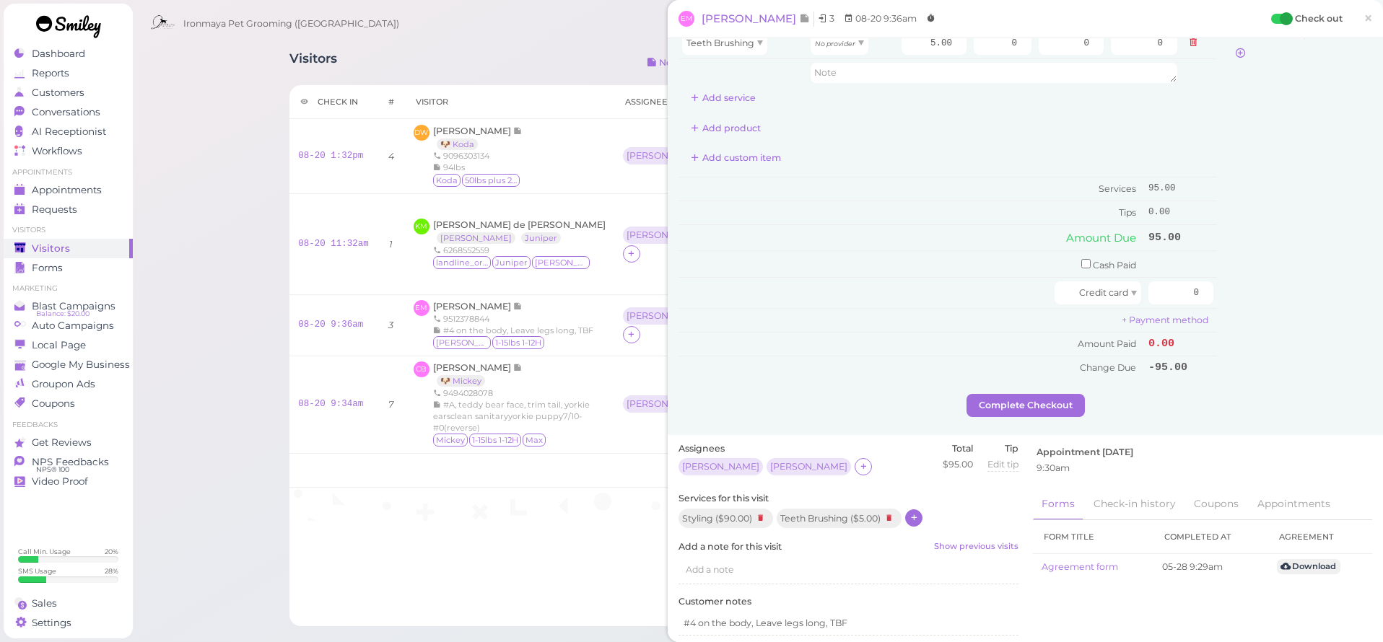
click at [920, 510] on div at bounding box center [913, 518] width 17 height 17
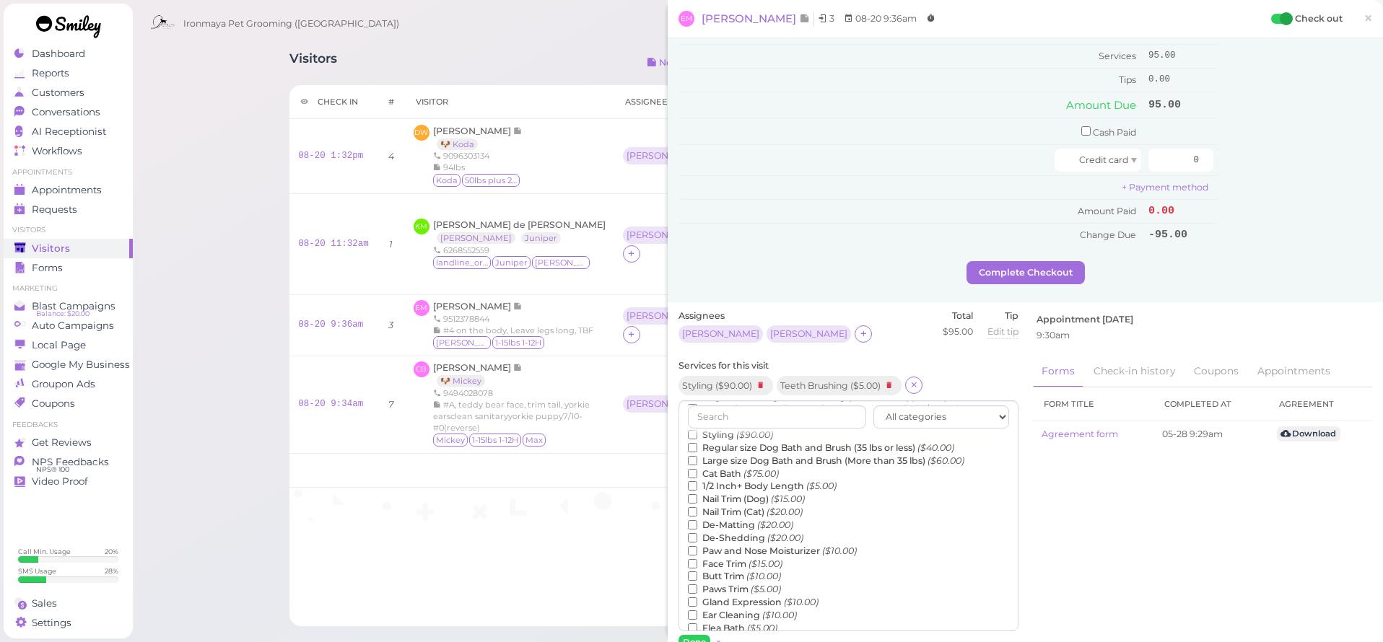
scroll to position [32, 0]
click at [768, 455] on label "Regular size Dog Bath and Brush (35 lbs or less) ($40.00)" at bounding box center [821, 461] width 266 height 13
click at [697, 456] on input "Regular size Dog Bath and Brush (35 lbs or less) ($40.00)" at bounding box center [692, 460] width 9 height 9
click at [693, 635] on button "Done" at bounding box center [694, 642] width 32 height 15
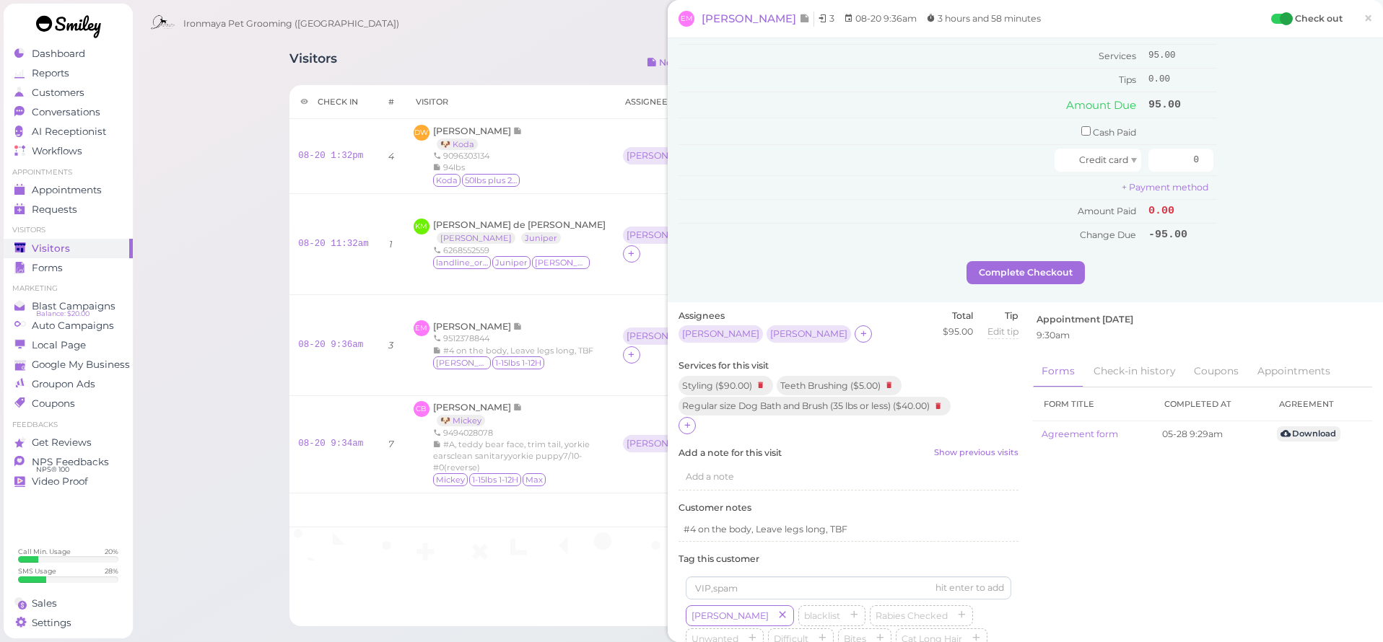
scroll to position [13, 0]
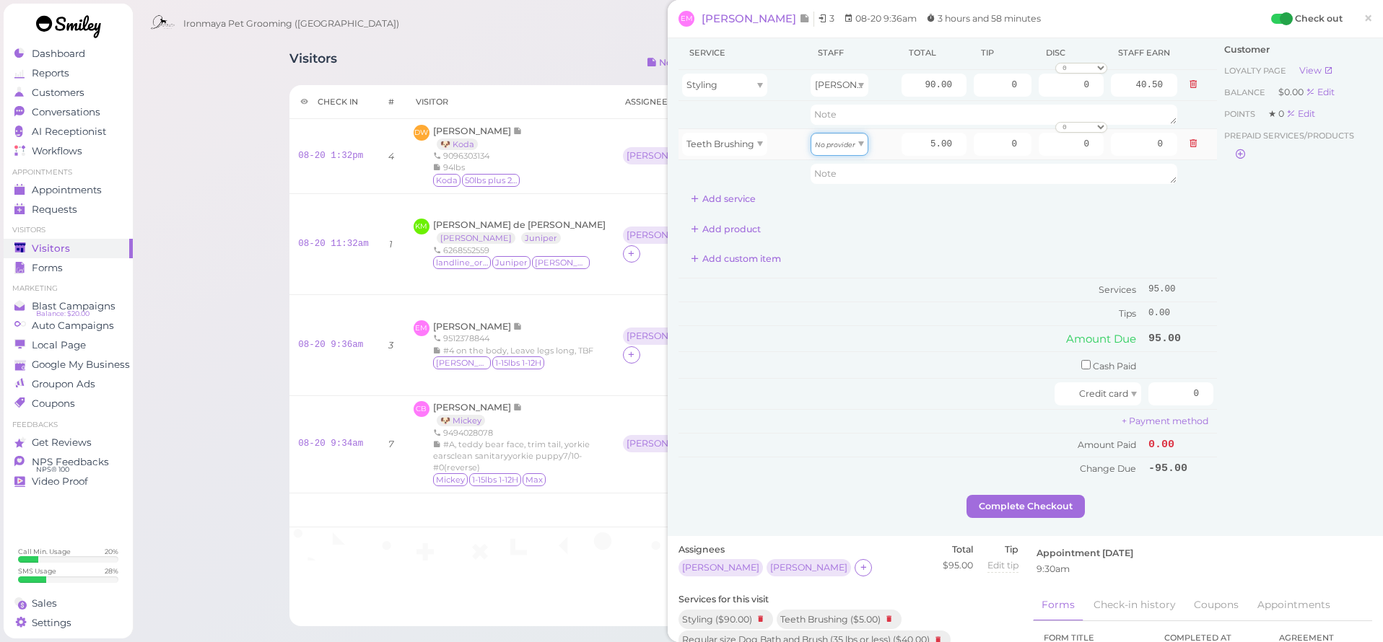
click at [848, 148] on icon "No provider" at bounding box center [835, 145] width 40 height 8
drag, startPoint x: 845, startPoint y: 191, endPoint x: 835, endPoint y: 193, distance: 10.2
type input "2.15"
click at [745, 197] on button "Add service" at bounding box center [722, 199] width 89 height 23
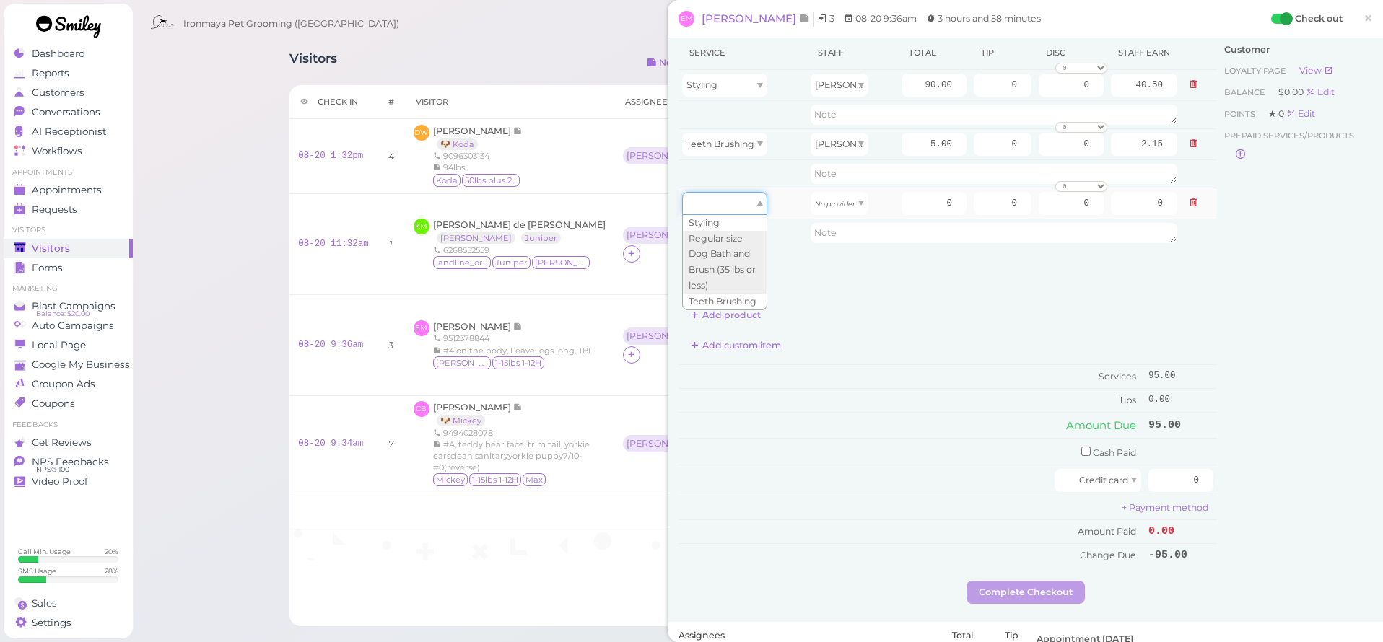
drag, startPoint x: 748, startPoint y: 199, endPoint x: 733, endPoint y: 190, distance: 17.8
click at [748, 199] on div at bounding box center [724, 203] width 85 height 23
type input "40.00"
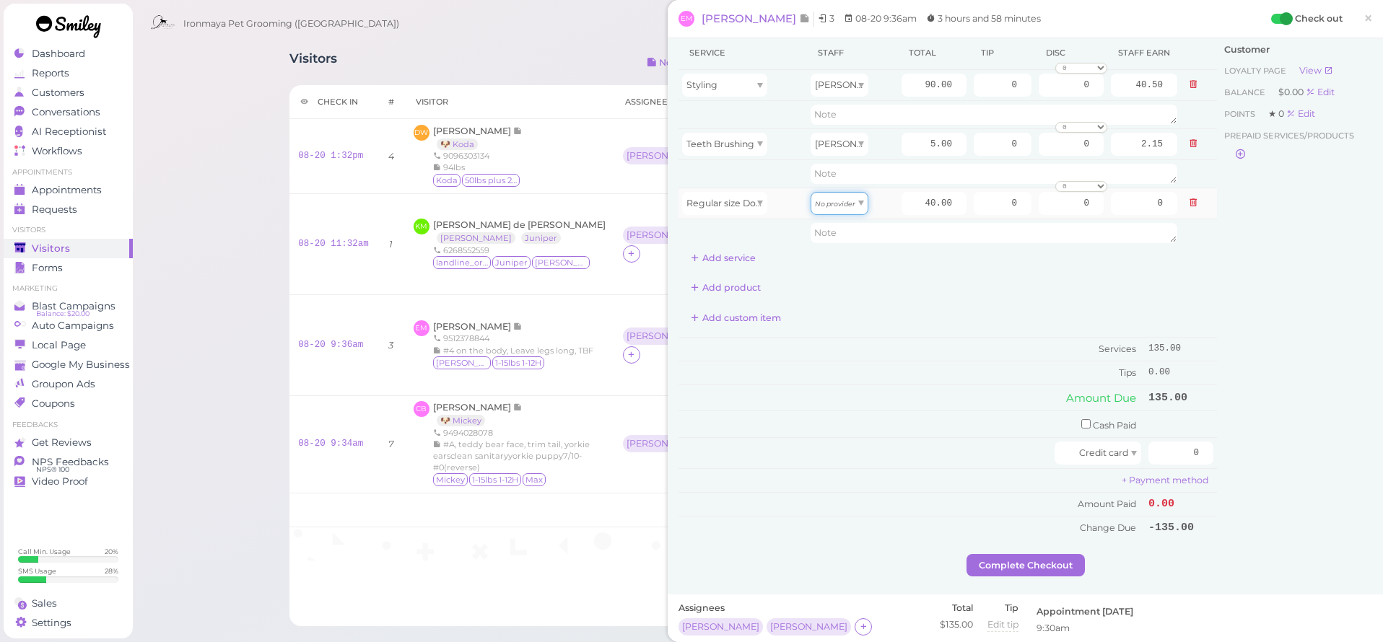
click at [834, 204] on icon "No provider" at bounding box center [835, 204] width 40 height 8
type input "17.20"
drag, startPoint x: 925, startPoint y: 202, endPoint x: 982, endPoint y: 212, distance: 57.2
click at [982, 212] on tr "Regular size Dog Bath and Brush (35 lbs or less) [PERSON_NAME] 40.00 0 0 0 10% …" at bounding box center [947, 203] width 538 height 31
type input "47.5"
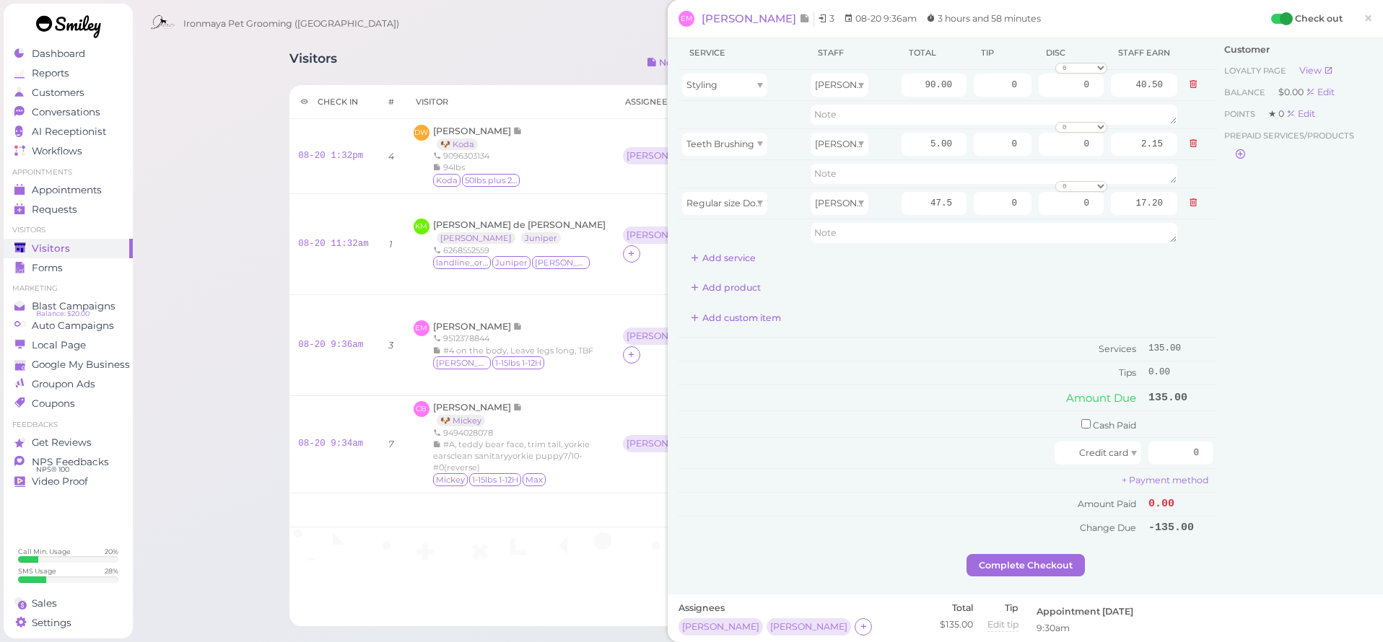
type input "20.43"
click at [987, 287] on div "Add product" at bounding box center [947, 287] width 538 height 23
drag, startPoint x: 917, startPoint y: 79, endPoint x: 981, endPoint y: 96, distance: 65.8
click at [981, 96] on tr "Styling [PERSON_NAME] 90.00 0 0 0 10% off 15% off 20% off 25% off 30% off 50% o…" at bounding box center [947, 85] width 538 height 31
type input "47.5"
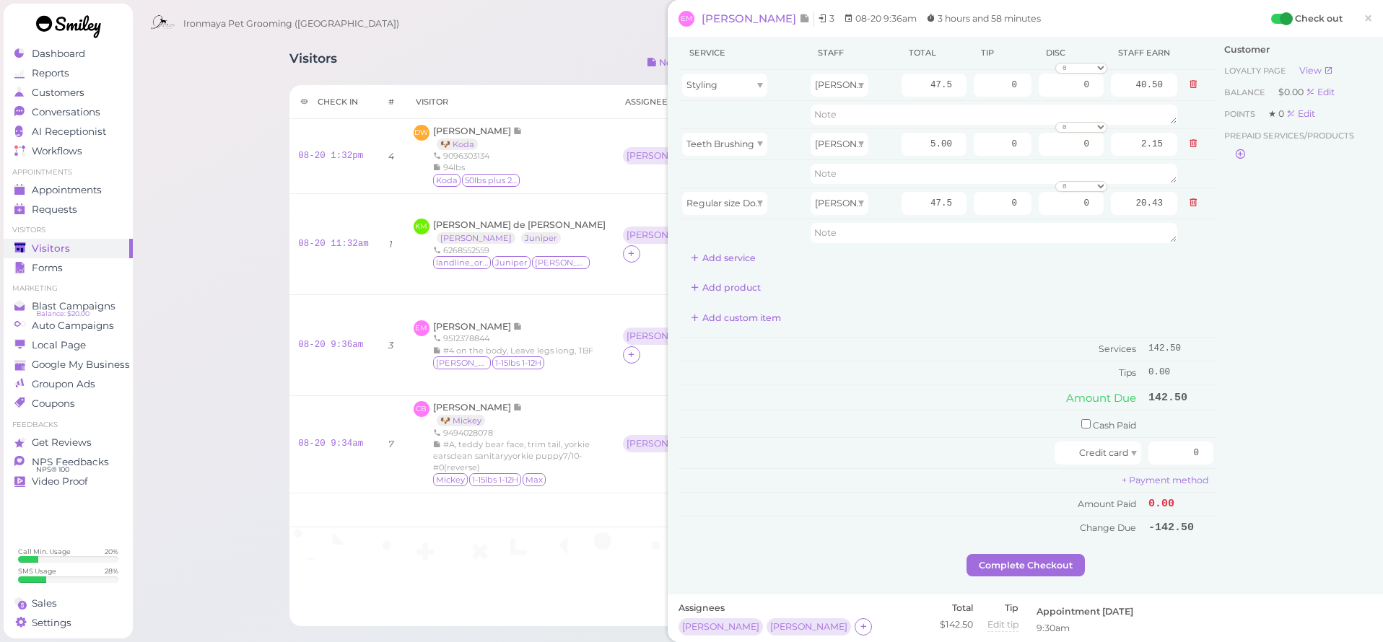
type input "21.38"
click at [966, 297] on div "Add product" at bounding box center [947, 287] width 538 height 23
drag, startPoint x: 925, startPoint y: 144, endPoint x: 993, endPoint y: 156, distance: 69.5
click at [993, 156] on tr "Teeth Brushing [PERSON_NAME] 5.00 0 0 0 10% off 15% off 20% off 25% off 30% off…" at bounding box center [947, 143] width 538 height 31
click at [983, 279] on div "Add product" at bounding box center [947, 287] width 538 height 23
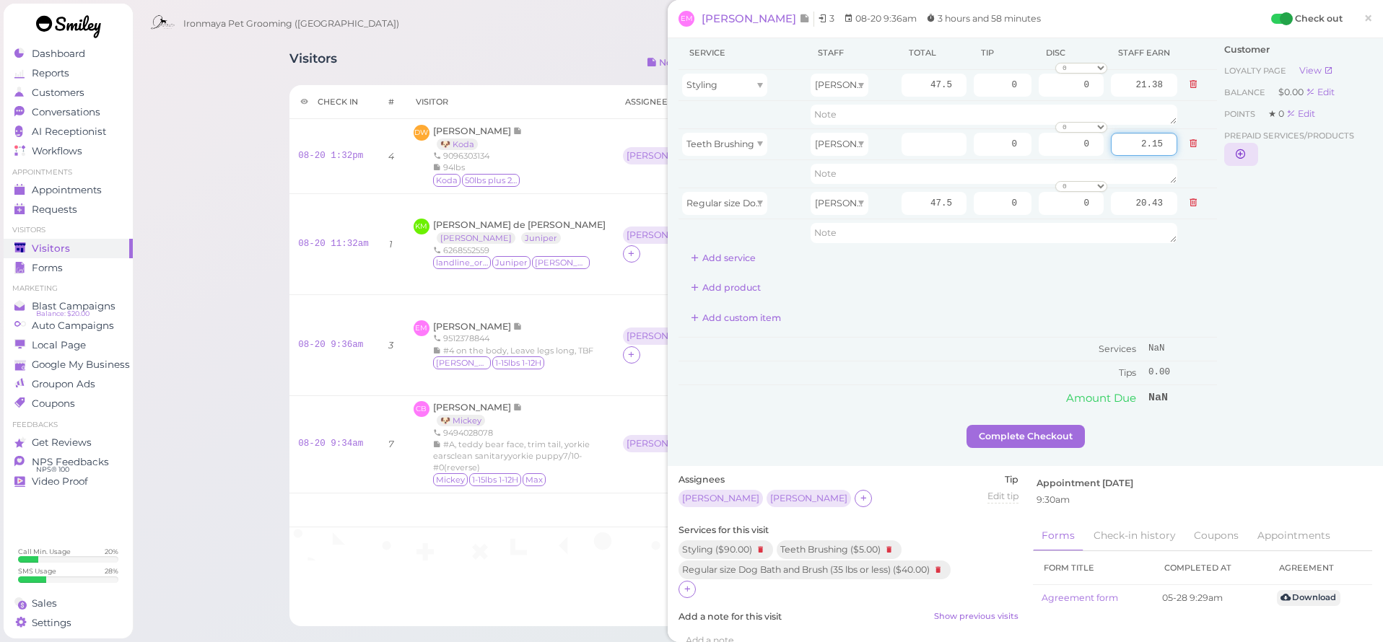
drag, startPoint x: 1132, startPoint y: 137, endPoint x: 1253, endPoint y: 152, distance: 122.1
click at [1253, 152] on div "Service Staff Total Tip Disc Staff earn Styling [PERSON_NAME] 47.5 0 0 0 10% of…" at bounding box center [1025, 230] width 694 height 389
click at [1275, 224] on div "Customer Loyalty page View Balance $0.00 Edit Points ★ 0 Edit Prepaid services/…" at bounding box center [1294, 230] width 155 height 389
click at [910, 142] on input "number" at bounding box center [933, 144] width 65 height 23
type input "5"
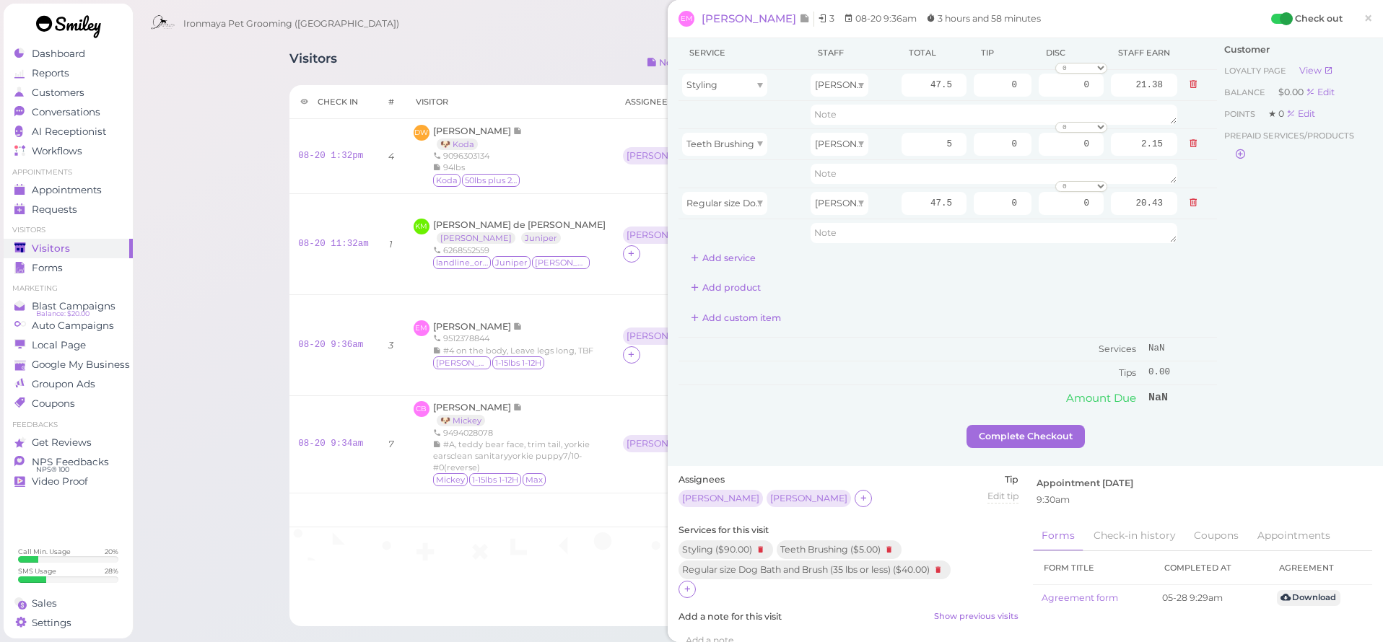
click at [1057, 285] on div "Add product" at bounding box center [947, 287] width 538 height 23
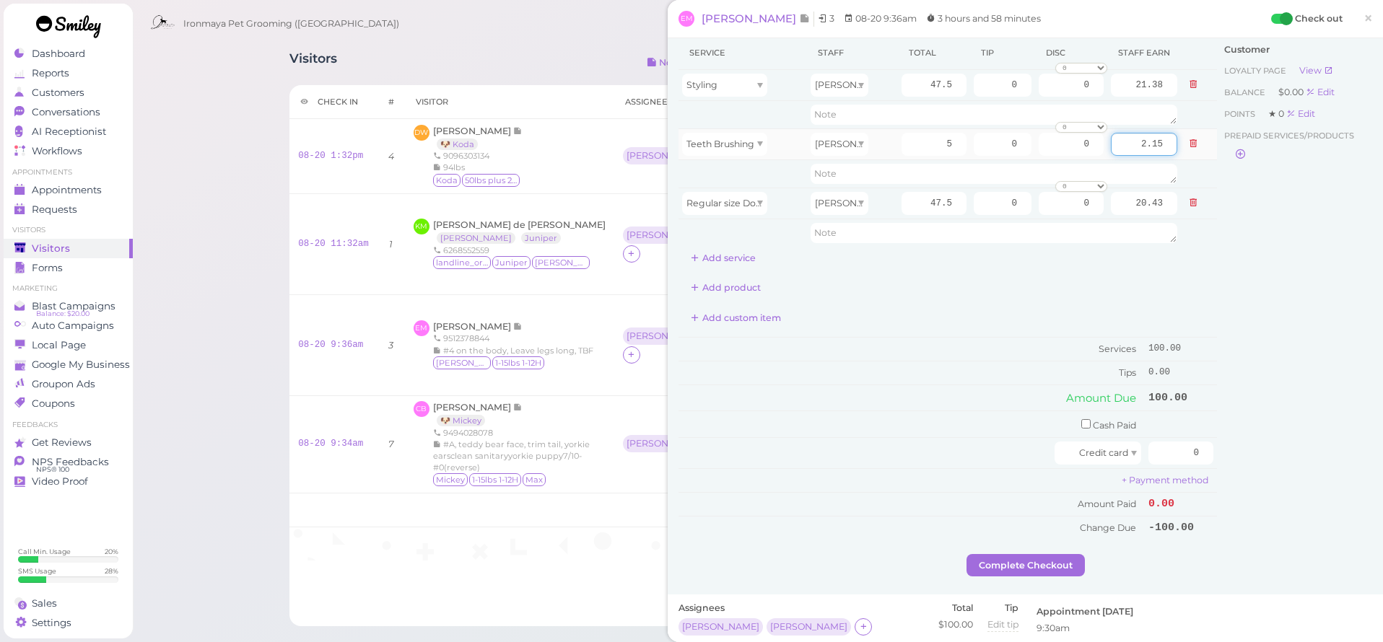
drag, startPoint x: 1153, startPoint y: 147, endPoint x: 1209, endPoint y: 152, distance: 55.8
click at [1209, 152] on tr "Teeth Brushing [PERSON_NAME] 5 0 0 0 10% off 15% off 20% off 25% off 30% off 50…" at bounding box center [947, 143] width 538 height 31
type input "0"
click at [1236, 266] on div "Customer Loyalty page View Balance $0.00 Edit Points ★ 0 Edit Prepaid services/…" at bounding box center [1294, 295] width 155 height 518
drag, startPoint x: 1056, startPoint y: 140, endPoint x: 1103, endPoint y: 148, distance: 47.6
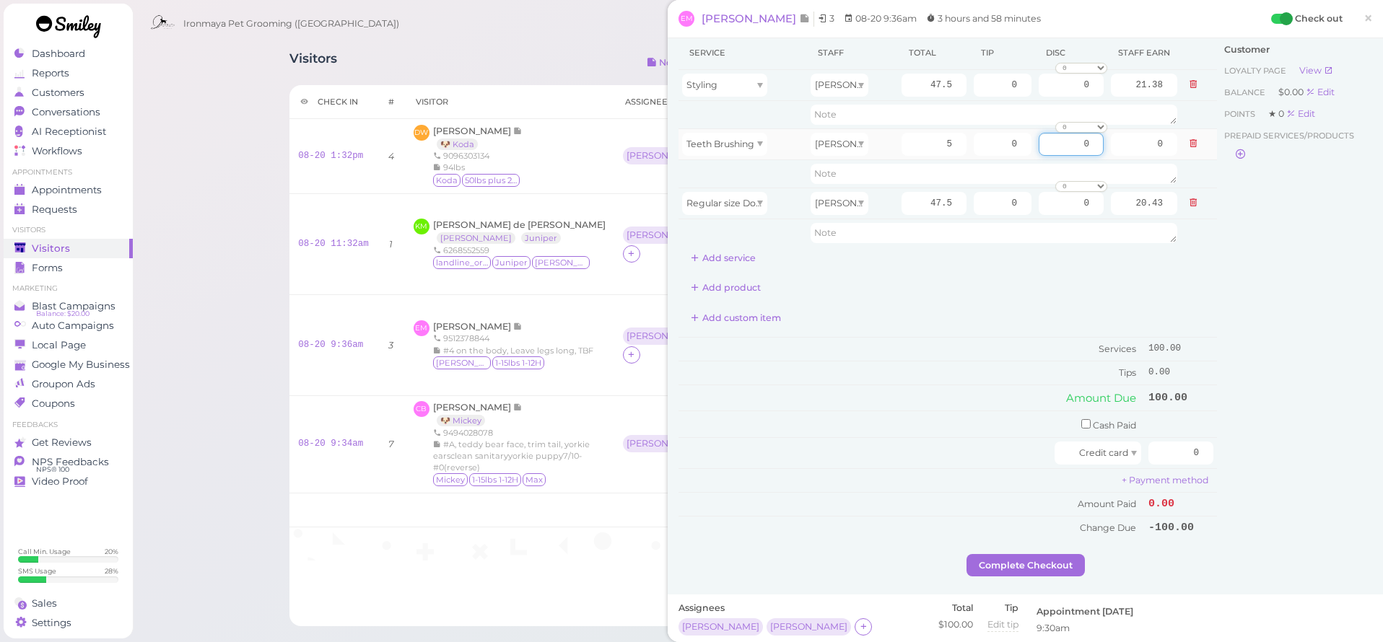
click at [1103, 148] on td "0 0 10% off 15% off 20% off 25% off 30% off 50% off" at bounding box center [1071, 143] width 72 height 31
type input "5.00"
click at [1308, 349] on div "Customer Loyalty page View Balance $0.00 Edit Points ★ 0 Edit Prepaid services/…" at bounding box center [1294, 295] width 155 height 518
drag, startPoint x: 1182, startPoint y: 439, endPoint x: 979, endPoint y: 78, distance: 414.0
click at [1218, 449] on div "Service Staff Total Tip Disc Staff earn Styling [PERSON_NAME] 47.5 0 0 0 10% of…" at bounding box center [1025, 295] width 694 height 518
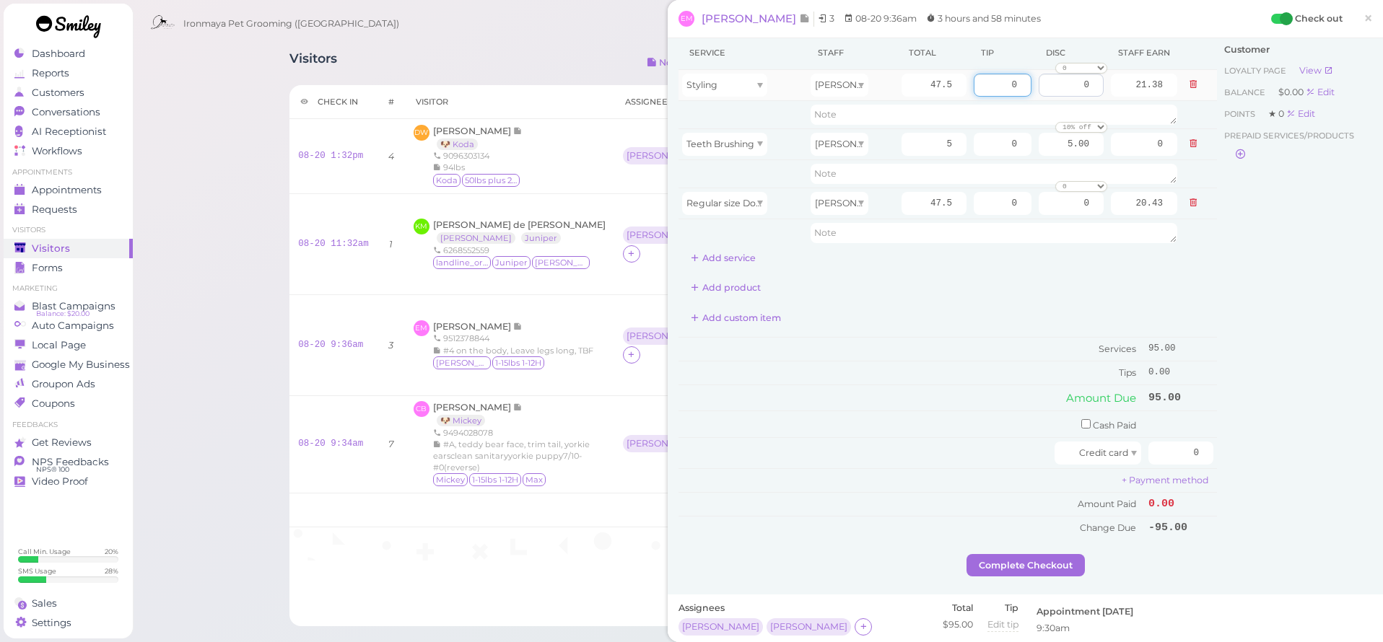
drag, startPoint x: 999, startPoint y: 84, endPoint x: 1061, endPoint y: 93, distance: 62.8
click at [1061, 93] on tr "Styling [PERSON_NAME] 47.5 0 0 0 10% off 15% off 20% off 25% off 30% off 50% of…" at bounding box center [947, 85] width 538 height 31
type input "7.125"
drag, startPoint x: 993, startPoint y: 152, endPoint x: 917, endPoint y: 149, distance: 76.6
click at [917, 149] on tr "Teeth Brushing [PERSON_NAME] 5 0 5.00 0 10% off 15% off 20% off 25% off 30% off…" at bounding box center [947, 143] width 538 height 31
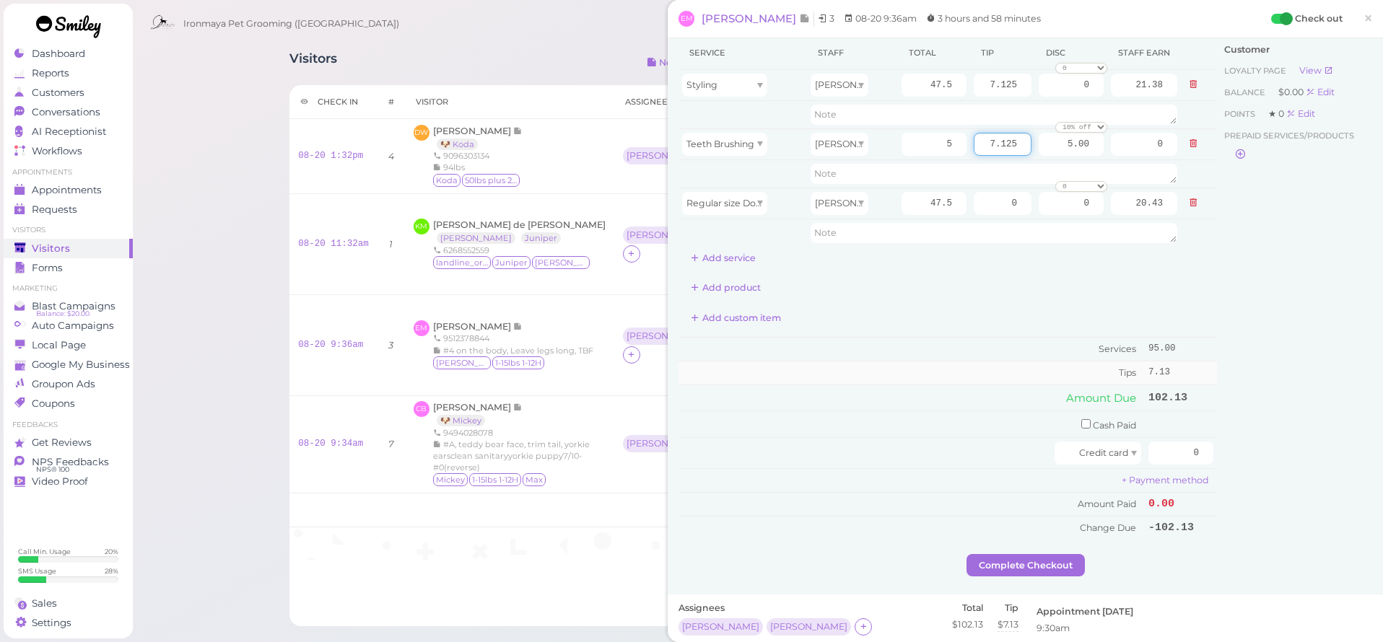
type input "7.125"
click at [1208, 363] on td "14.25" at bounding box center [1181, 372] width 72 height 23
drag, startPoint x: 1164, startPoint y: 450, endPoint x: 1253, endPoint y: 448, distance: 88.8
click at [1254, 448] on div "Service Staff Total Tip Disc Staff earn Styling [PERSON_NAME] 47.5 7.125 0 0 10…" at bounding box center [1025, 295] width 694 height 518
type input "109.25"
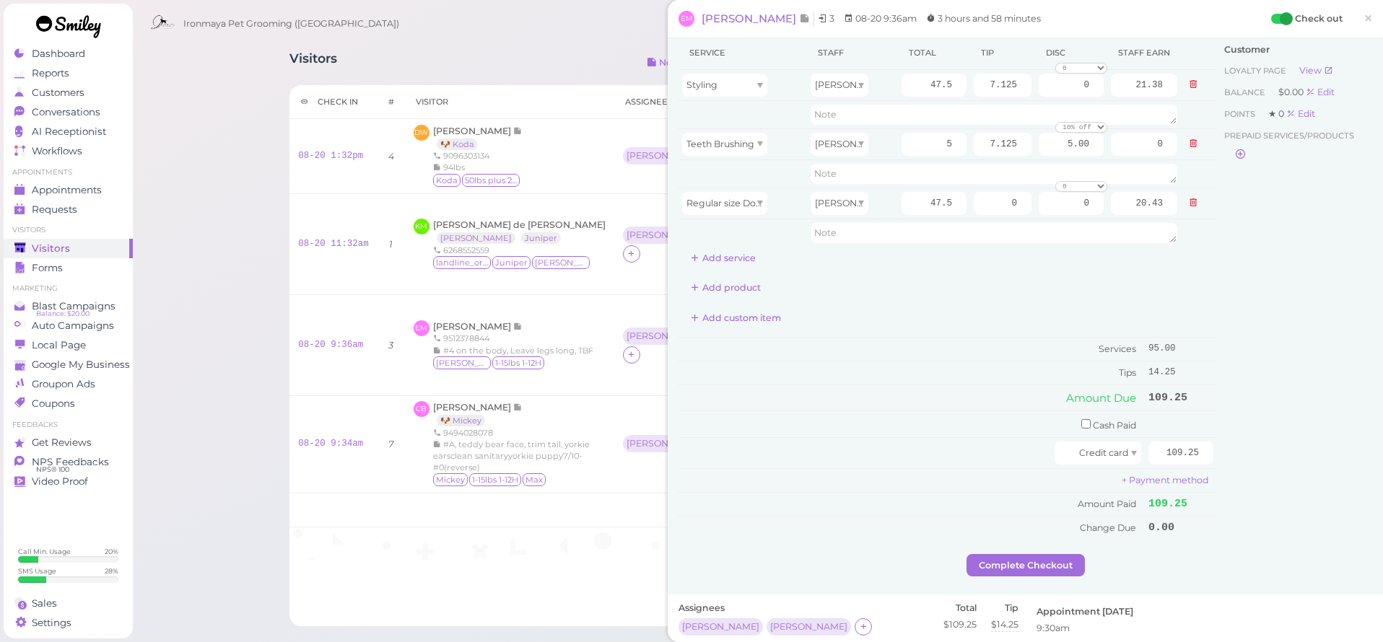
click at [1274, 423] on div "Customer Loyalty page View Balance $0.00 Edit Points ★ 0 Edit Prepaid services/…" at bounding box center [1294, 295] width 155 height 518
click at [996, 562] on button "Complete Checkout" at bounding box center [1025, 565] width 118 height 23
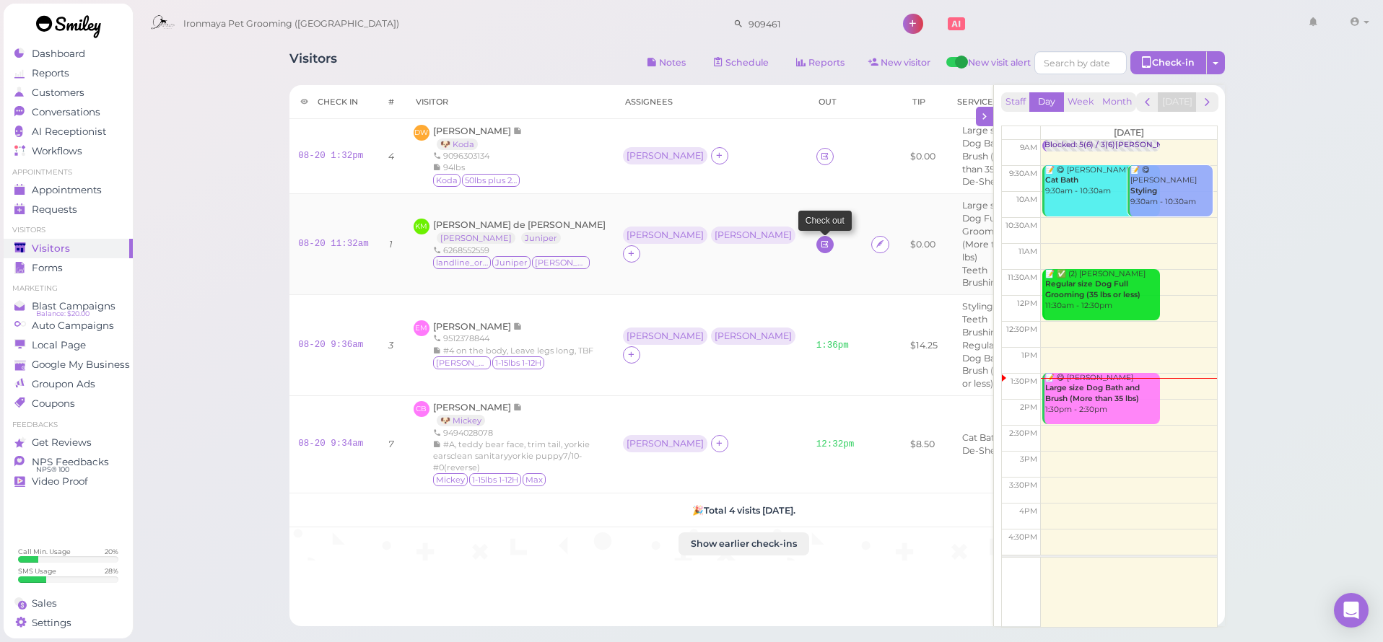
click at [816, 240] on link at bounding box center [824, 244] width 17 height 17
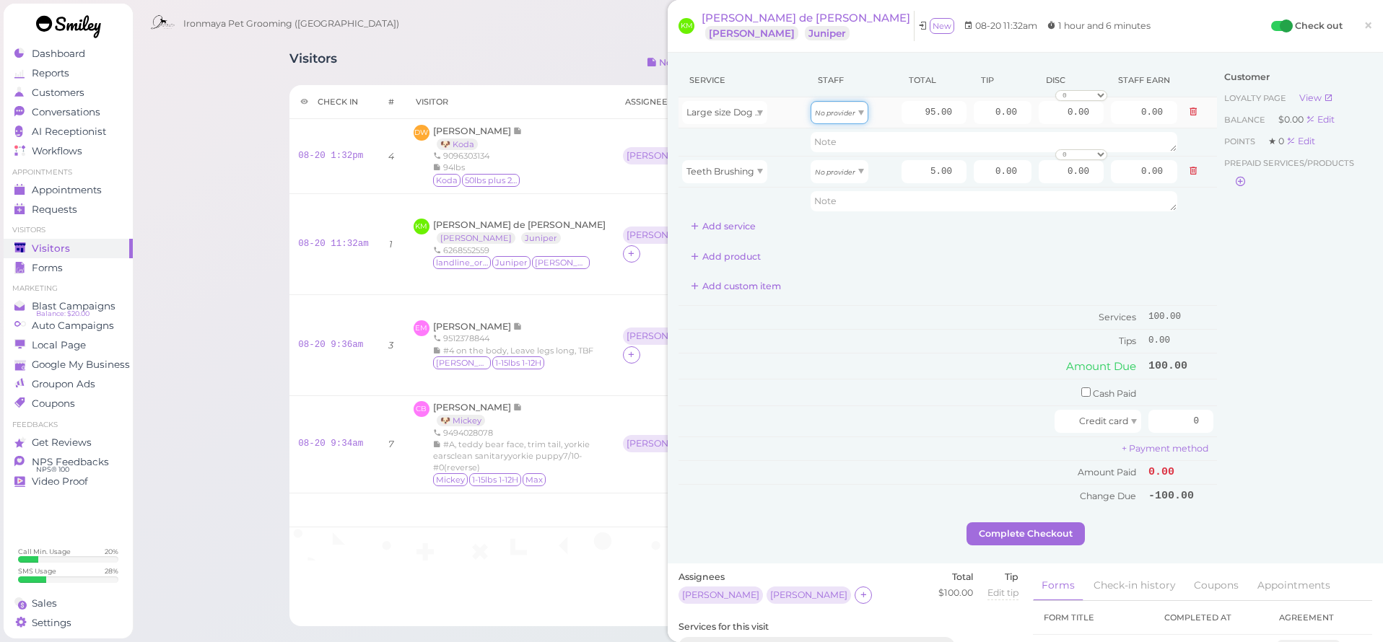
click at [836, 108] on span "No provider" at bounding box center [835, 112] width 40 height 11
type input "40.85"
click at [839, 168] on icon "No provider" at bounding box center [835, 172] width 40 height 8
drag, startPoint x: 846, startPoint y: 220, endPoint x: 790, endPoint y: 224, distance: 55.7
type input "2.15"
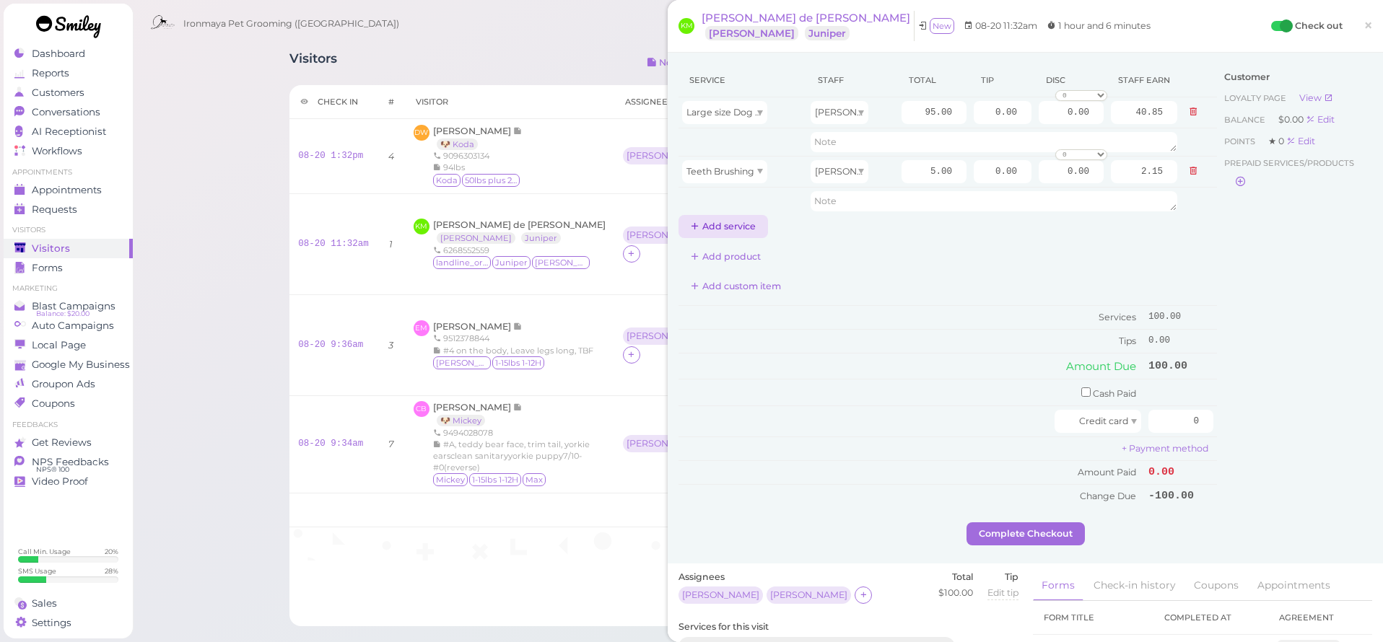
click at [731, 227] on button "Add service" at bounding box center [722, 226] width 89 height 23
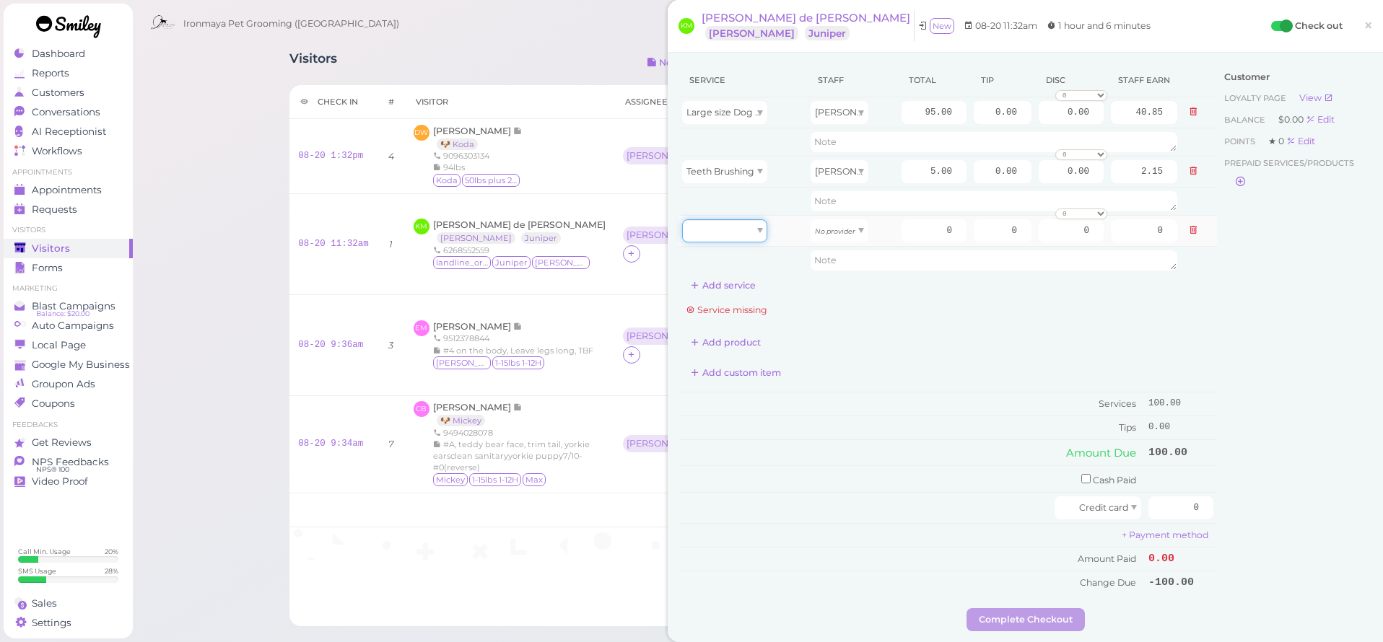
click at [747, 234] on div at bounding box center [724, 230] width 85 height 23
click at [853, 341] on div "Add product" at bounding box center [947, 342] width 538 height 23
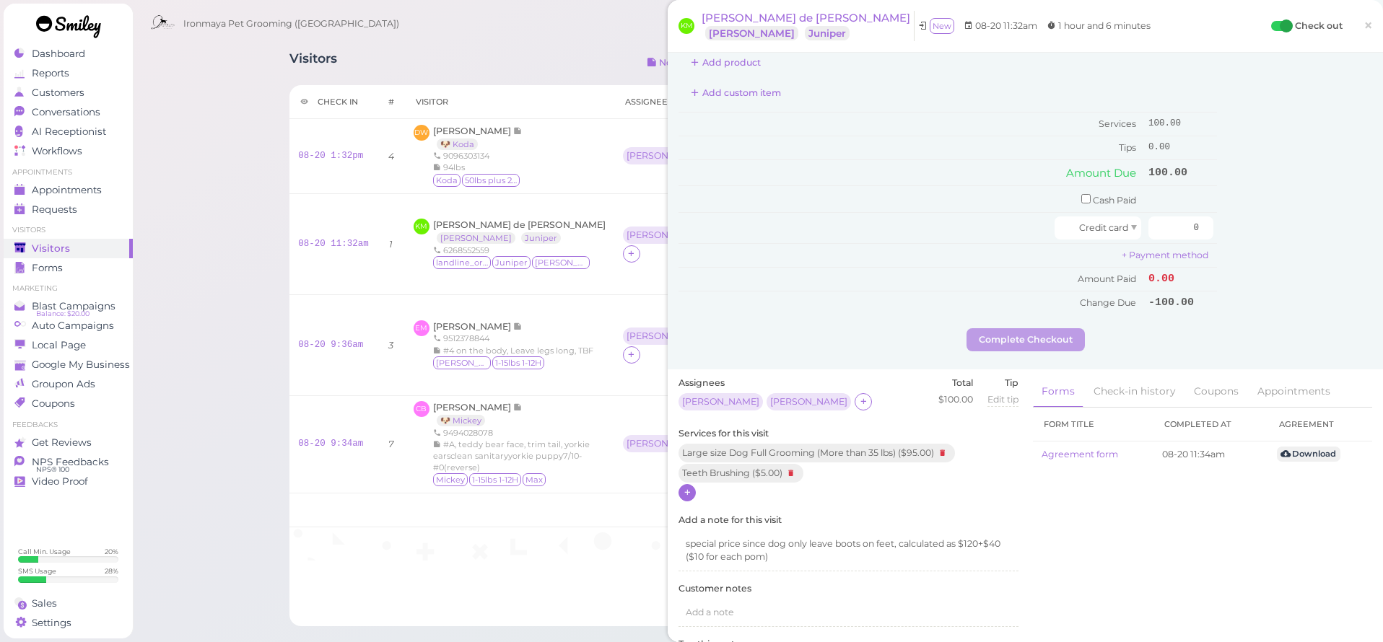
click at [694, 484] on div at bounding box center [686, 492] width 17 height 17
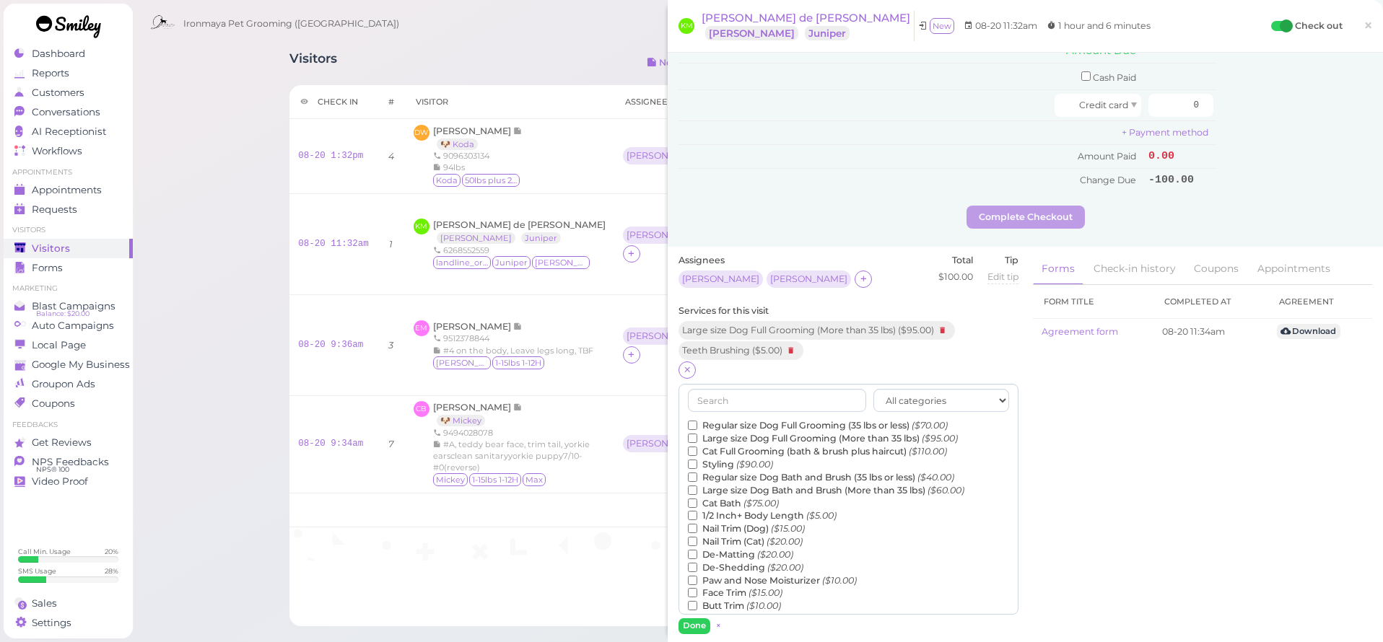
scroll to position [496, 0]
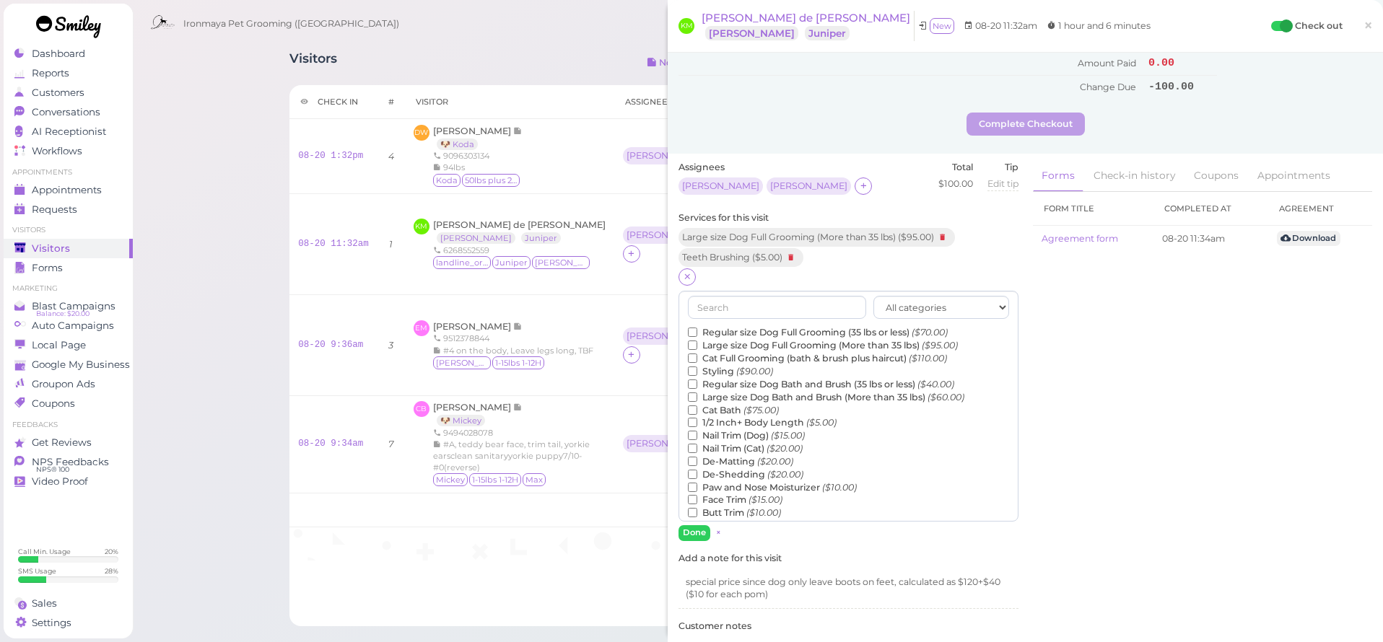
click at [704, 455] on label "De-Matting ($20.00)" at bounding box center [740, 461] width 105 height 13
click at [697, 457] on input "De-Matting ($20.00)" at bounding box center [692, 461] width 9 height 9
click at [692, 525] on button "Done" at bounding box center [694, 532] width 32 height 15
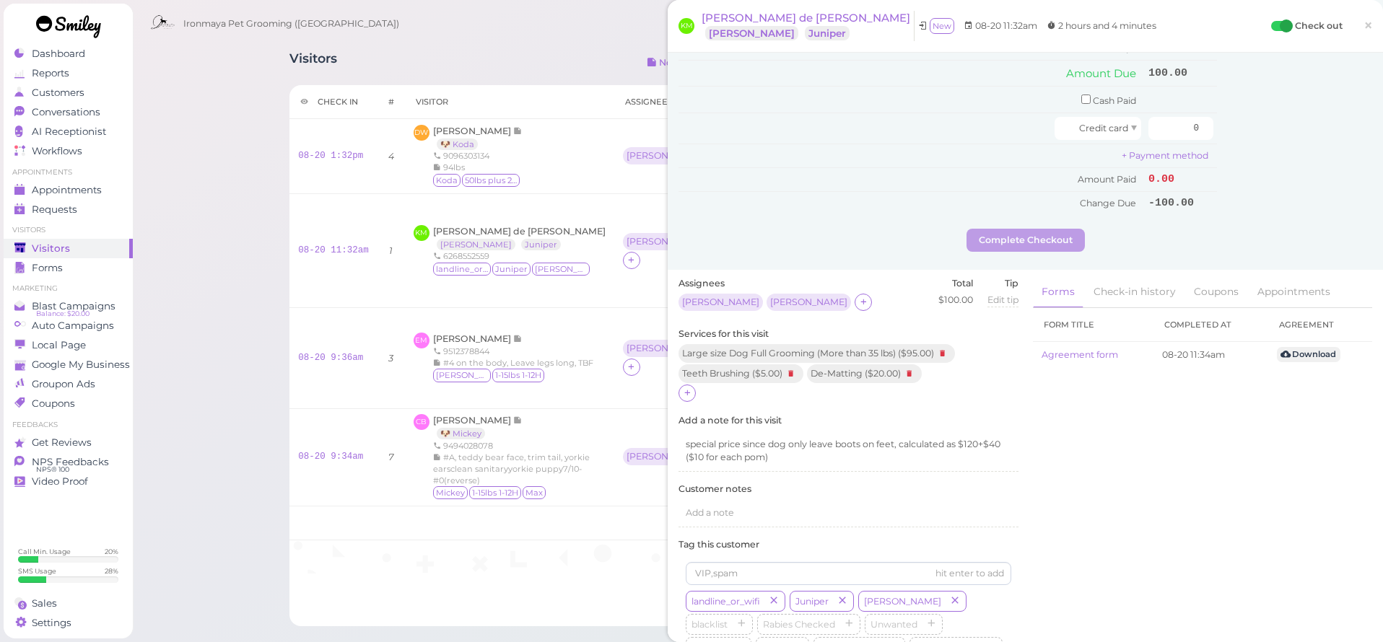
scroll to position [82, 0]
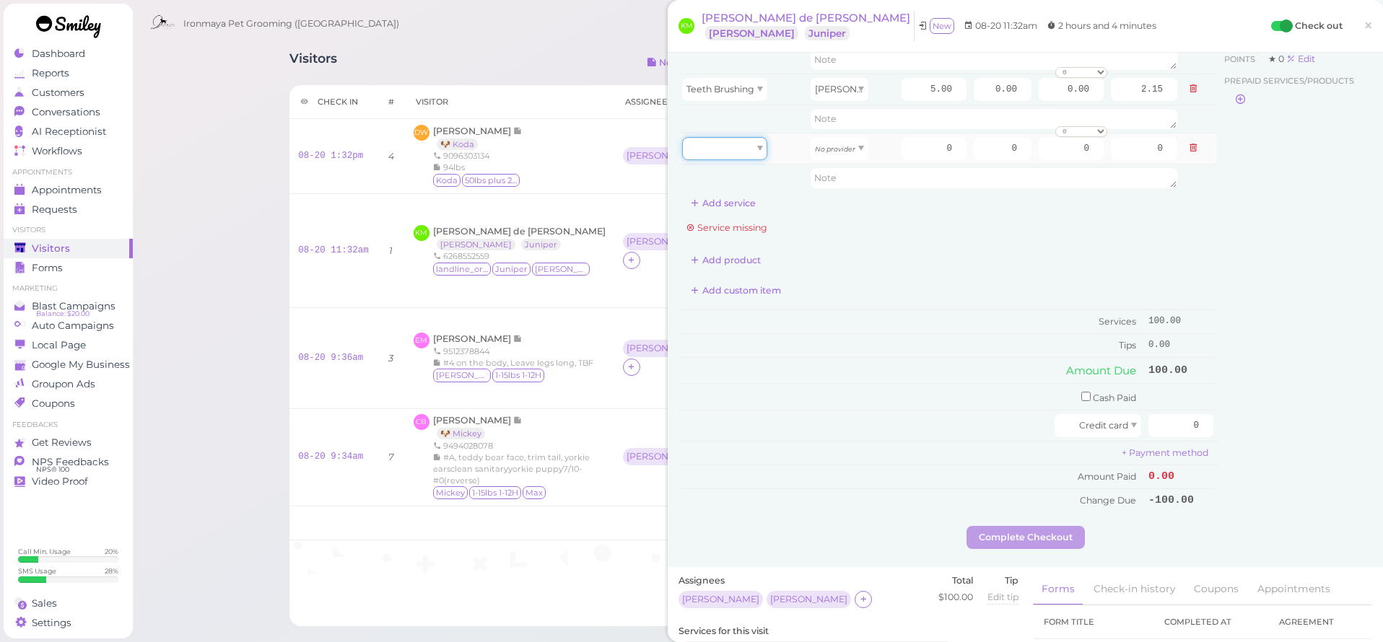
click at [727, 154] on div at bounding box center [724, 148] width 85 height 23
drag, startPoint x: 732, startPoint y: 233, endPoint x: 741, endPoint y: 226, distance: 11.3
type input "20.00"
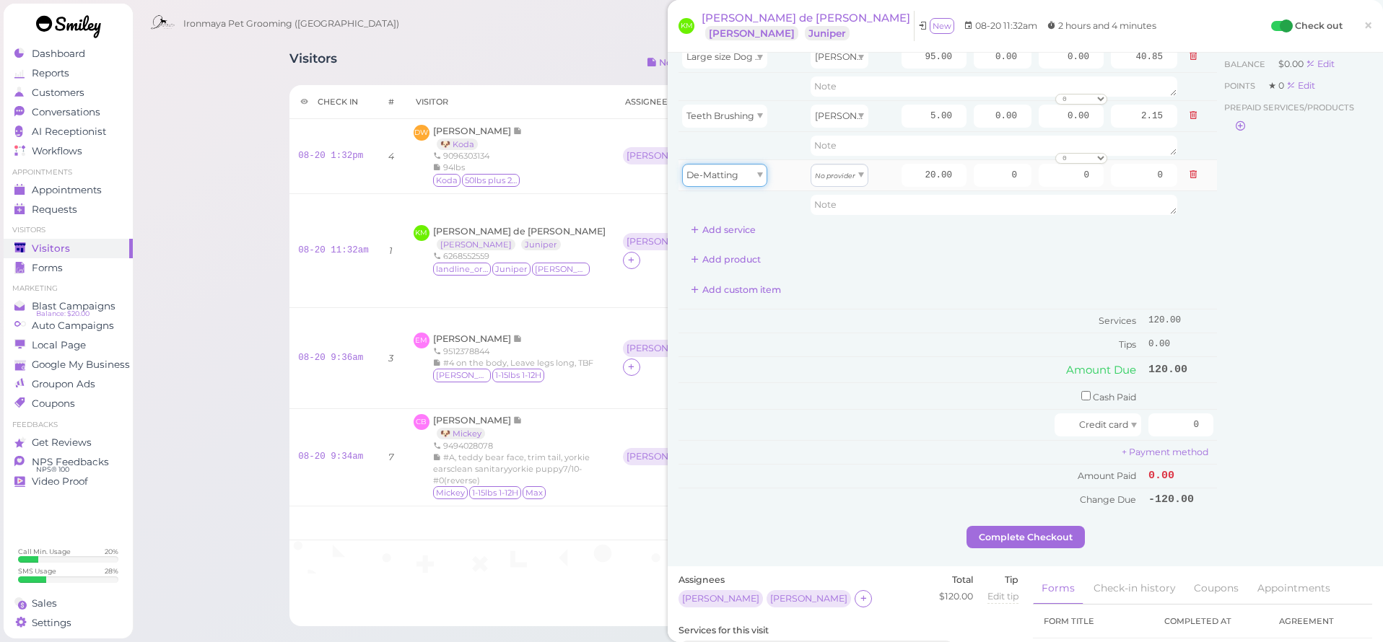
scroll to position [0, 0]
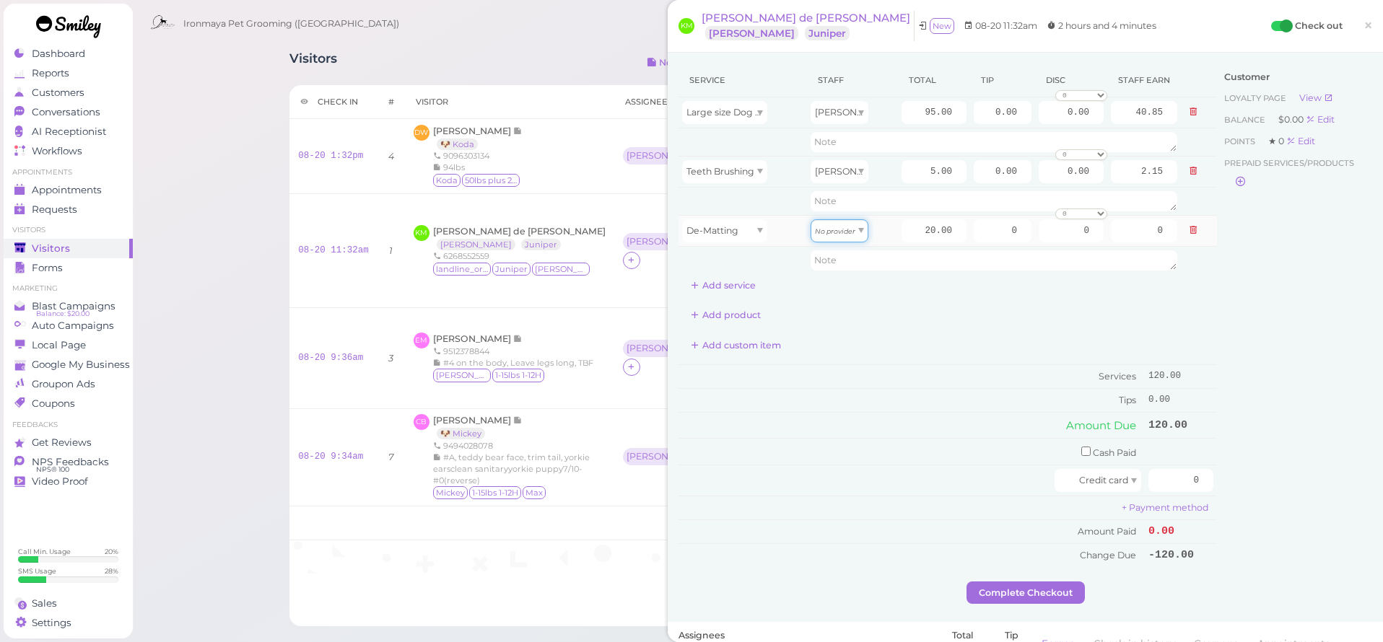
click at [837, 233] on icon "No provider" at bounding box center [835, 231] width 40 height 8
type input "9.00"
click at [917, 307] on div "Add product" at bounding box center [947, 315] width 538 height 23
drag, startPoint x: 917, startPoint y: 108, endPoint x: 977, endPoint y: 110, distance: 60.6
click at [977, 110] on tr "Large size Dog Full Grooming (More than 35 lbs) [PERSON_NAME] 95.00 0.00 0.00 0…" at bounding box center [947, 112] width 538 height 31
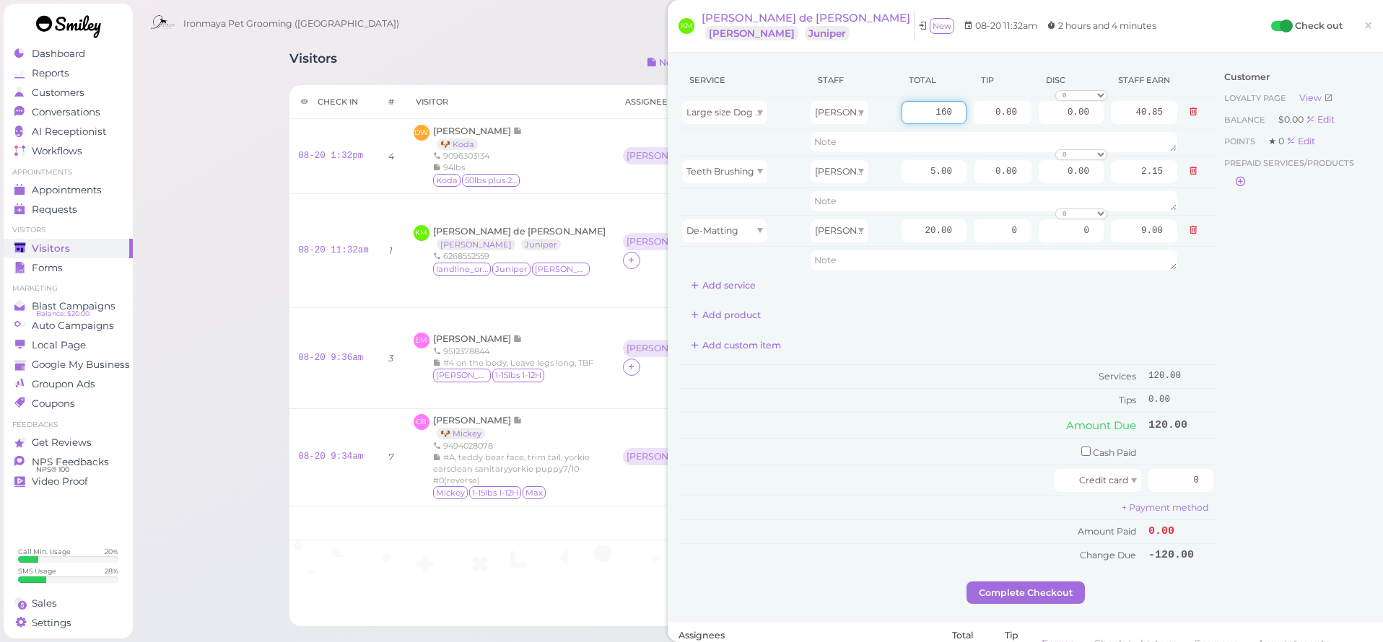
type input "160"
type input "68.80"
click at [962, 307] on div "Add product" at bounding box center [947, 315] width 538 height 23
click at [940, 314] on div "Add product" at bounding box center [947, 315] width 538 height 23
click at [1366, 23] on span "×" at bounding box center [1367, 25] width 9 height 20
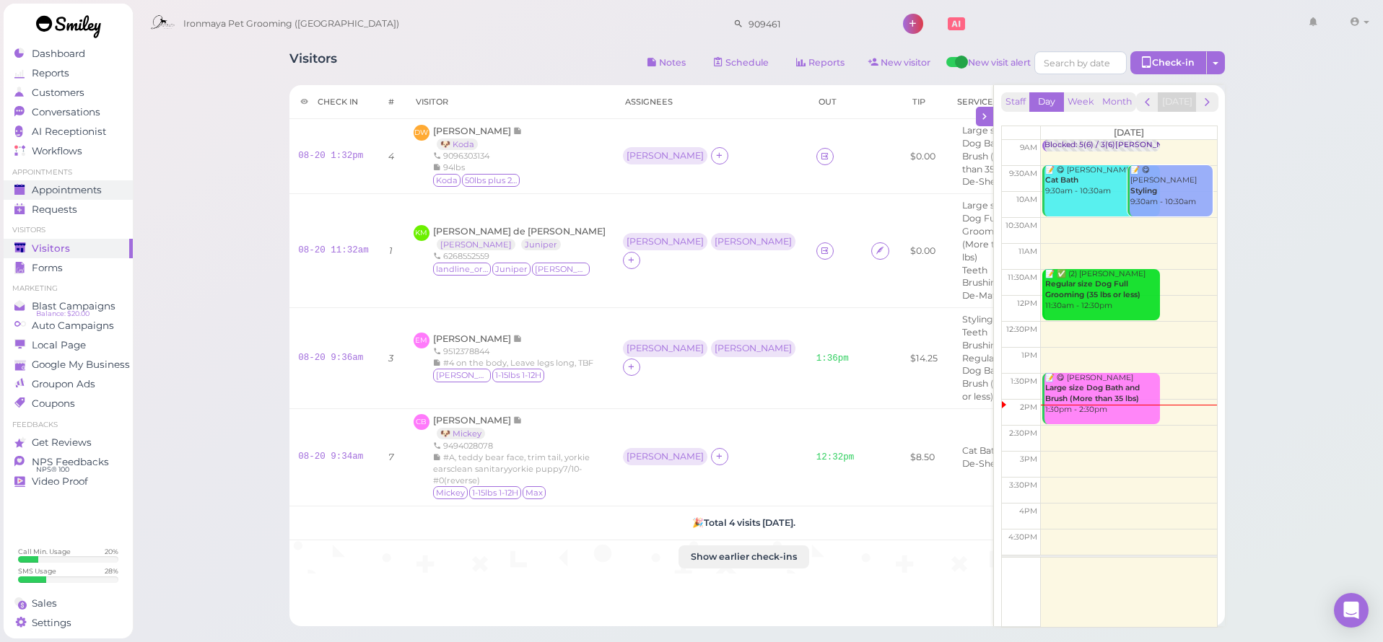
click at [82, 194] on span "Appointments" at bounding box center [67, 190] width 70 height 12
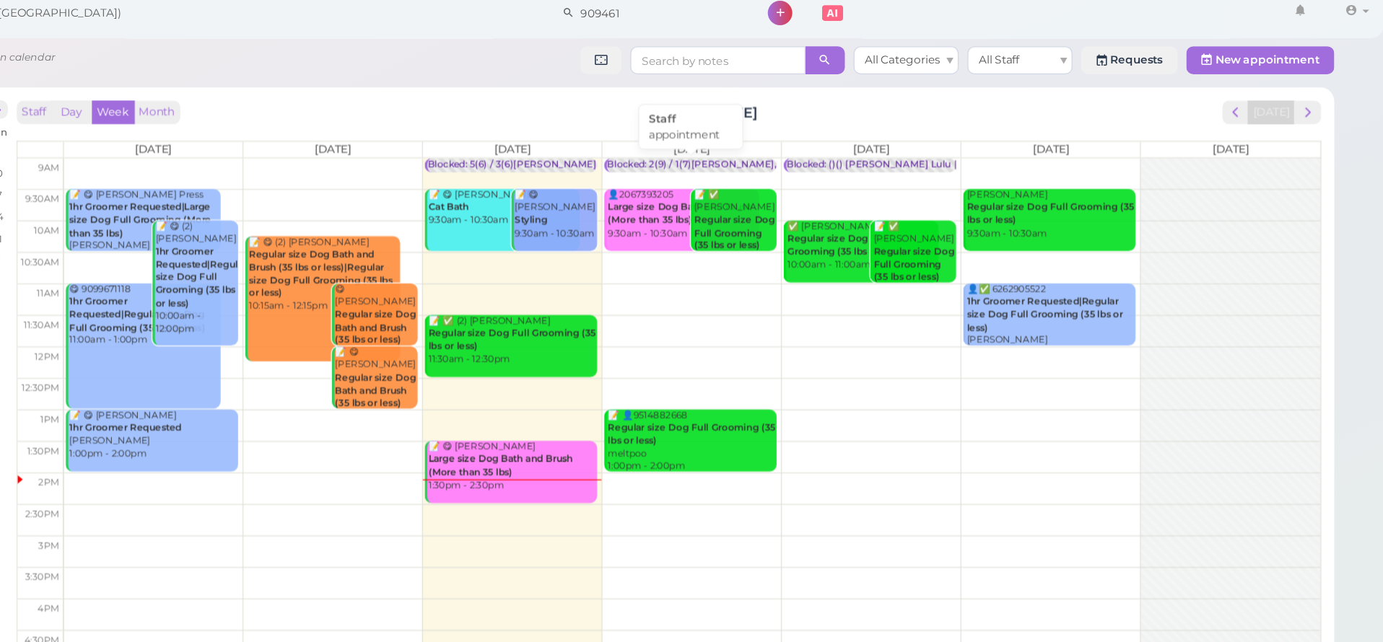
click at [741, 144] on div "Blocked: 2(9) / 1(7)[PERSON_NAME],[PERSON_NAME] • appointment" at bounding box center [873, 149] width 264 height 11
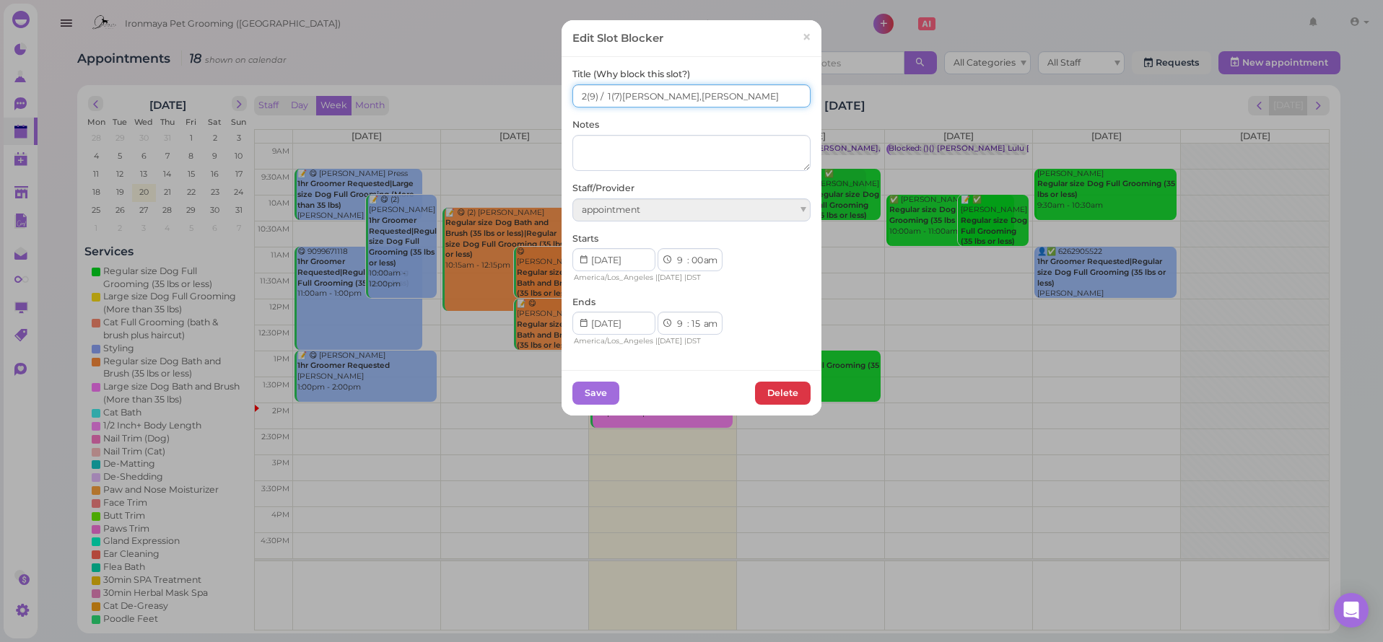
click at [587, 98] on input "2(9) / 1(7)[PERSON_NAME],[PERSON_NAME]" at bounding box center [691, 95] width 238 height 23
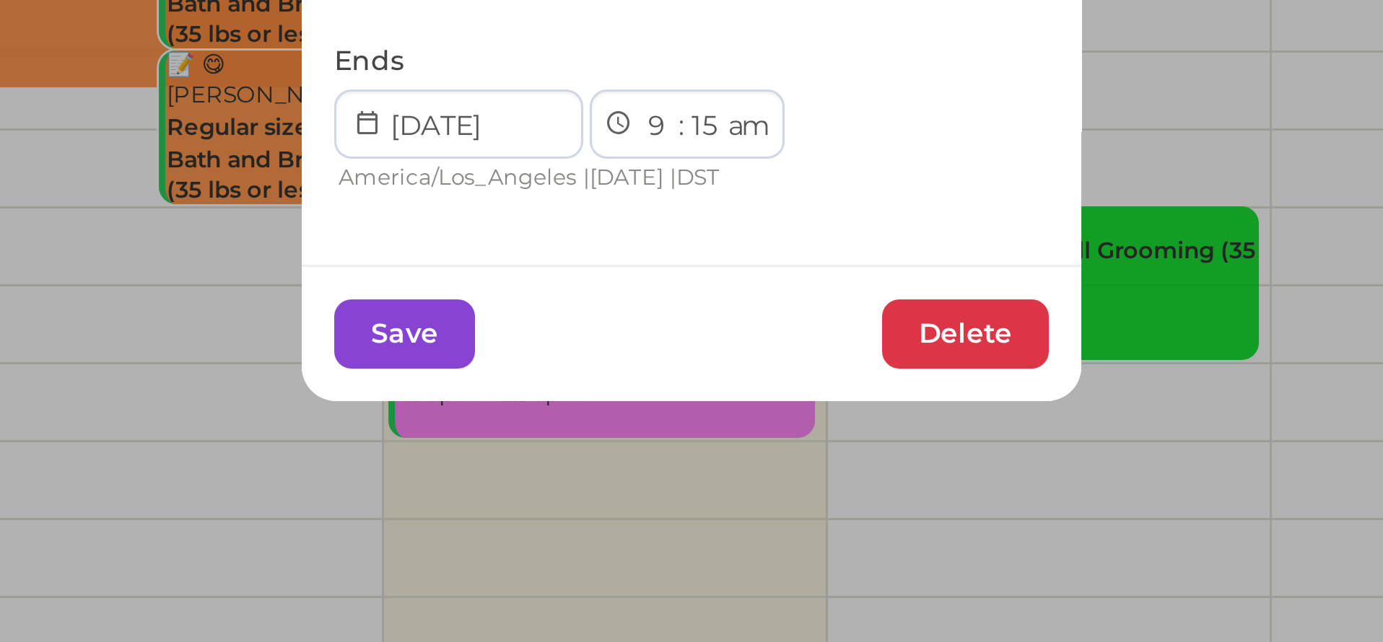
type input "3(9) / 1(7)[PERSON_NAME],[PERSON_NAME]"
click at [572, 382] on button "Save" at bounding box center [595, 393] width 47 height 23
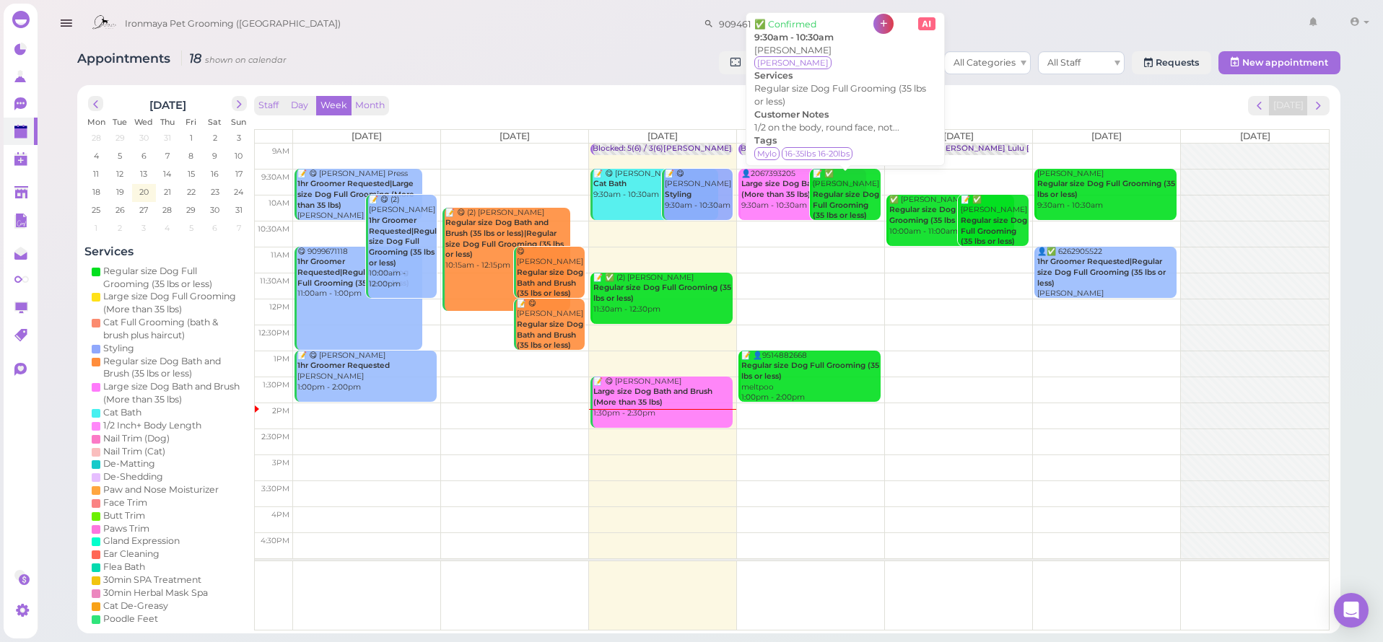
click at [865, 214] on b "Regular size Dog Full Grooming (35 lbs or less)" at bounding box center [846, 205] width 66 height 30
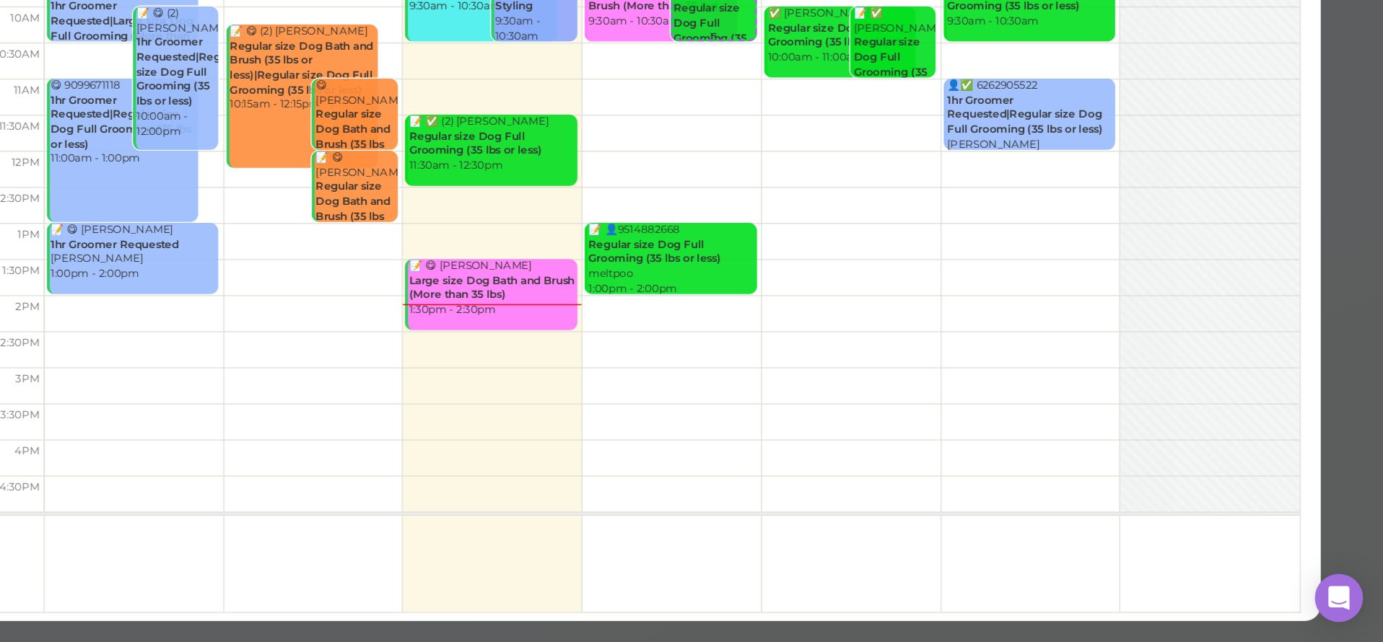
click at [873, 181] on b "Regular size Dog Full Grooming (35 lbs or less)" at bounding box center [899, 201] width 53 height 41
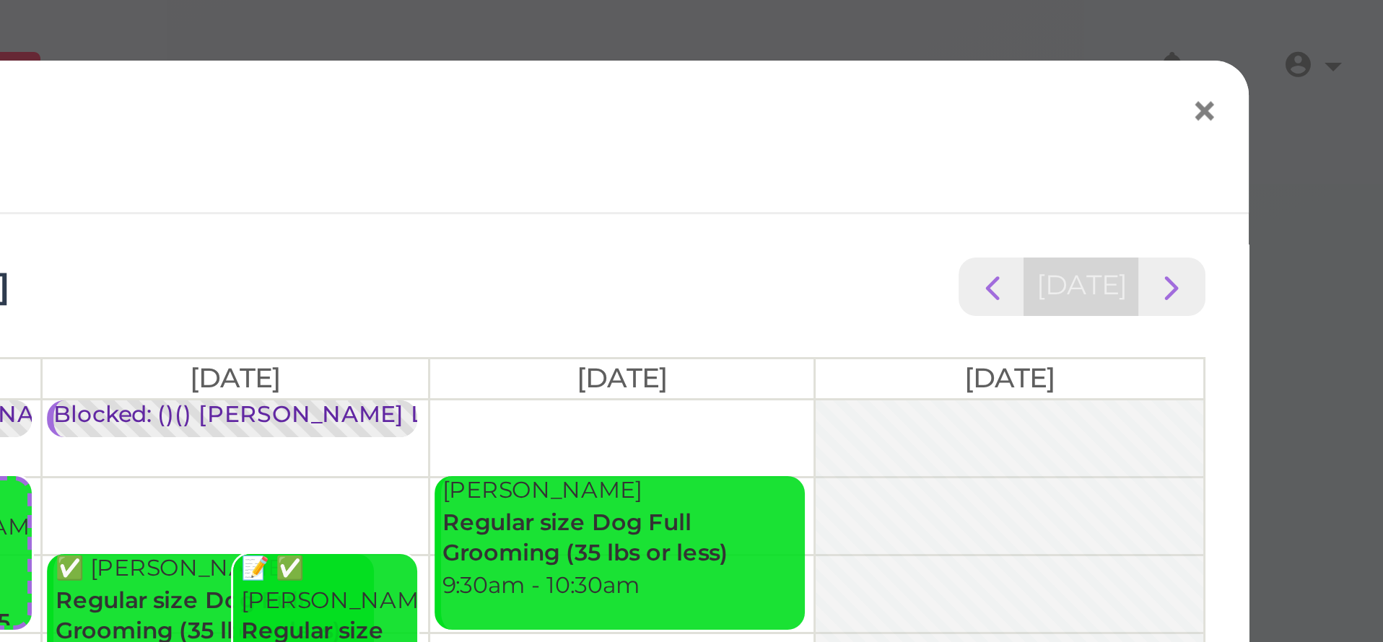
click at [1319, 34] on span "×" at bounding box center [1323, 37] width 9 height 20
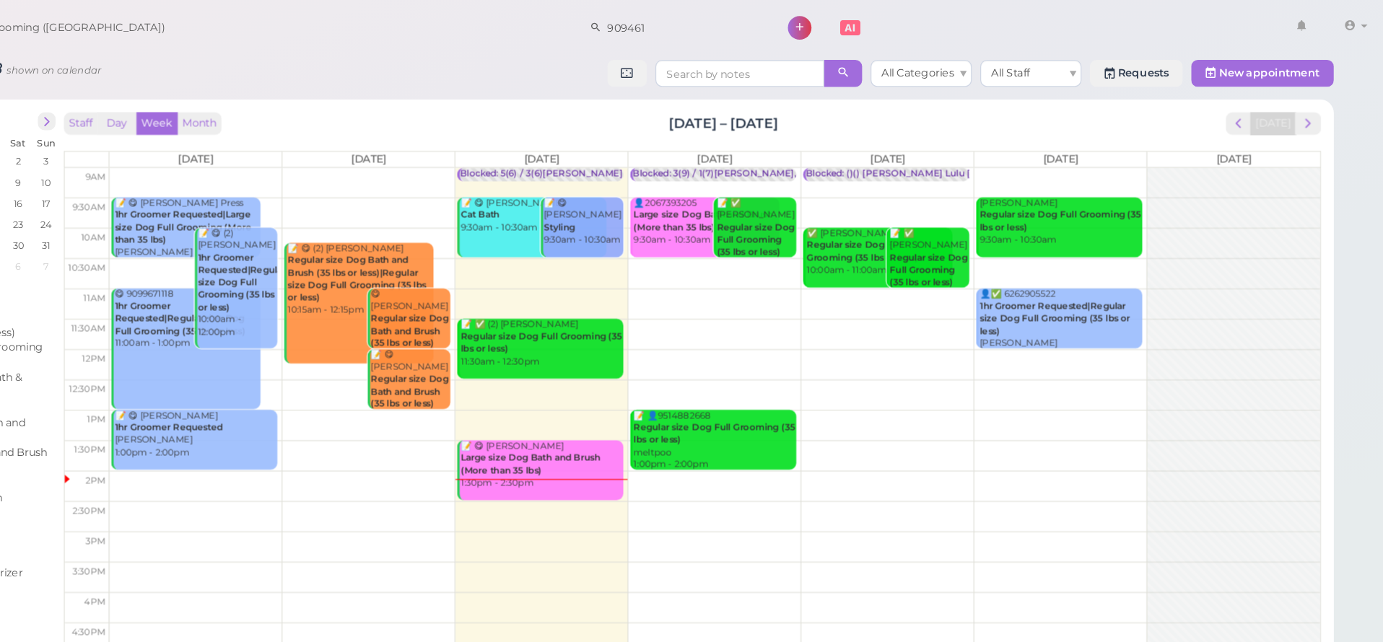
click at [968, 99] on div "Staff Day Week Month [DATE] – [DATE] [DATE]" at bounding box center [791, 105] width 1075 height 19
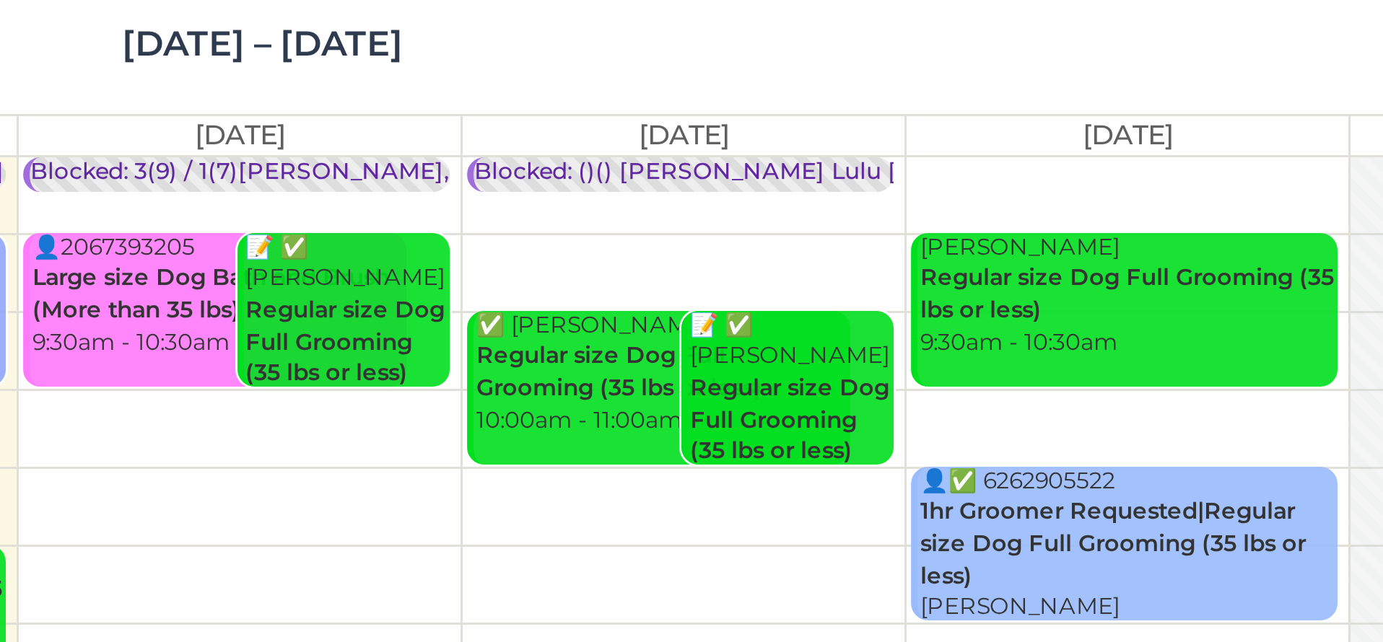
drag, startPoint x: 281, startPoint y: 53, endPoint x: 843, endPoint y: 162, distance: 572.7
click at [843, 162] on div "9am 9:30am 10am 10:30am 11am 11:30am 12pm 12:30pm 1pm 1:30pm 2pm 2:30pm 3pm 3:3…" at bounding box center [792, 387] width 1074 height 487
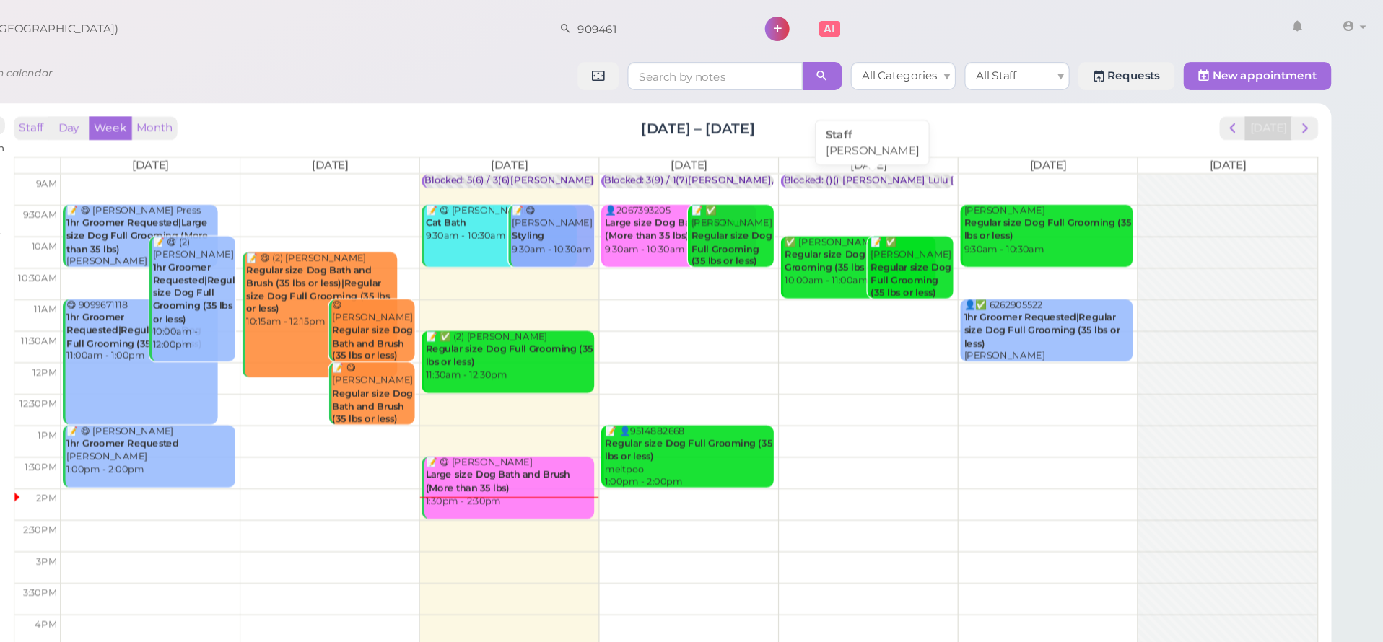
click at [888, 145] on div "Blocked: ()() [PERSON_NAME] Lulu [PERSON_NAME] • [PERSON_NAME]" at bounding box center [1028, 149] width 281 height 11
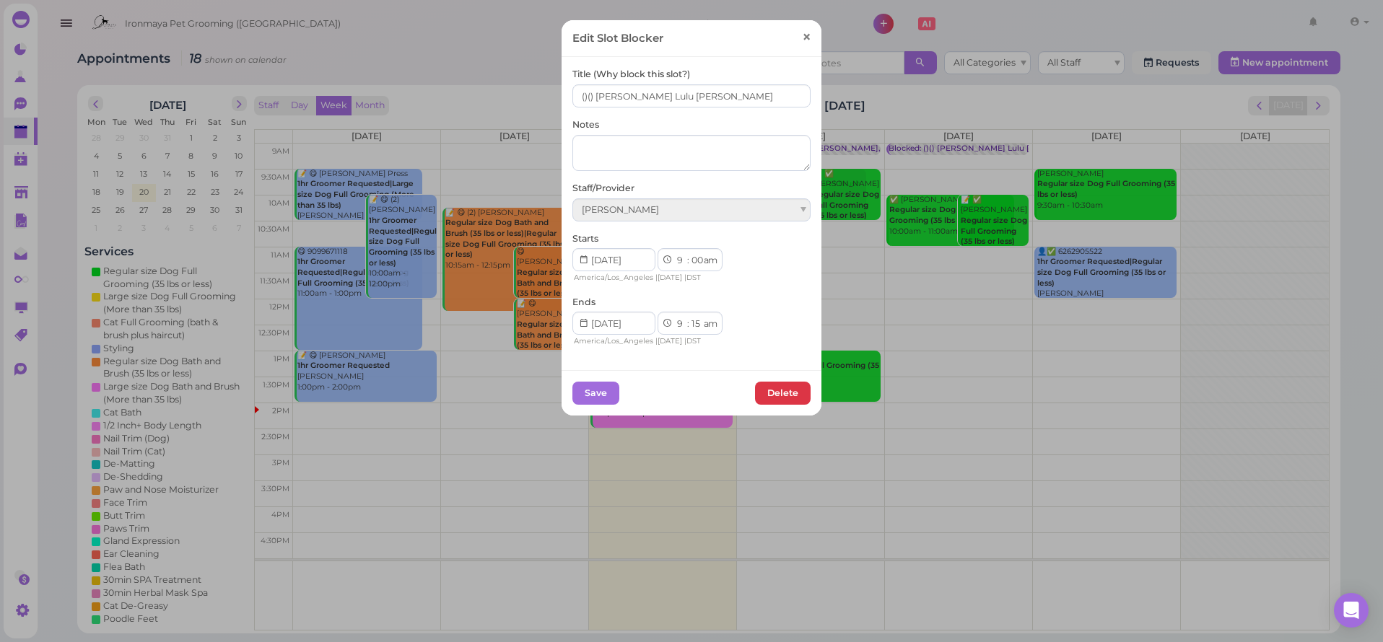
click at [808, 40] on span "×" at bounding box center [806, 37] width 9 height 20
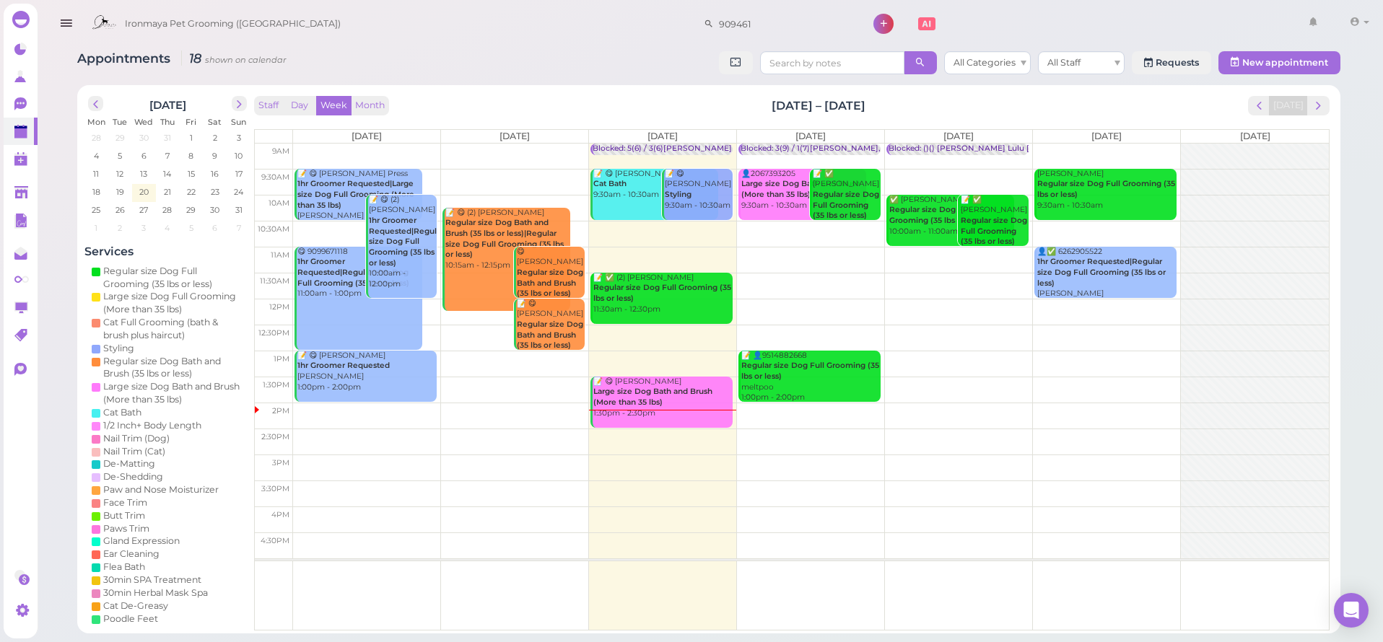
click at [810, 41] on div "909461" at bounding box center [774, 24] width 159 height 41
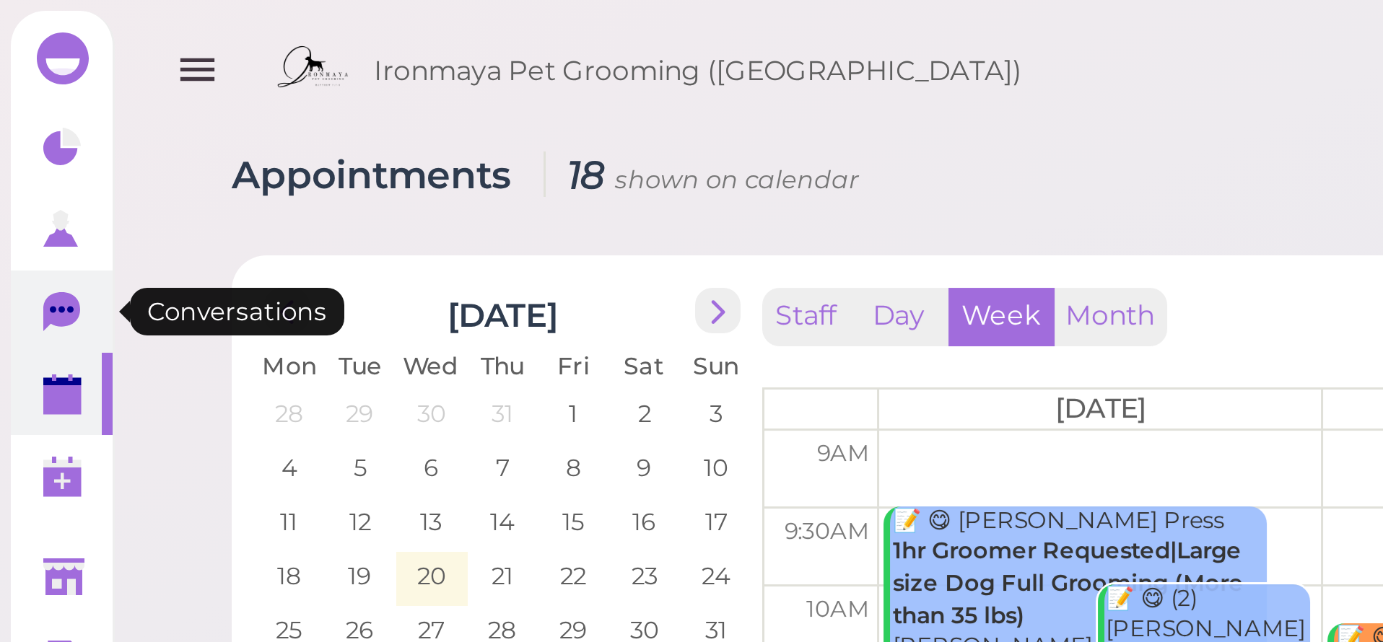
click at [24, 100] on icon at bounding box center [20, 103] width 12 height 13
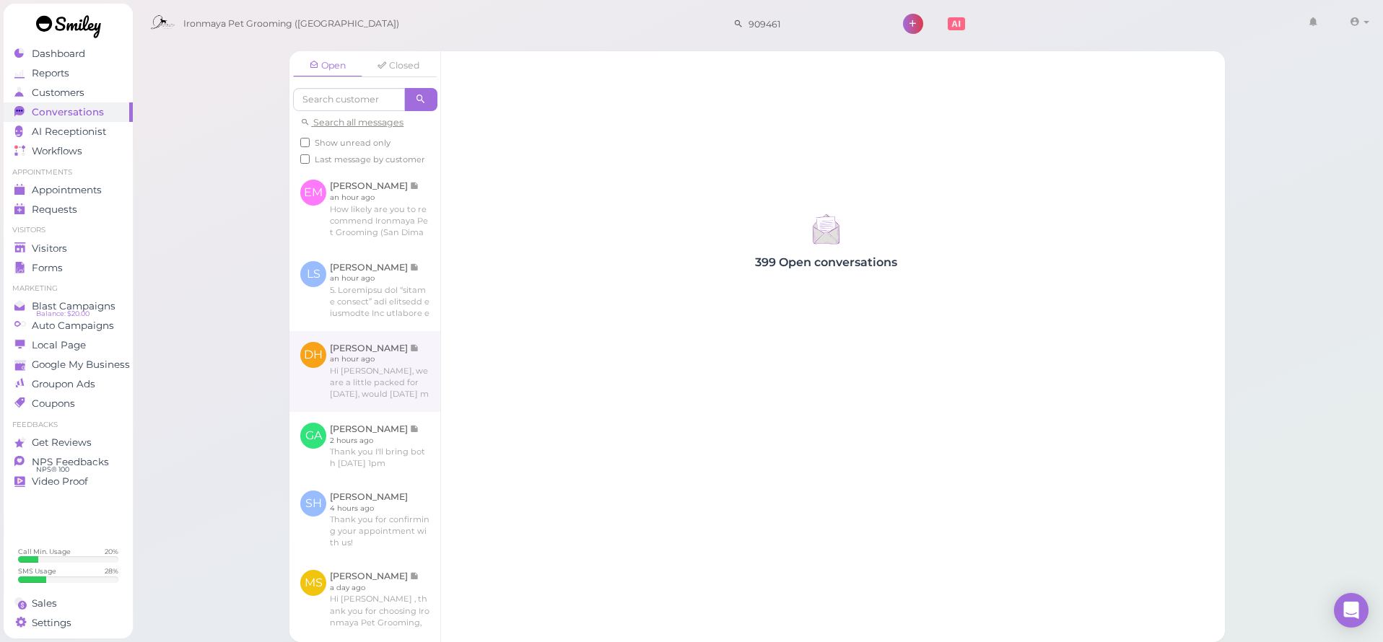
click at [372, 355] on link at bounding box center [364, 371] width 151 height 81
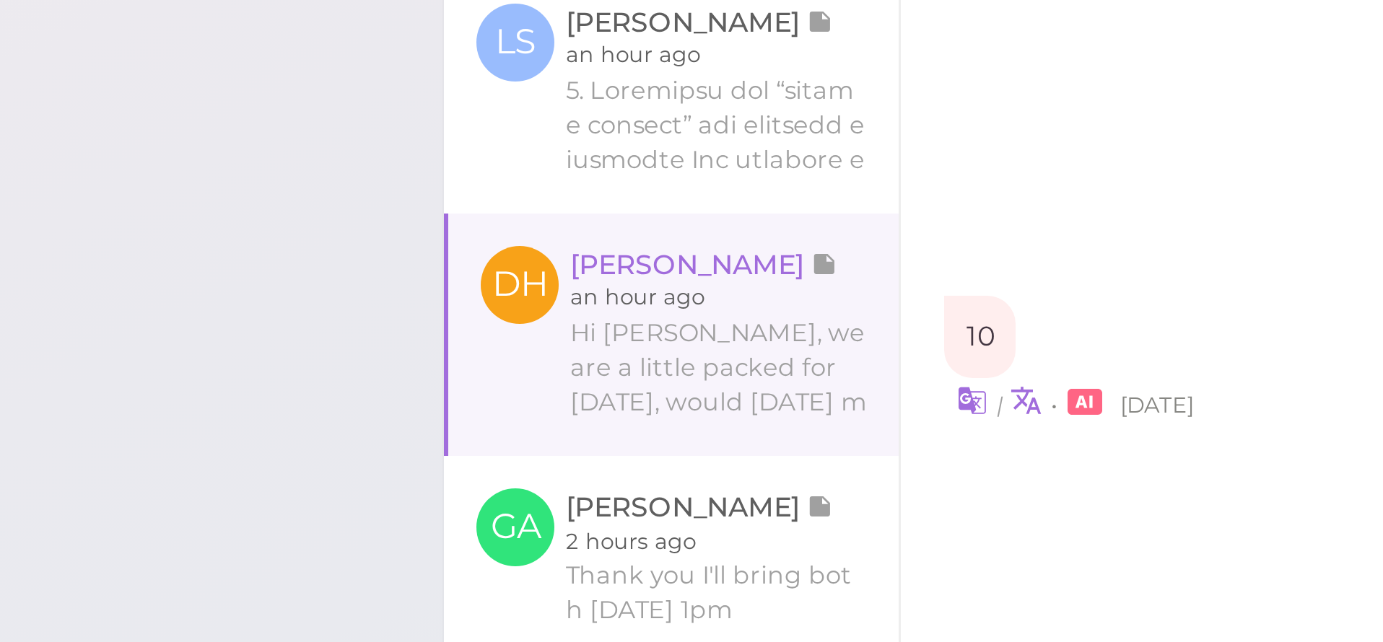
scroll to position [2154, 0]
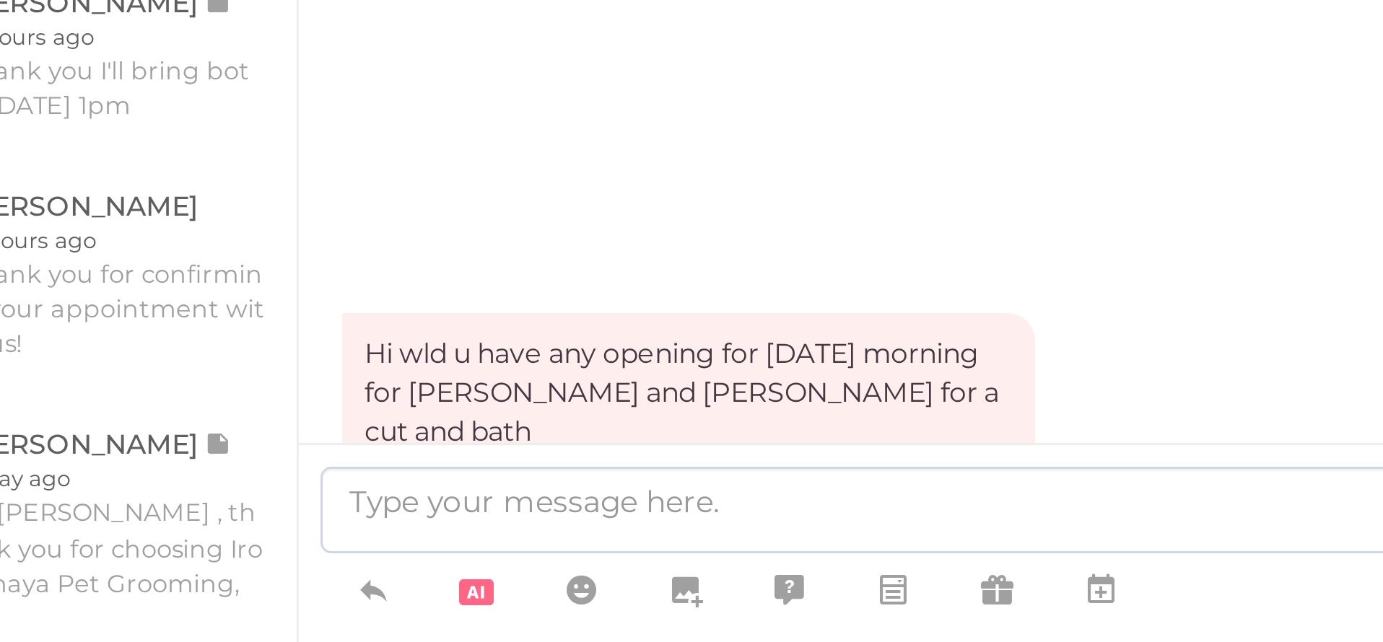
click at [456, 608] on div "Hi [PERSON_NAME], we are a little packed for [DATE], would [DATE] morning work …" at bounding box center [750, 638] width 588 height 61
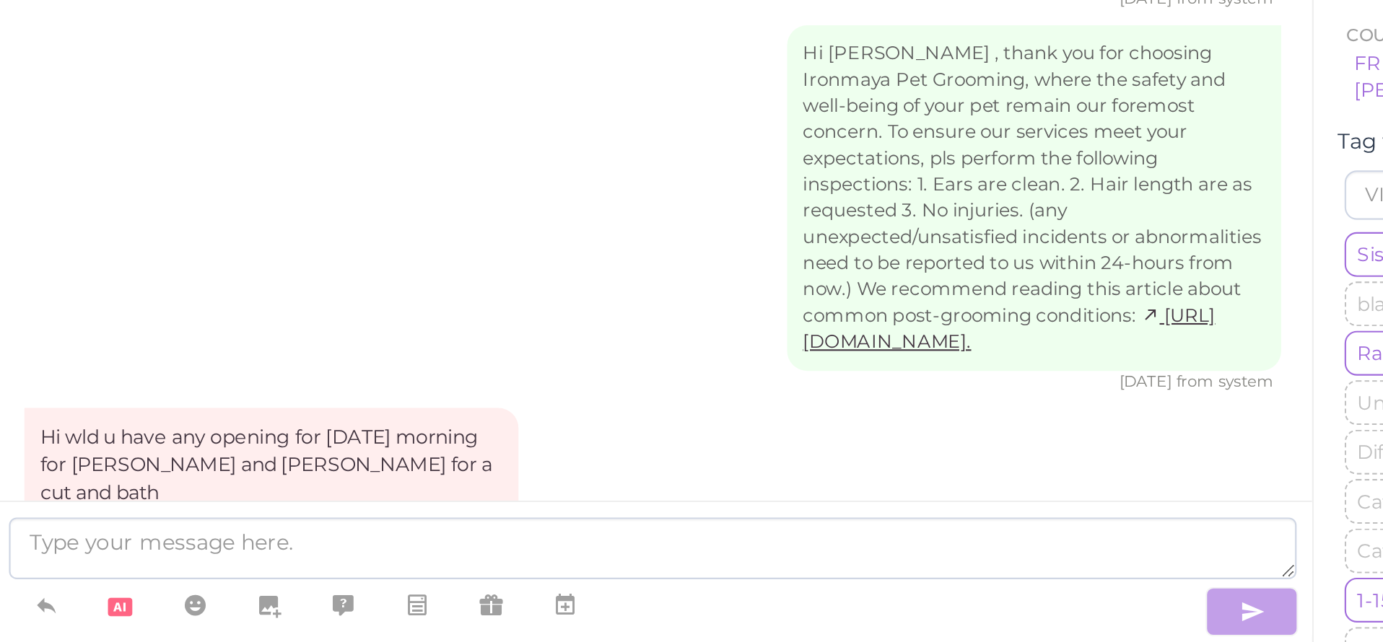
scroll to position [151, 0]
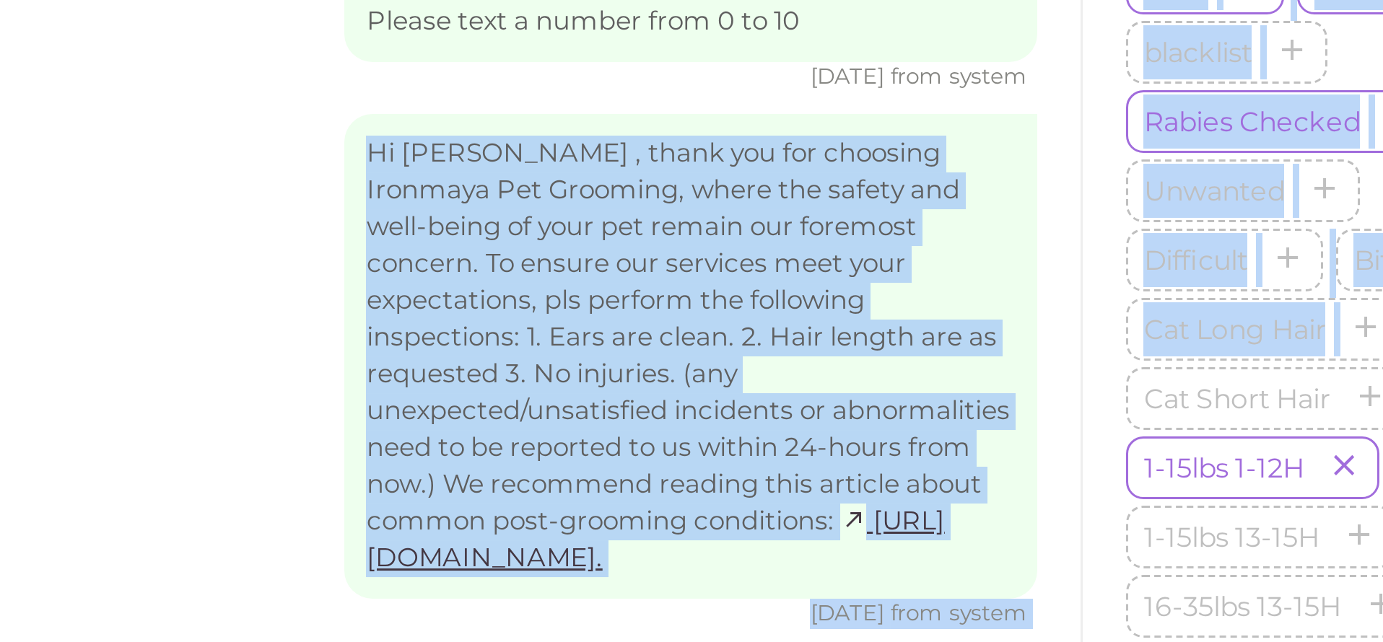
drag, startPoint x: 31, startPoint y: 4, endPoint x: 283, endPoint y: 74, distance: 261.4
click at [449, 101] on div "Open Closed Search all messages Show unread only Last message by customer EM [P…" at bounding box center [756, 346] width 935 height 591
drag, startPoint x: 195, startPoint y: 88, endPoint x: 139, endPoint y: 90, distance: 56.3
click at [820, 484] on link "[URL][DOMAIN_NAME]." at bounding box center [916, 495] width 193 height 22
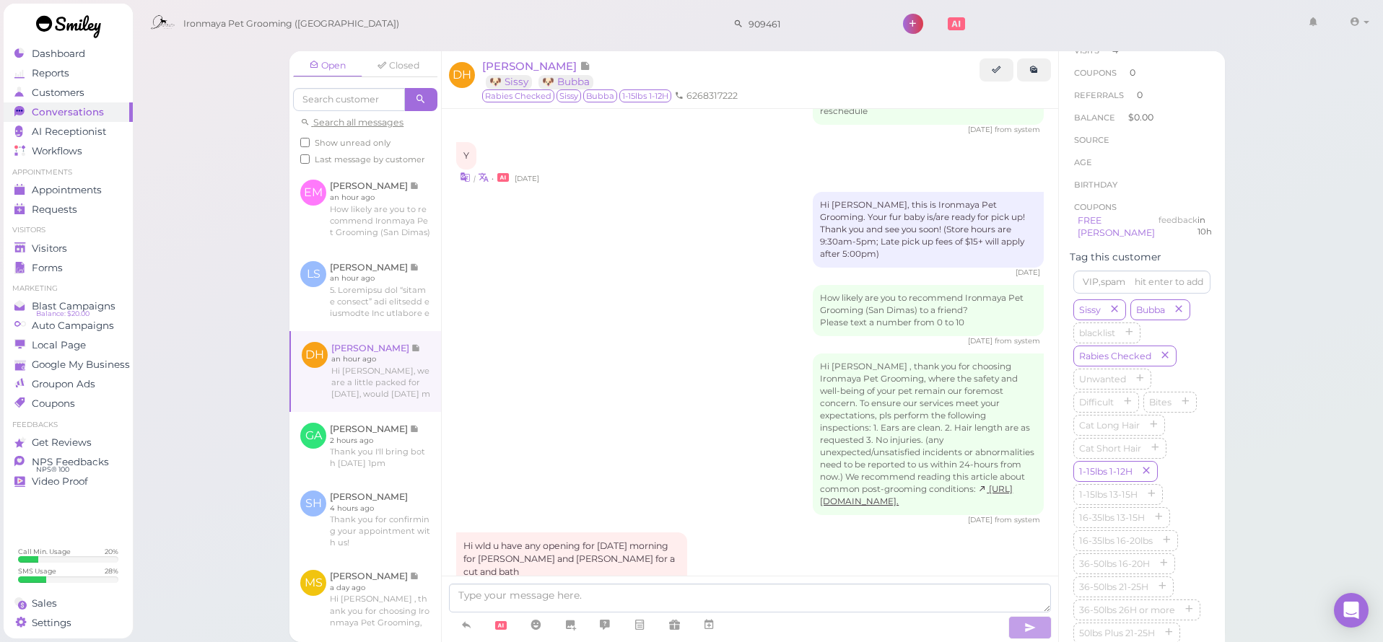
click at [260, 254] on div "Open Closed Search all messages Show unread only Last message by customer EM [P…" at bounding box center [758, 321] width 1252 height 642
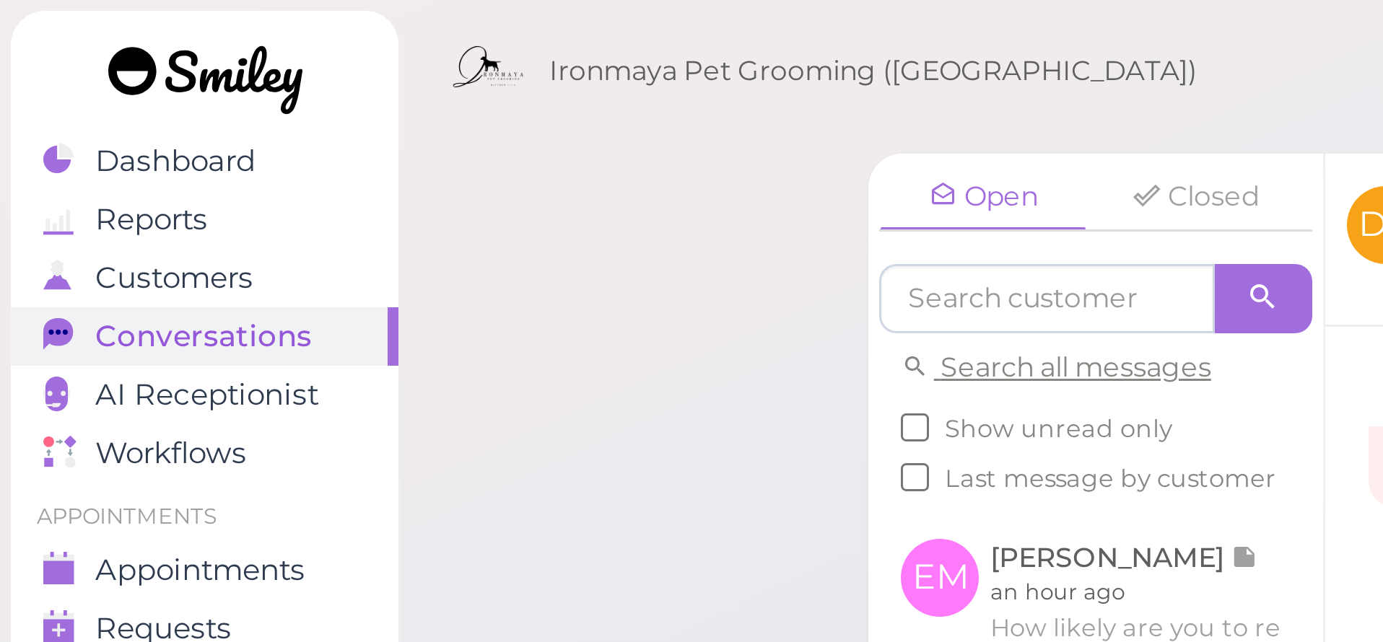
click at [46, 42] on link at bounding box center [69, 29] width 130 height 50
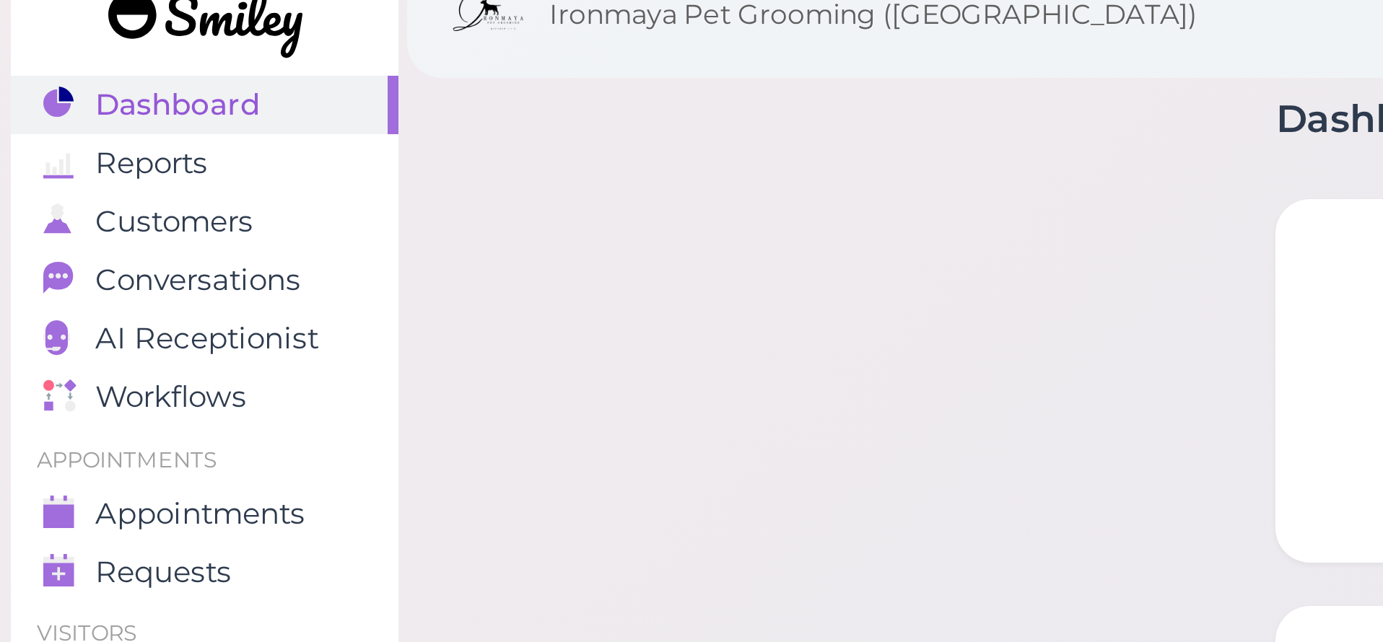
click at [48, 48] on span "Dashboard" at bounding box center [59, 54] width 55 height 12
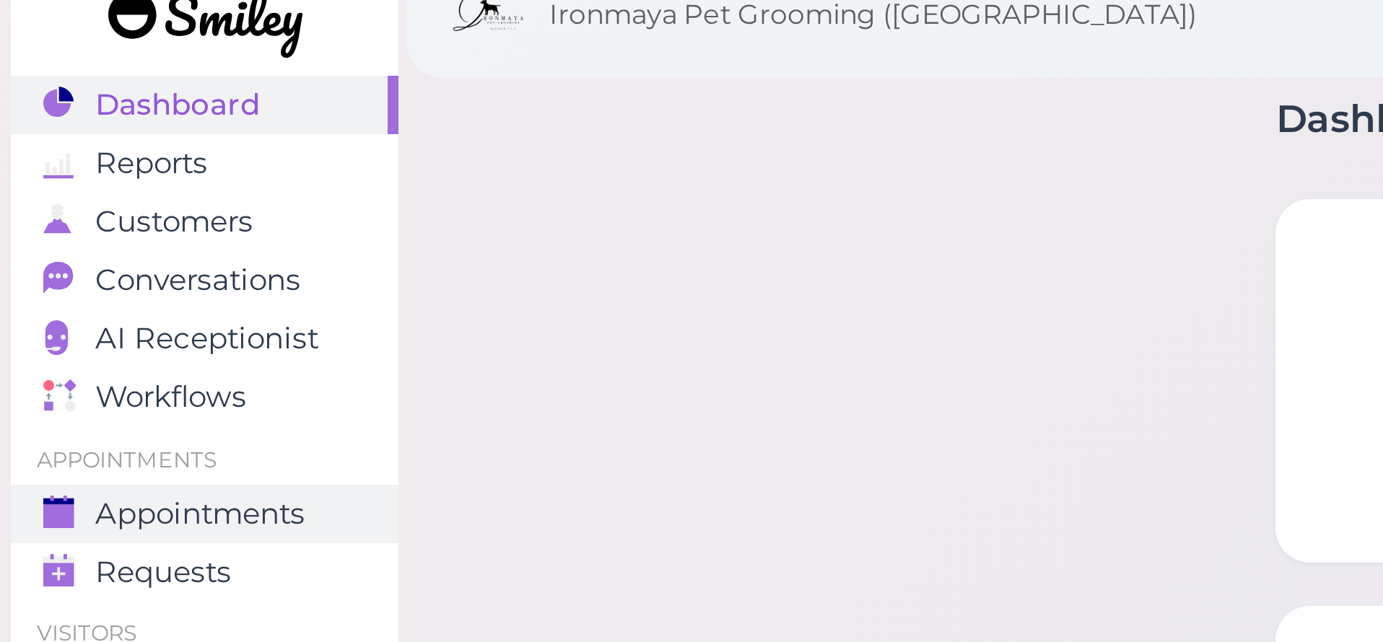
click at [48, 184] on span "Appointments" at bounding box center [67, 190] width 70 height 12
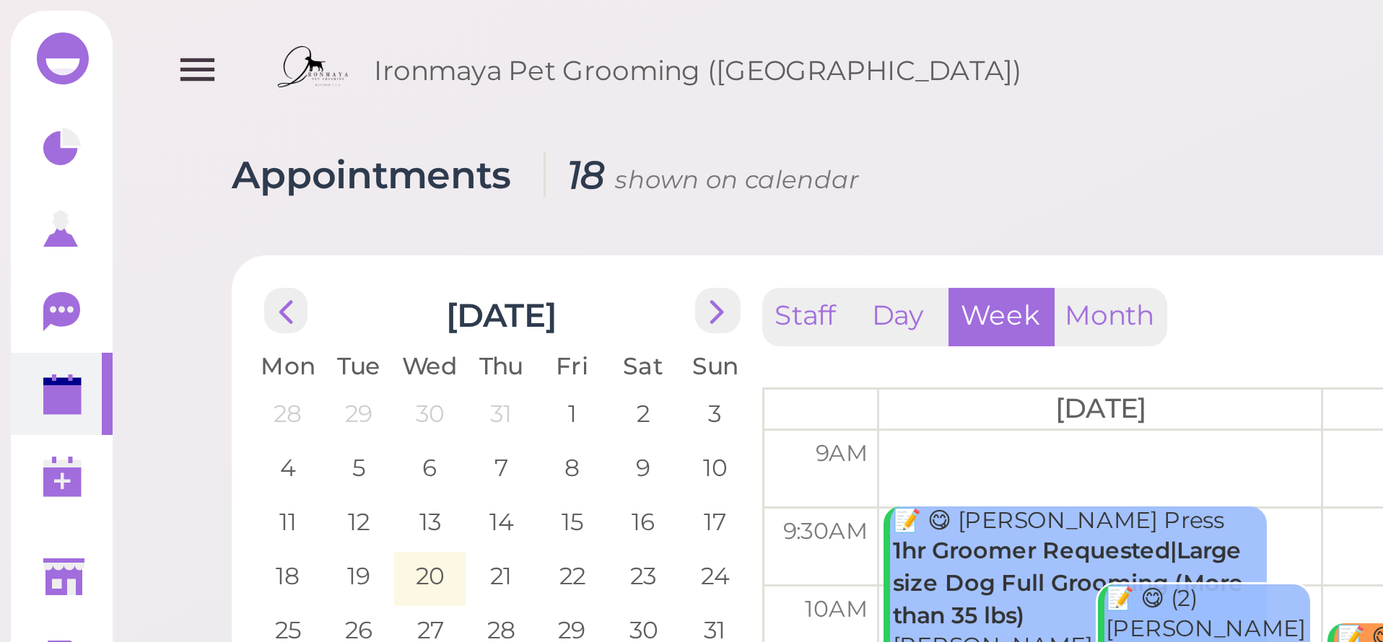
click at [72, 22] on icon "button" at bounding box center [65, 23] width 15 height 18
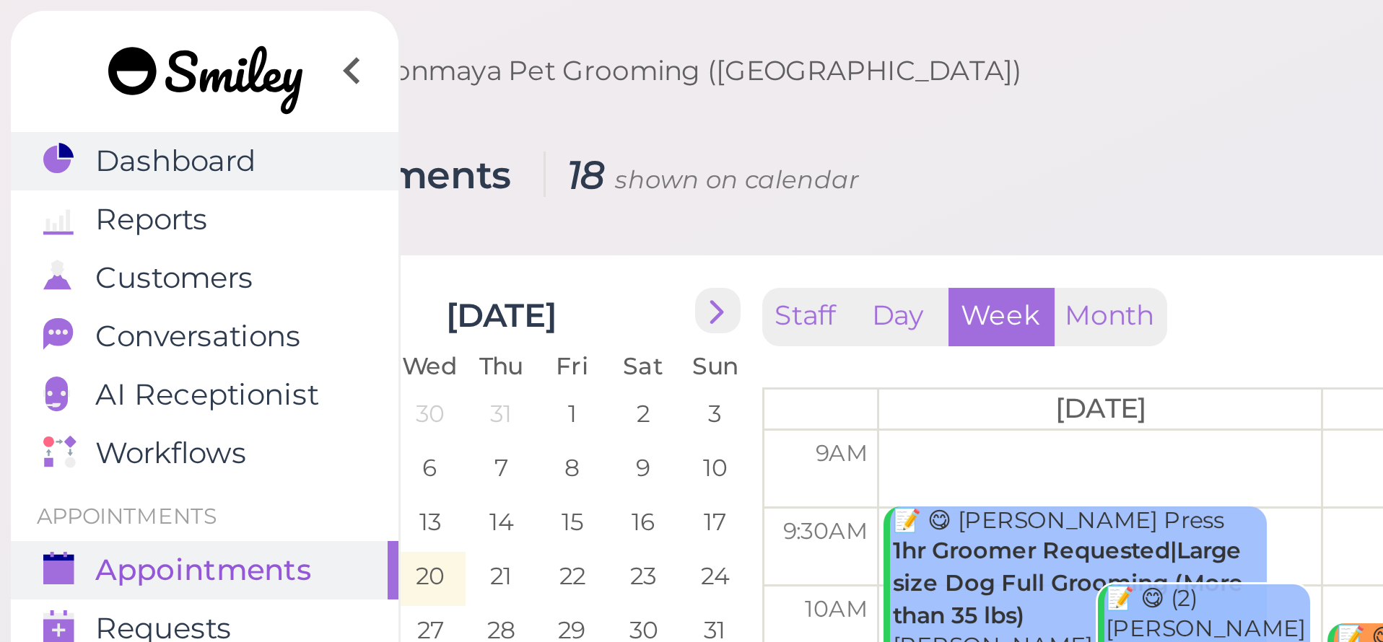
click at [53, 53] on span "Dashboard" at bounding box center [58, 54] width 53 height 12
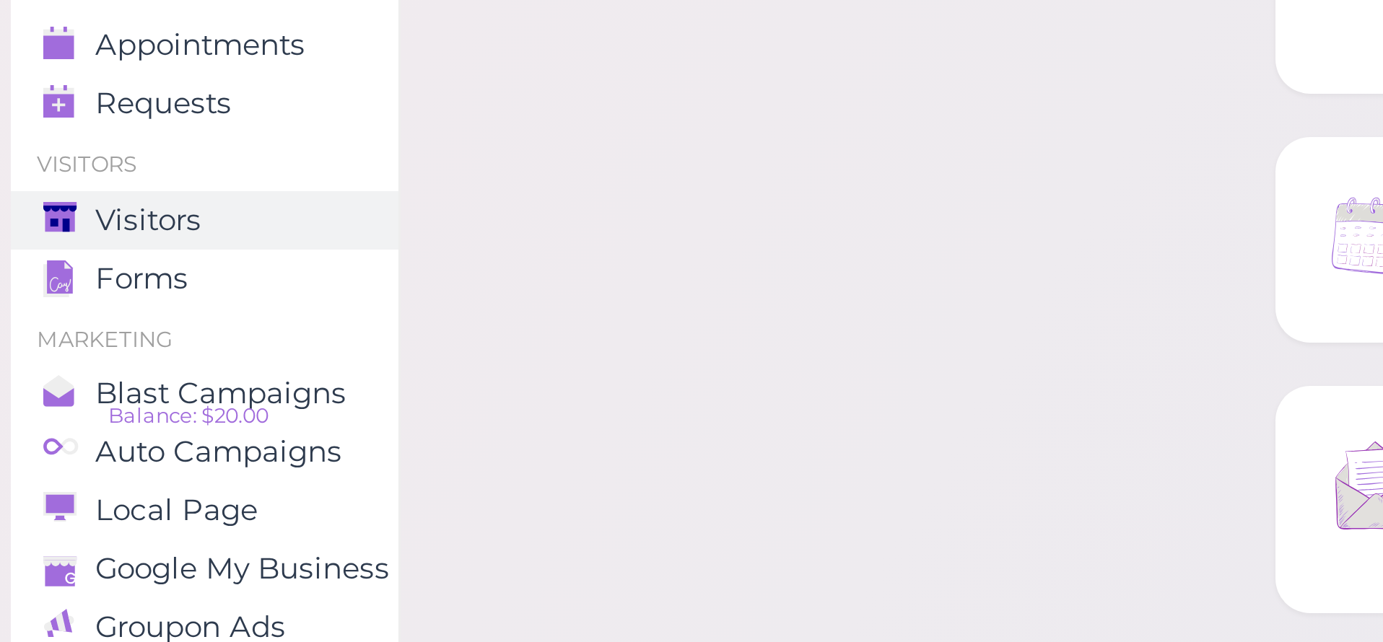
click at [46, 243] on span "Visitors" at bounding box center [49, 249] width 35 height 12
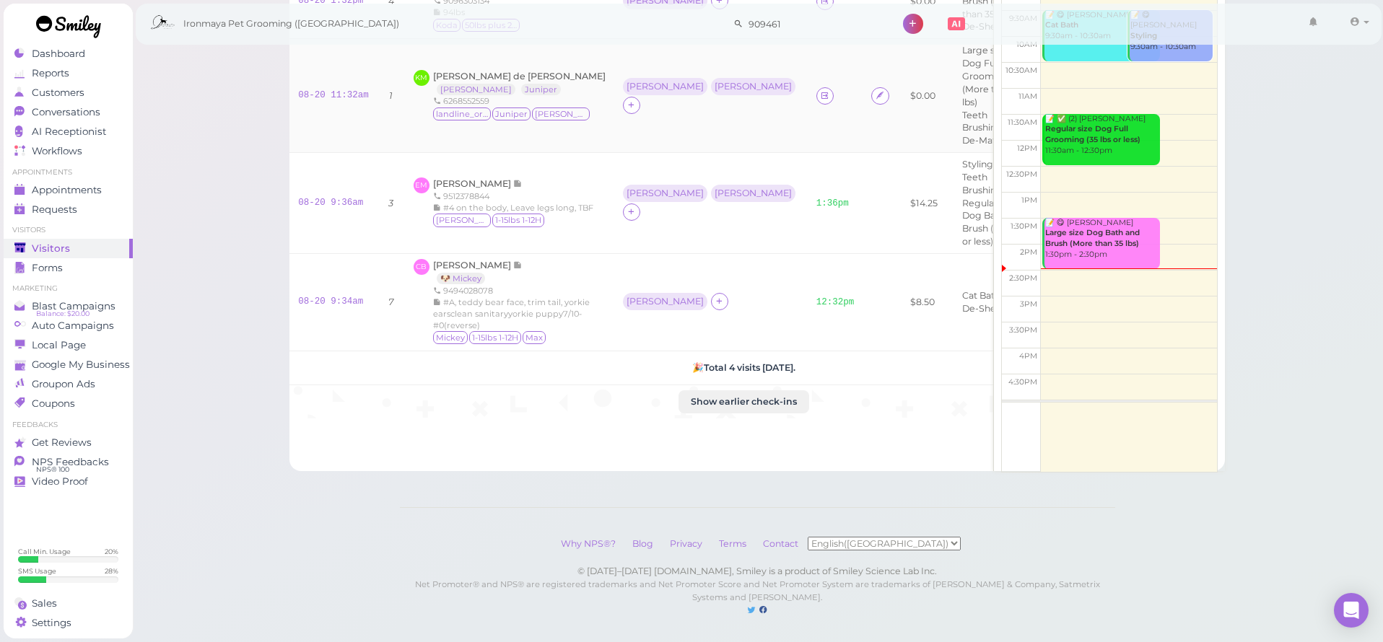
scroll to position [51, 0]
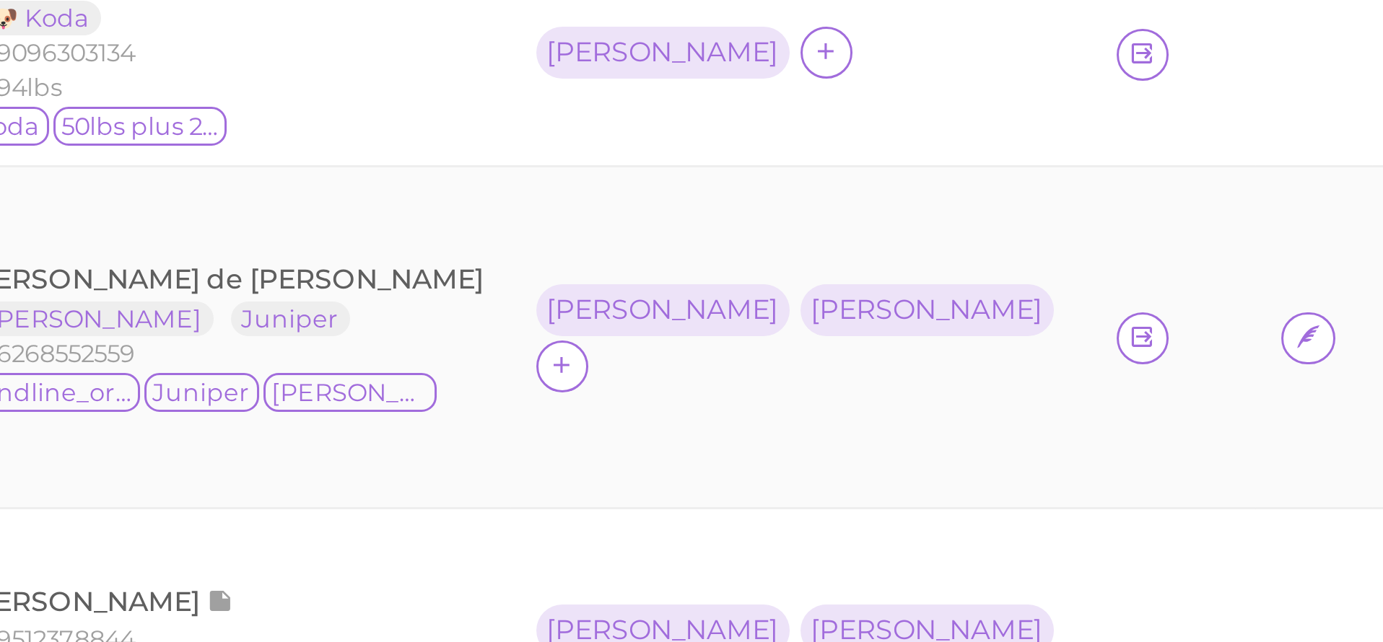
drag, startPoint x: 681, startPoint y: 134, endPoint x: 230, endPoint y: 68, distance: 455.1
click at [808, 143] on td at bounding box center [836, 200] width 56 height 114
click at [901, 143] on td "$0.00" at bounding box center [923, 200] width 45 height 114
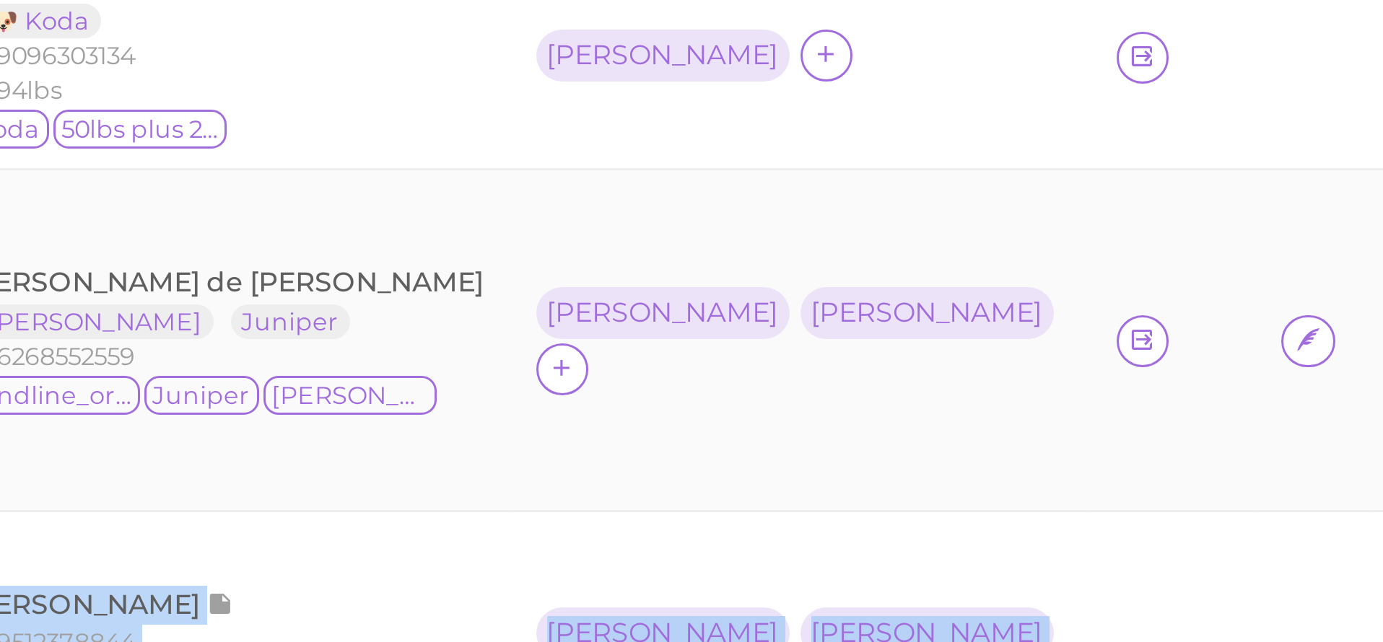
drag, startPoint x: 214, startPoint y: 172, endPoint x: 229, endPoint y: 109, distance: 65.1
click at [289, 109] on tbody "08-20 1:32pm 4 DW [PERSON_NAME] 🐶 Koda 9096303134 94lbs [GEOGRAPHIC_DATA] 50lbs…" at bounding box center [743, 295] width 908 height 455
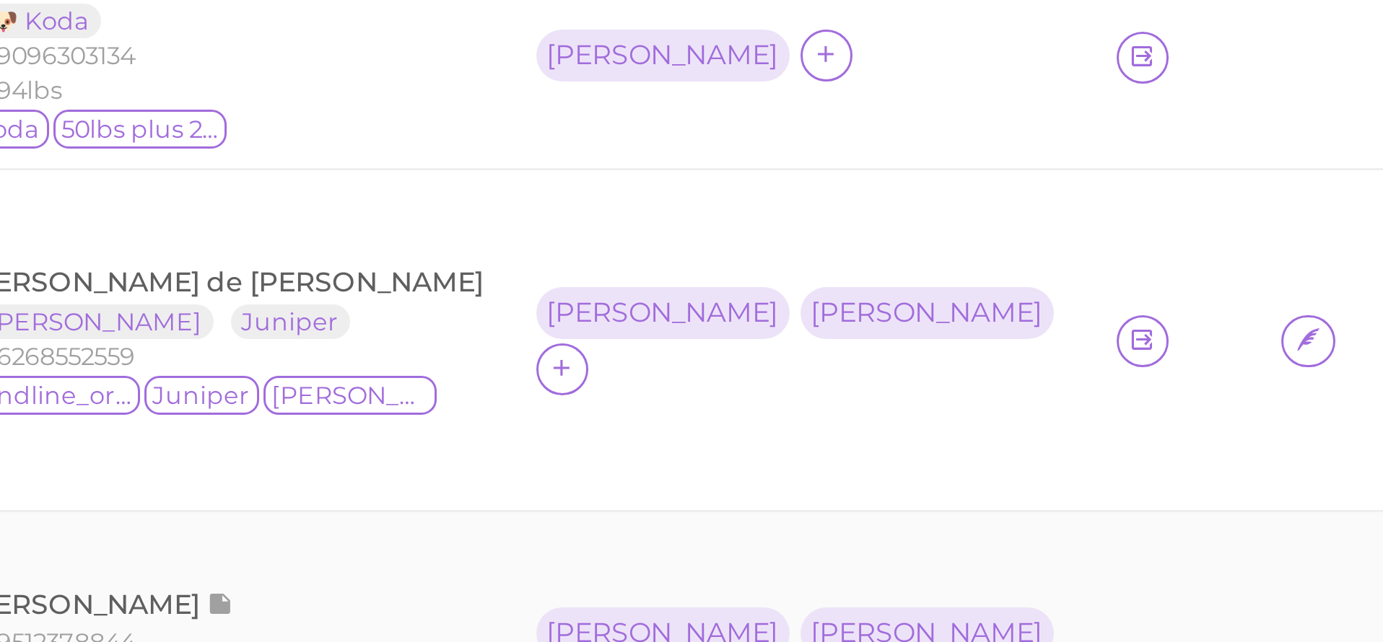
click at [862, 257] on td at bounding box center [881, 307] width 39 height 101
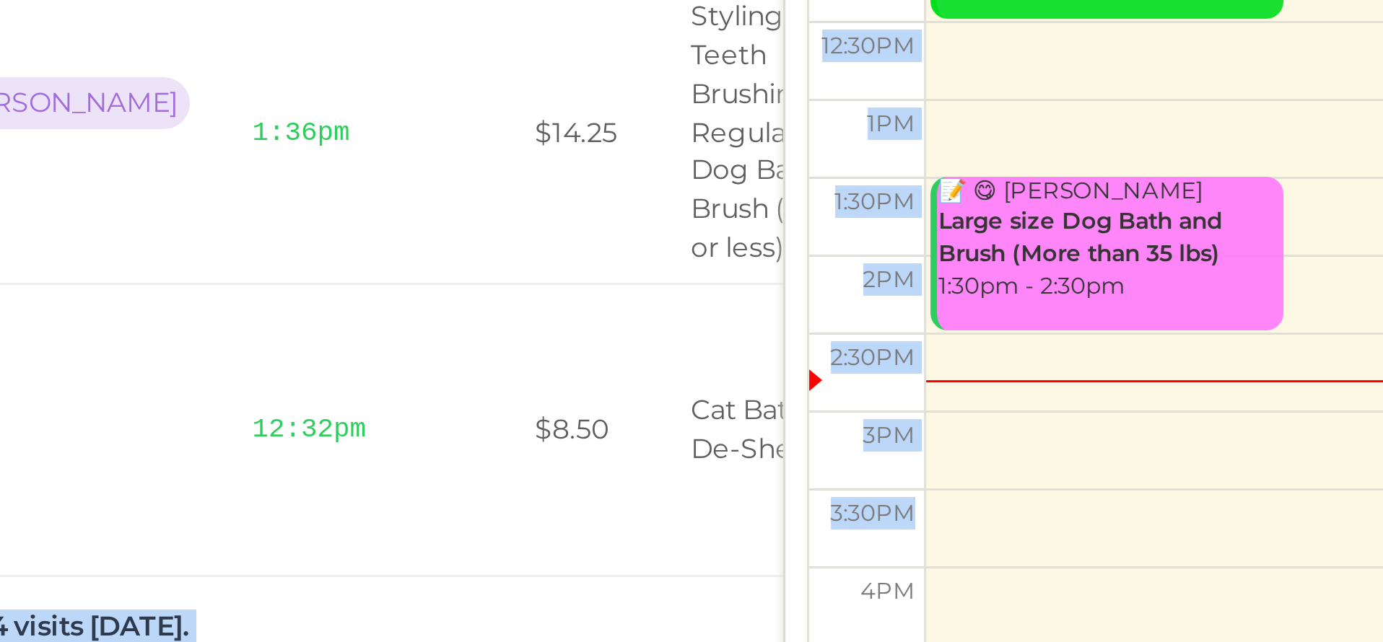
scroll to position [0, 43]
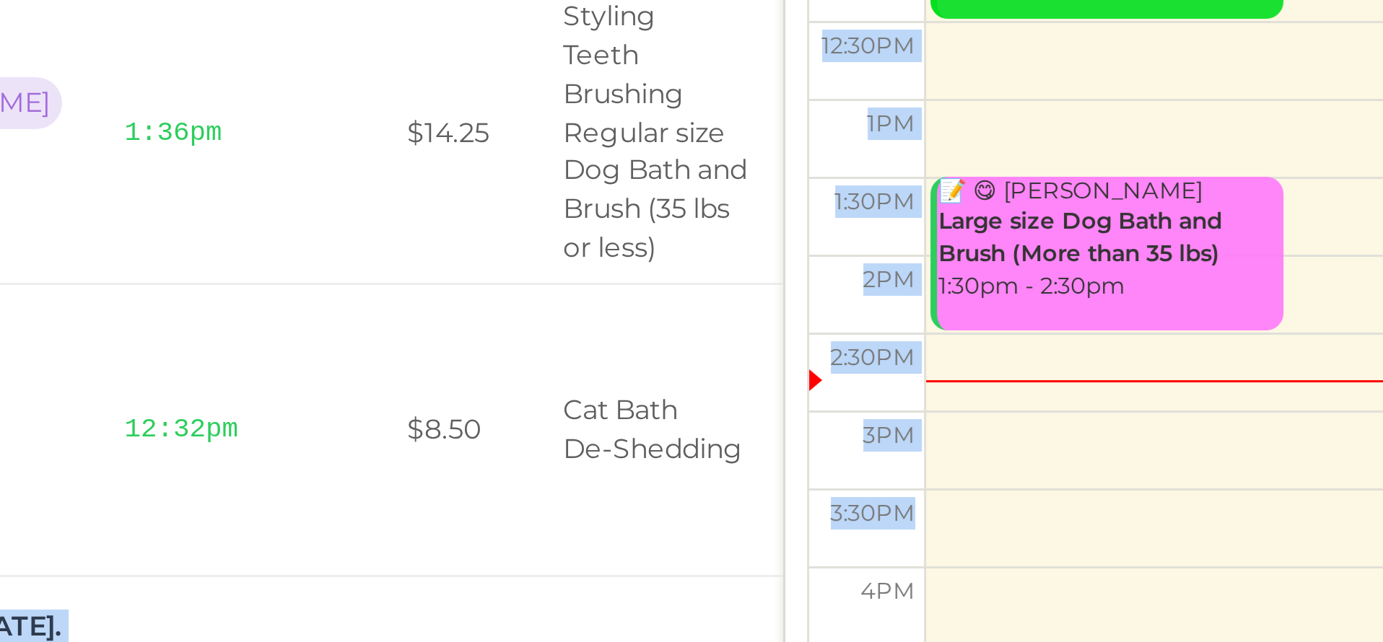
drag, startPoint x: 143, startPoint y: 168, endPoint x: 327, endPoint y: 169, distance: 184.0
click at [327, 169] on div "Check in # Visitor Assignees Out Tip Service Notes Pet Name 08-20 1:32pm 4 DW […" at bounding box center [756, 355] width 935 height 541
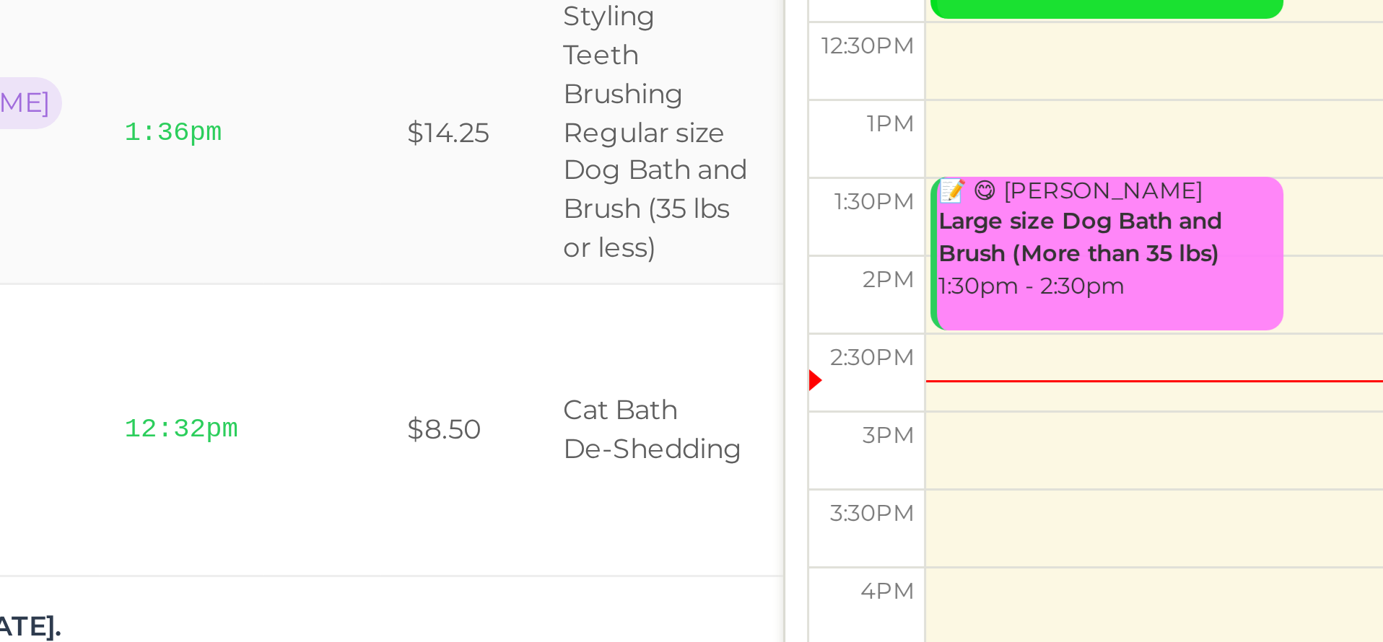
click at [1088, 308] on td "[PERSON_NAME]" at bounding box center [1121, 358] width 66 height 101
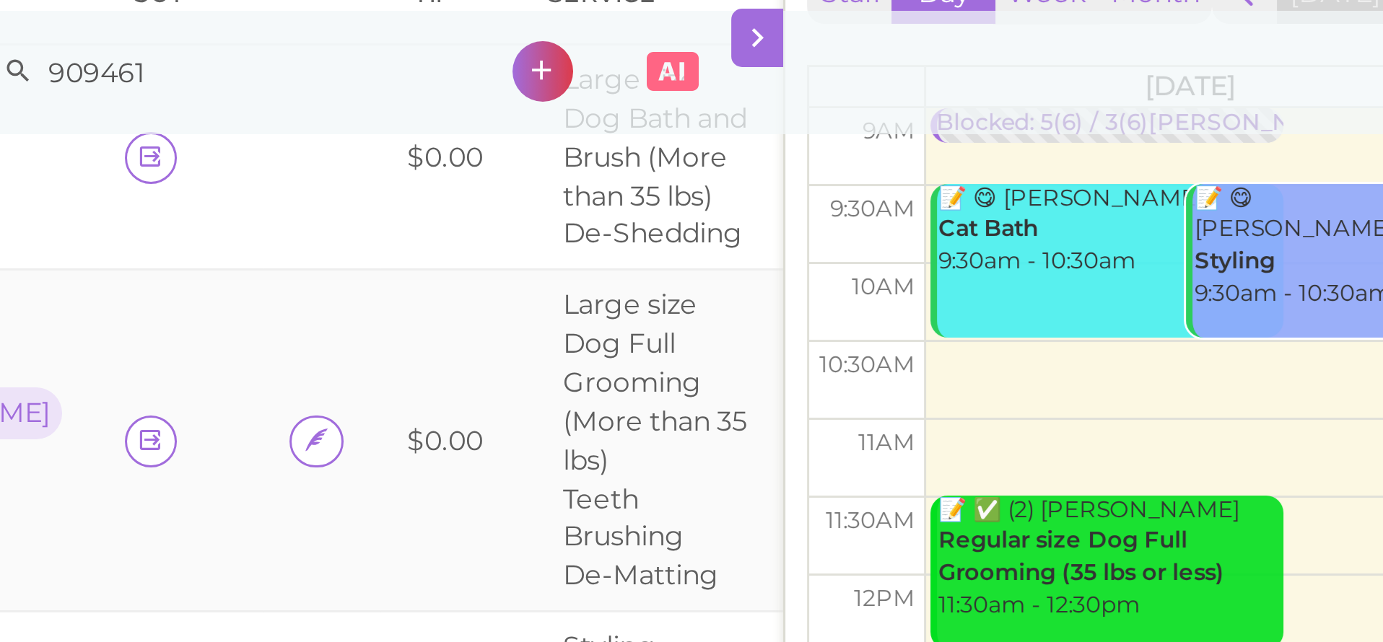
scroll to position [0, 0]
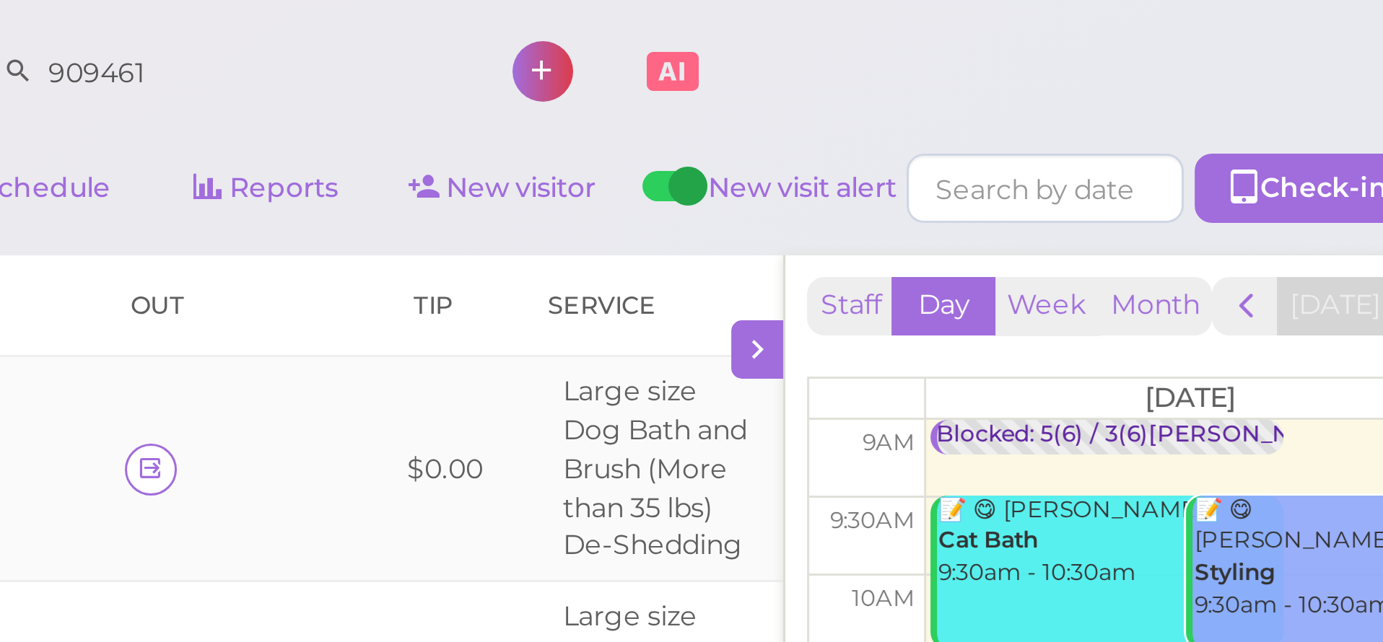
drag, startPoint x: 163, startPoint y: 159, endPoint x: 168, endPoint y: 141, distance: 18.7
click at [996, 141] on td at bounding box center [1042, 156] width 92 height 75
drag, startPoint x: 149, startPoint y: 138, endPoint x: 169, endPoint y: 137, distance: 19.5
click at [996, 137] on td at bounding box center [1042, 156] width 92 height 75
click at [702, 67] on link "Schedule" at bounding box center [741, 62] width 79 height 23
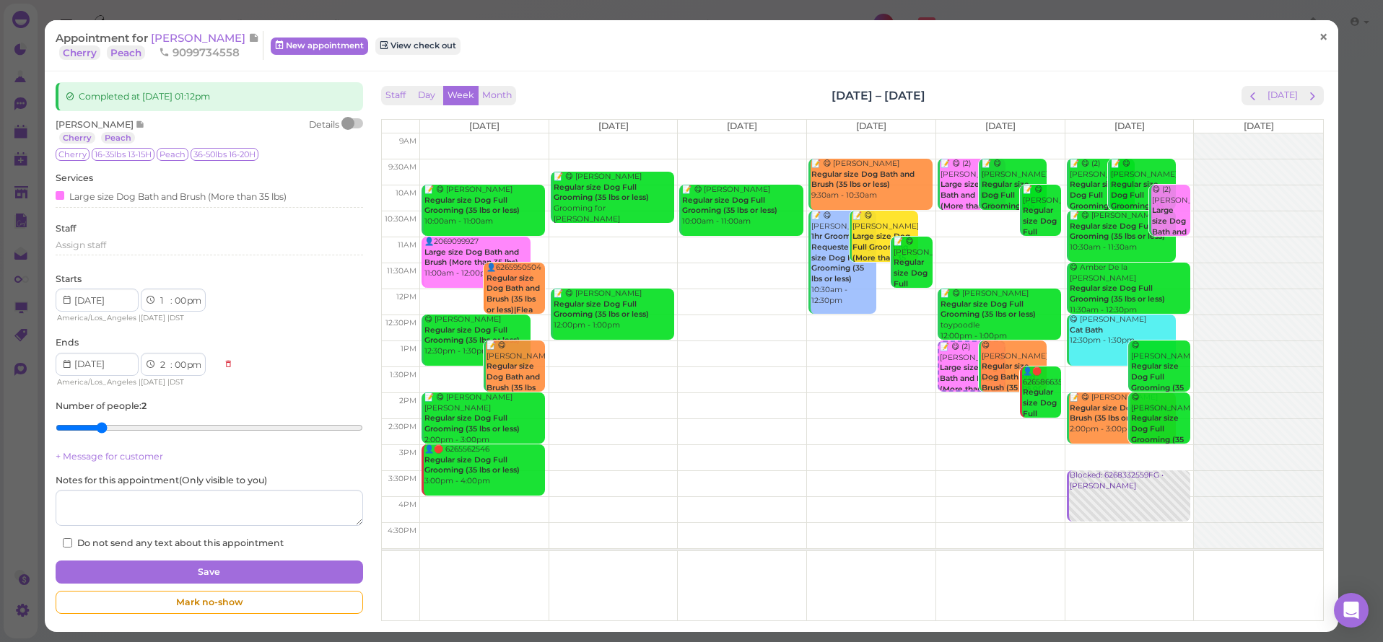
click at [1324, 35] on span "×" at bounding box center [1323, 37] width 9 height 20
